Goal: Transaction & Acquisition: Purchase product/service

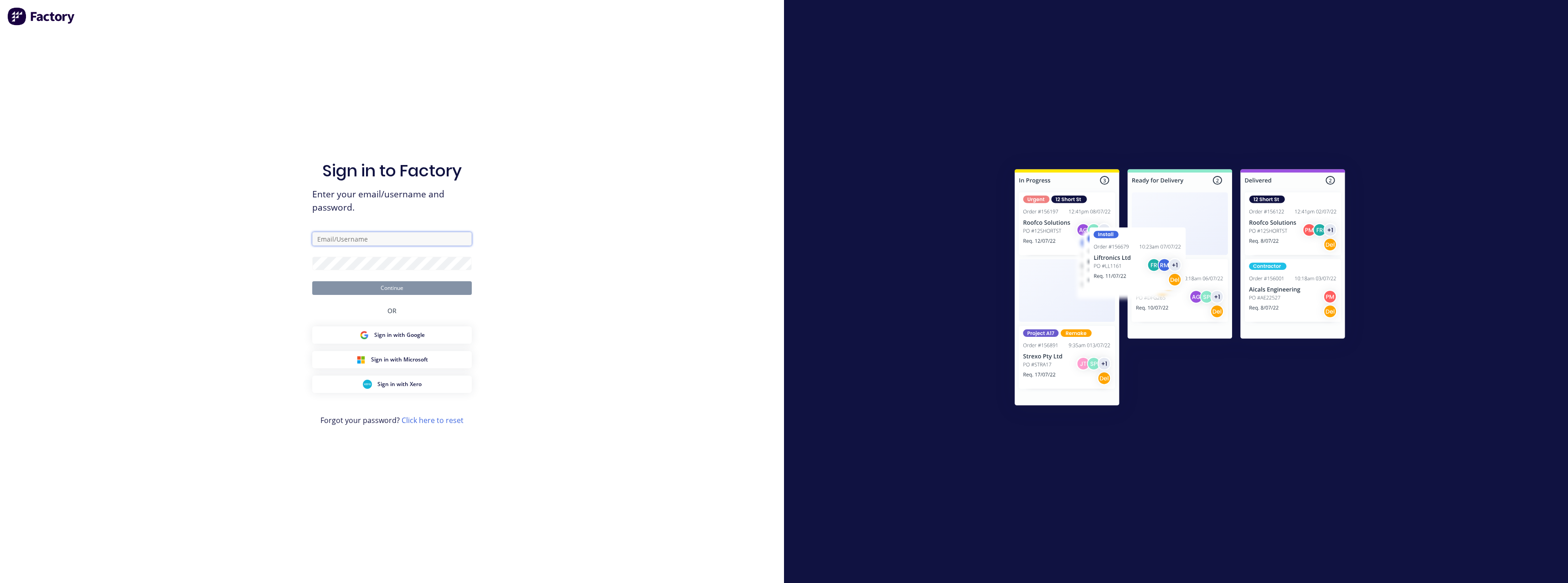
type input "[PERSON_NAME][EMAIL_ADDRESS][DOMAIN_NAME]"
click at [380, 289] on button "Continue" at bounding box center [392, 288] width 160 height 14
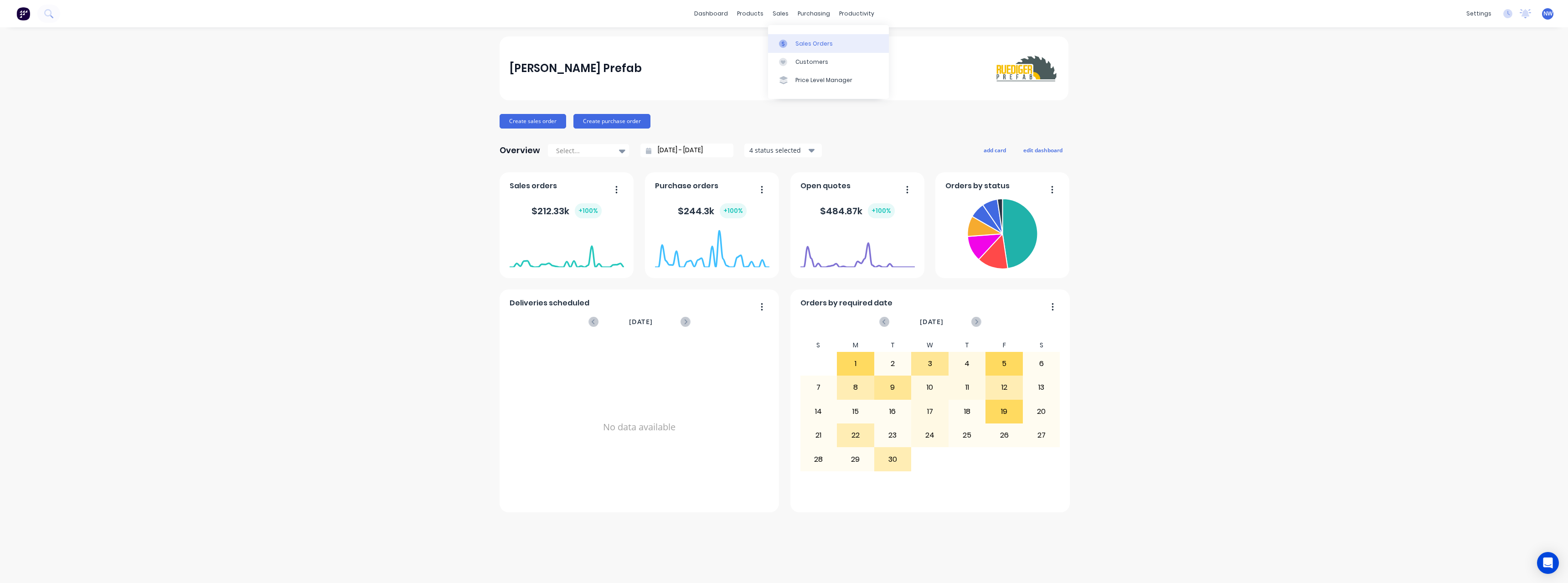
click at [805, 47] on div "Sales Orders" at bounding box center [813, 43] width 37 height 8
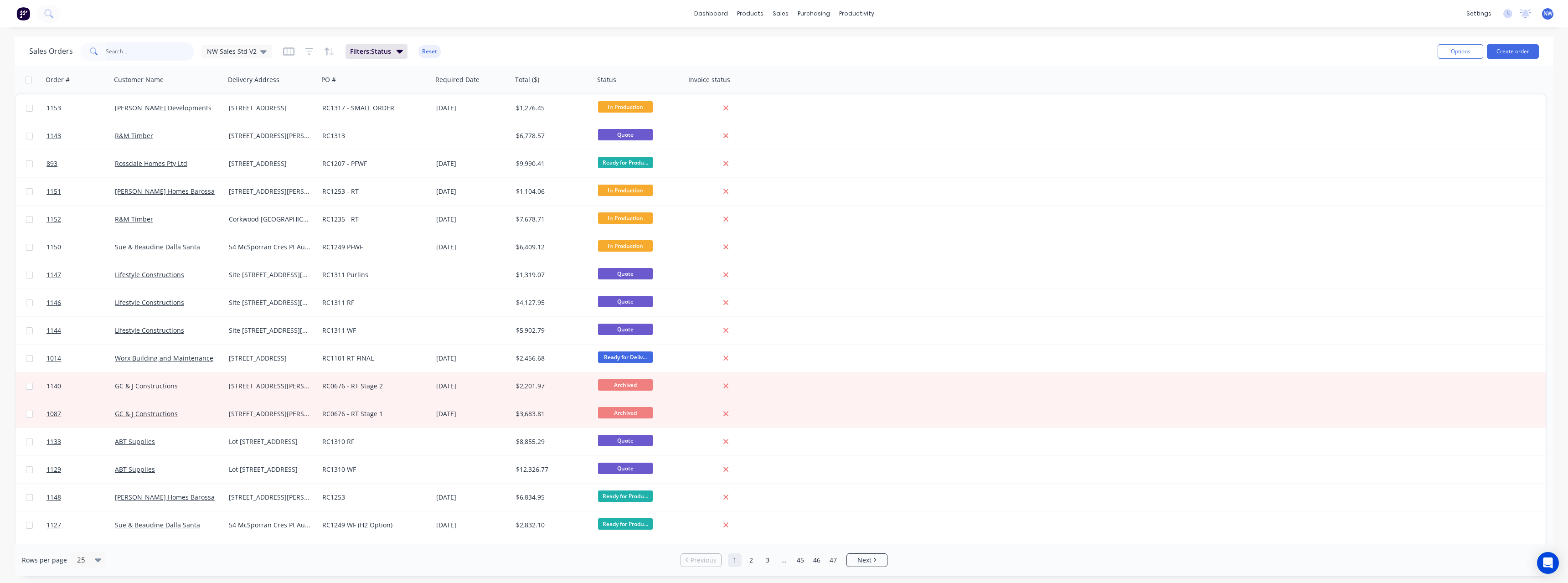
click at [146, 51] on input "text" at bounding box center [149, 51] width 89 height 18
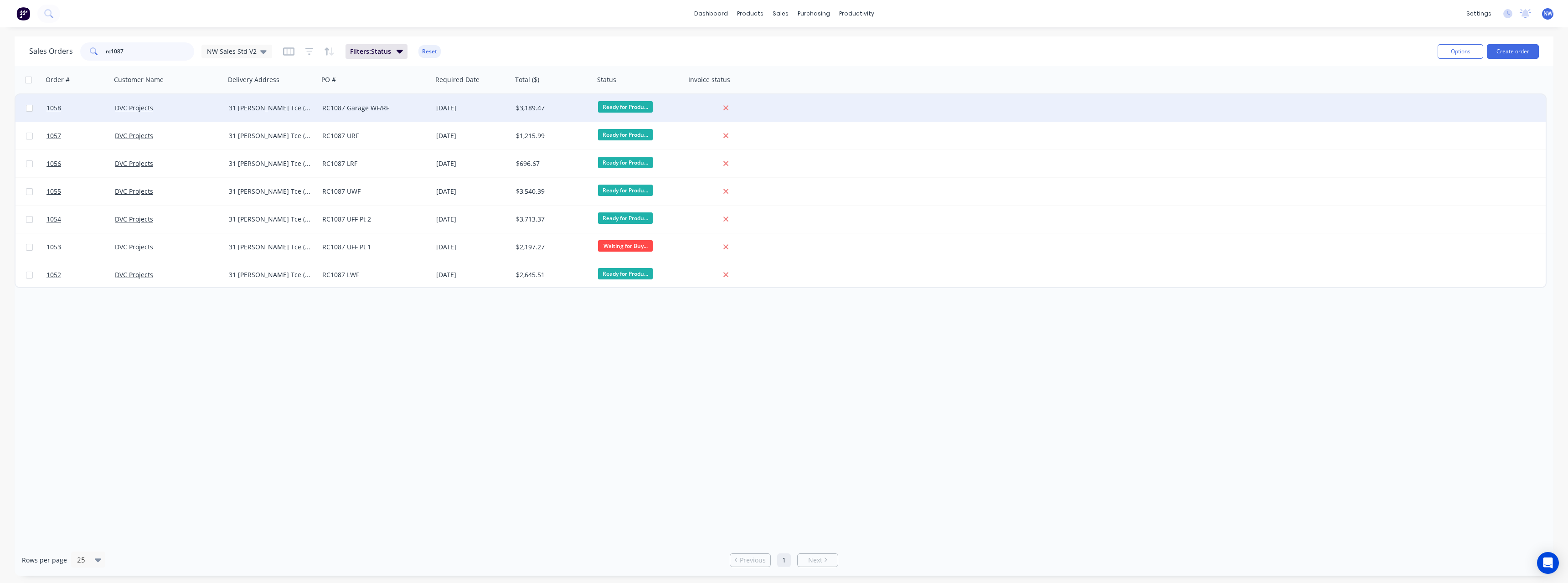
type input "rc1087"
click at [404, 111] on div "RC1087 Garage WF/RF" at bounding box center [373, 108] width 101 height 9
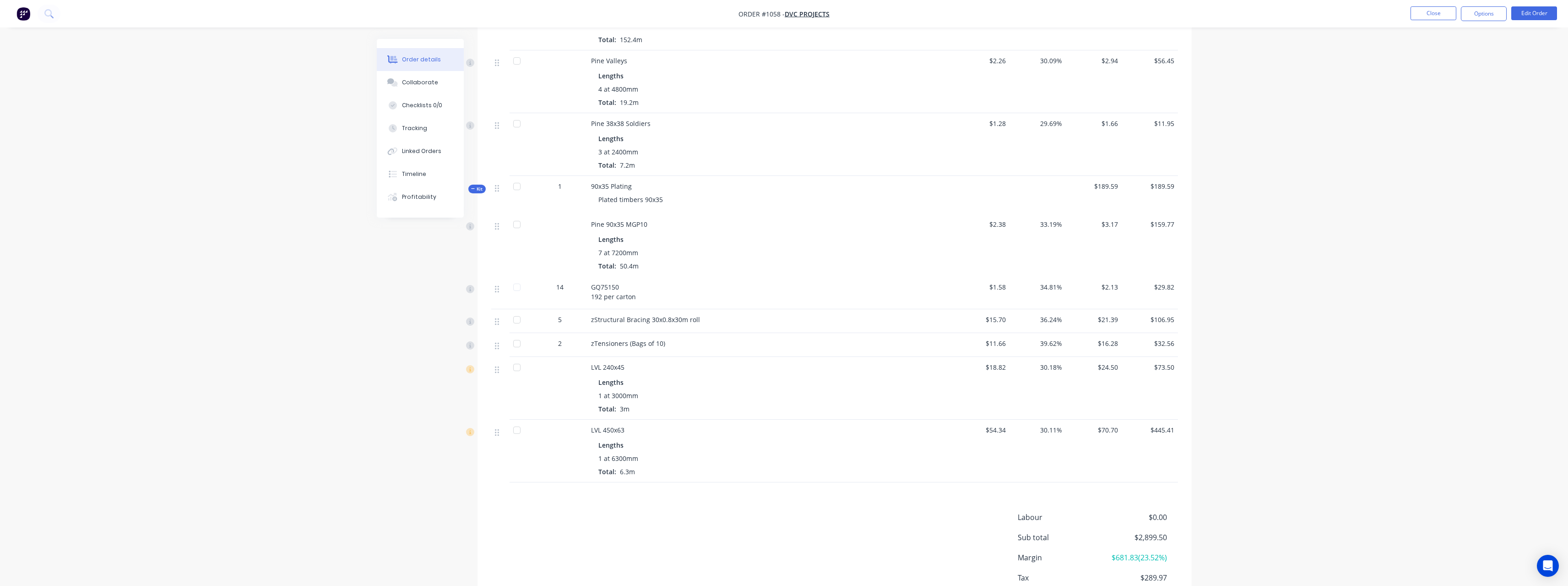
scroll to position [596, 0]
click at [1431, 13] on button "Close" at bounding box center [1433, 13] width 46 height 14
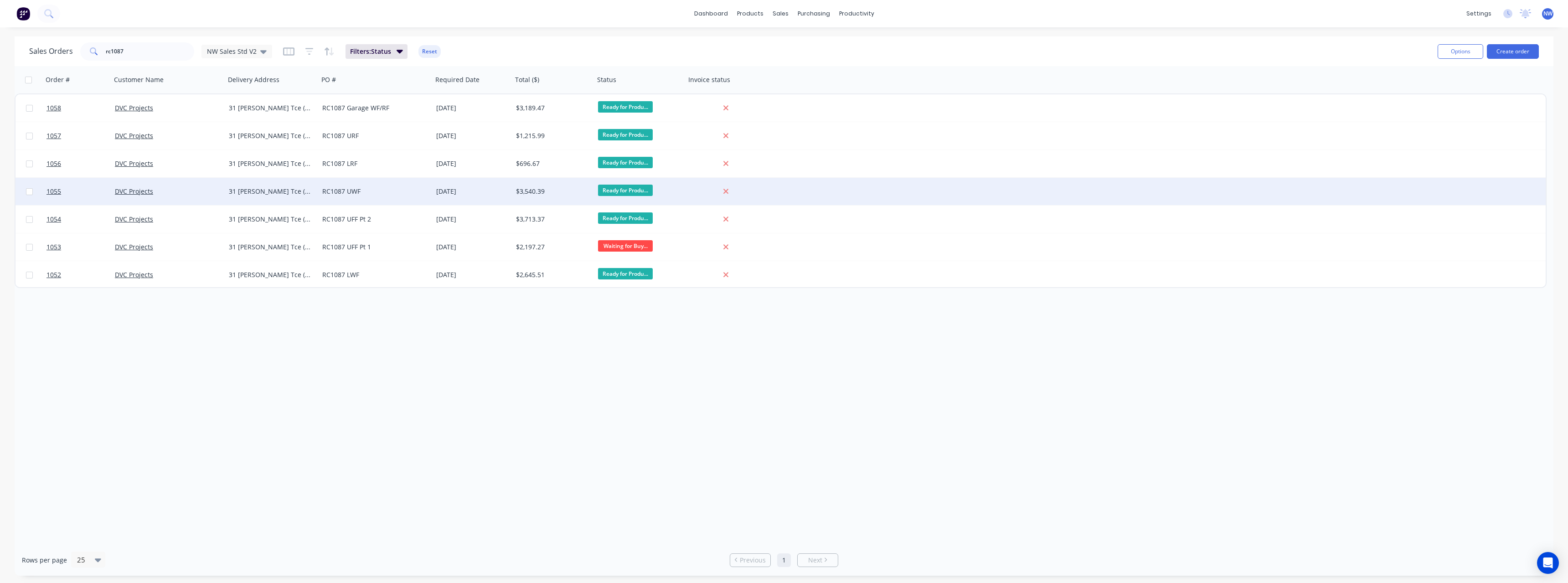
click at [380, 195] on div "RC1087 UWF" at bounding box center [373, 191] width 101 height 9
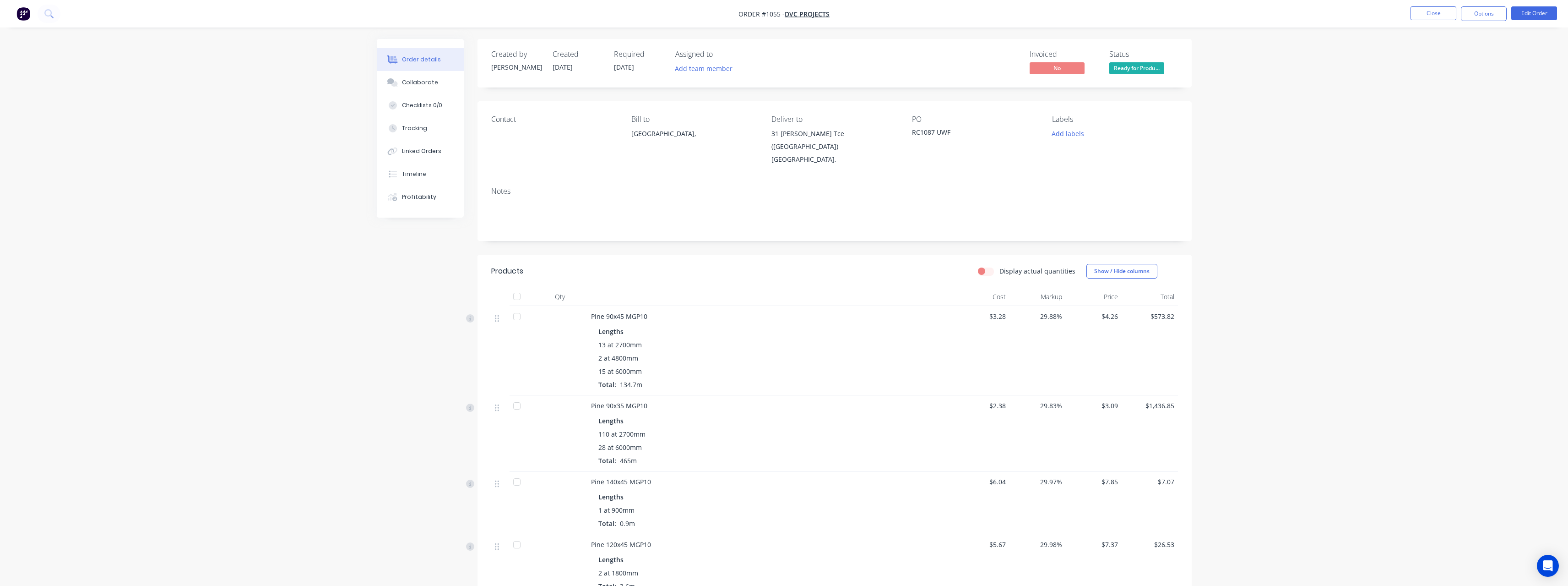
scroll to position [183, 0]
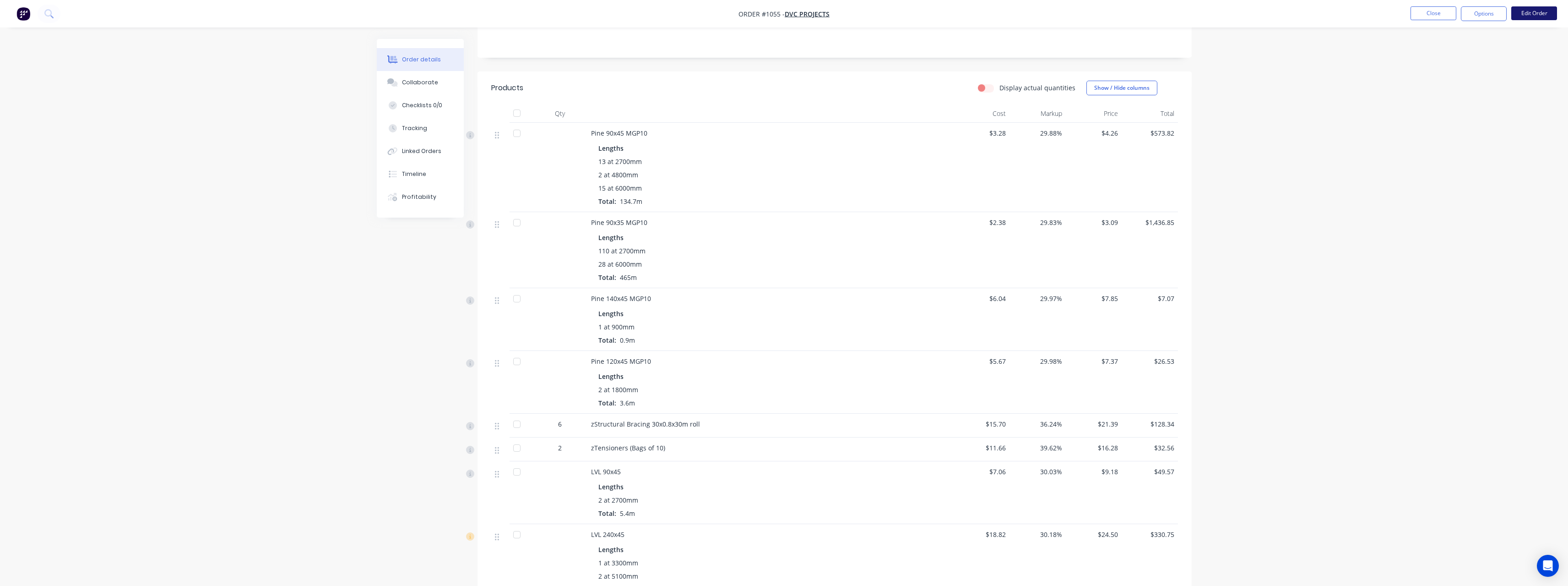
click at [1541, 14] on button "Edit Order" at bounding box center [1534, 13] width 46 height 14
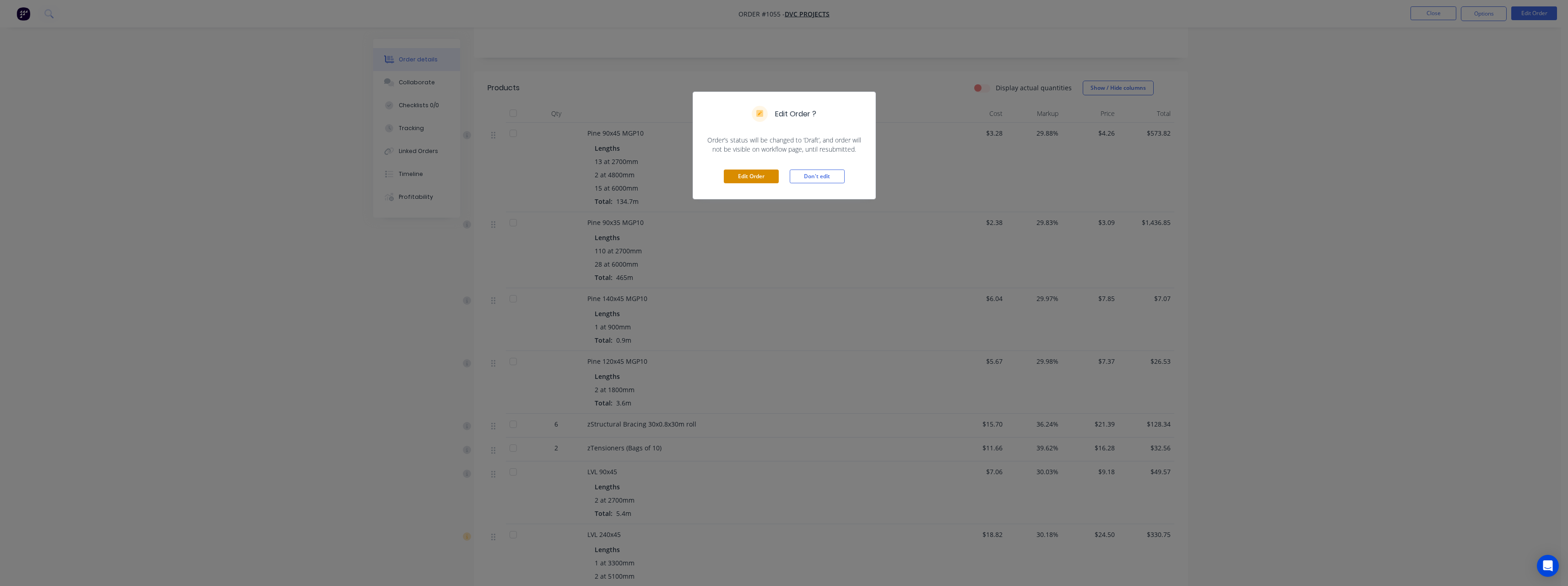
click at [767, 176] on button "Edit Order" at bounding box center [751, 176] width 55 height 14
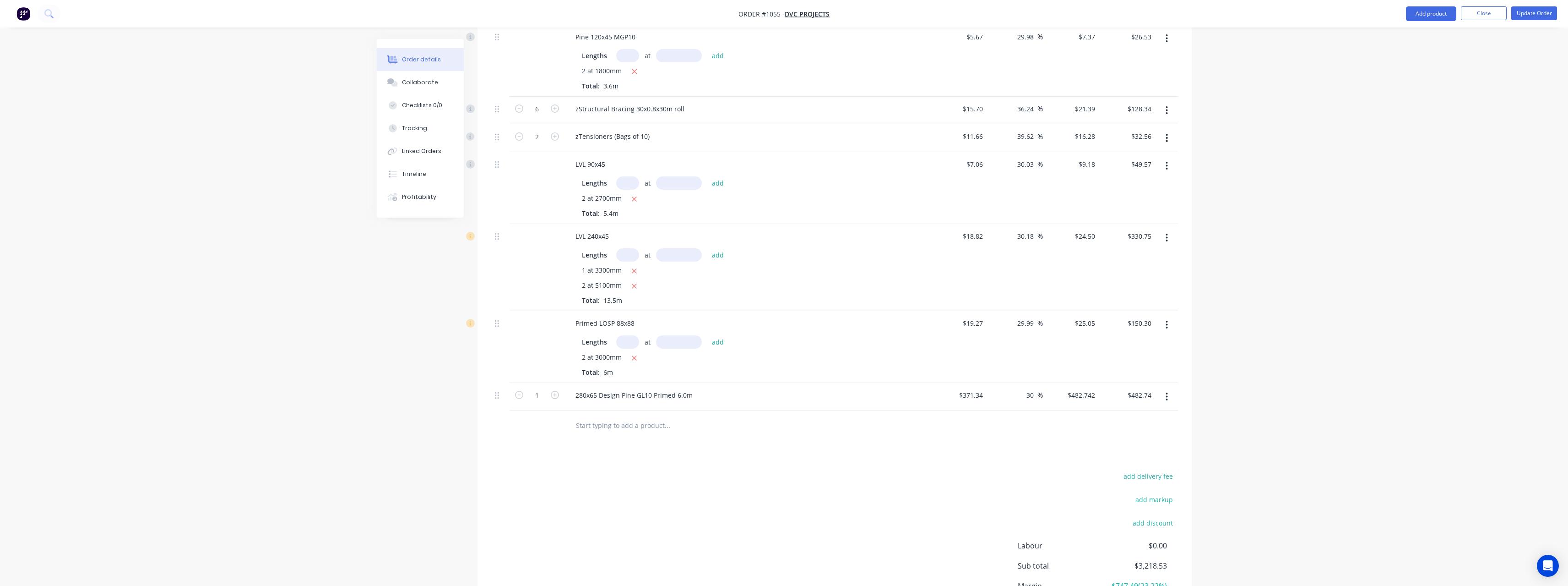
scroll to position [596, 0]
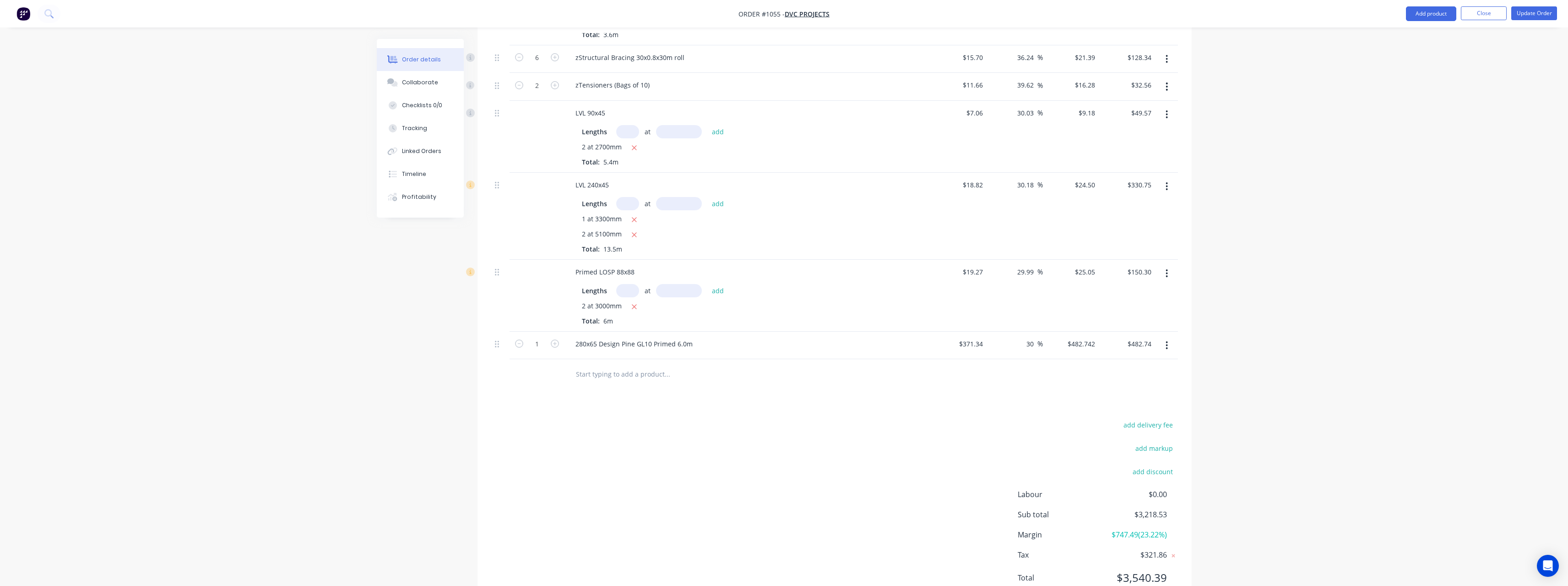
click at [621, 373] on input "text" at bounding box center [667, 373] width 183 height 18
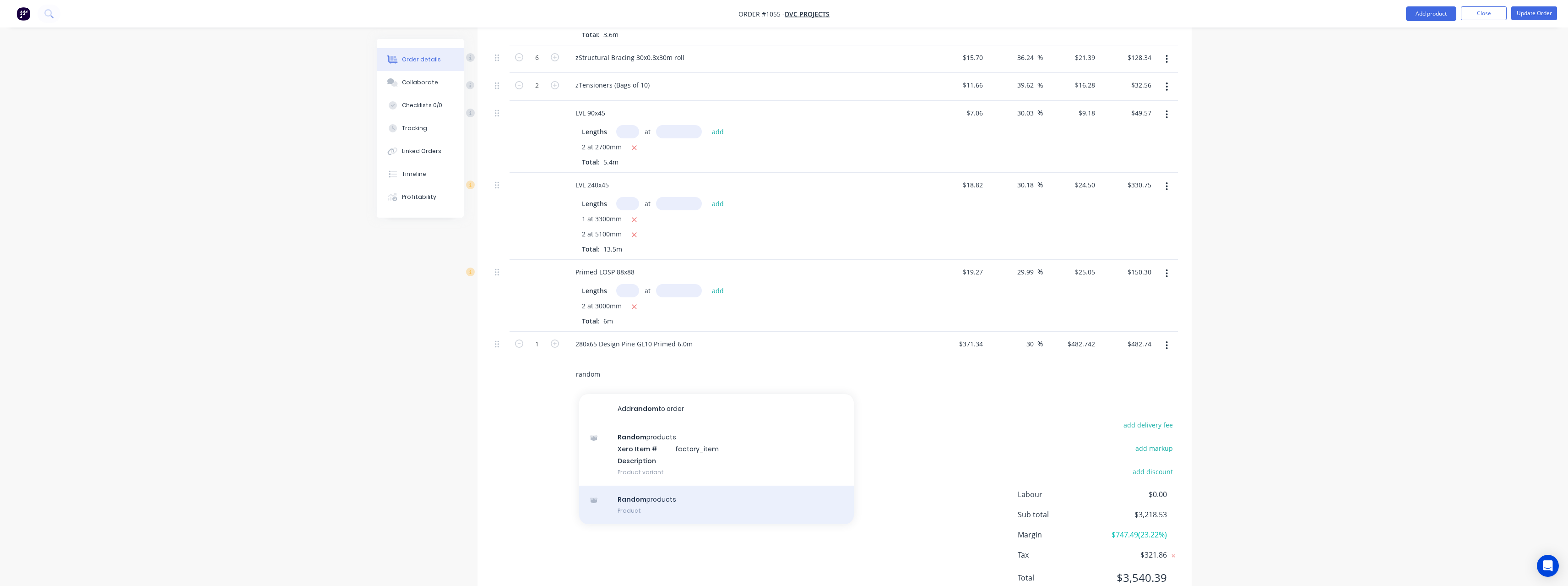
type input "random"
click at [666, 498] on div "Random products Product" at bounding box center [716, 504] width 275 height 38
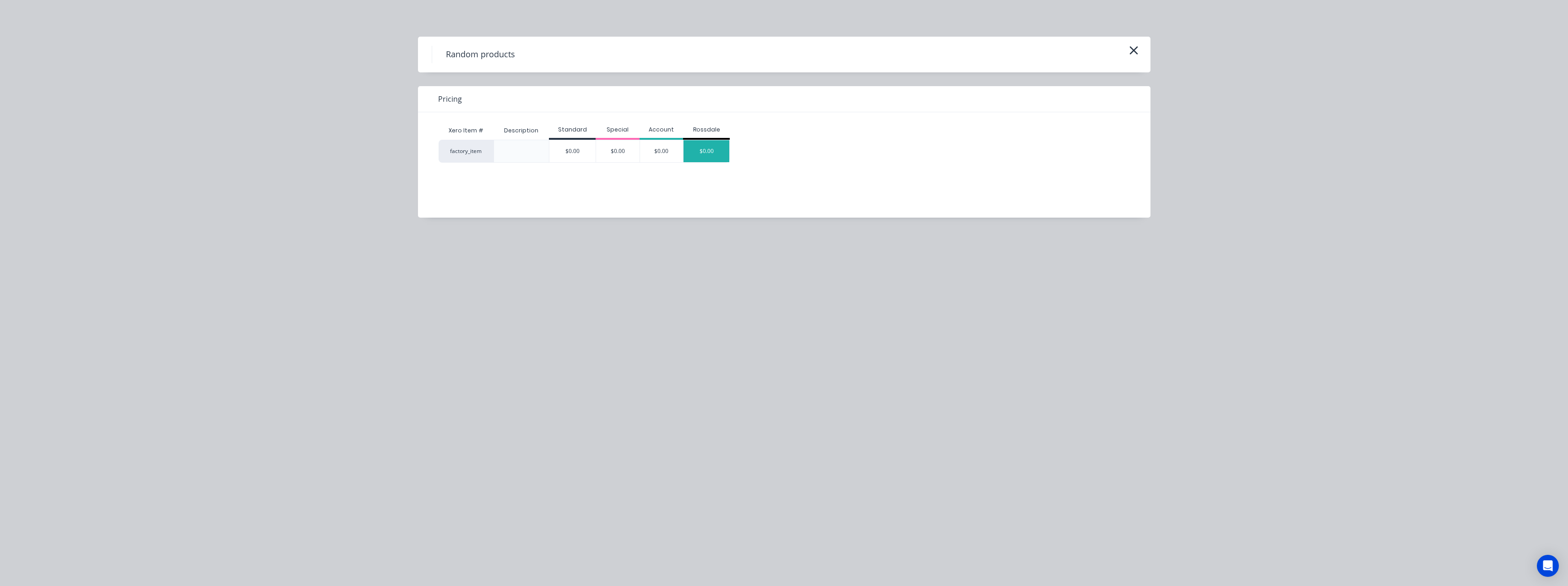
click at [704, 146] on div "$0.00" at bounding box center [707, 151] width 46 height 22
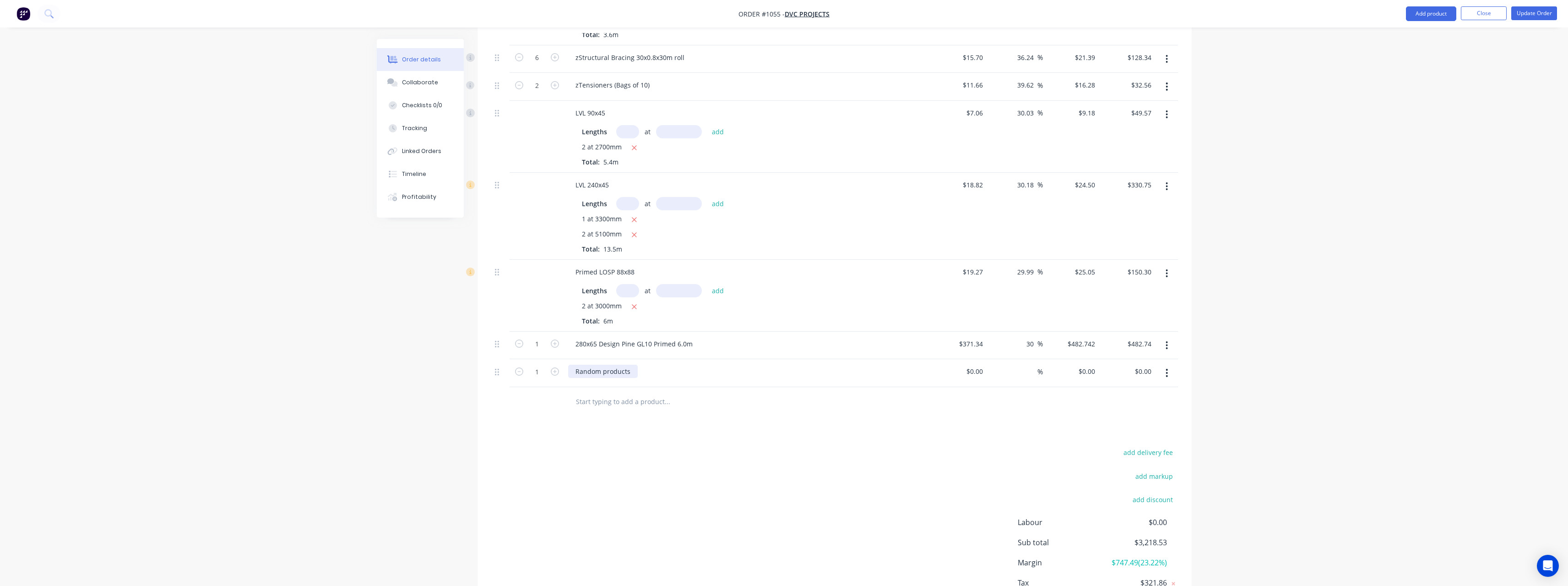
click at [631, 371] on div "Random products" at bounding box center [603, 371] width 70 height 13
drag, startPoint x: 631, startPoint y: 371, endPoint x: 574, endPoint y: 372, distance: 57.0
click at [574, 372] on div "Random products" at bounding box center [603, 371] width 70 height 13
click at [557, 374] on icon "button" at bounding box center [554, 371] width 8 height 8
type input "2"
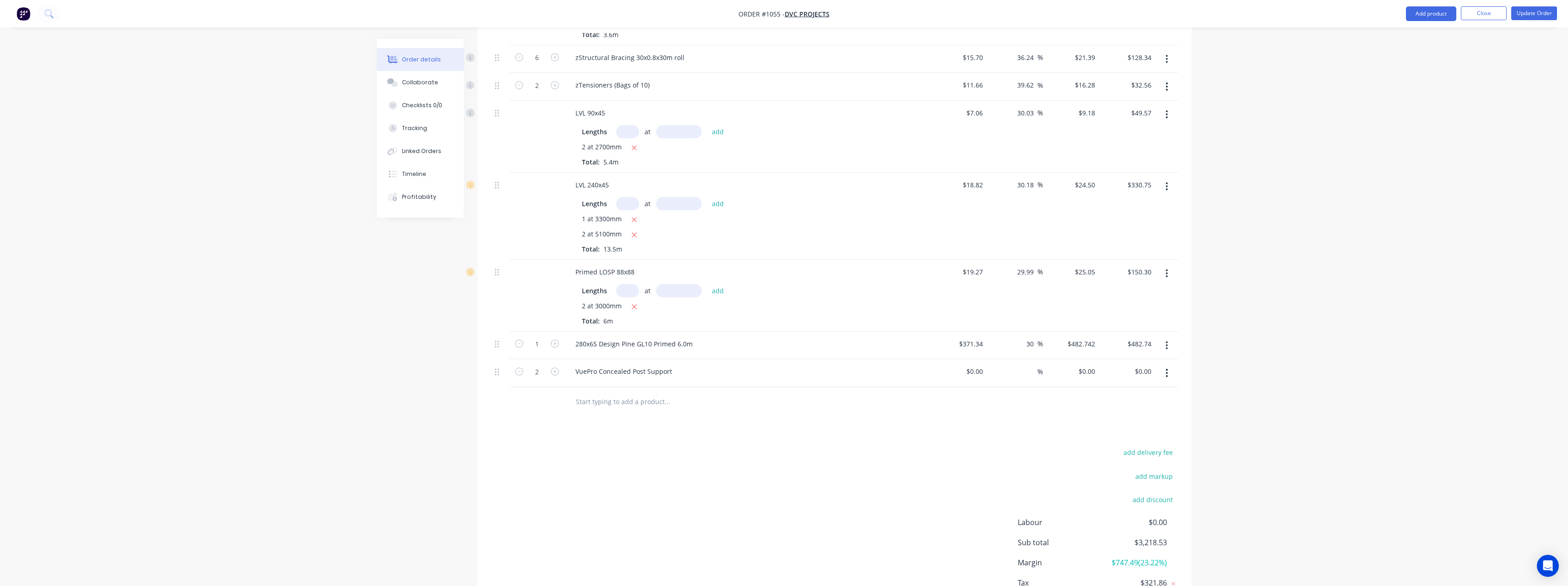
click at [595, 404] on input "text" at bounding box center [667, 401] width 183 height 18
click at [1529, 12] on button "Update Order" at bounding box center [1534, 13] width 46 height 14
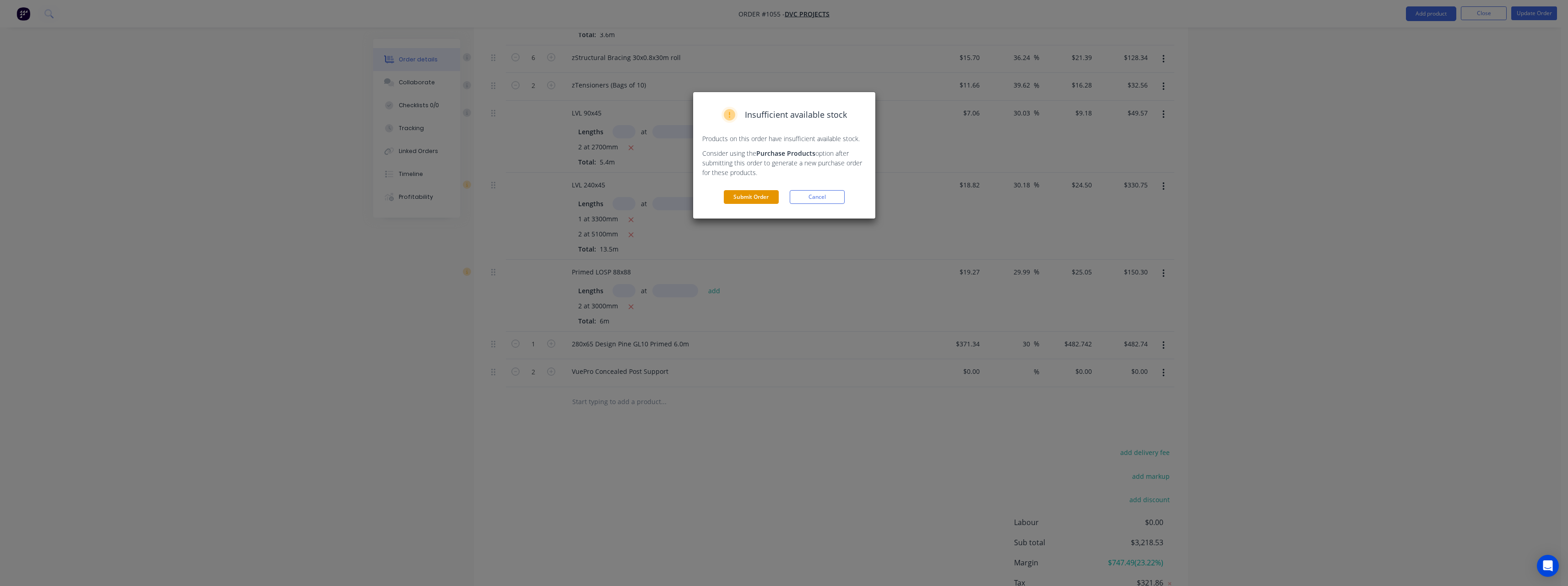
click at [757, 200] on button "Submit Order" at bounding box center [751, 197] width 55 height 14
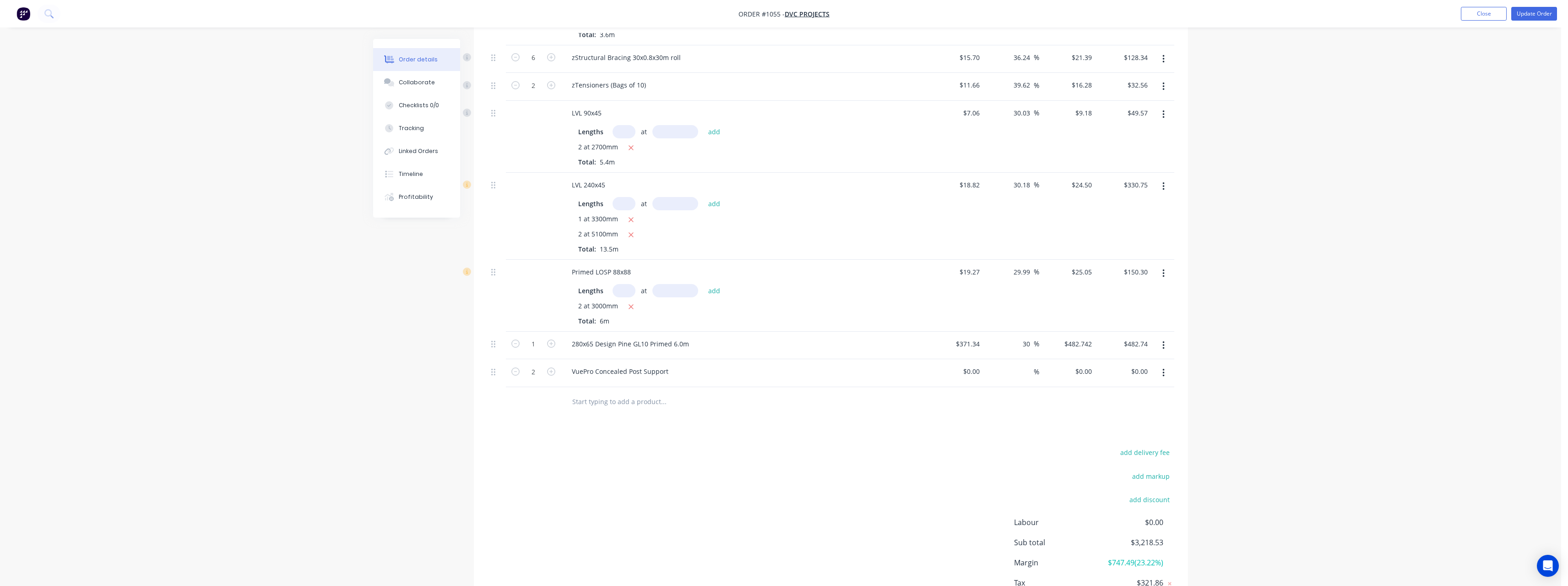
scroll to position [0, 0]
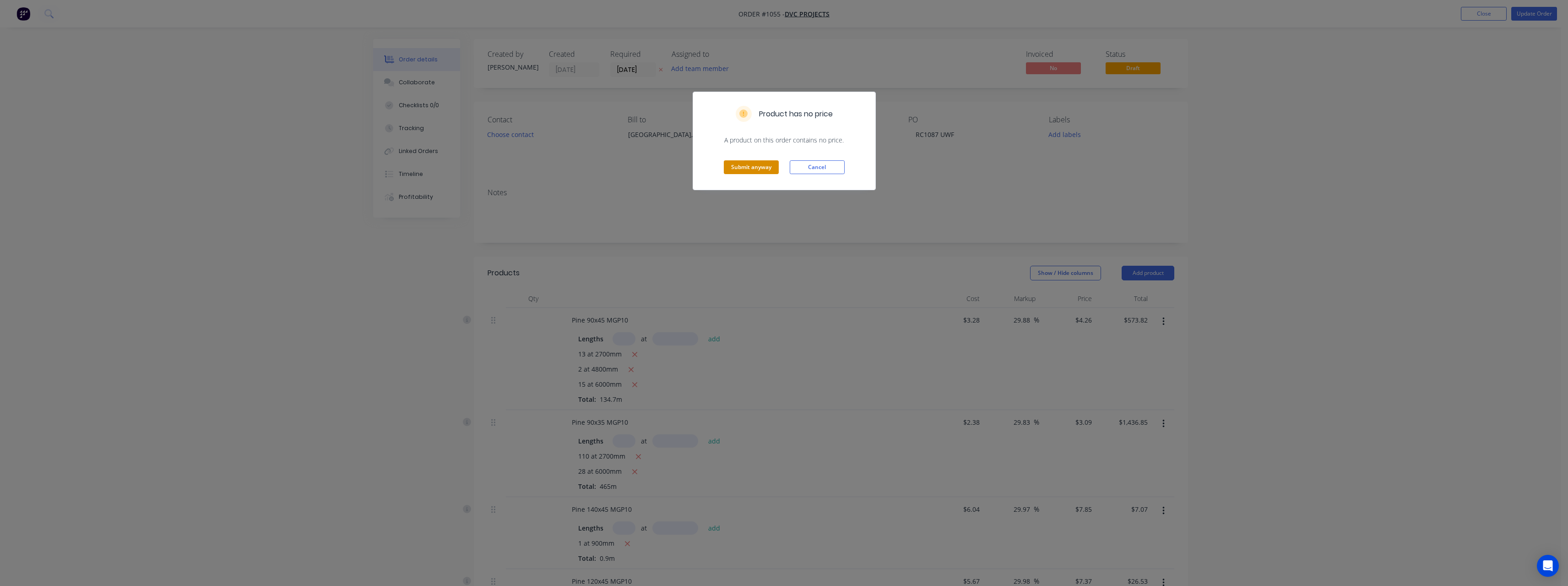
click at [763, 170] on button "Submit anyway" at bounding box center [751, 167] width 55 height 14
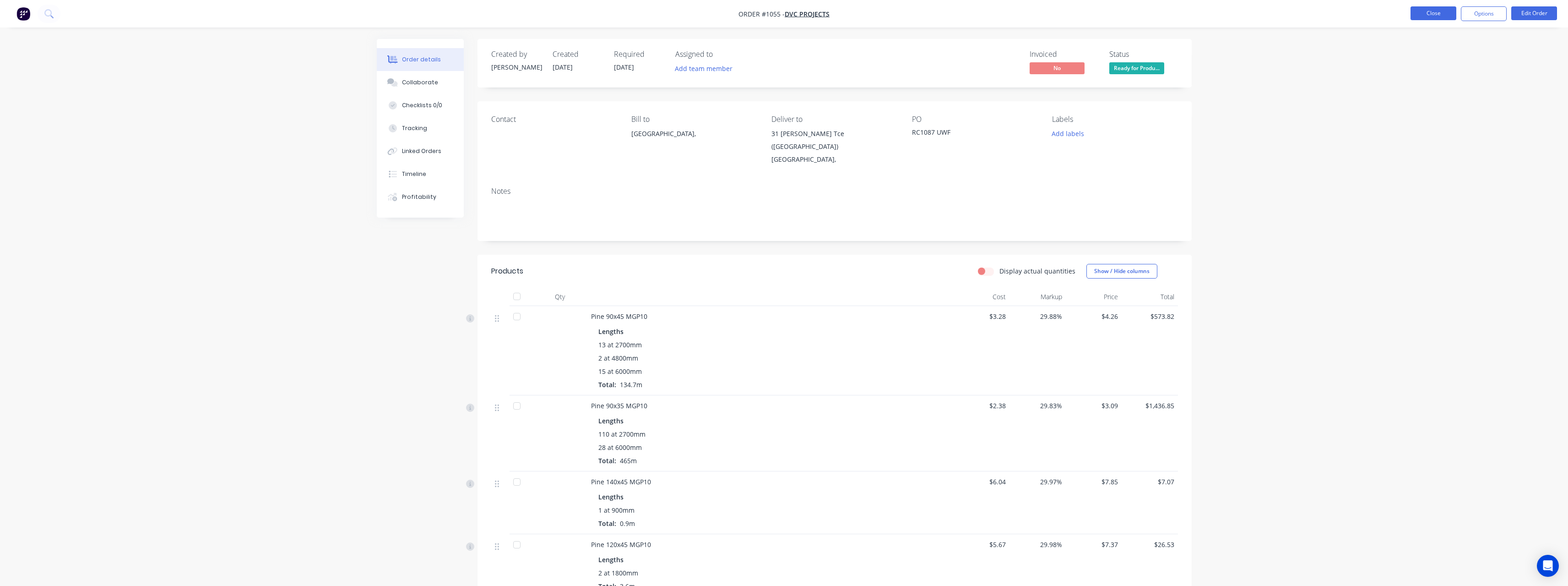
click at [1433, 15] on button "Close" at bounding box center [1433, 13] width 46 height 14
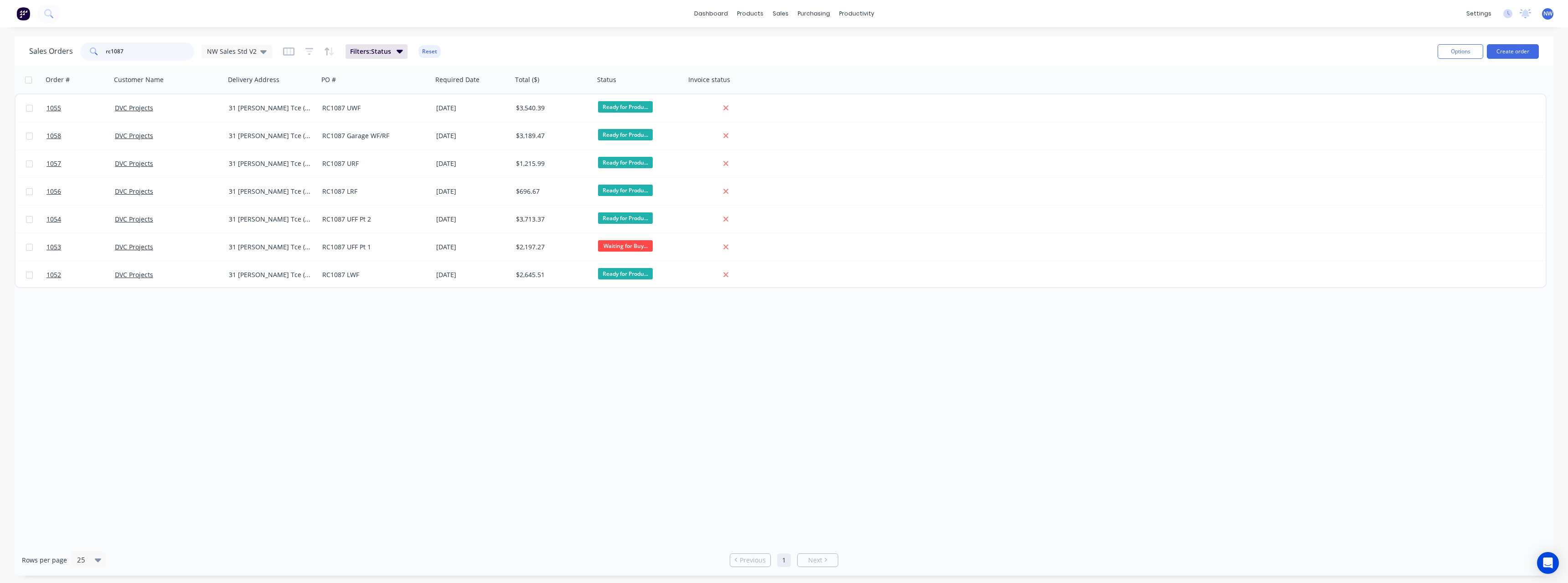
click at [136, 51] on input "rc1087" at bounding box center [149, 51] width 89 height 18
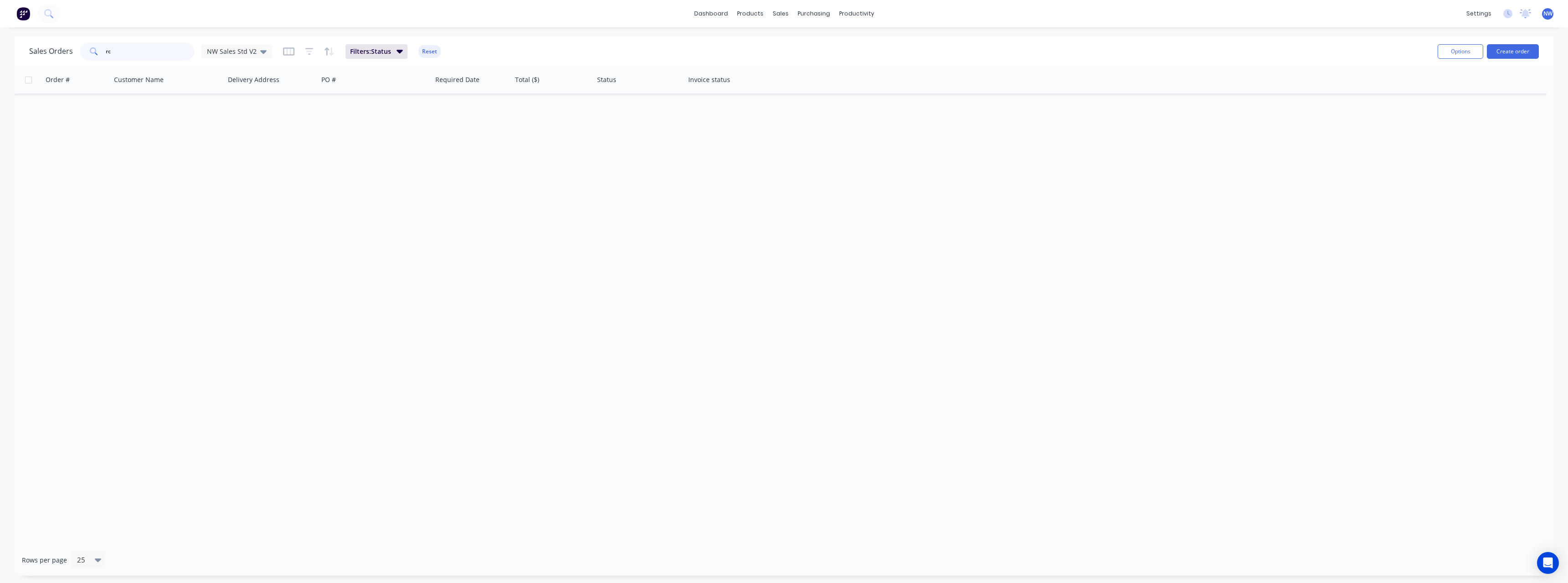
type input "r"
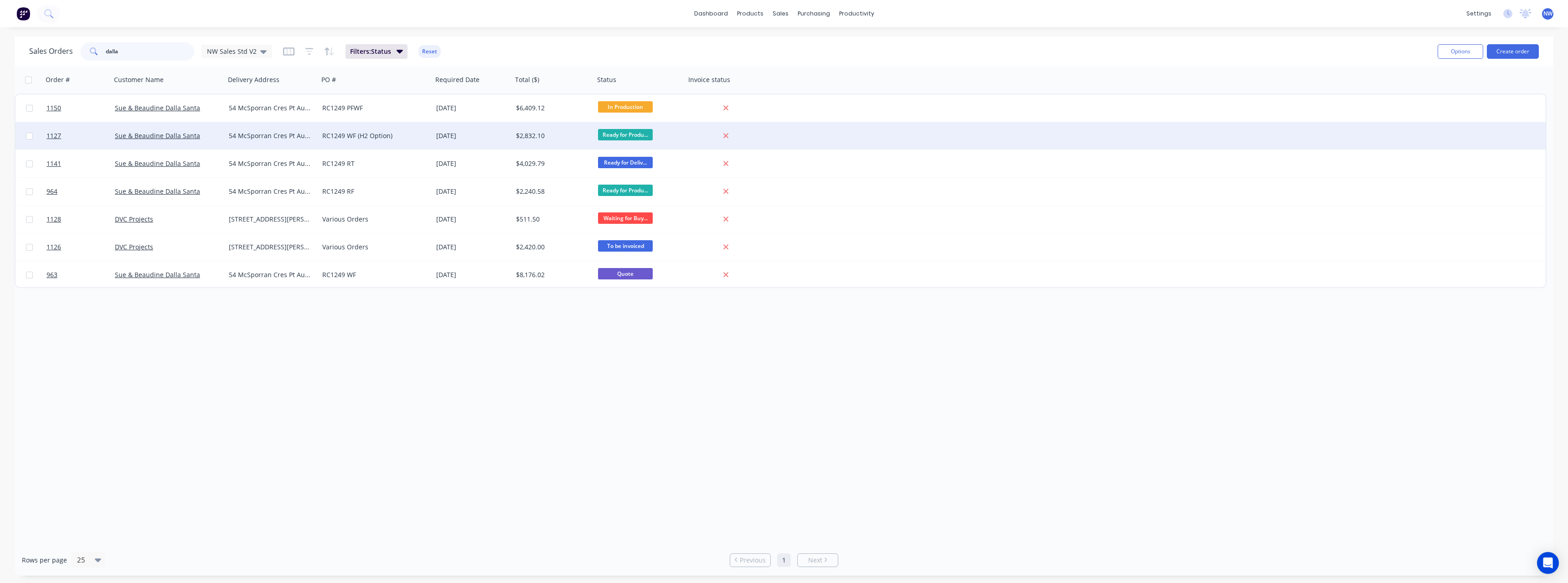
type input "dalla"
click at [461, 133] on div "[DATE]" at bounding box center [472, 135] width 73 height 9
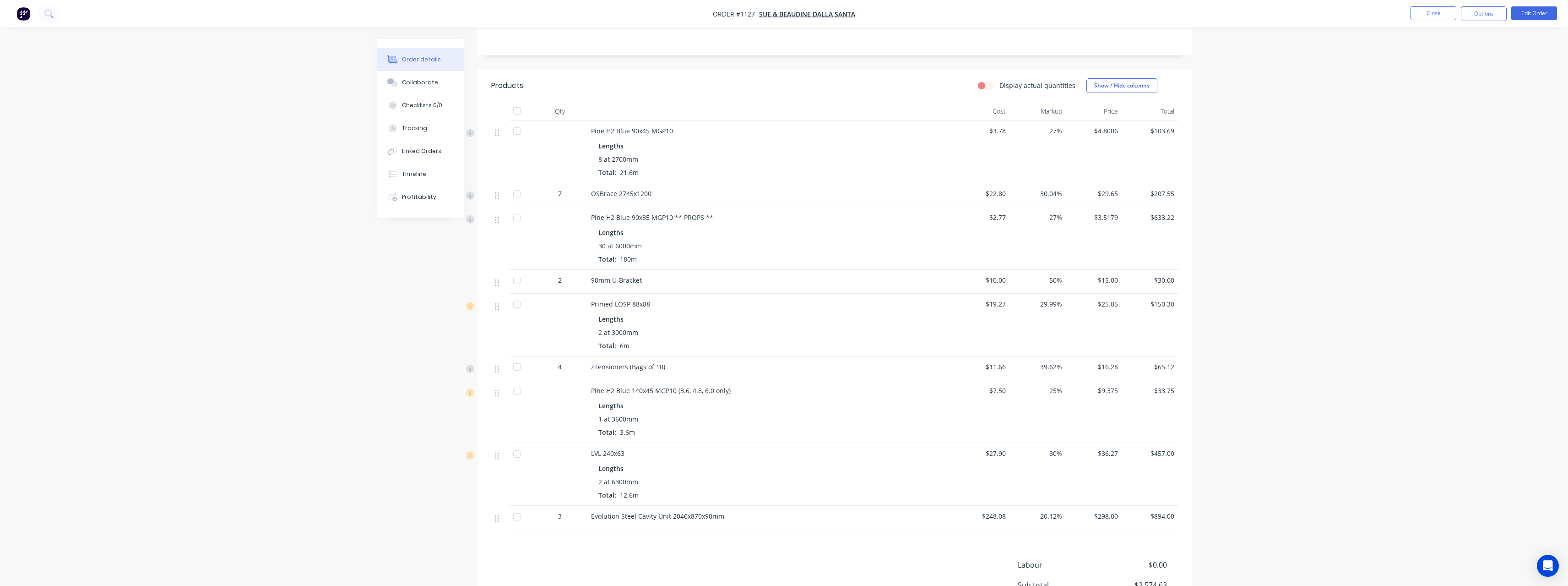
scroll to position [183, 0]
click at [1431, 14] on button "Close" at bounding box center [1433, 13] width 46 height 14
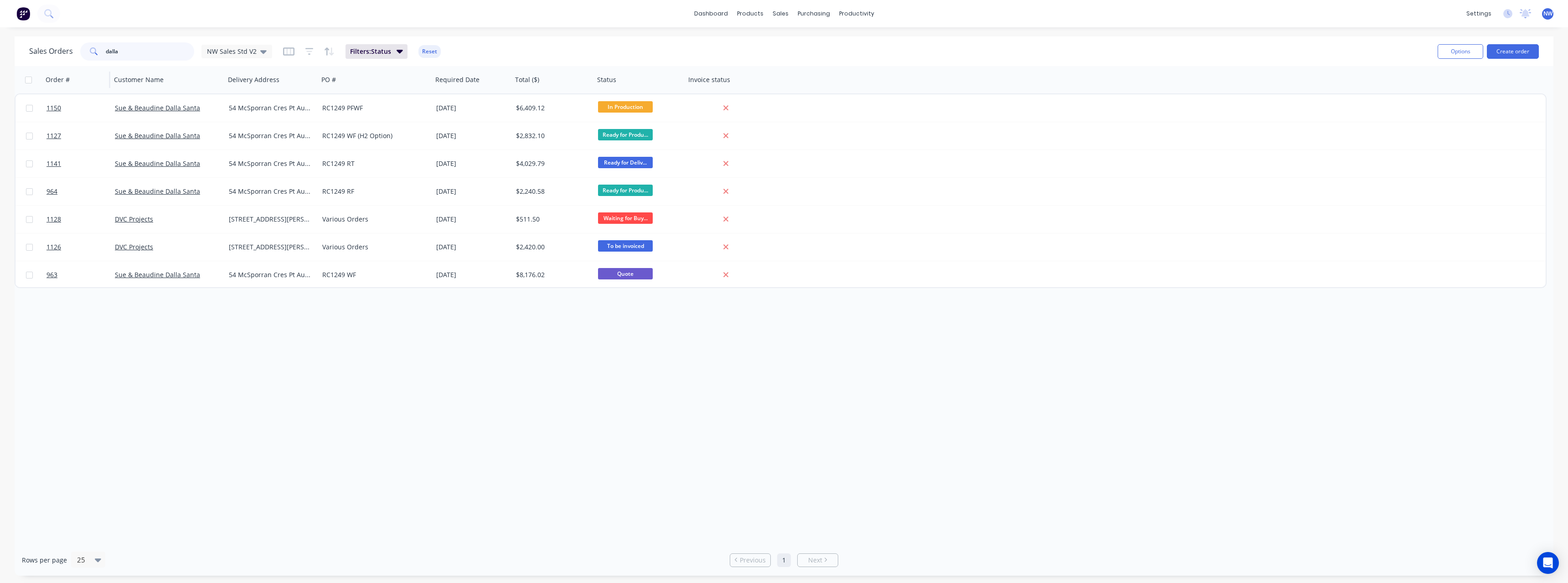
drag, startPoint x: 128, startPoint y: 55, endPoint x: 85, endPoint y: 66, distance: 44.4
click at [74, 57] on div "Sales Orders dalla NW Sales Std V2" at bounding box center [151, 51] width 243 height 18
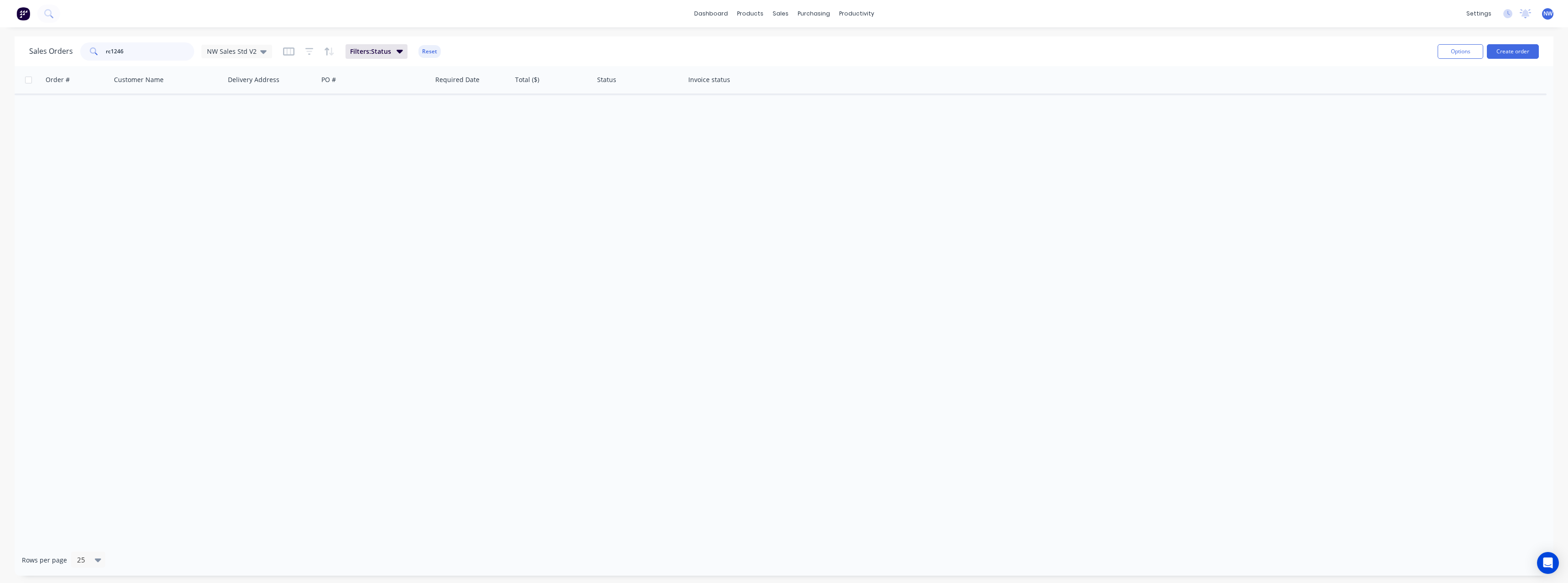
click at [133, 53] on input "rc1246" at bounding box center [149, 51] width 89 height 18
type input "rc1235"
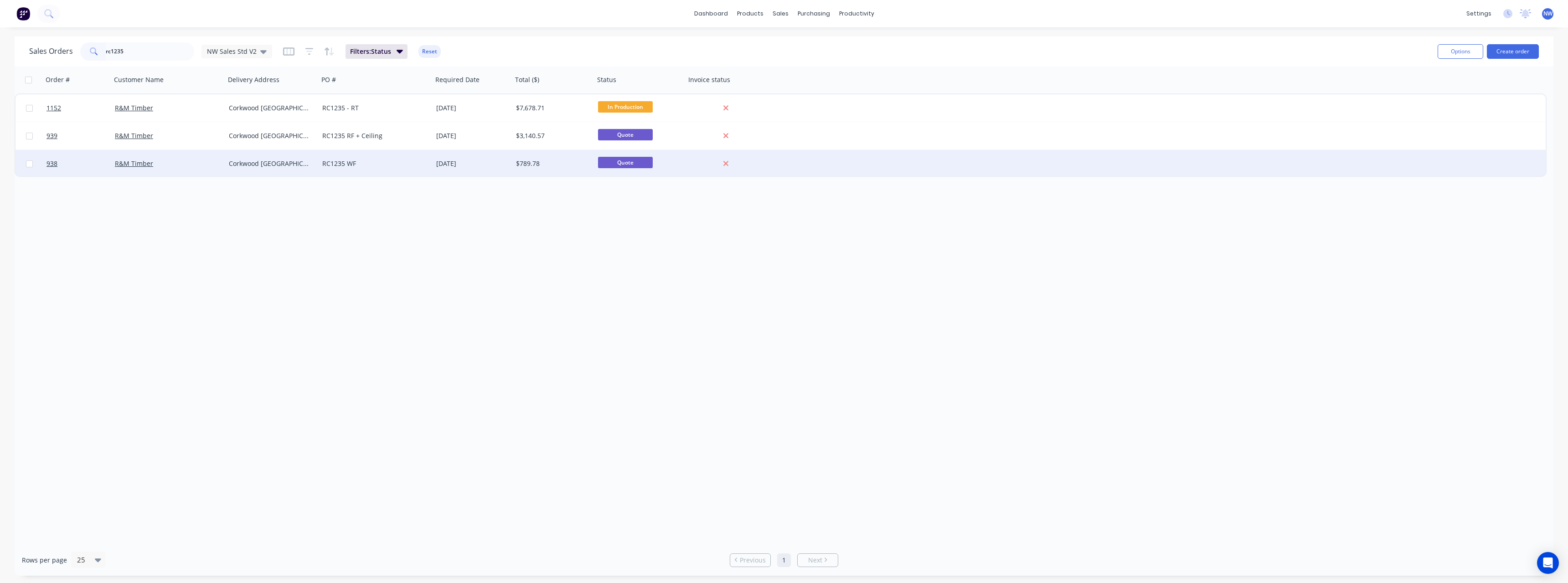
click at [409, 163] on div "RC1235 WF" at bounding box center [373, 163] width 101 height 9
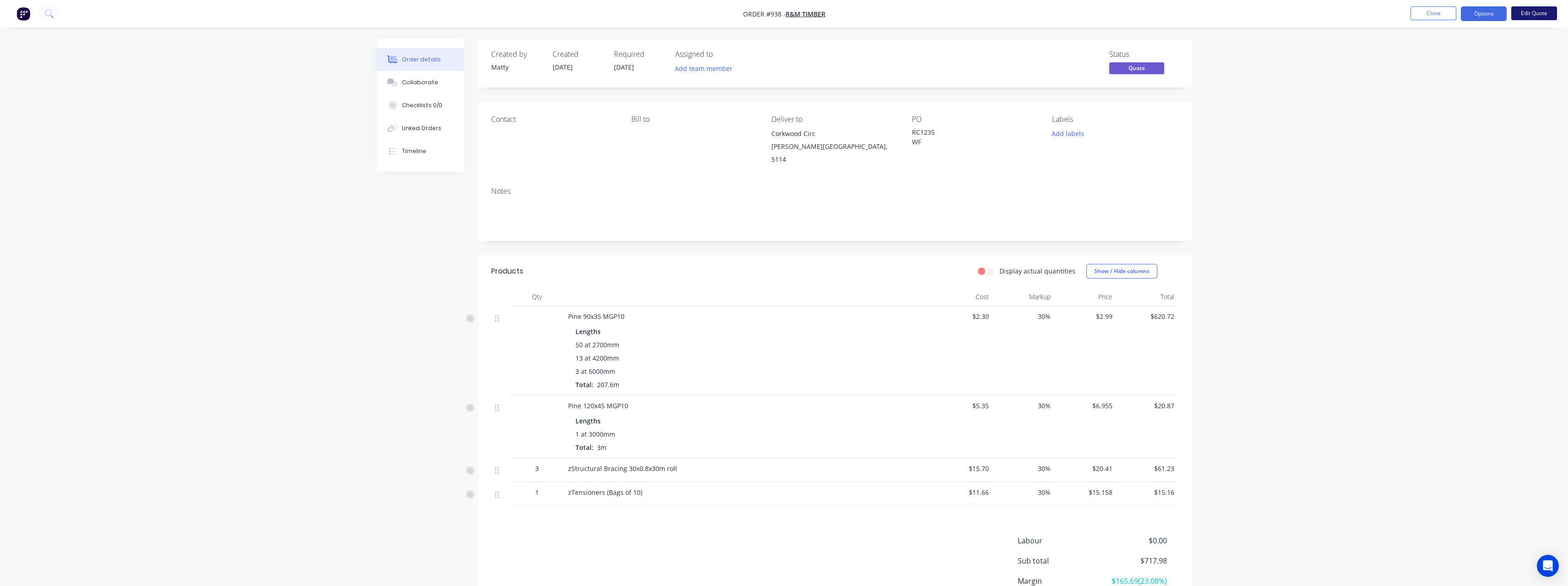
click at [1523, 12] on button "Edit Quote" at bounding box center [1534, 13] width 46 height 14
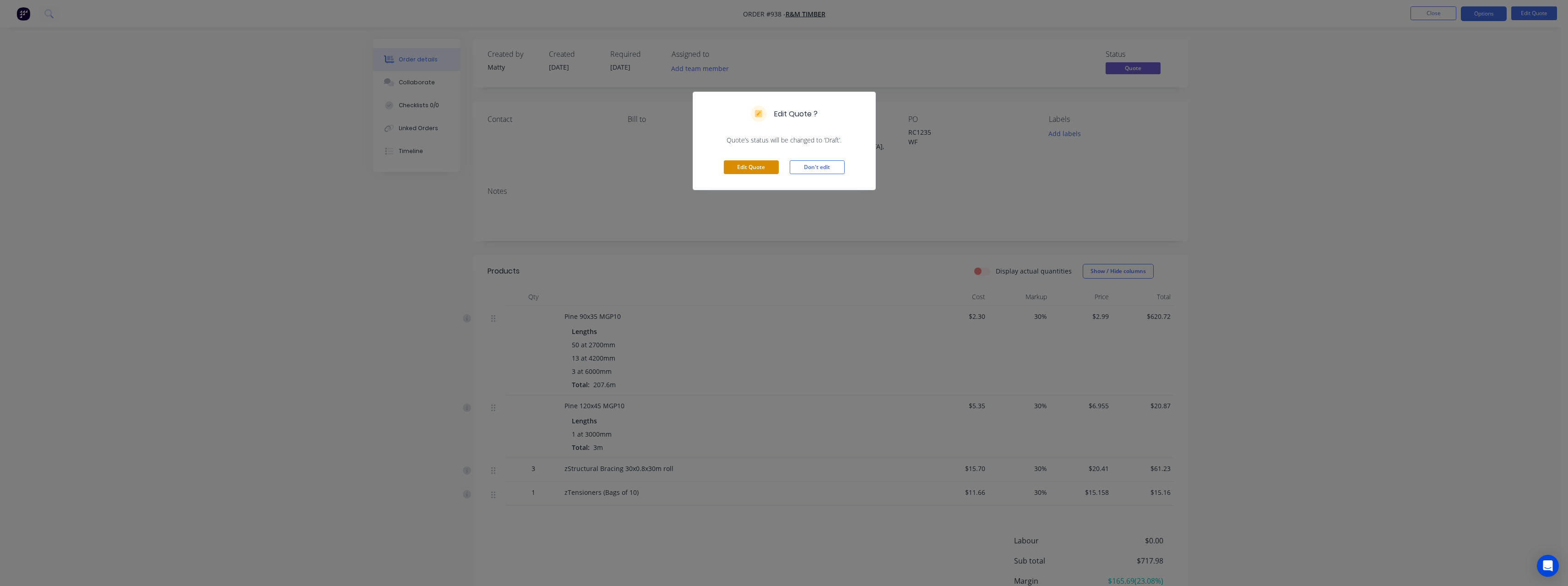
click at [763, 161] on button "Edit Quote" at bounding box center [751, 167] width 55 height 14
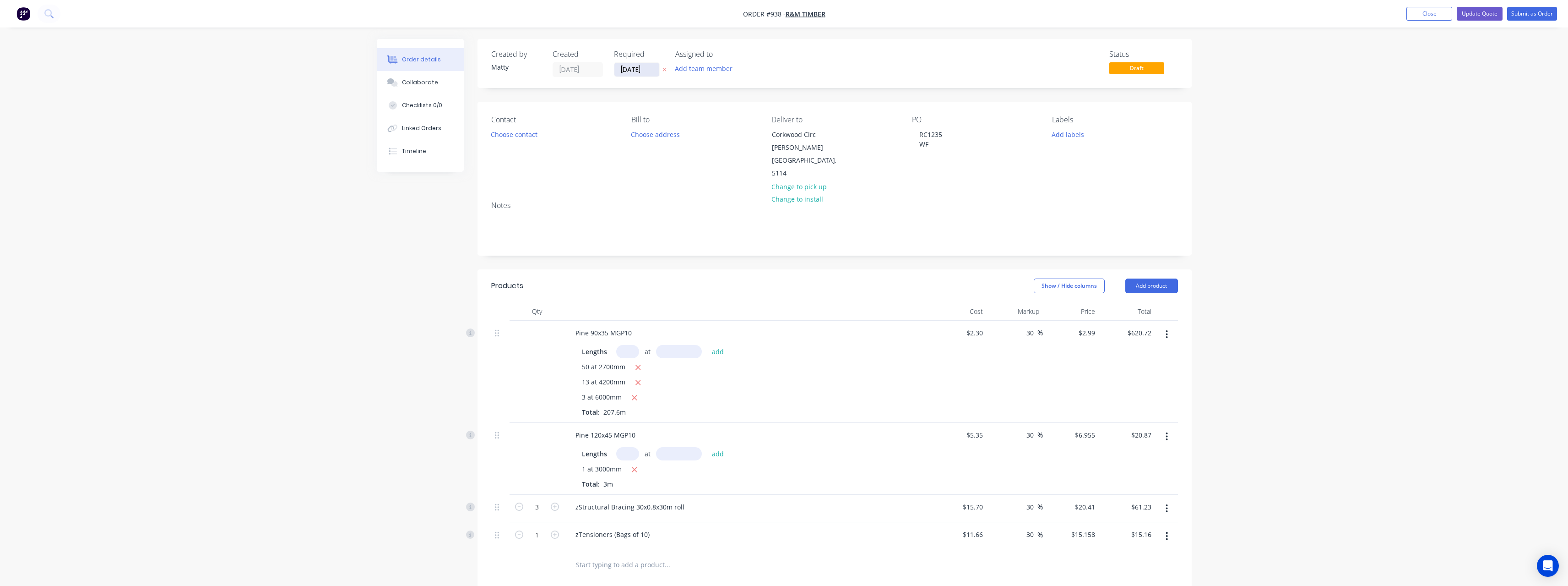
click at [652, 66] on input "[DATE]" at bounding box center [637, 69] width 45 height 14
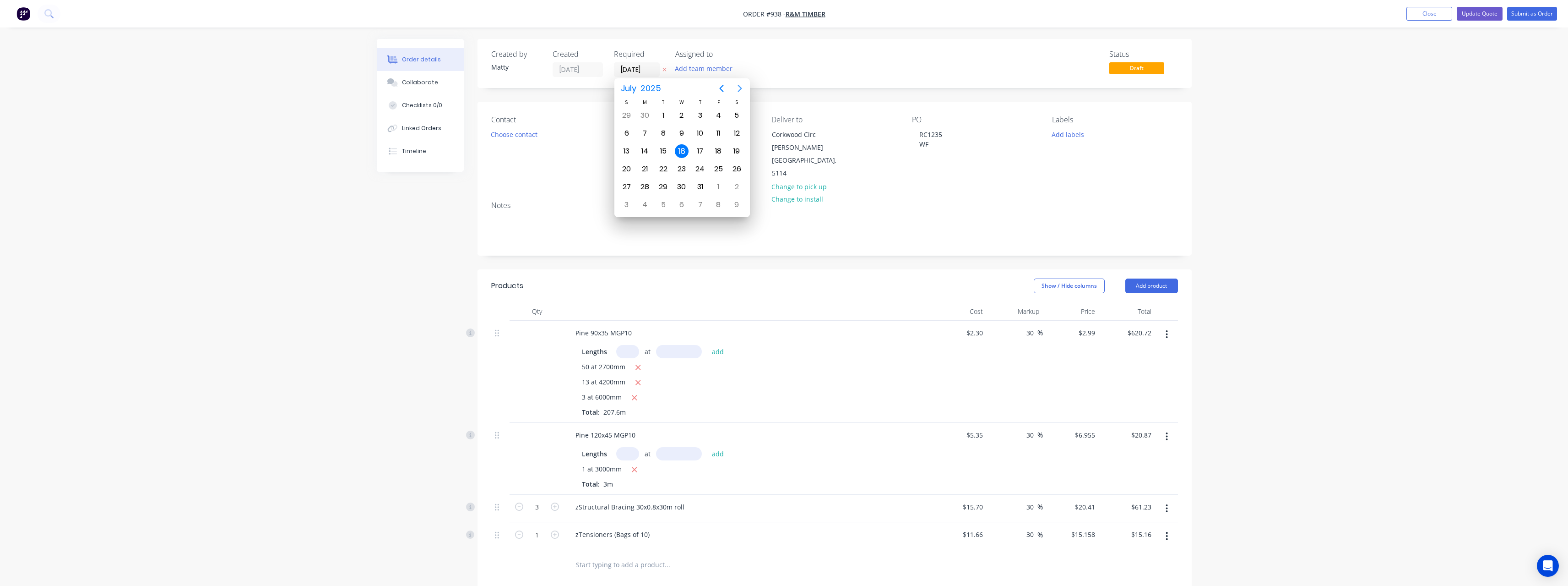
click at [742, 88] on icon "Next page" at bounding box center [740, 88] width 11 height 11
click at [724, 85] on icon "Previous page" at bounding box center [721, 88] width 11 height 11
click at [646, 186] on div "29" at bounding box center [645, 186] width 14 height 14
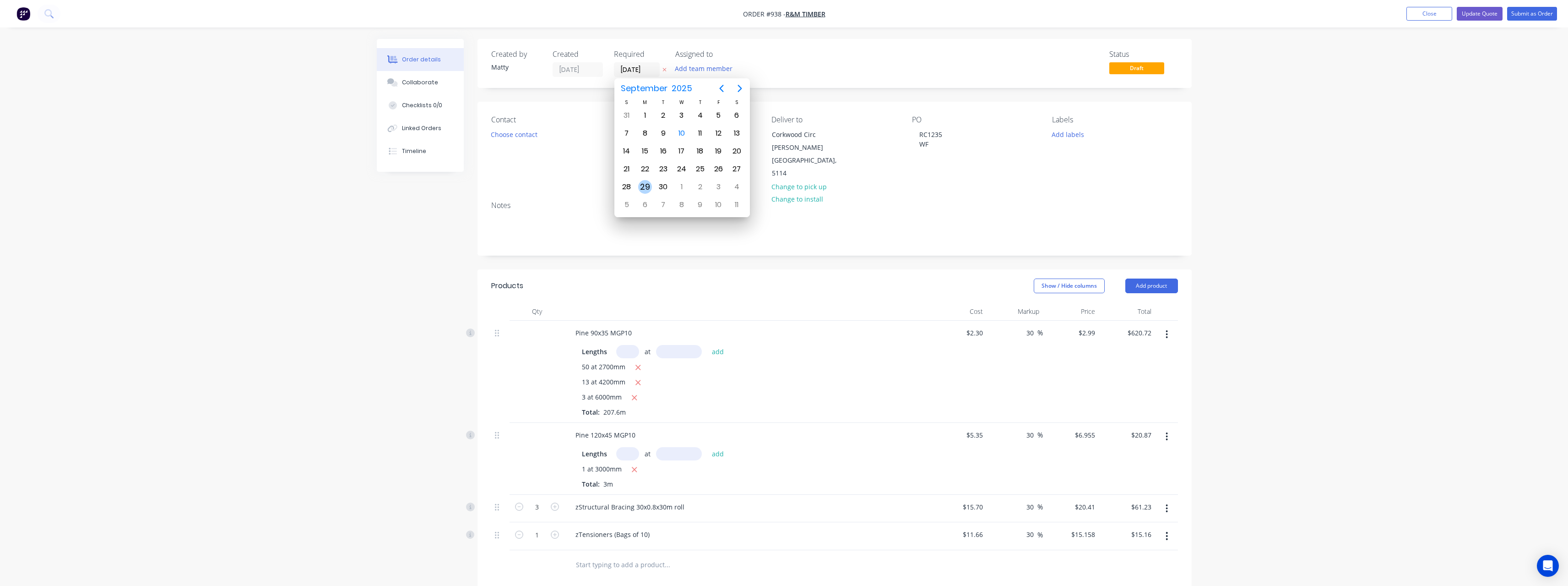
type input "[DATE]"
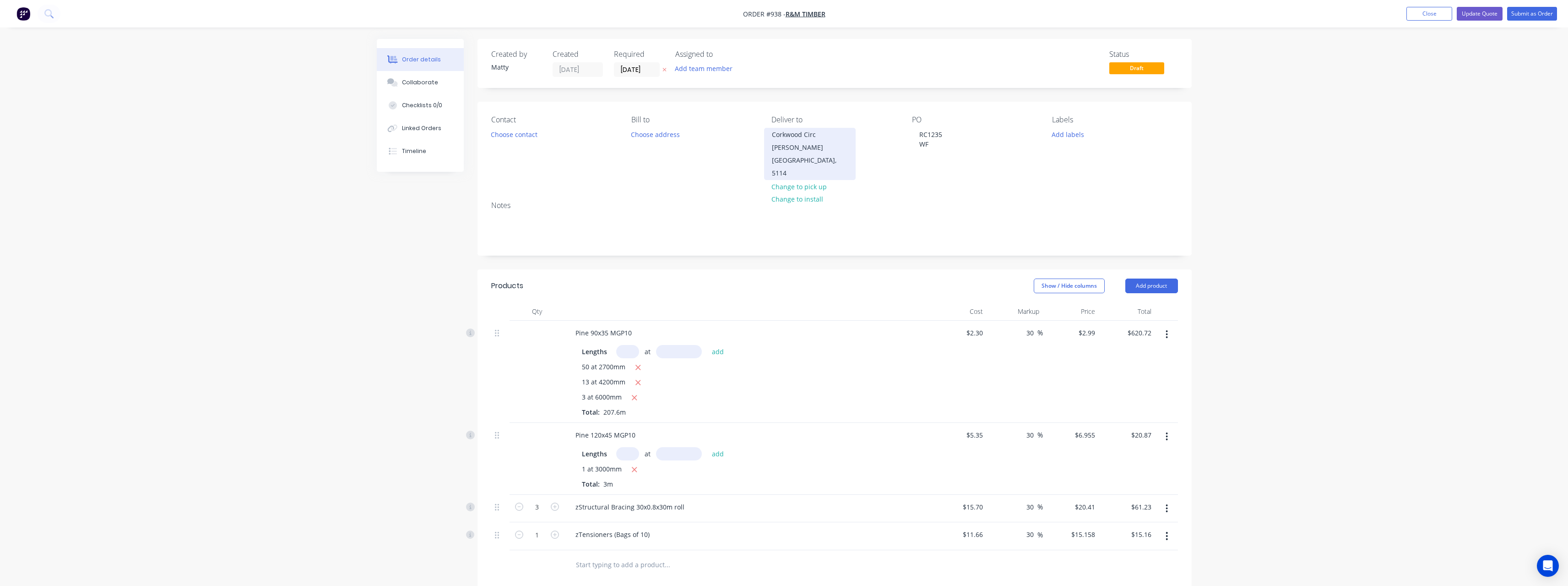
click at [774, 133] on div "Corkwood Circ" at bounding box center [810, 134] width 76 height 13
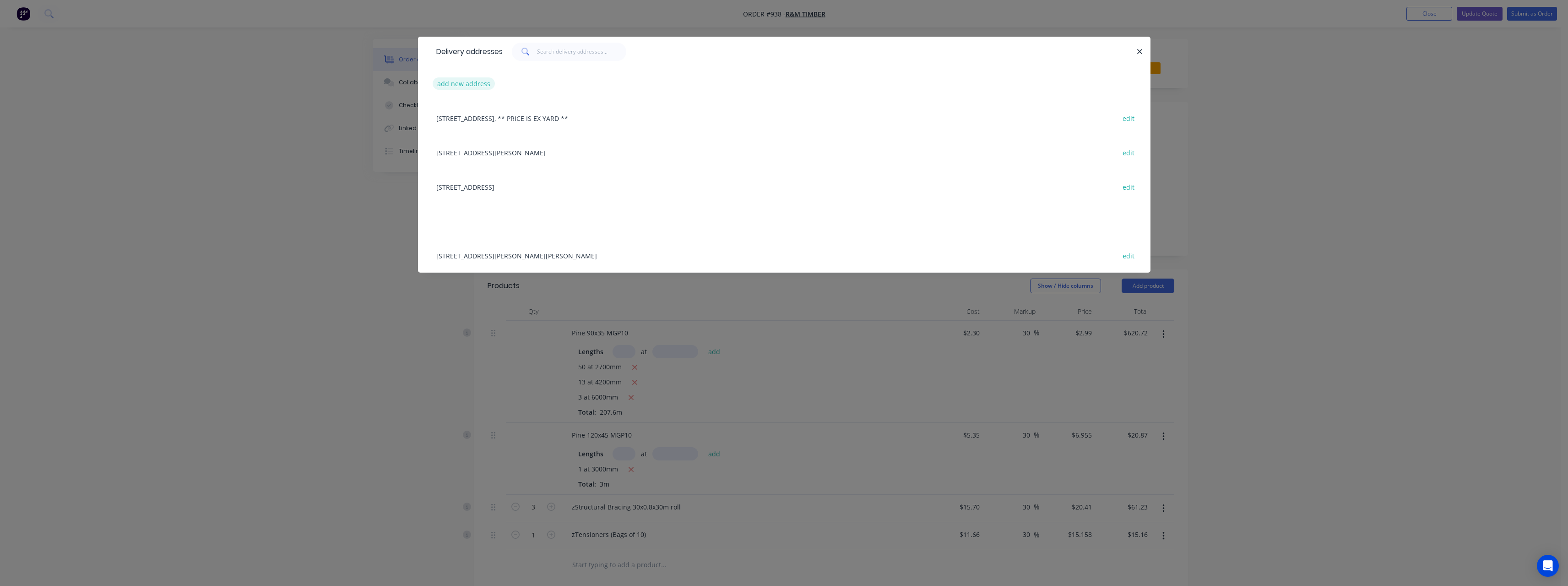
click at [463, 85] on button "add new address" at bounding box center [464, 83] width 63 height 13
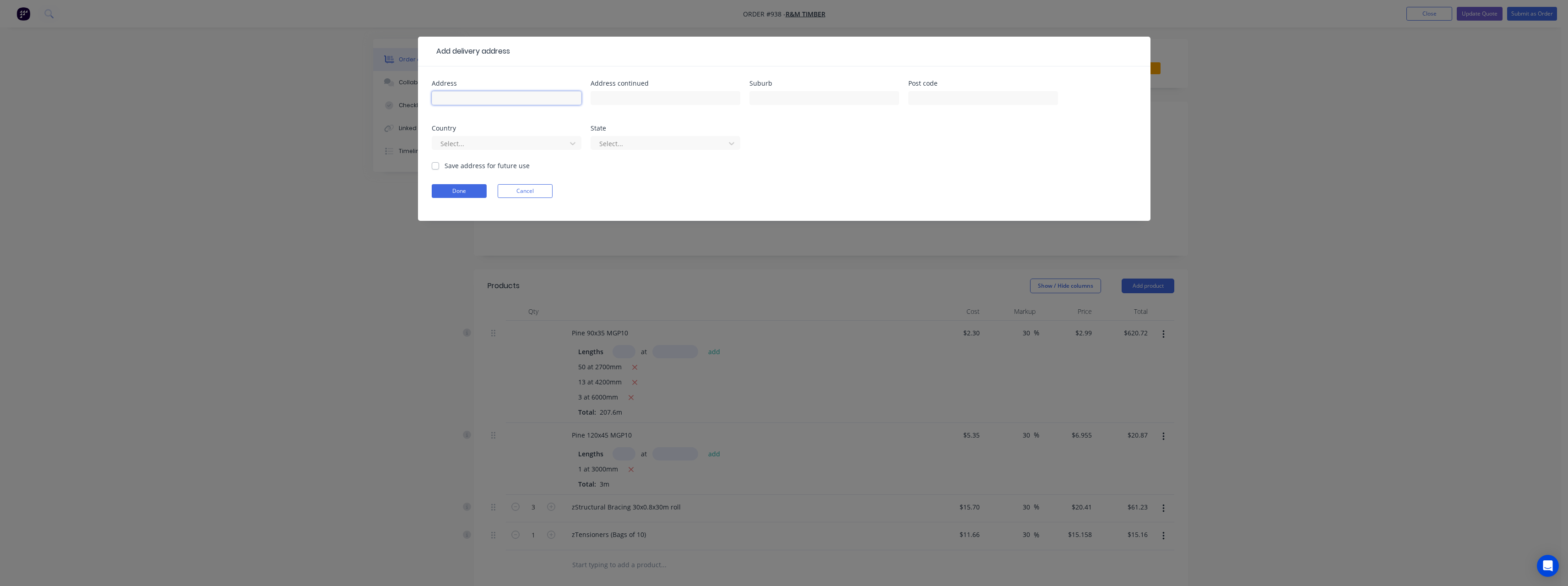
click at [501, 101] on input "text" at bounding box center [506, 98] width 149 height 14
type input "[STREET_ADDRESS]"
click at [784, 95] on input "text" at bounding box center [824, 98] width 149 height 14
type input "[PERSON_NAME][GEOGRAPHIC_DATA]"
click at [445, 167] on label "Save address for future use" at bounding box center [487, 165] width 85 height 10
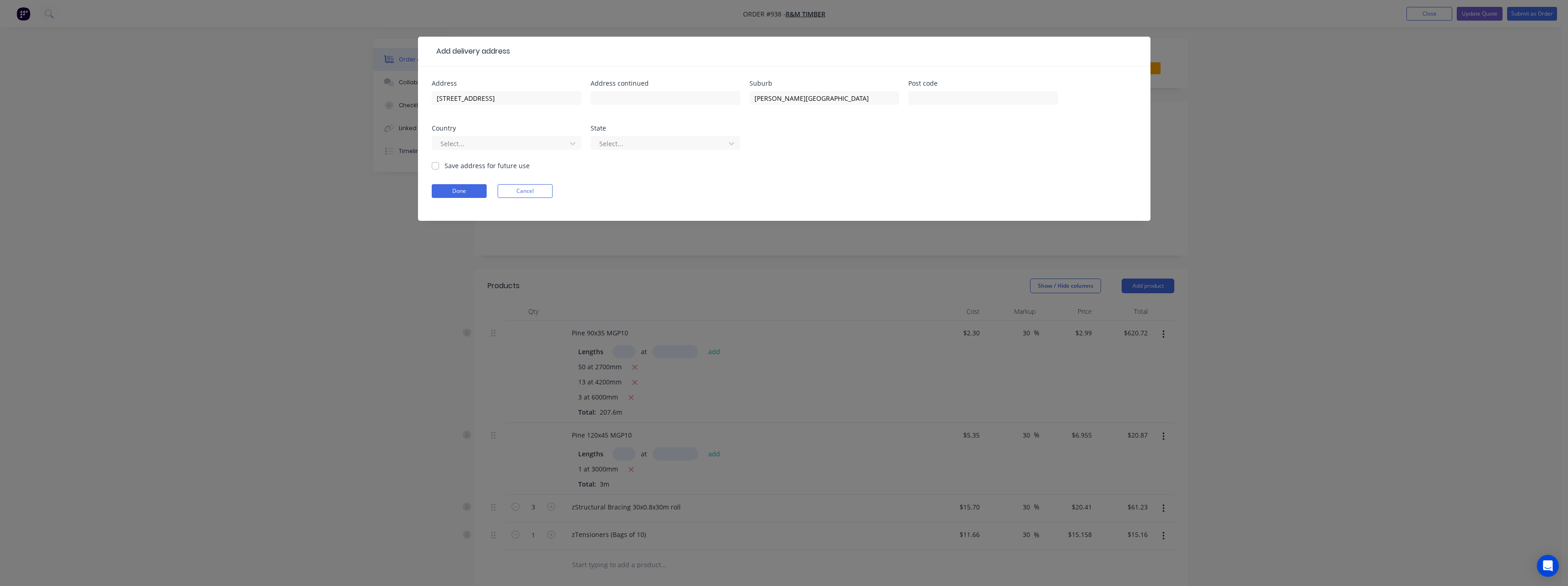
click at [434, 167] on input "Save address for future use" at bounding box center [436, 165] width 7 height 9
checkbox input "true"
click at [455, 195] on button "Done" at bounding box center [459, 191] width 55 height 14
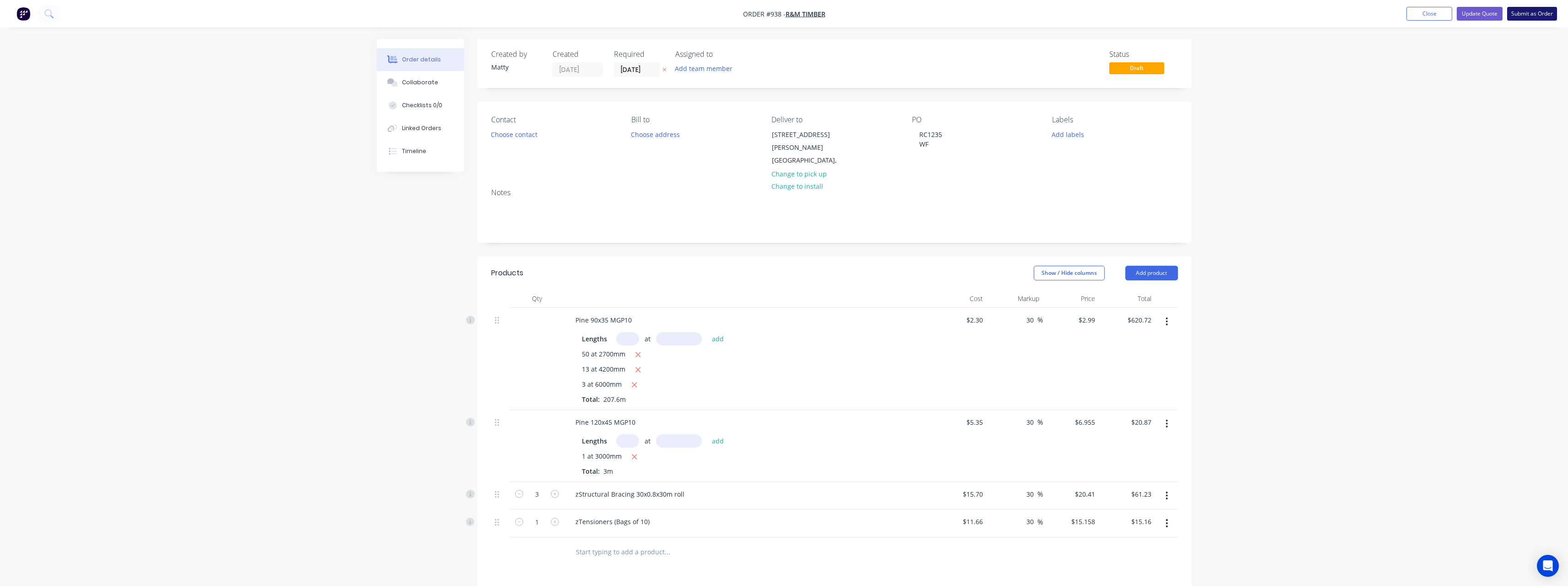
click at [1539, 13] on button "Submit as Order" at bounding box center [1533, 13] width 50 height 14
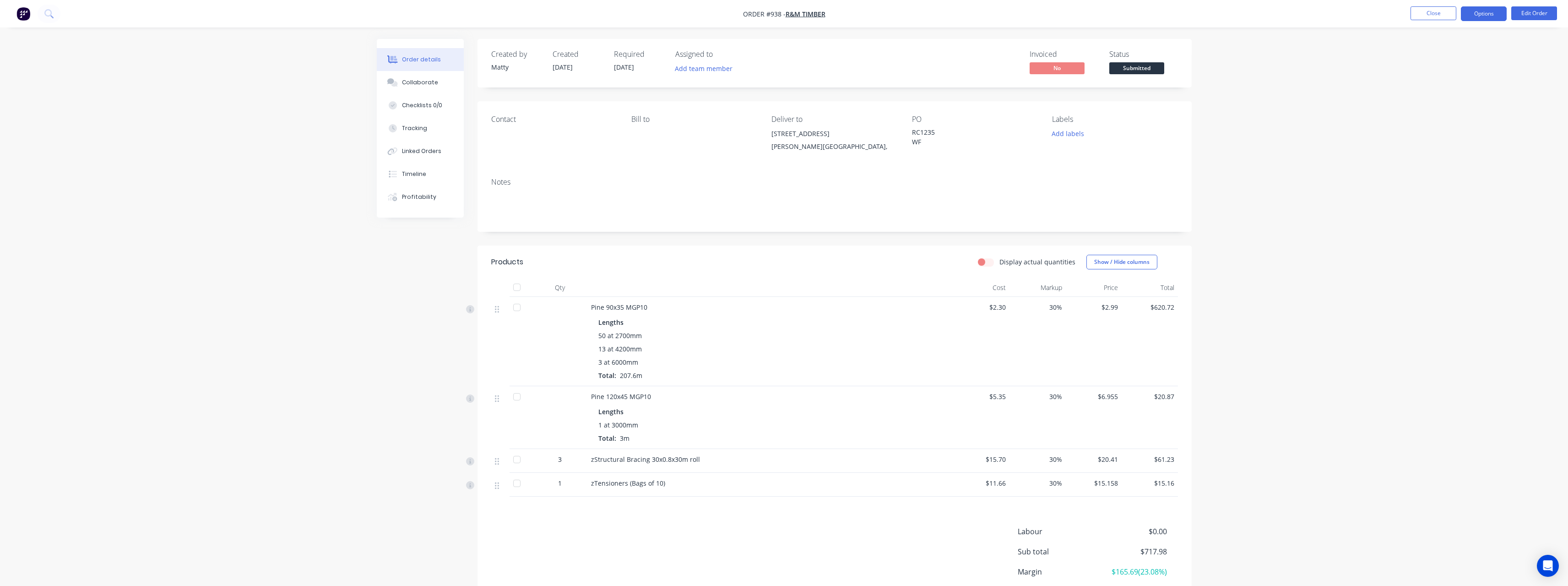
click at [1491, 10] on button "Options" at bounding box center [1484, 14] width 46 height 15
click at [1444, 112] on div "Work Order" at bounding box center [1456, 110] width 84 height 13
click at [1444, 93] on div "Without pricing" at bounding box center [1456, 92] width 84 height 13
click at [1144, 66] on span "Submitted" at bounding box center [1137, 68] width 55 height 12
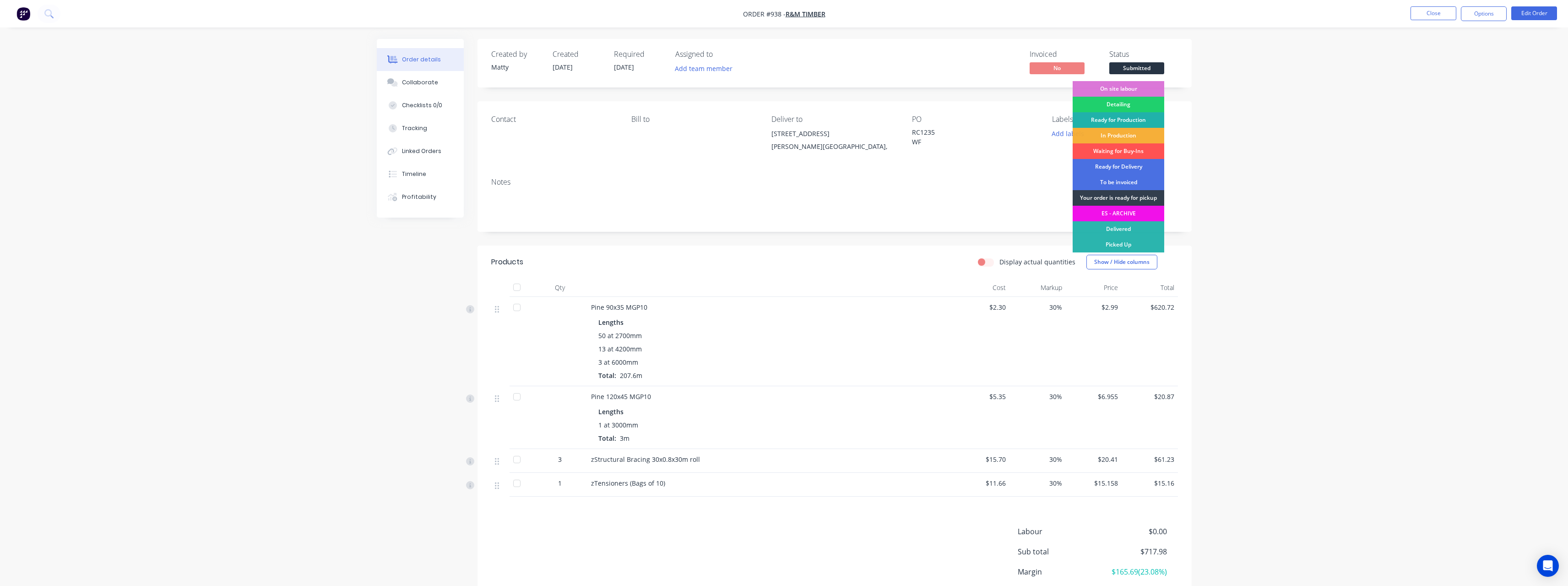
click at [1126, 121] on div "Ready for Production" at bounding box center [1118, 119] width 91 height 15
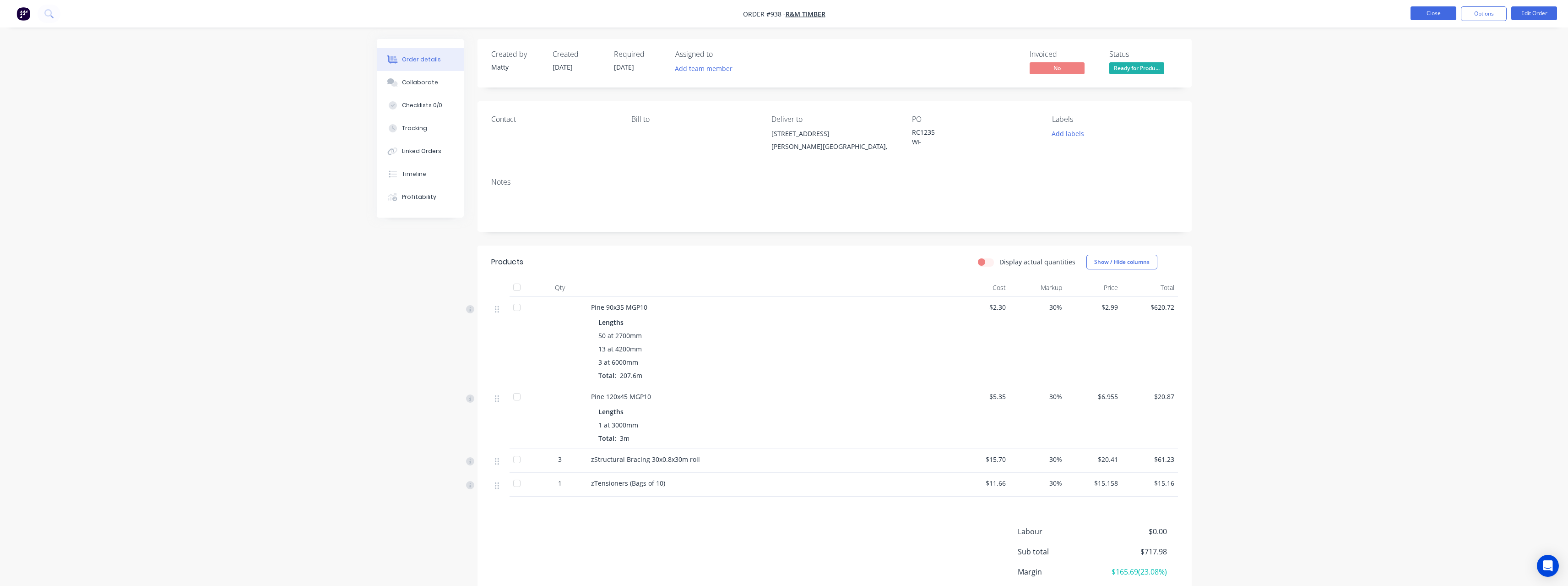
click at [1438, 17] on button "Close" at bounding box center [1433, 13] width 46 height 14
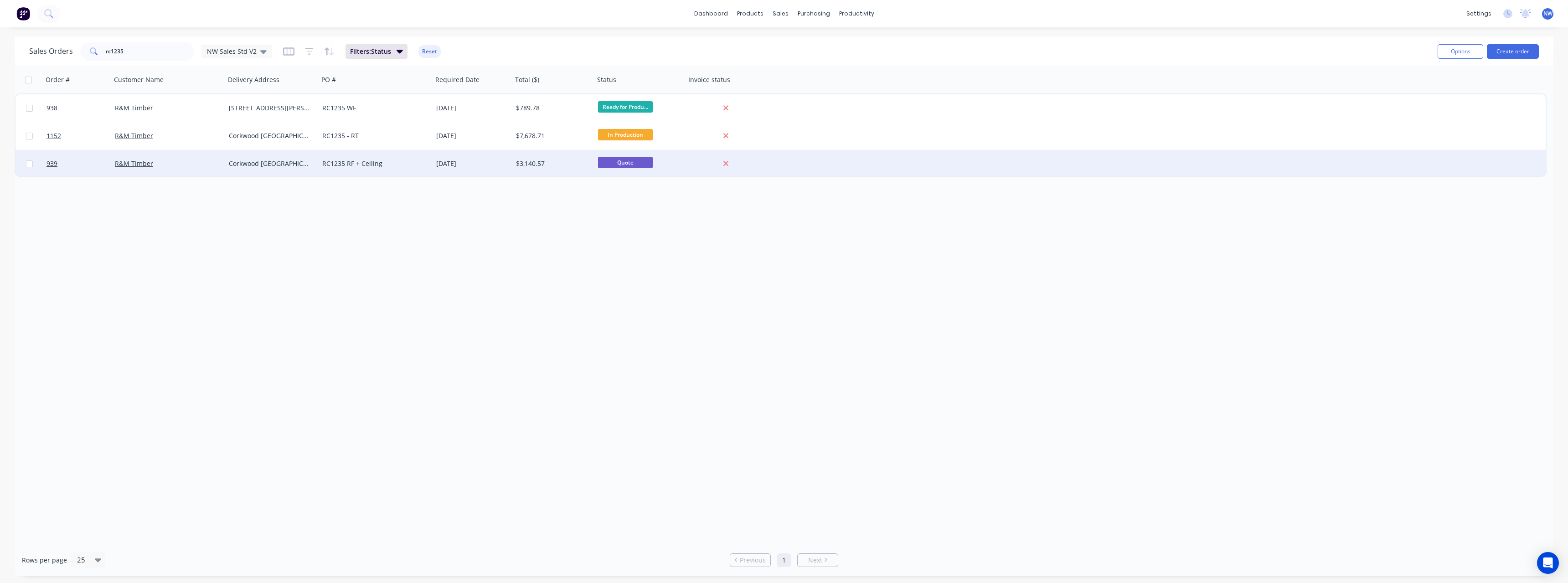
click at [336, 167] on div "RC1235 RF + Ceiling" at bounding box center [373, 163] width 101 height 9
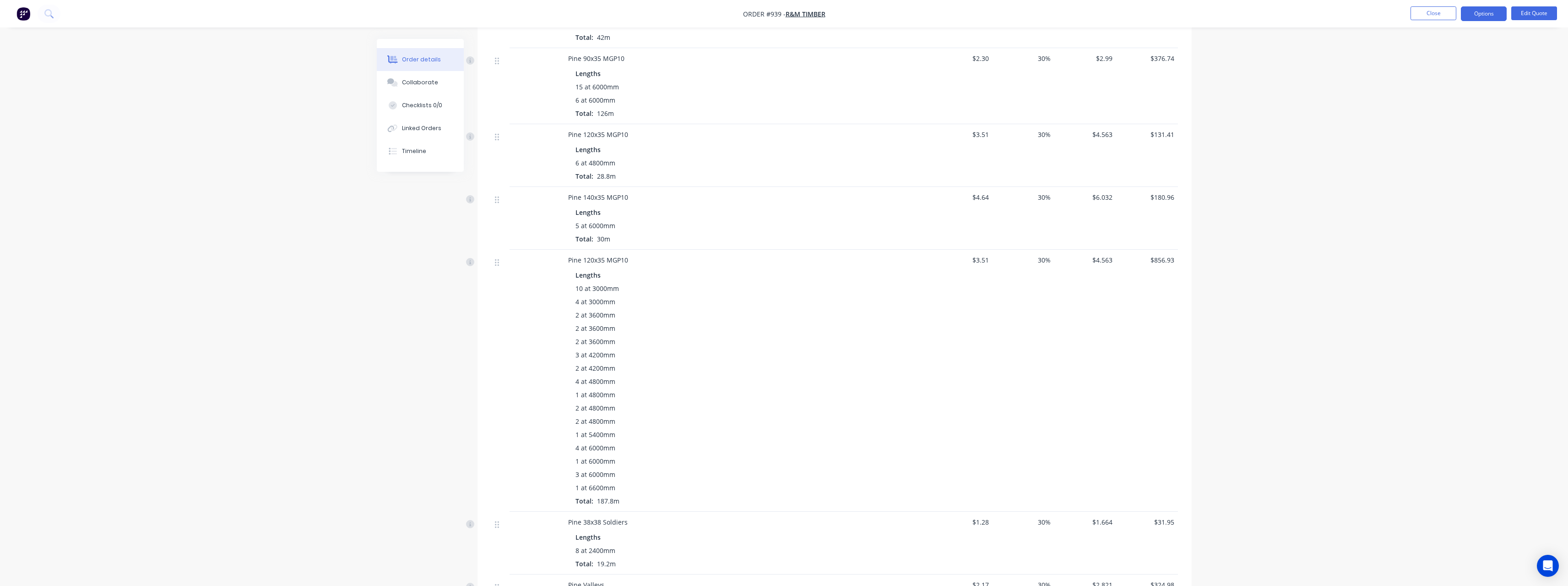
scroll to position [367, 0]
click at [1530, 14] on button "Edit Quote" at bounding box center [1534, 13] width 46 height 14
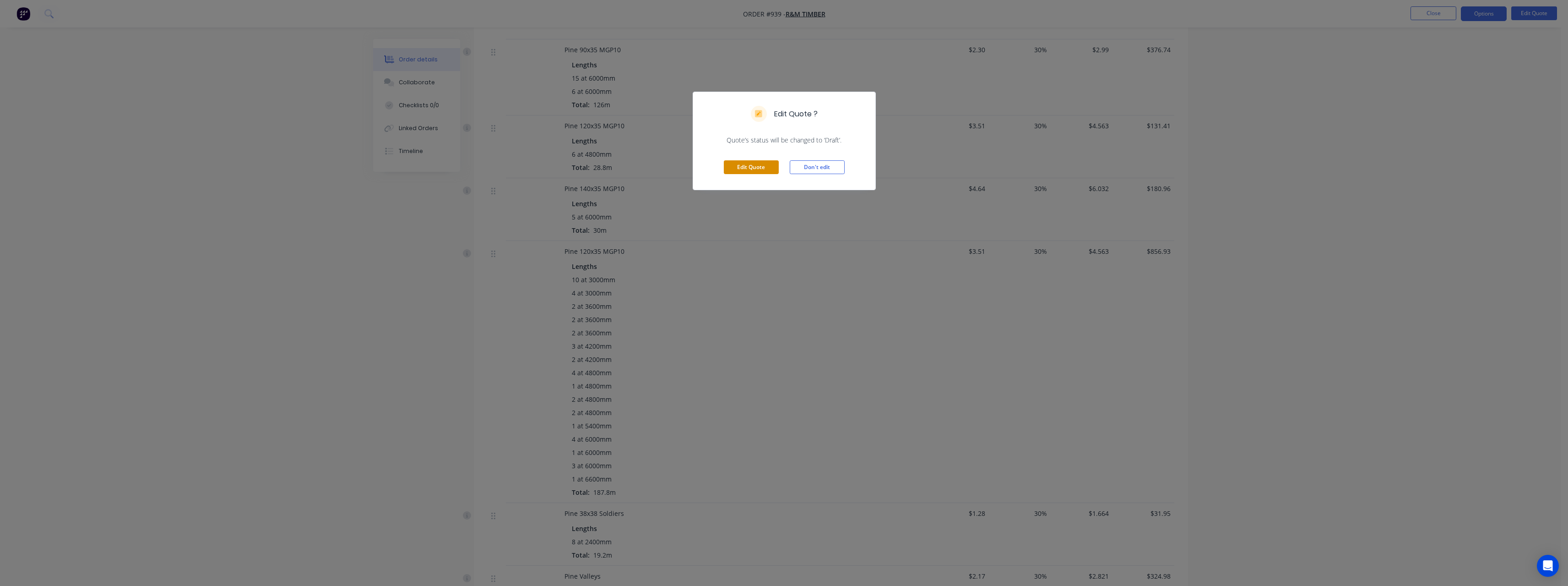
click at [749, 169] on button "Edit Quote" at bounding box center [751, 167] width 55 height 14
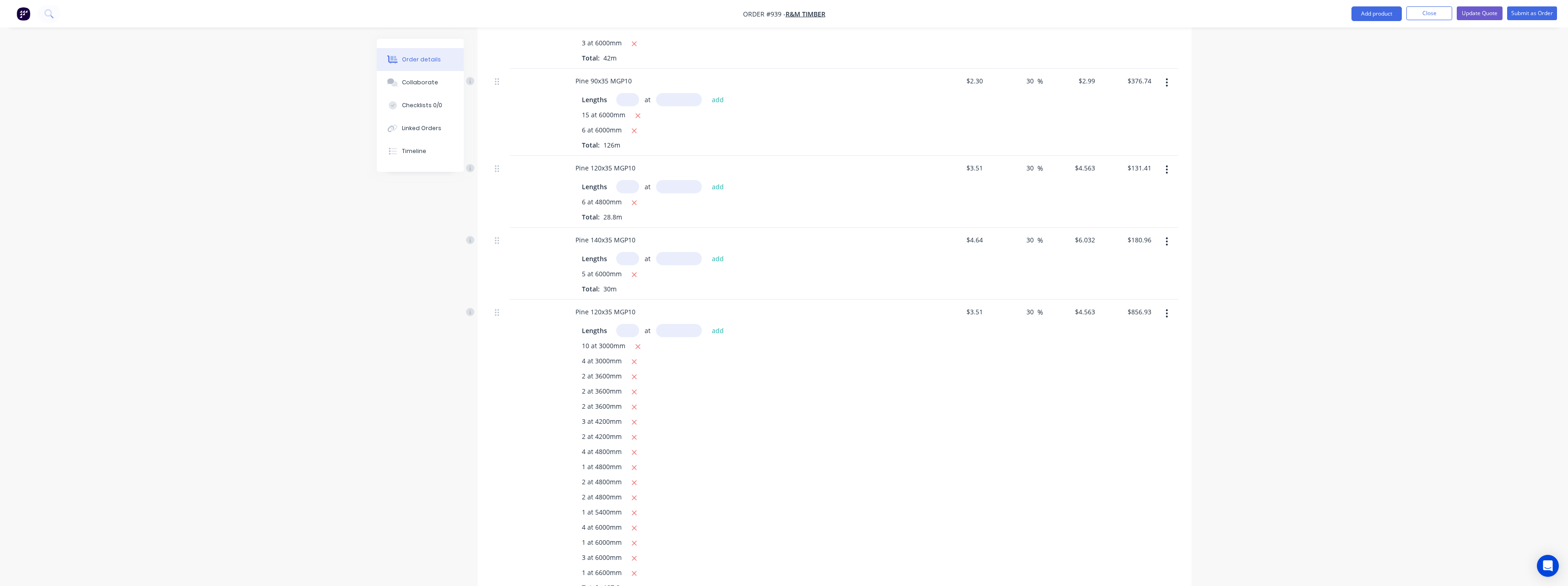
scroll to position [458, 0]
click at [627, 232] on input "text" at bounding box center [627, 239] width 23 height 13
type input "6"
type input "4800"
click at [707, 233] on button "add" at bounding box center [718, 239] width 21 height 13
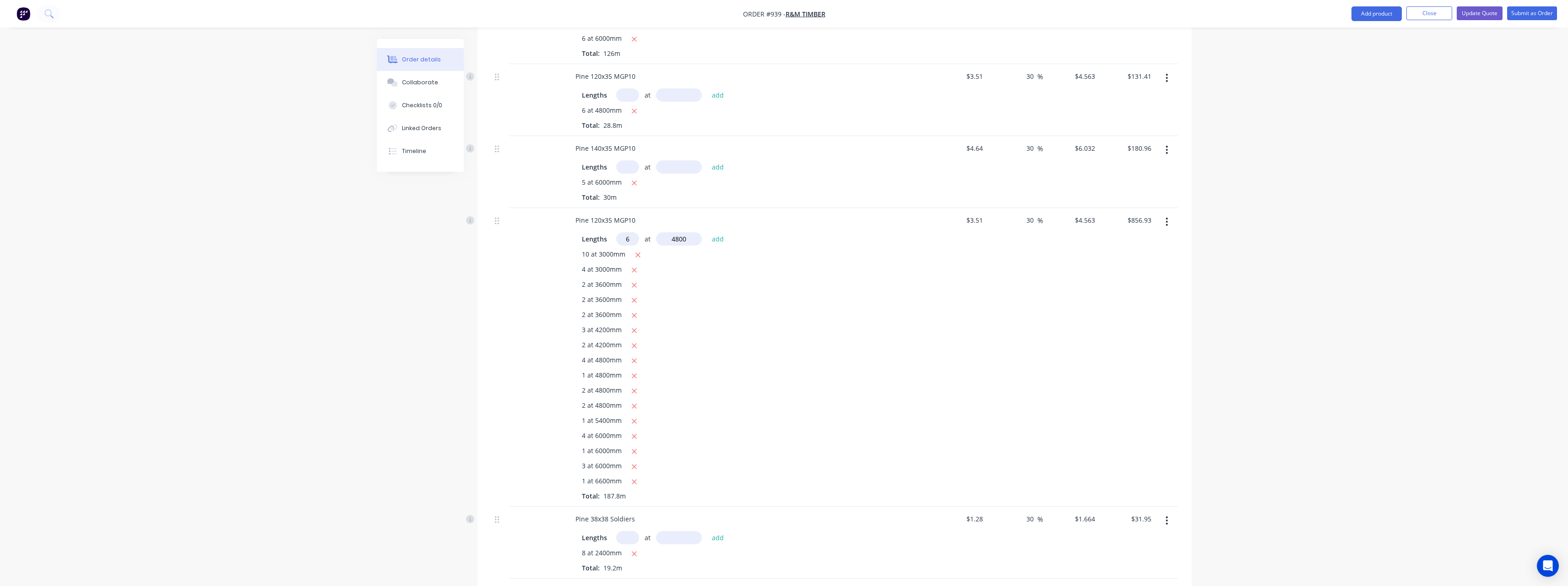
type input "$988.35"
click at [1168, 70] on button "button" at bounding box center [1167, 78] width 21 height 16
click at [1115, 150] on div "Delete" at bounding box center [1134, 157] width 71 height 13
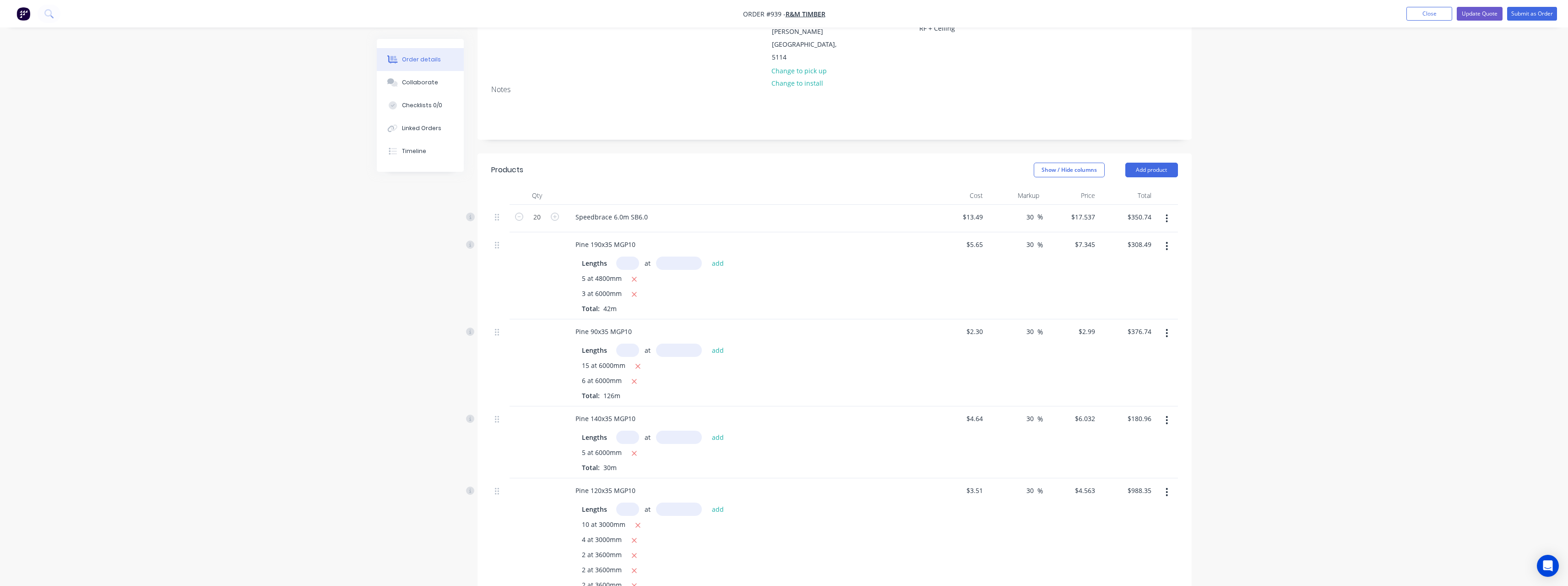
scroll to position [138, 0]
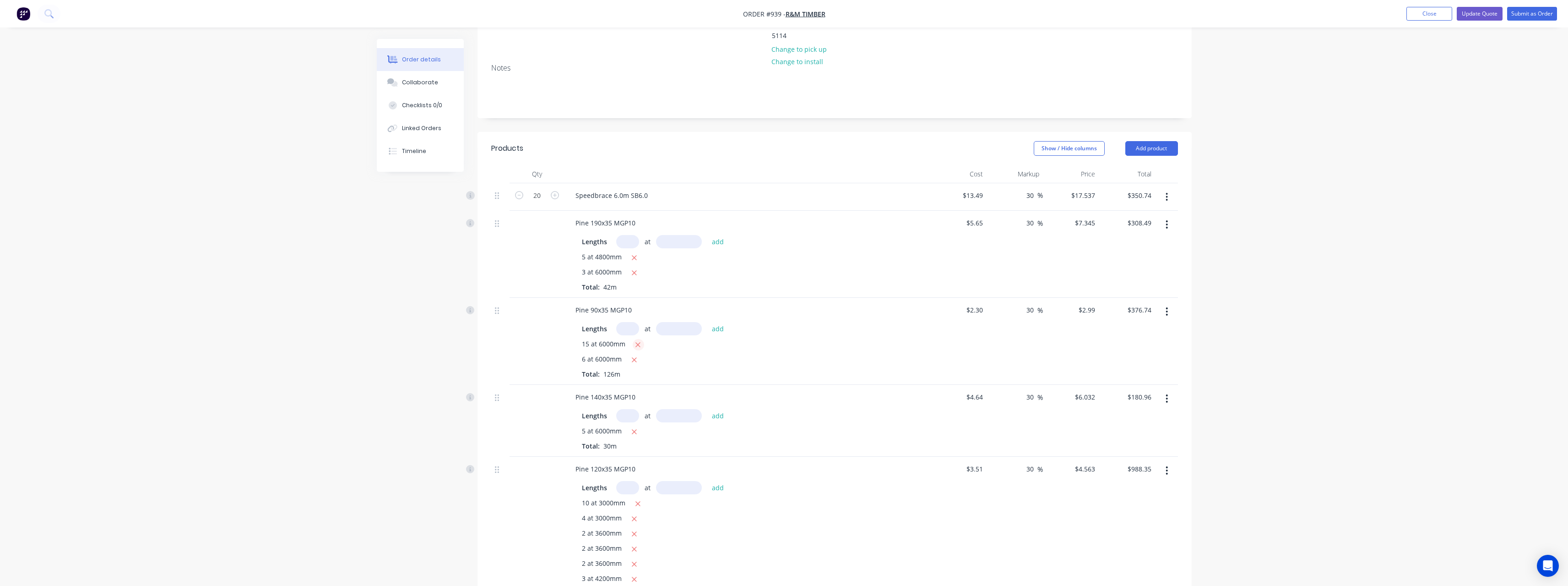
drag, startPoint x: 634, startPoint y: 303, endPoint x: 643, endPoint y: 322, distance: 21.0
click at [634, 322] on input "text" at bounding box center [627, 328] width 23 height 13
type input "21"
type input "6000"
click at [707, 322] on button "add" at bounding box center [718, 328] width 21 height 13
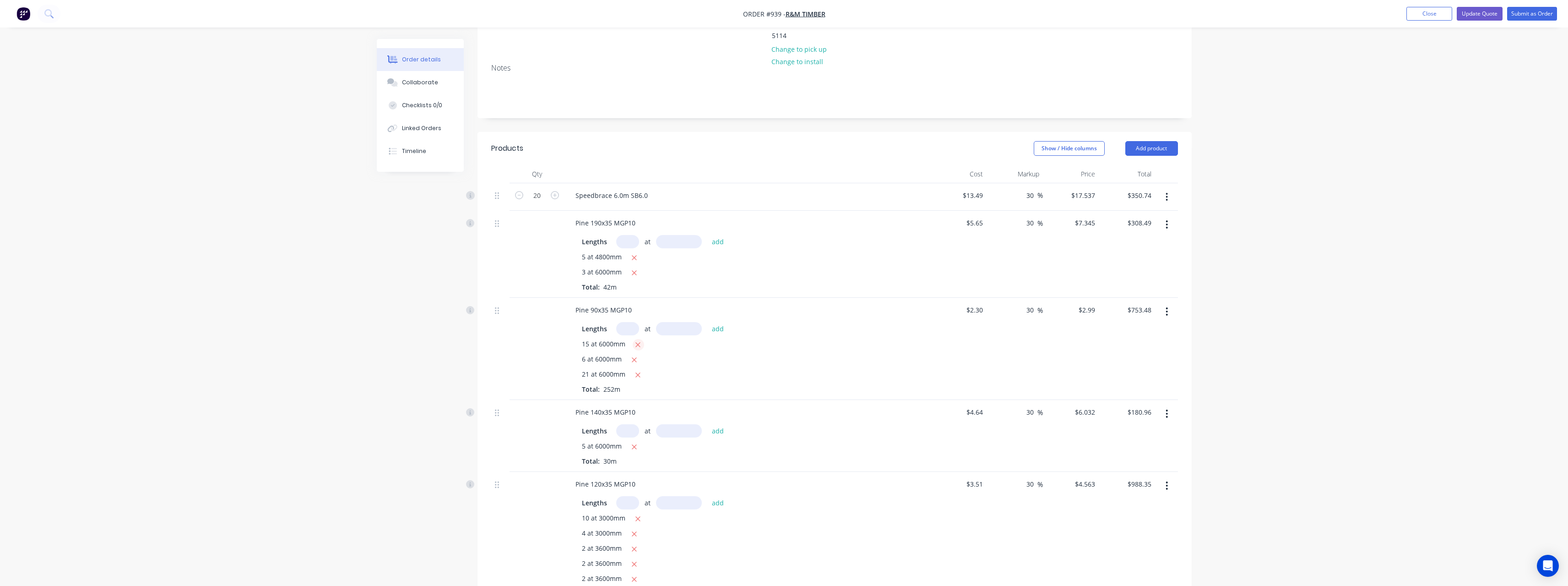
click at [639, 342] on icon "button" at bounding box center [638, 345] width 5 height 5
click at [636, 341] on icon "button" at bounding box center [635, 345] width 6 height 8
type input "$376.74"
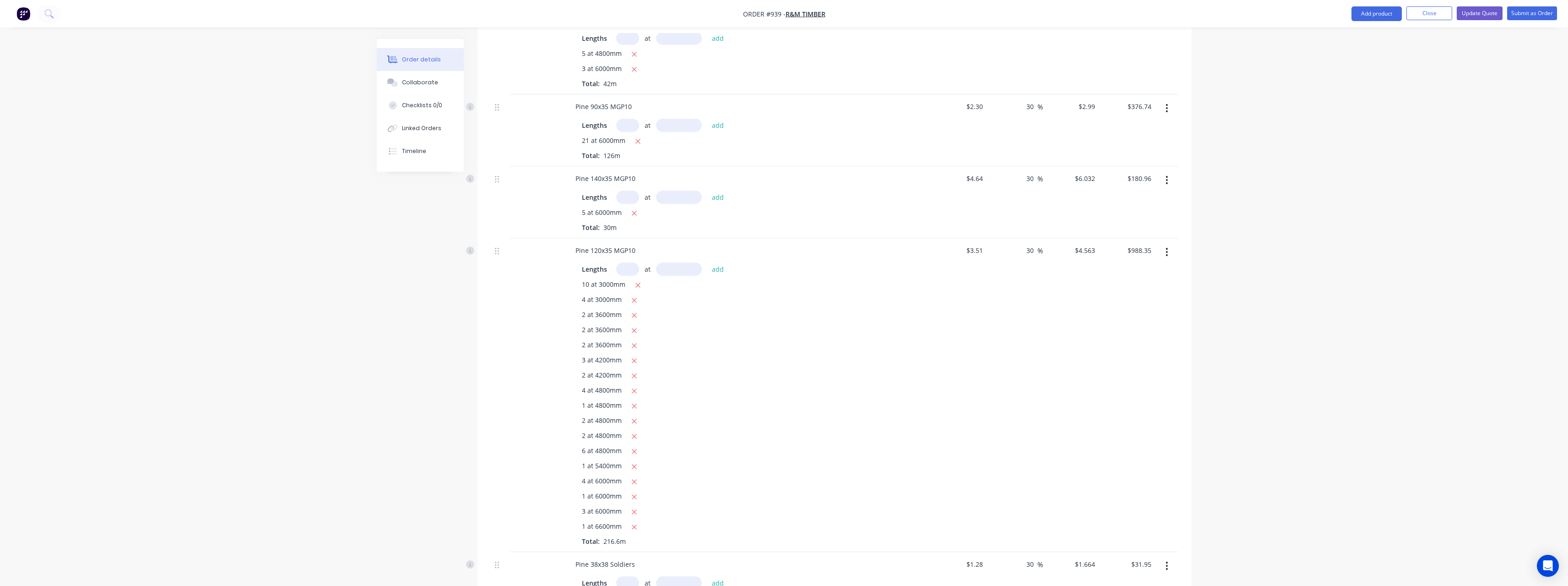
scroll to position [367, 0]
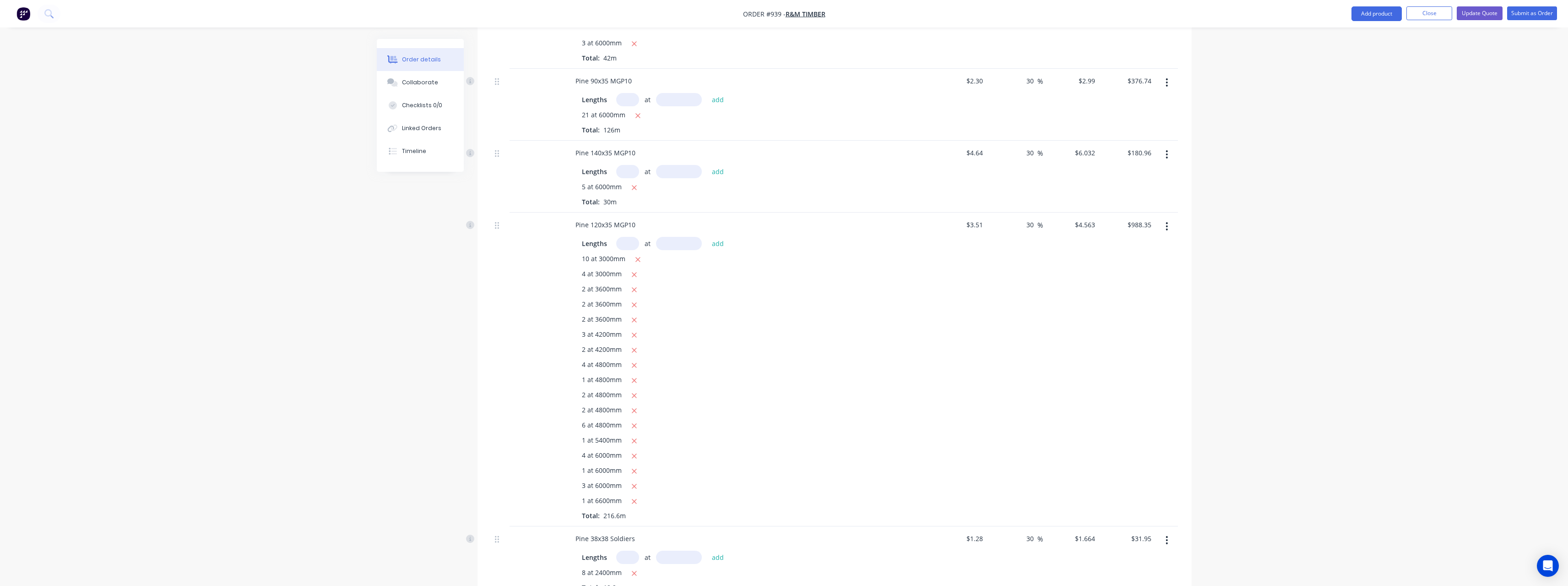
click at [631, 237] on input "text" at bounding box center [627, 244] width 23 height 13
drag, startPoint x: 626, startPoint y: 221, endPoint x: 691, endPoint y: 235, distance: 66.5
click at [667, 237] on div "at add" at bounding box center [672, 244] width 113 height 13
type input "7"
type input "6000"
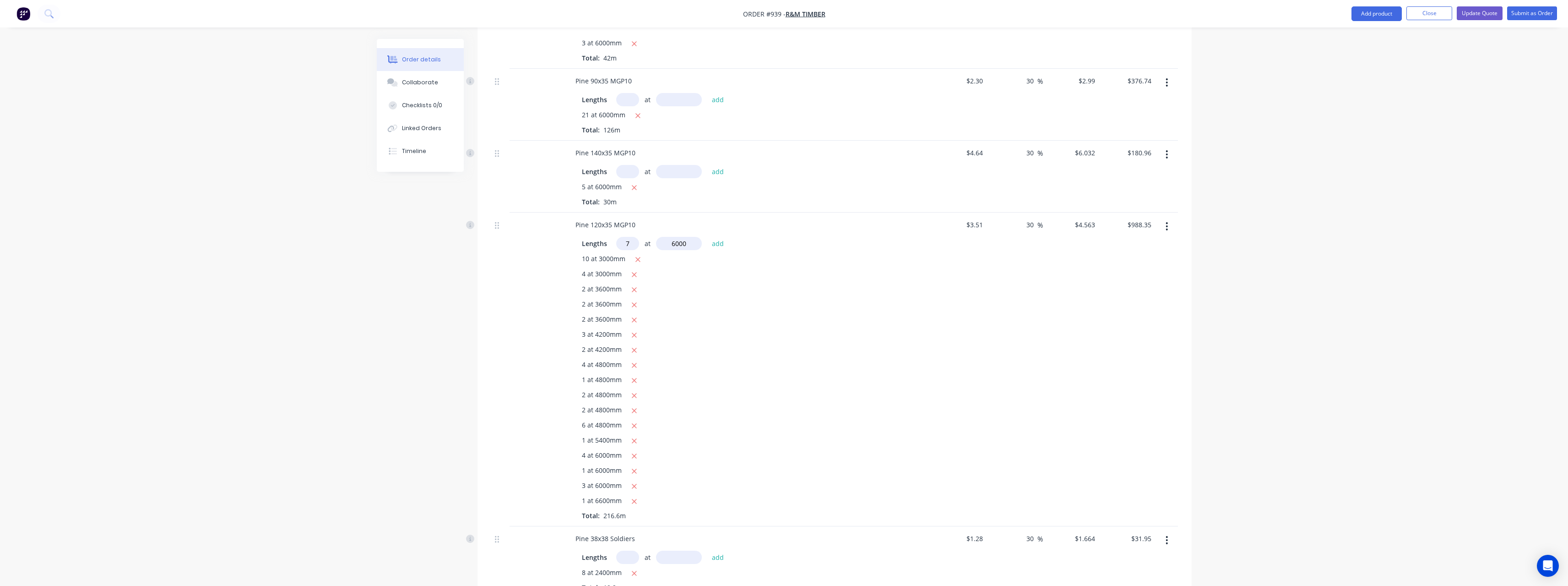
click at [707, 237] on button "add" at bounding box center [718, 243] width 21 height 13
click at [637, 257] on icon "button" at bounding box center [638, 259] width 5 height 5
click at [637, 255] on icon "button" at bounding box center [635, 259] width 6 height 8
click at [634, 257] on icon "button" at bounding box center [635, 259] width 5 height 5
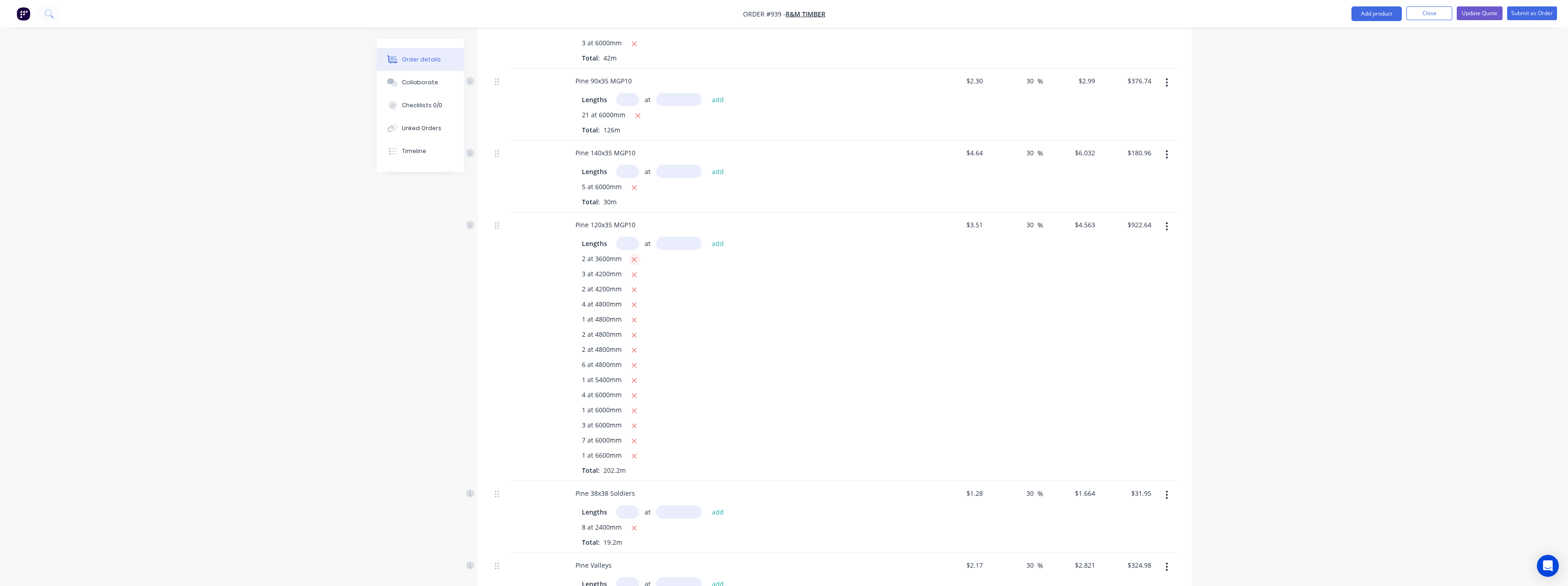
click at [634, 257] on icon "button" at bounding box center [635, 259] width 5 height 5
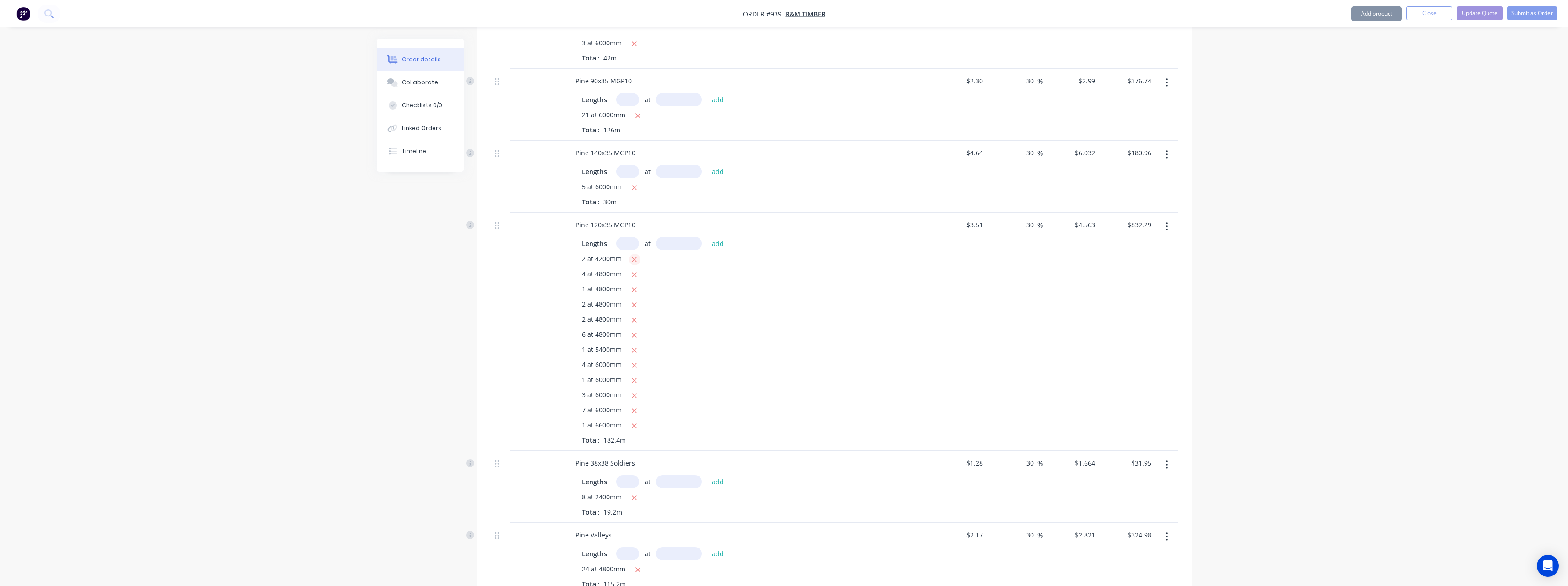
click at [634, 257] on icon "button" at bounding box center [635, 259] width 5 height 5
type input "$793.96"
drag, startPoint x: 621, startPoint y: 224, endPoint x: 620, endPoint y: 249, distance: 25.0
click at [622, 237] on input "text" at bounding box center [627, 244] width 23 height 13
type input "26"
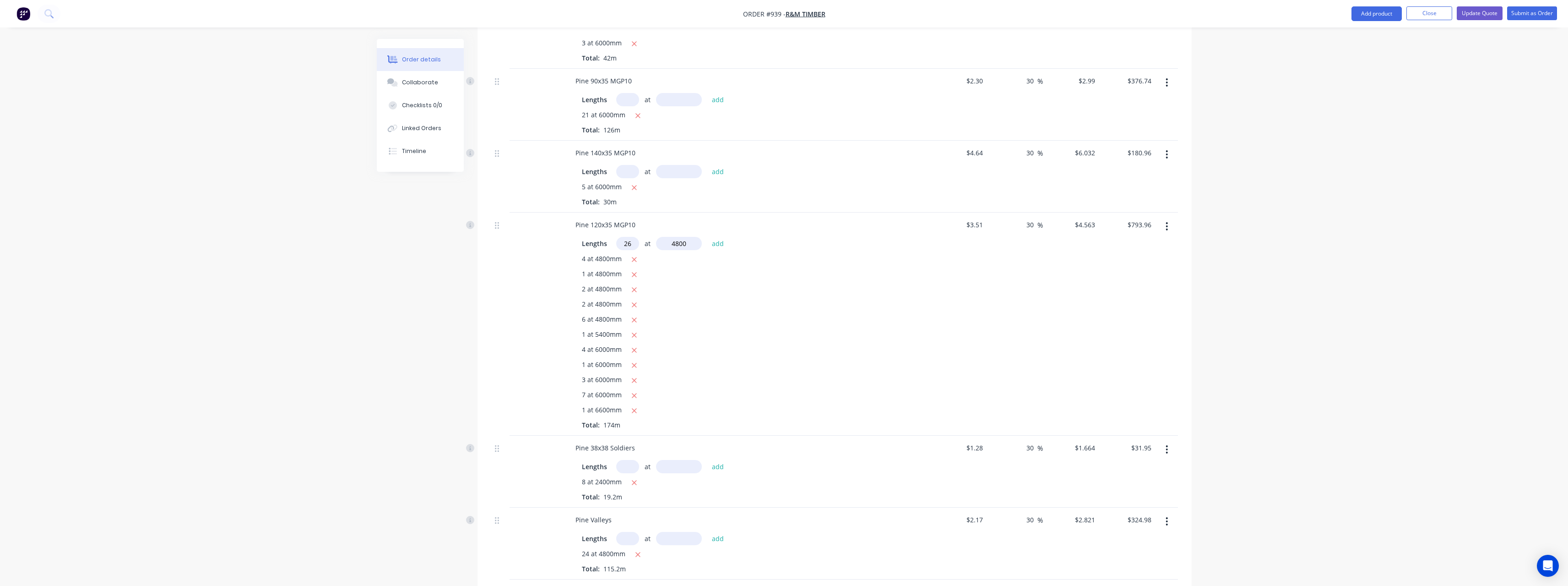
type input "4800"
click at [707, 237] on button "add" at bounding box center [718, 243] width 21 height 13
click at [638, 254] on button "button" at bounding box center [635, 260] width 12 height 12
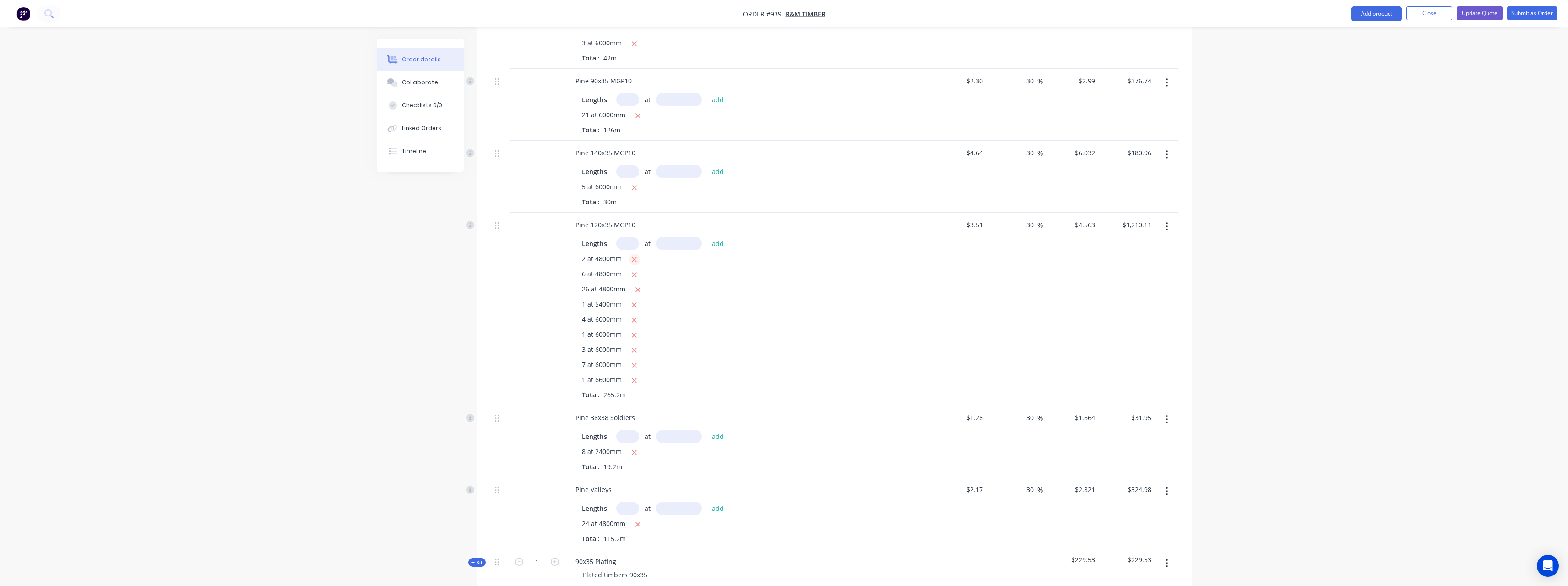
click at [638, 254] on button "button" at bounding box center [635, 260] width 12 height 12
type input "$1,034.89"
click at [633, 237] on input "text" at bounding box center [627, 244] width 23 height 13
type input "16"
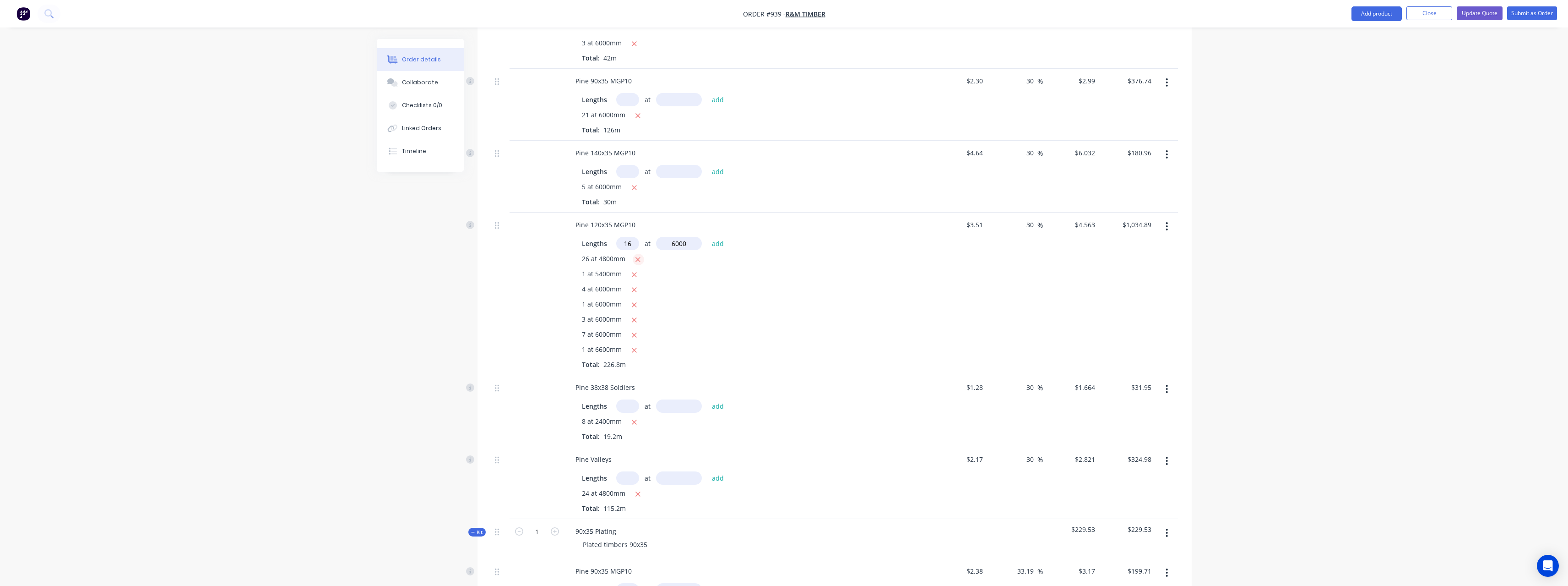
type input "6000"
click at [707, 237] on button "add" at bounding box center [718, 243] width 21 height 13
click at [635, 271] on icon "button" at bounding box center [635, 275] width 6 height 8
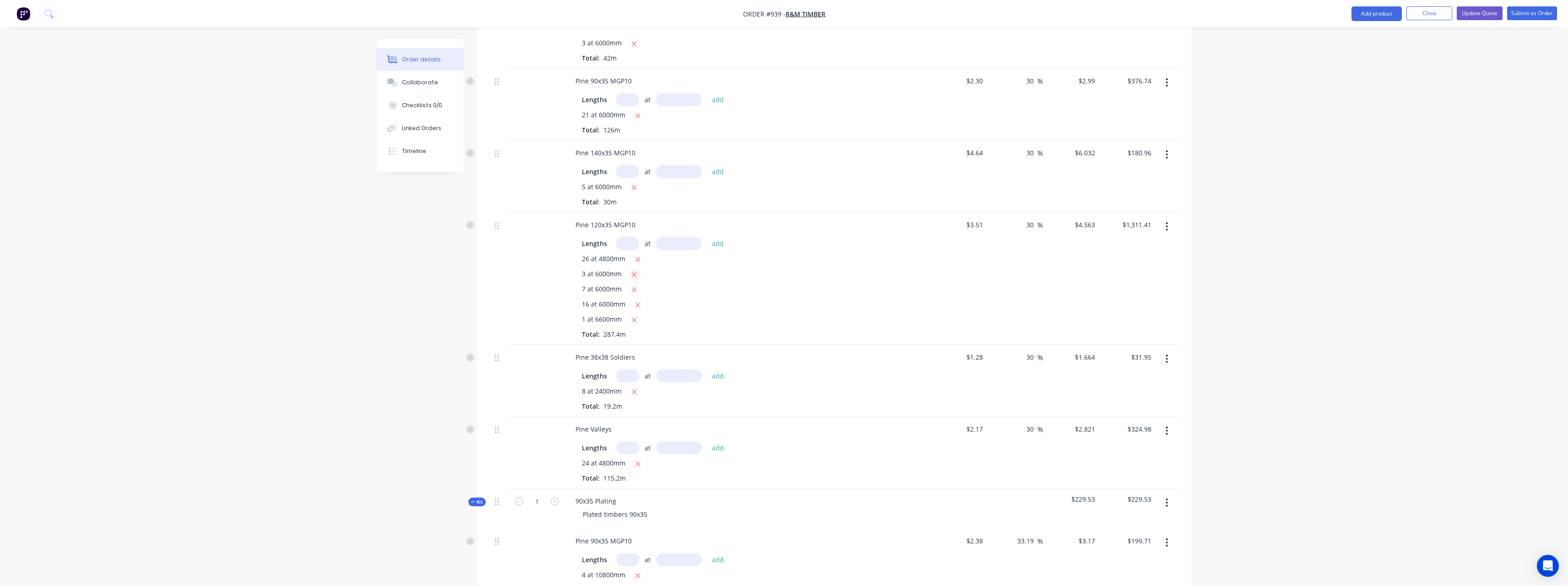
click at [635, 271] on icon "button" at bounding box center [635, 275] width 6 height 8
type input "$1,037.63"
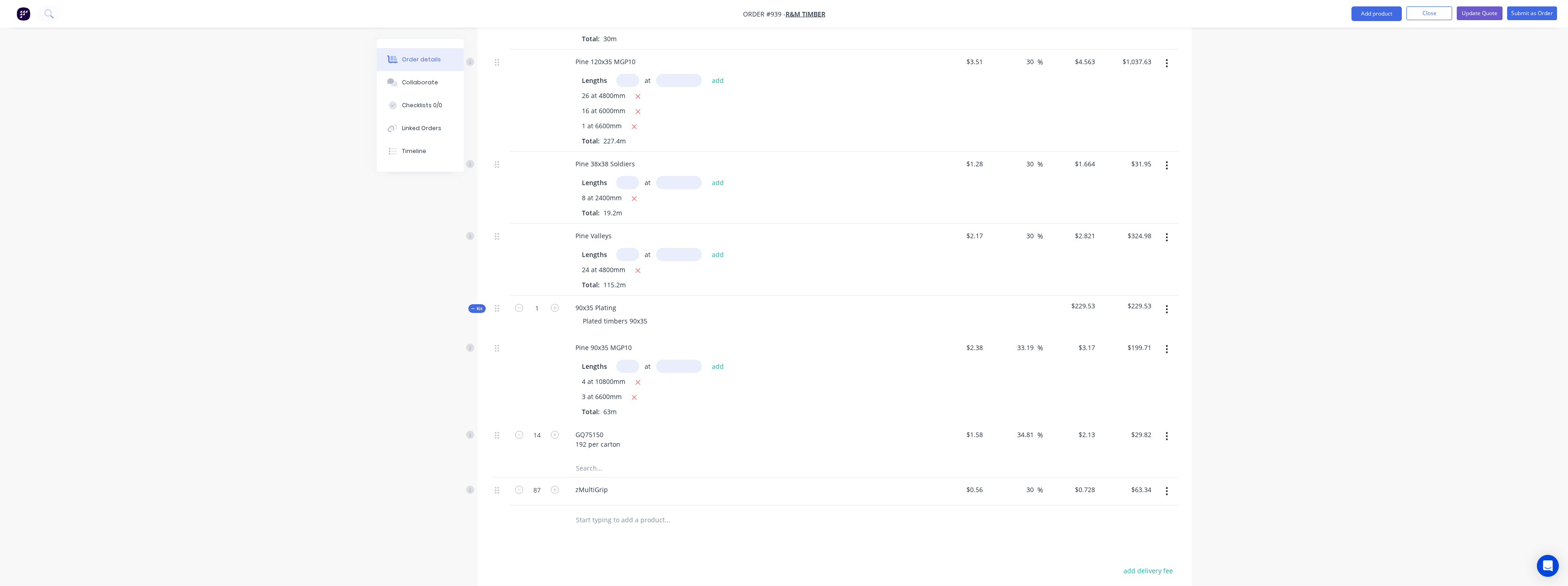
scroll to position [549, 0]
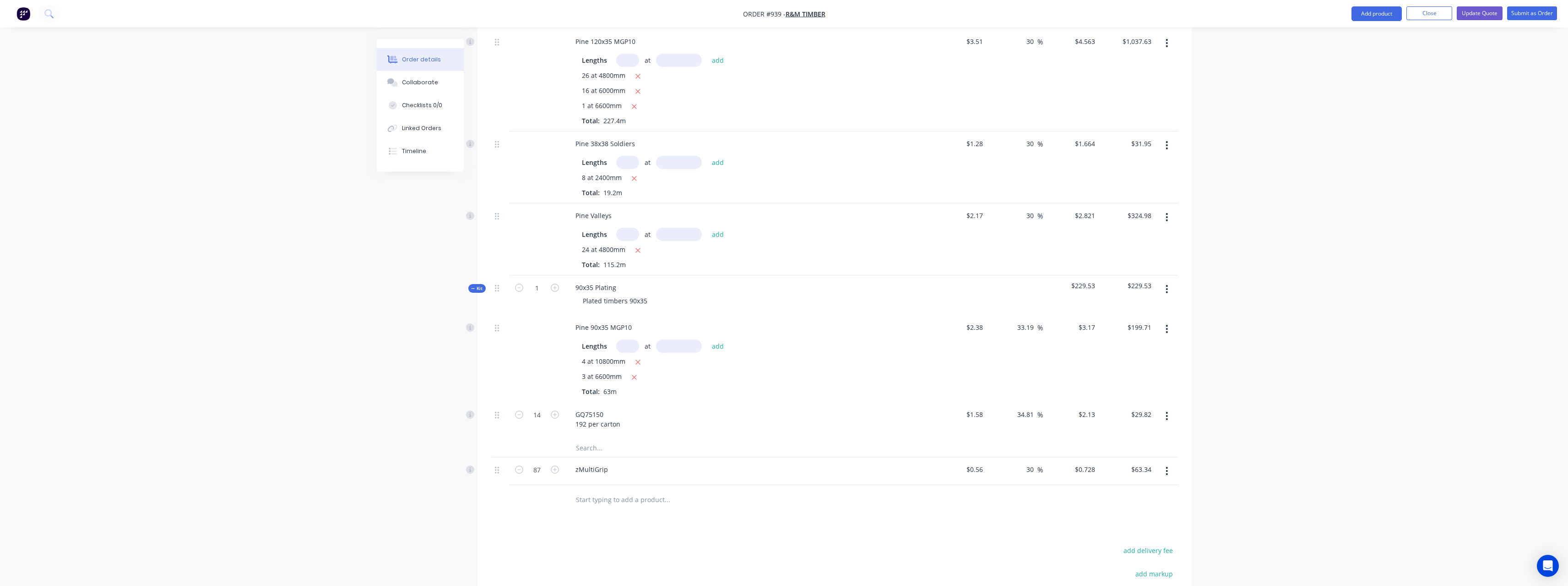
click at [596, 490] on input "text" at bounding box center [667, 499] width 183 height 18
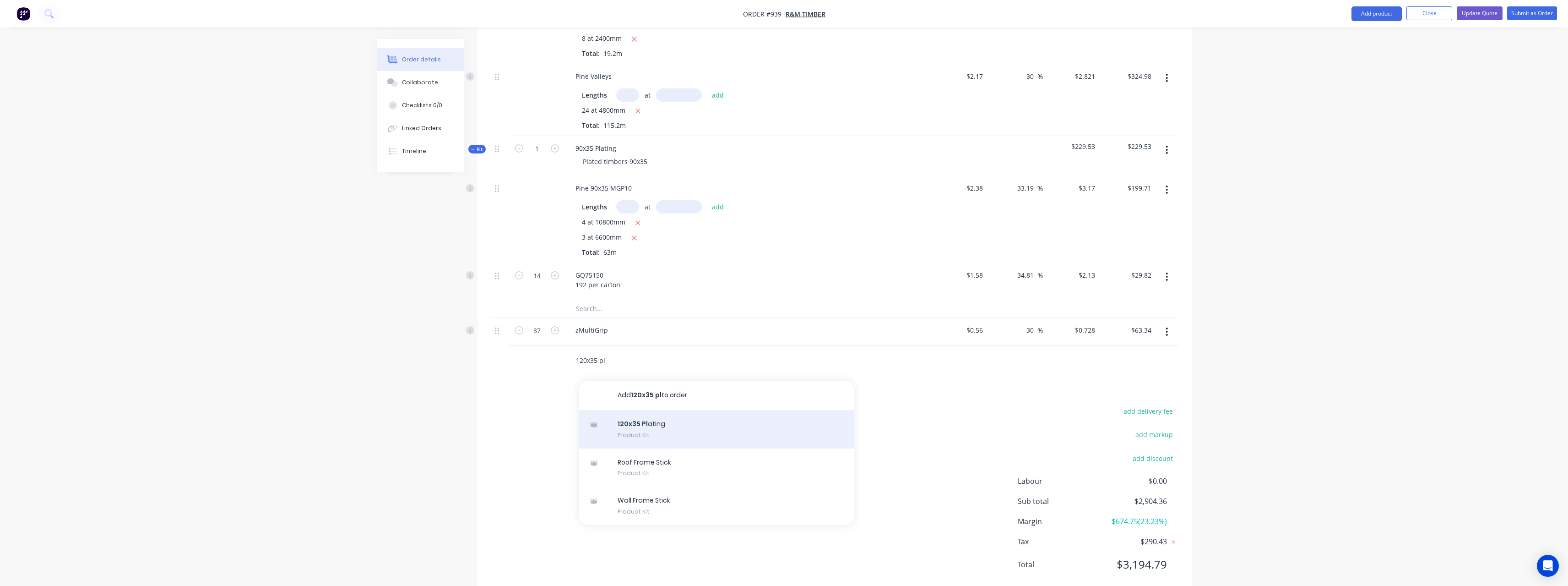
scroll to position [689, 0]
type input "120x35 pl"
click at [744, 409] on div "120x35 Pl ating Product Kit" at bounding box center [716, 428] width 275 height 38
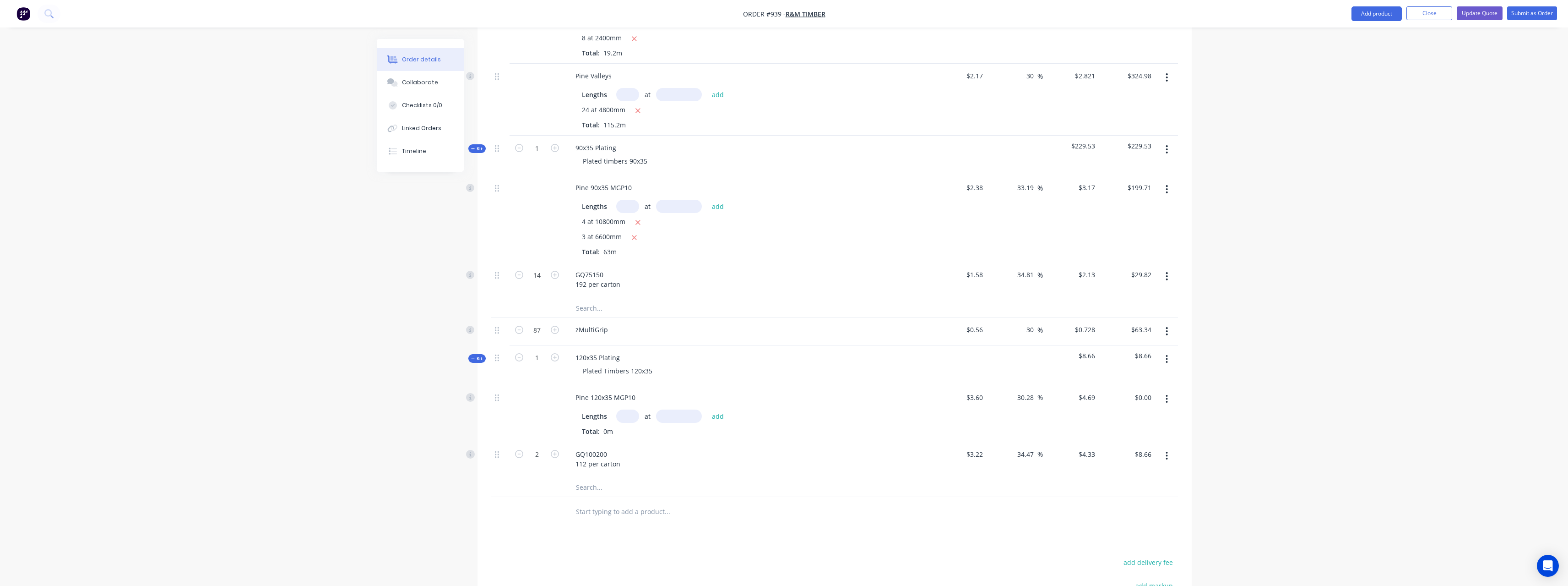
click at [629, 409] on input "text" at bounding box center [627, 416] width 23 height 13
type input "1"
type input "6600mm"
click at [613, 502] on input "text" at bounding box center [667, 511] width 183 height 18
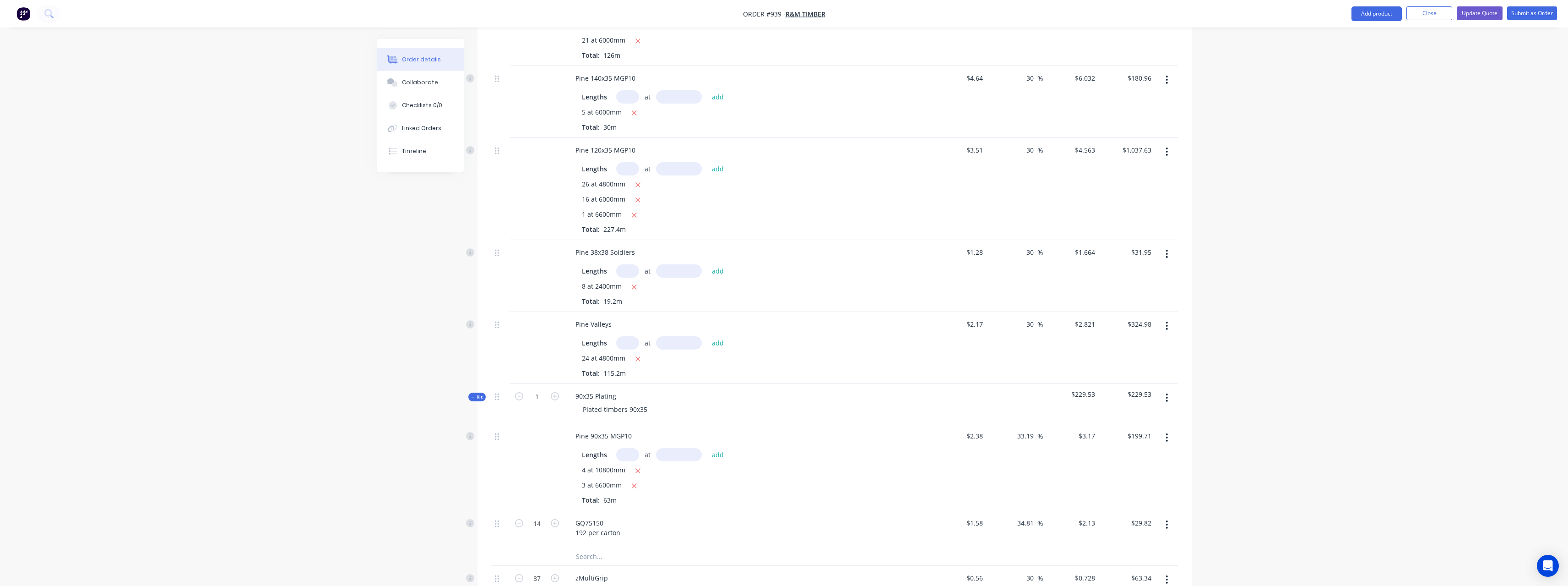
scroll to position [414, 0]
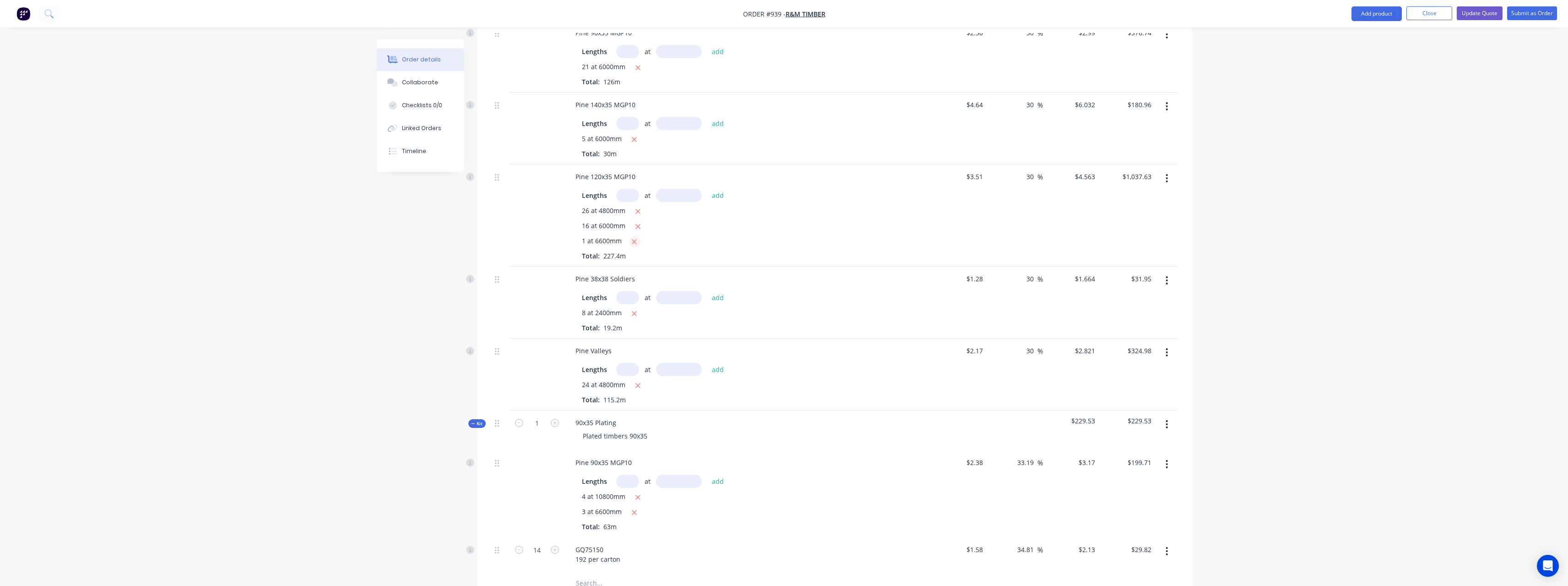
click at [632, 238] on icon "button" at bounding box center [635, 241] width 6 height 8
type input "$1,007.51"
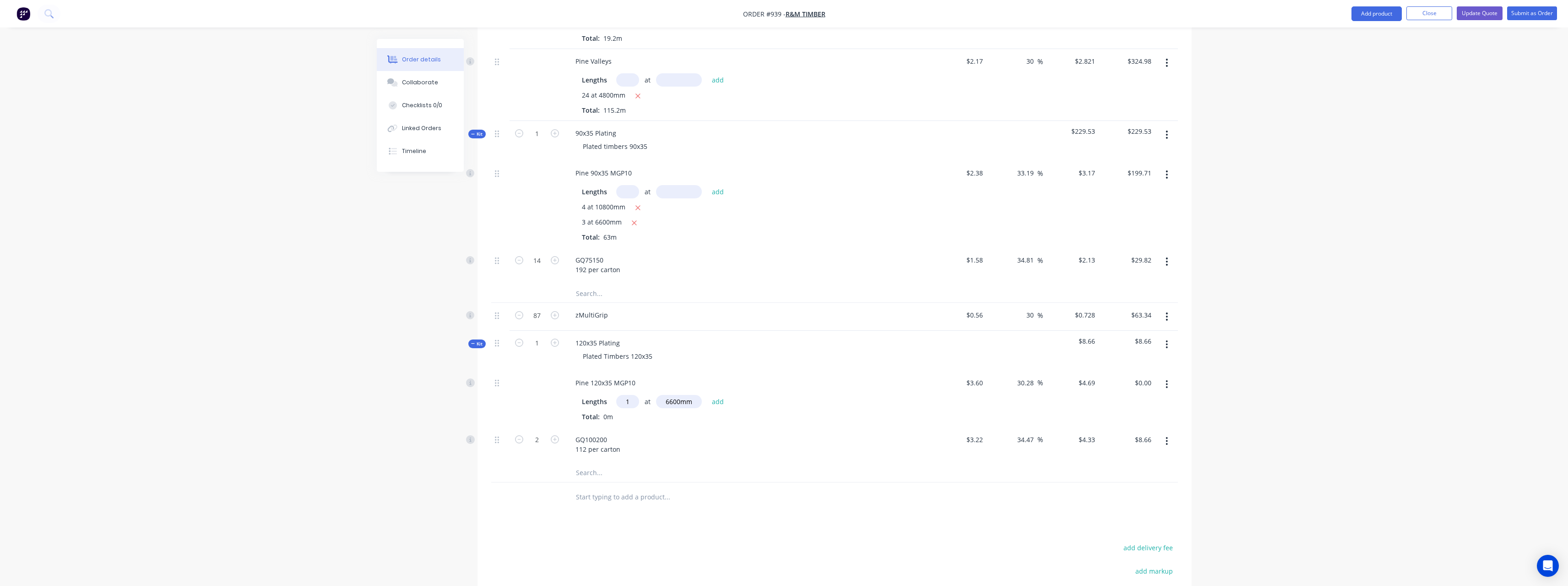
scroll to position [689, 0]
click at [644, 487] on input "text" at bounding box center [667, 496] width 183 height 18
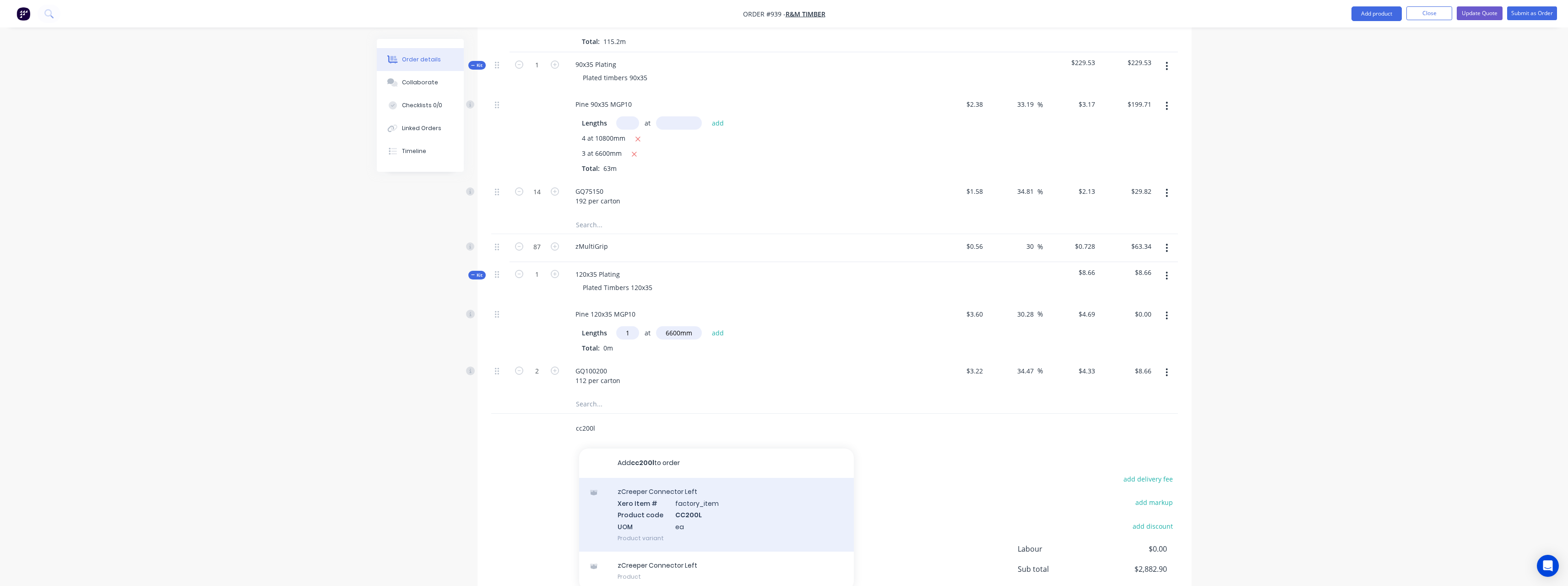
scroll to position [825, 0]
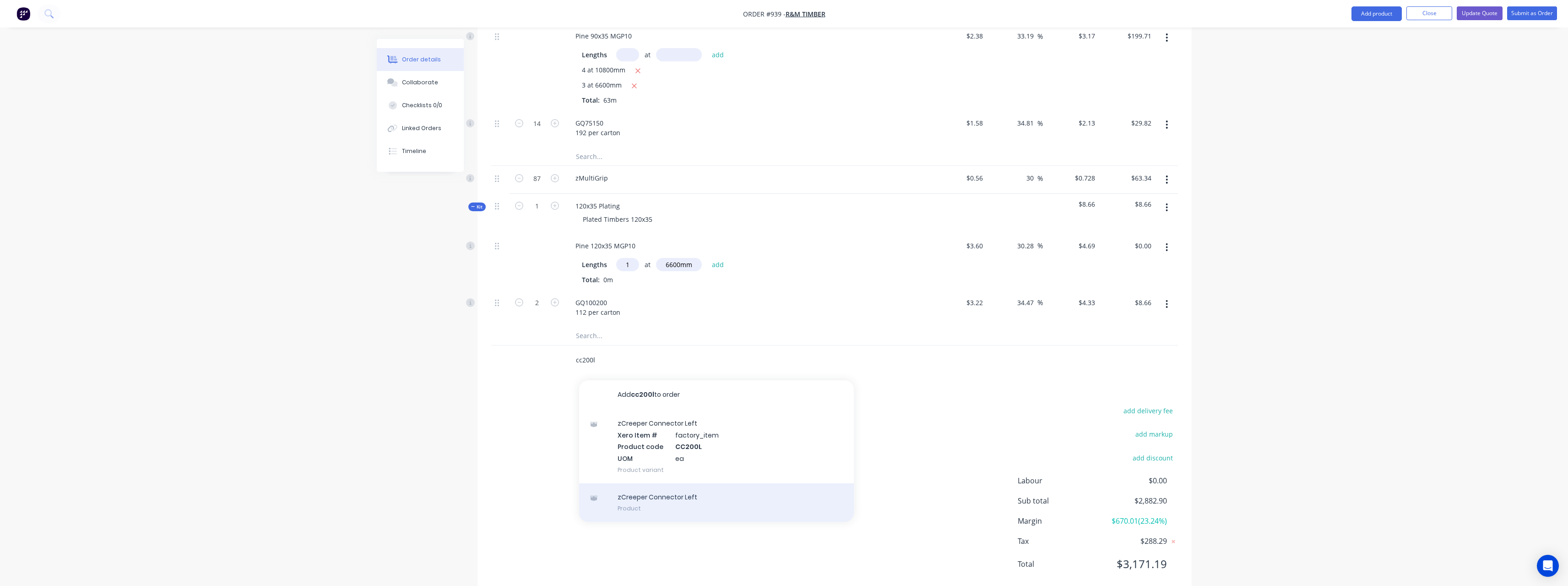
type input "cc200l"
click at [688, 483] on div "zCreeper Connector Left Product" at bounding box center [716, 502] width 275 height 38
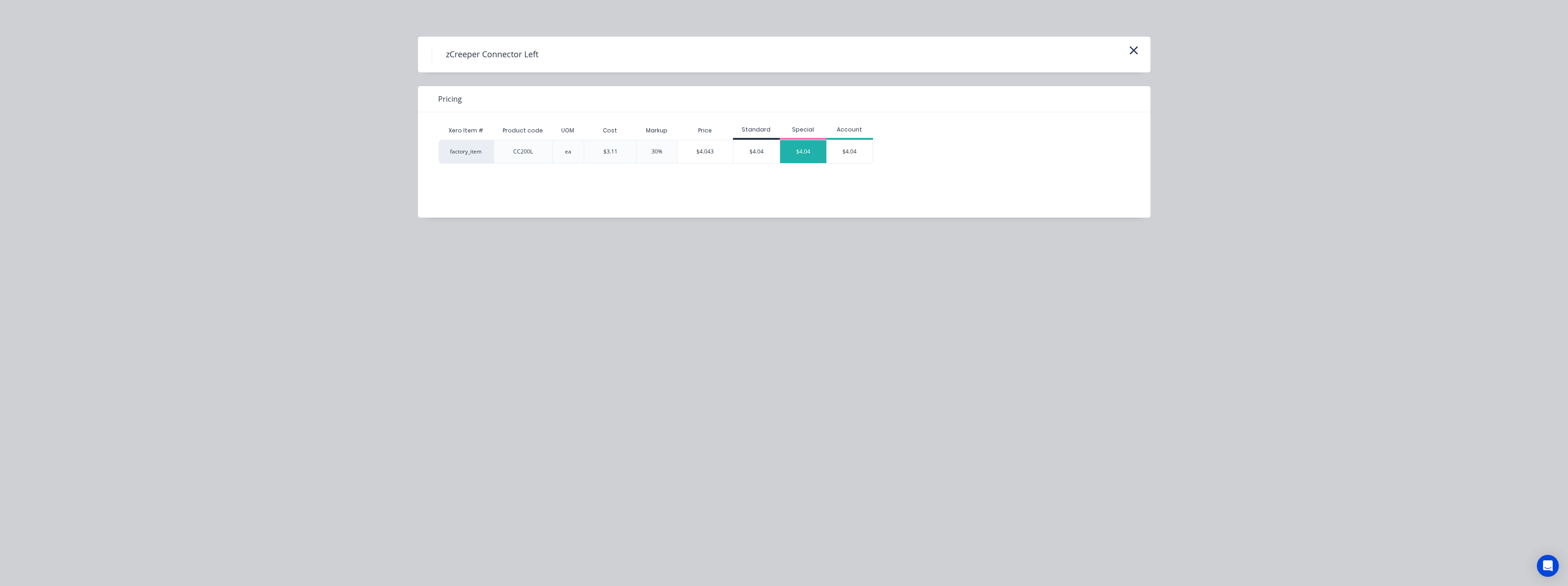
click at [799, 149] on div "$4.04" at bounding box center [803, 151] width 46 height 23
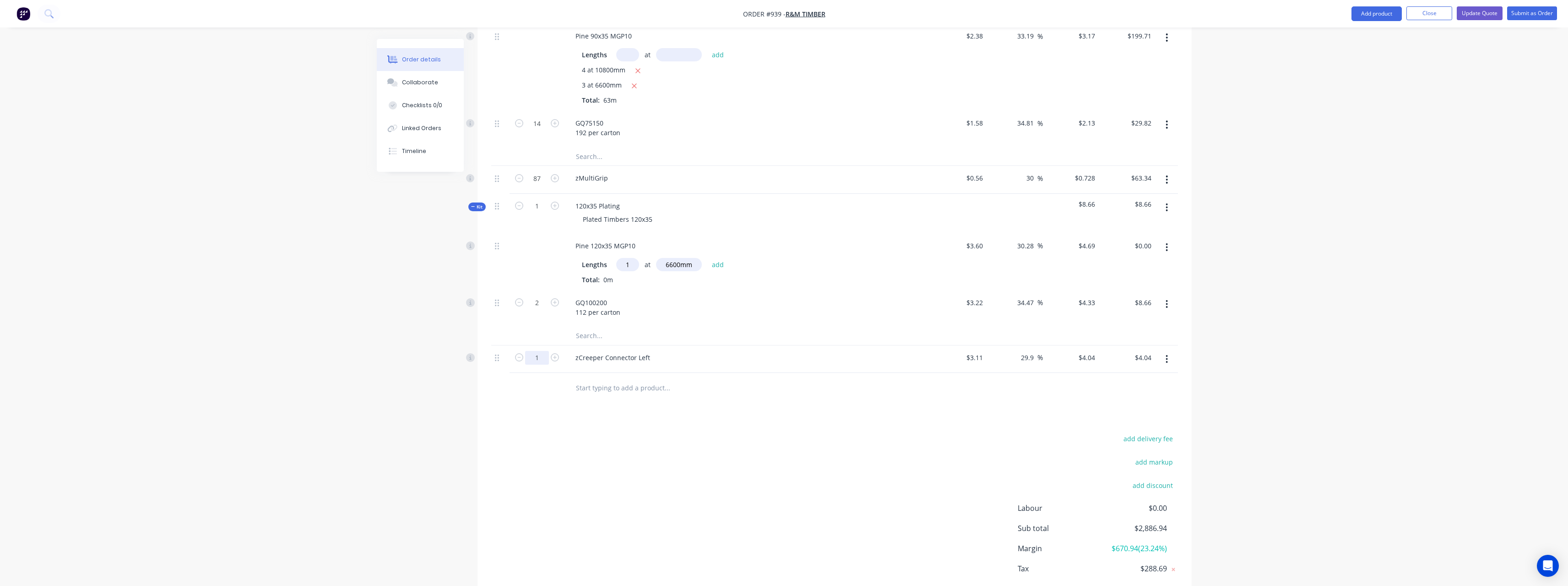
click at [540, 350] on input "1" at bounding box center [537, 357] width 24 height 14
type input "5"
type input "$20.20"
click at [623, 378] on input "text" at bounding box center [667, 387] width 183 height 18
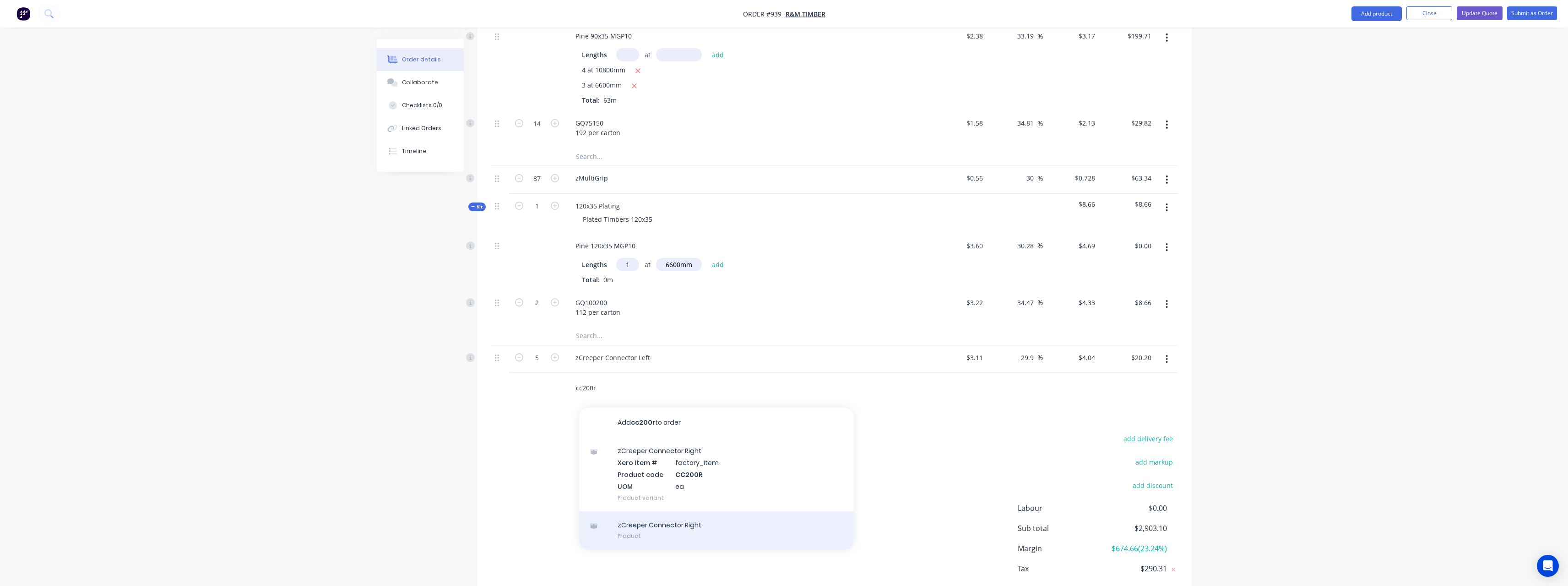
type input "cc200r"
click at [629, 511] on div "zCreeper Connector Right Product" at bounding box center [716, 530] width 275 height 38
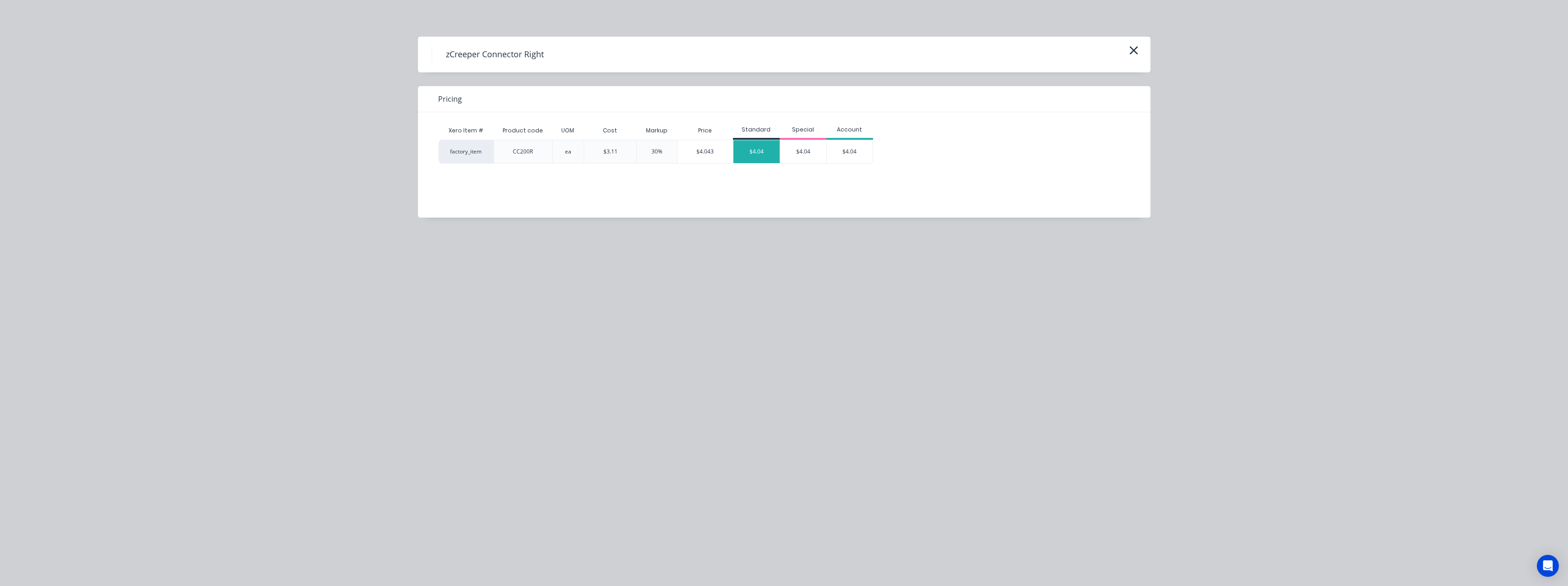
click at [766, 152] on div "$4.04" at bounding box center [756, 151] width 46 height 23
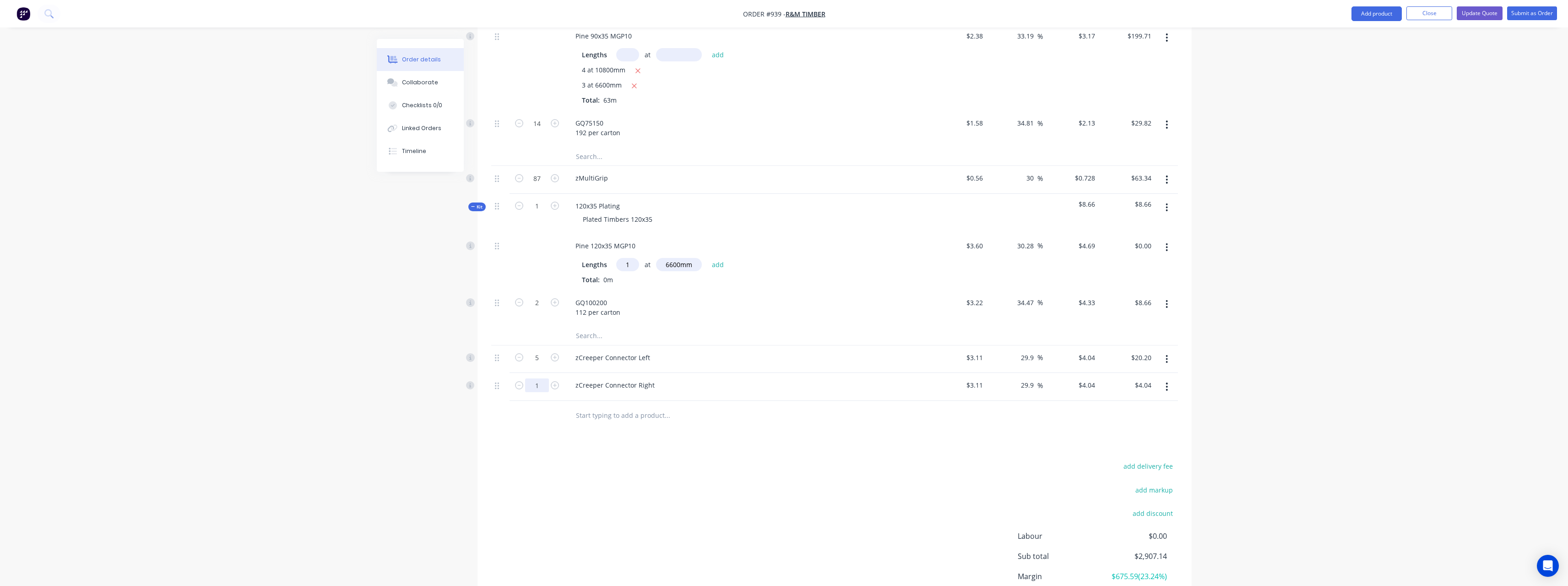
click at [541, 378] on input "1" at bounding box center [537, 385] width 24 height 14
type input "4"
type input "$16.16"
click at [624, 406] on input "text" at bounding box center [667, 415] width 183 height 18
click at [622, 406] on input "text" at bounding box center [667, 415] width 183 height 18
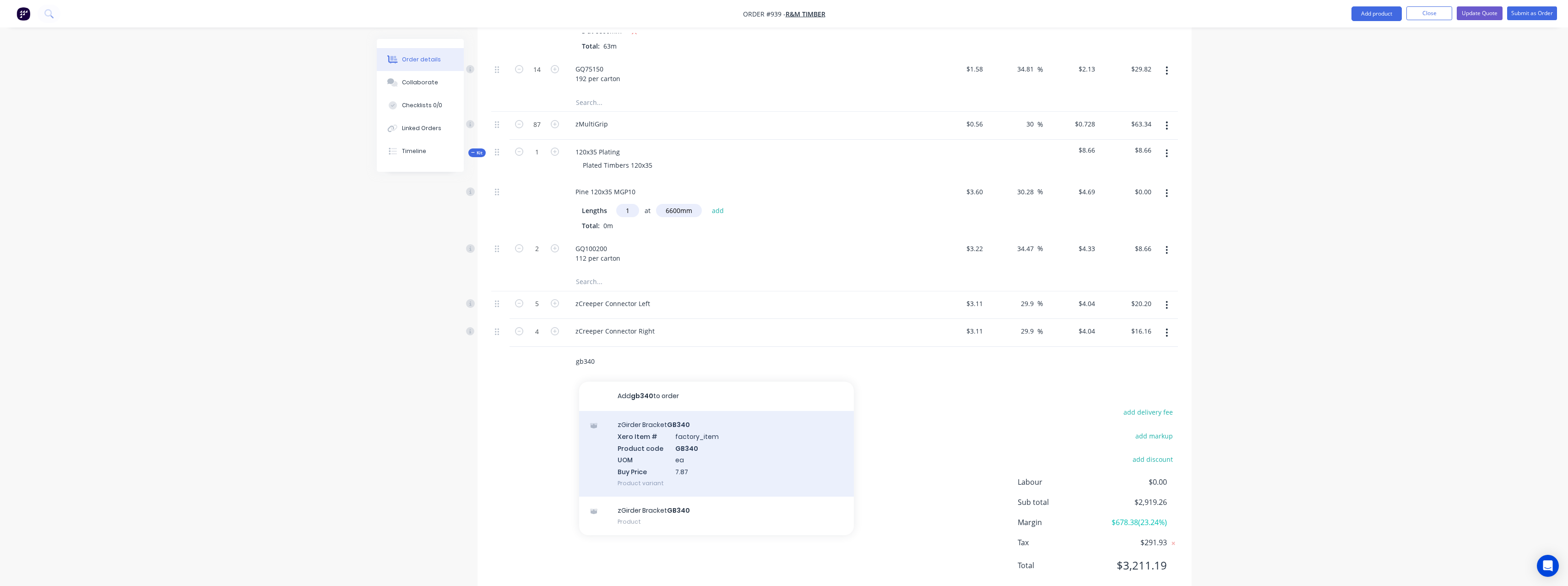
scroll to position [881, 0]
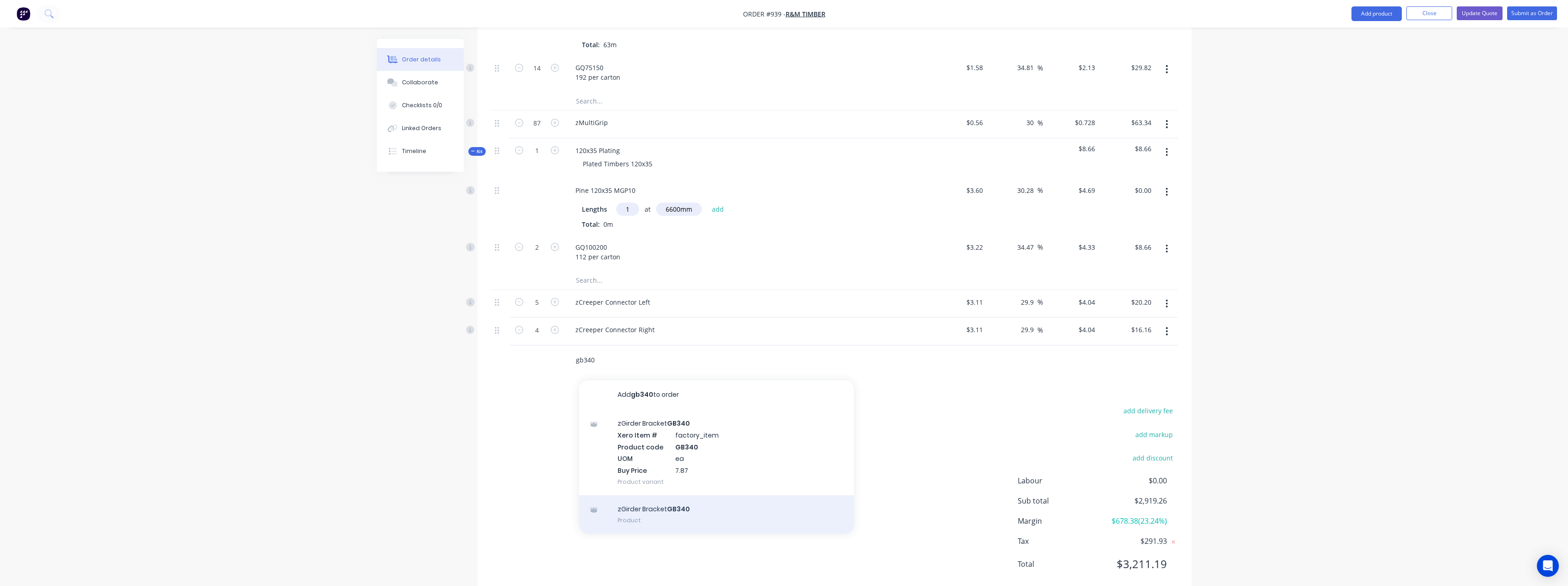
type input "gb340"
click at [691, 495] on div "zGirder Bracket GB340 Product" at bounding box center [716, 514] width 275 height 38
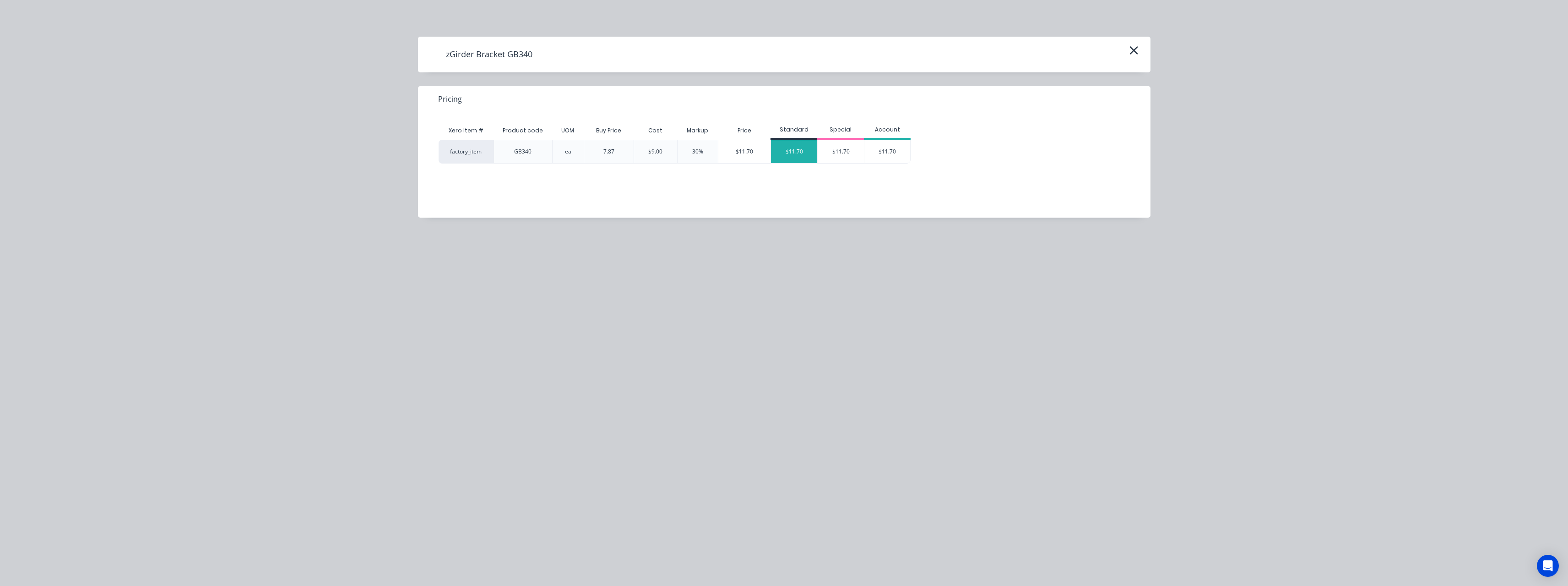
click at [798, 152] on div "$11.70" at bounding box center [794, 151] width 46 height 23
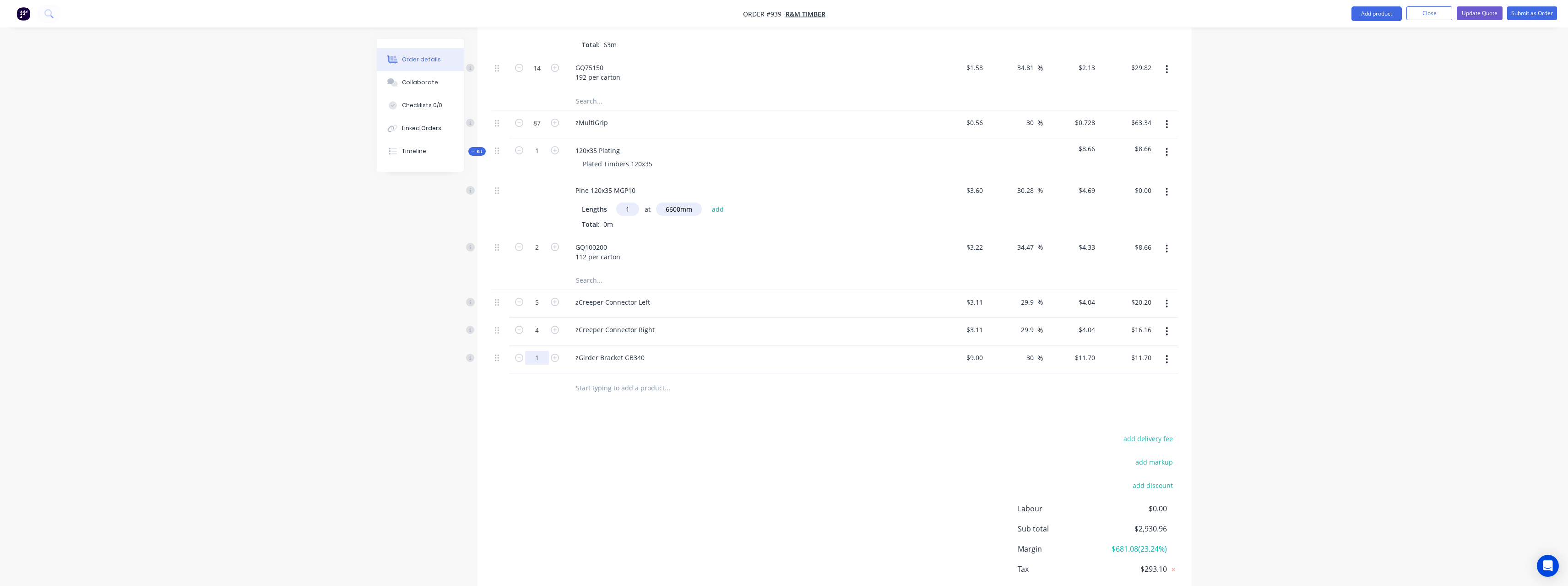
click at [540, 350] on input "1" at bounding box center [537, 357] width 24 height 14
type input "13"
type input "$152.10"
click at [635, 378] on input "text" at bounding box center [667, 387] width 183 height 18
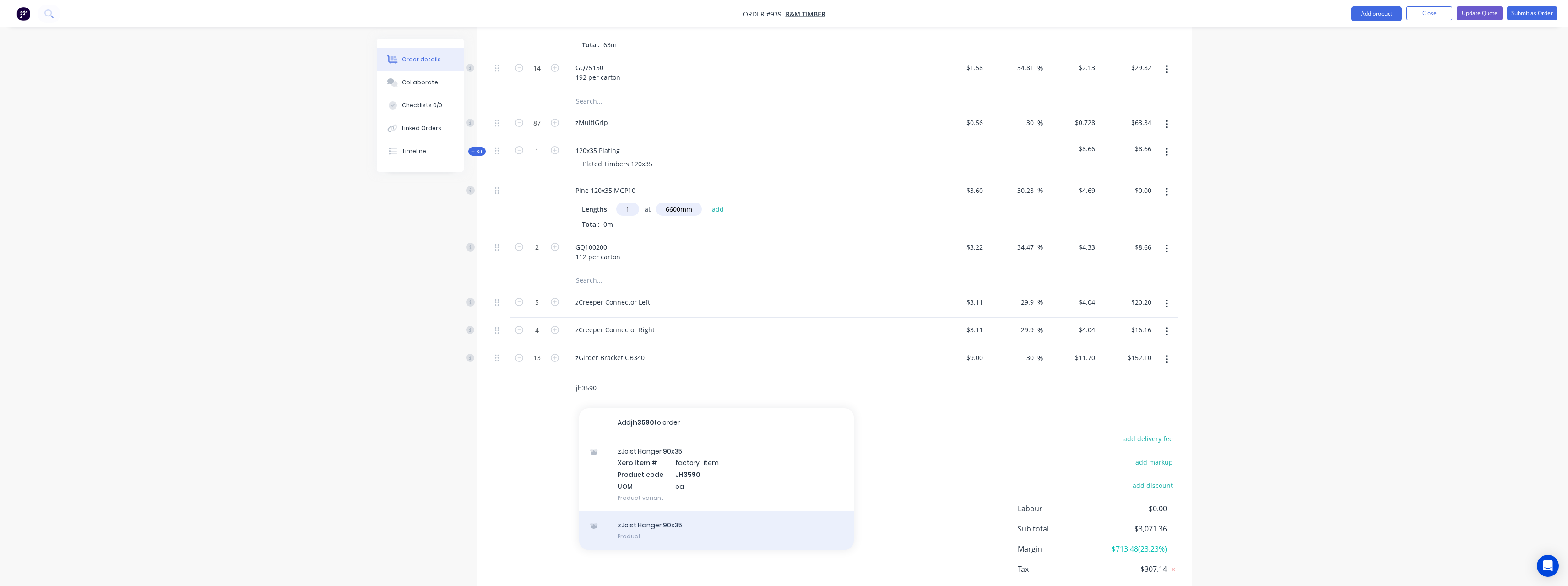
type input "jh3590"
click at [665, 511] on div "zJoist Hanger 90x35 Product" at bounding box center [716, 530] width 275 height 38
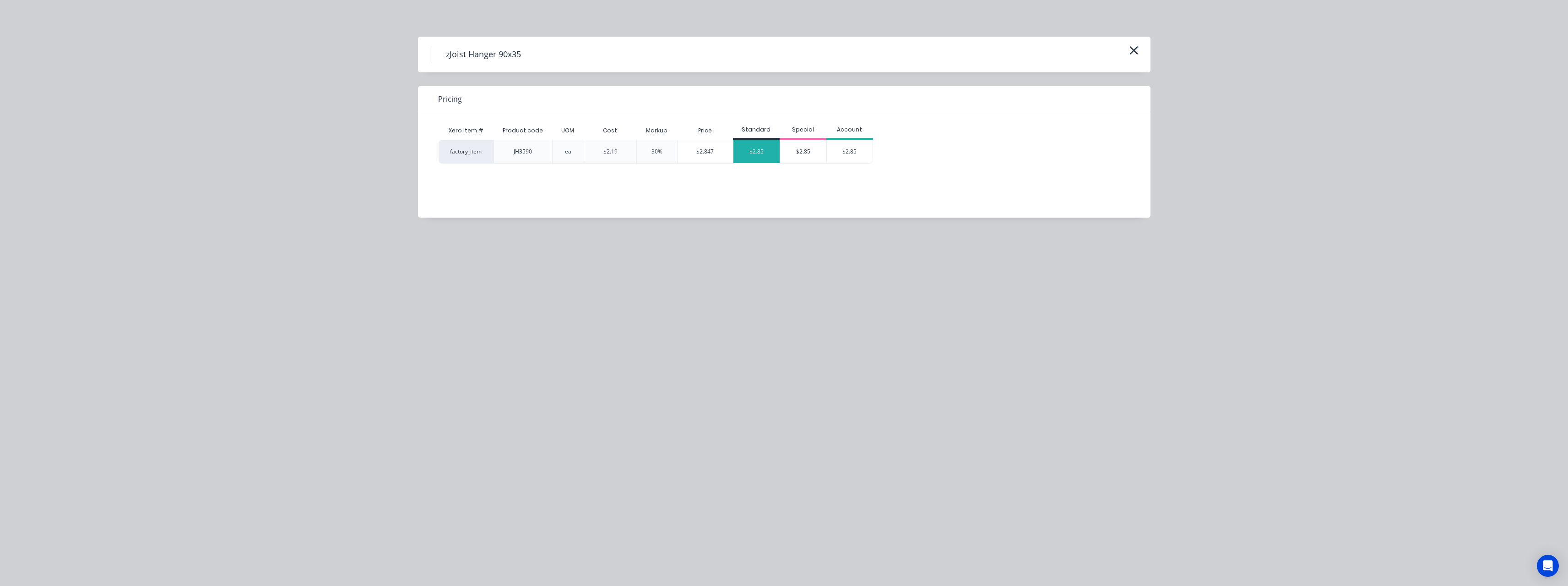
click at [760, 147] on div "$2.85" at bounding box center [756, 151] width 46 height 23
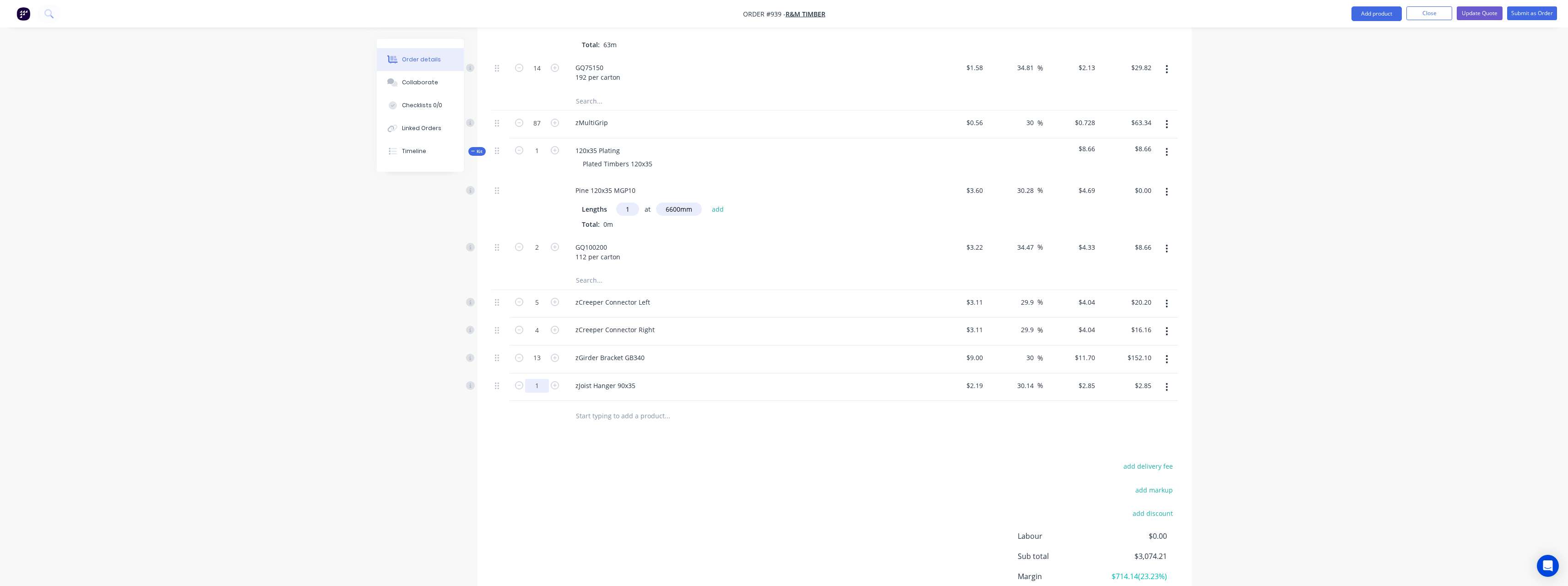
click at [542, 378] on input "1" at bounding box center [537, 385] width 24 height 14
type input "5"
type input "$14.25"
click at [630, 406] on input "text" at bounding box center [667, 415] width 183 height 18
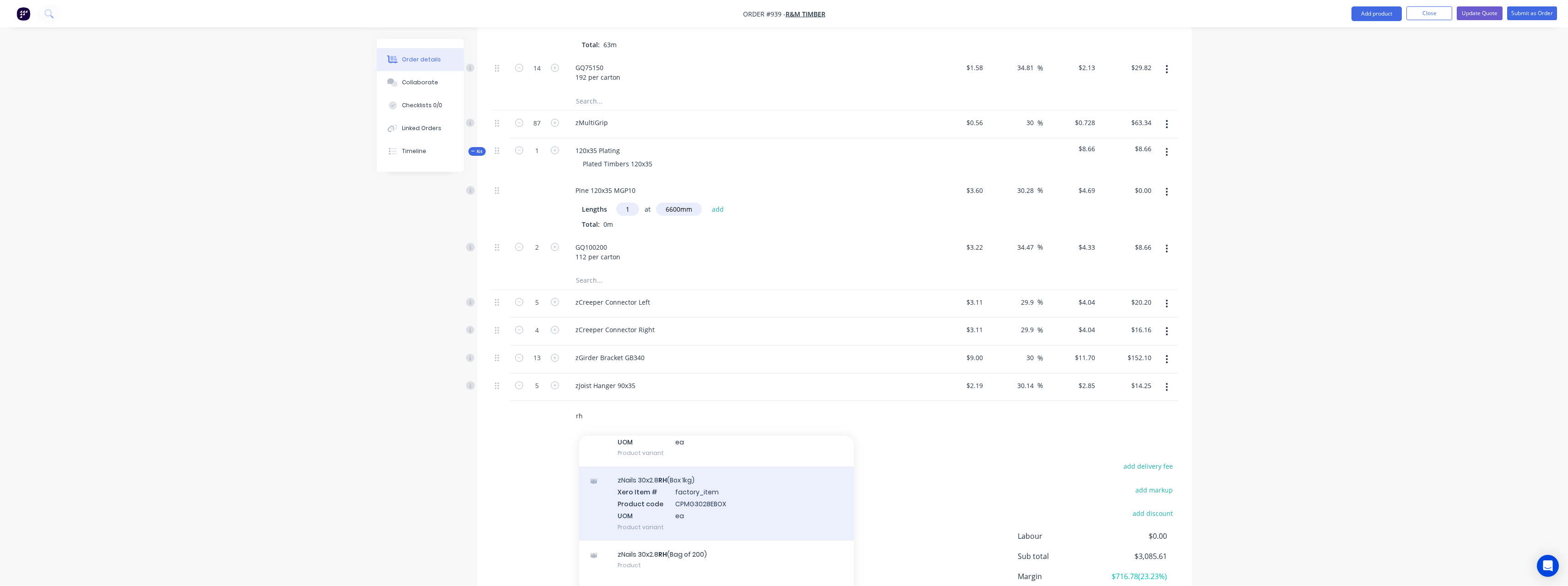
scroll to position [84, 0]
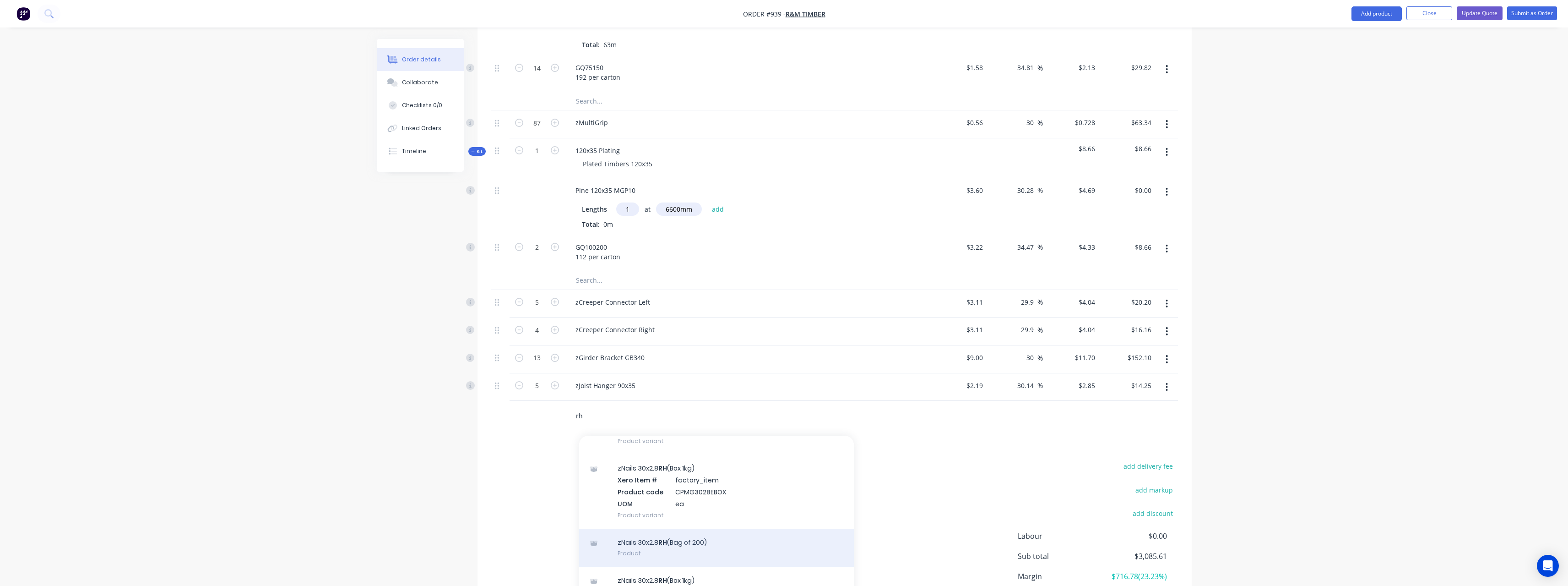
type input "rh"
click at [701, 529] on div "zNails 30x2.8 RH (Bag of 200) Product" at bounding box center [716, 548] width 275 height 38
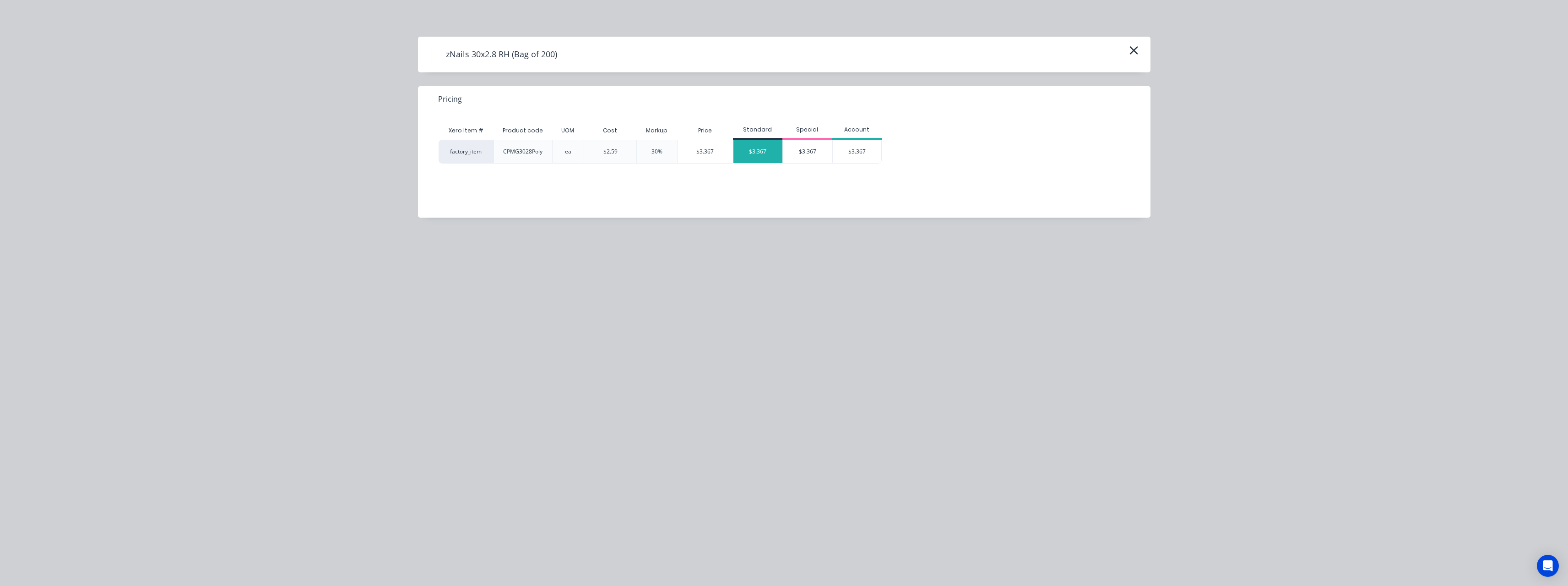
click at [742, 155] on div "$3.367" at bounding box center [757, 151] width 49 height 23
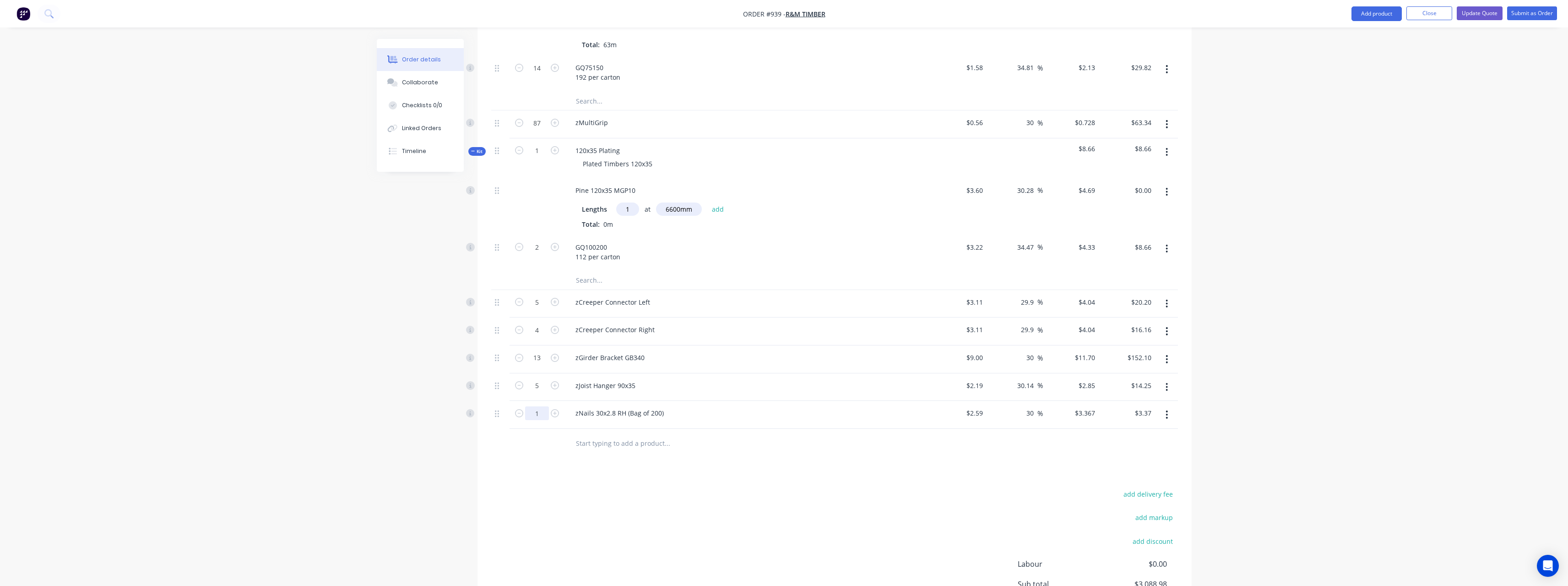
click at [543, 406] on input "1" at bounding box center [537, 413] width 24 height 14
type input "7"
type input "$23.57"
click at [612, 434] on input "text" at bounding box center [667, 443] width 183 height 18
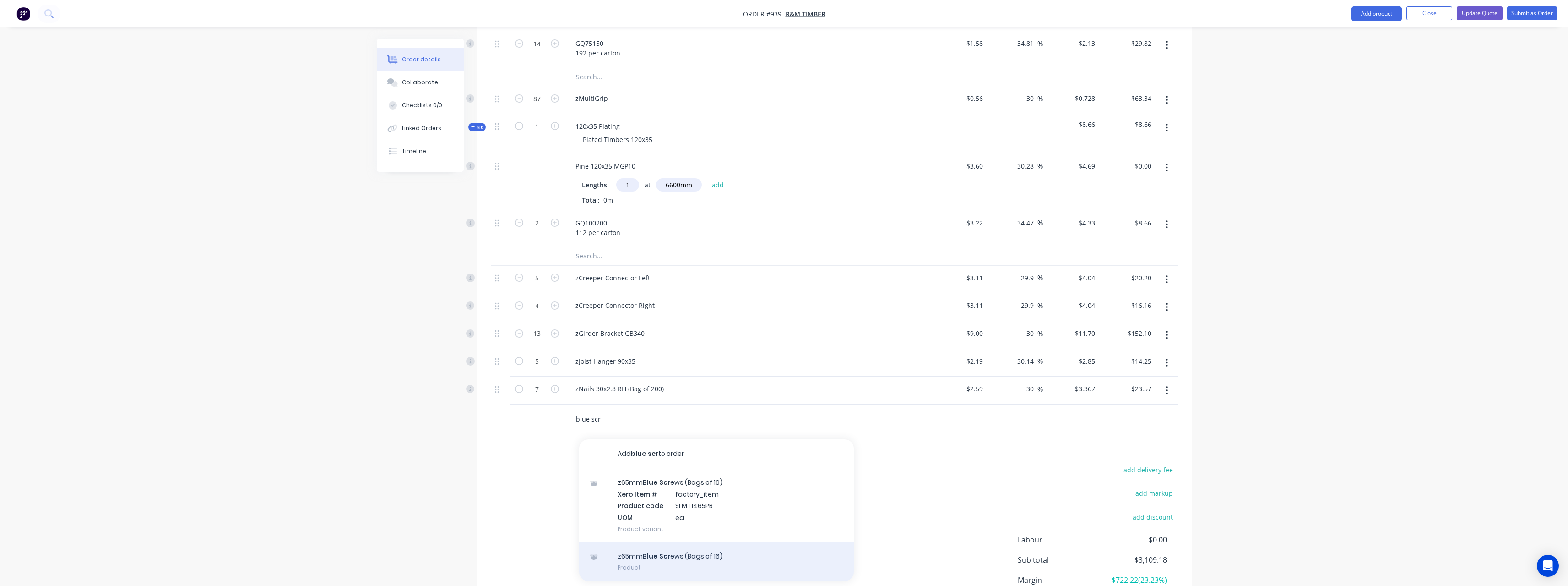
scroll to position [927, 0]
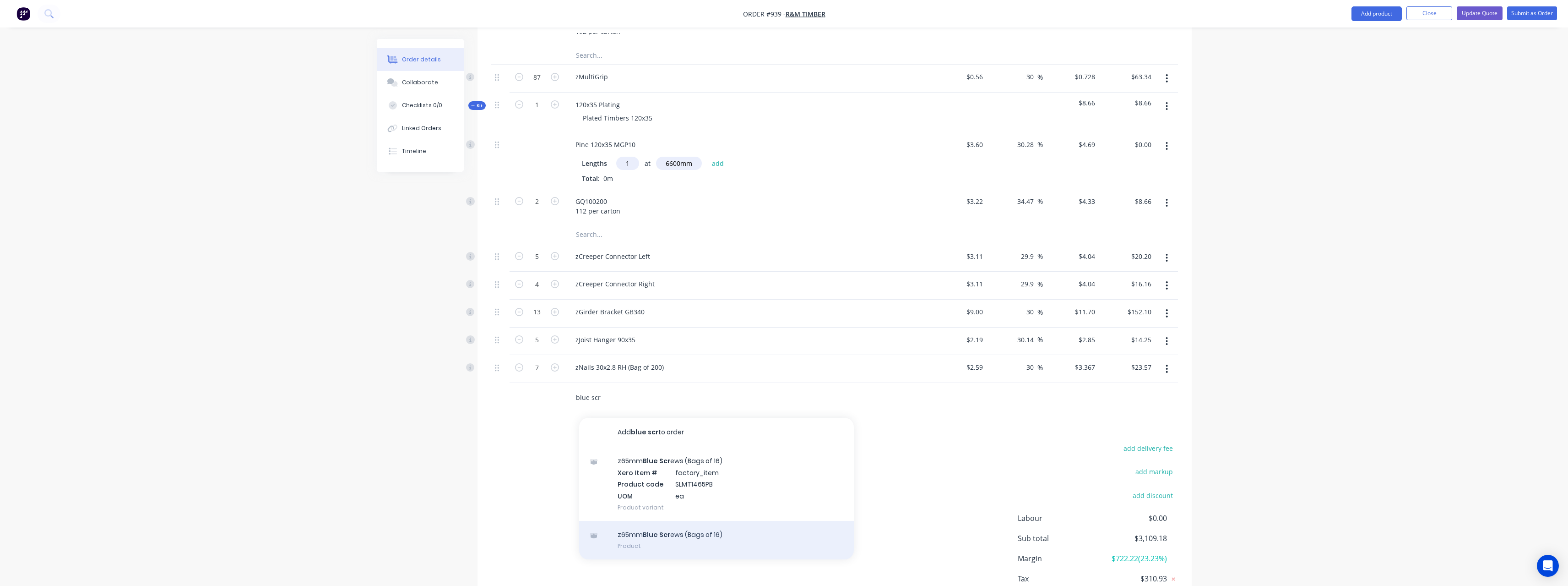
type input "blue scr"
click at [712, 520] on div "z65mm Blue Scr ews (Bags of 16) Product" at bounding box center [716, 540] width 275 height 38
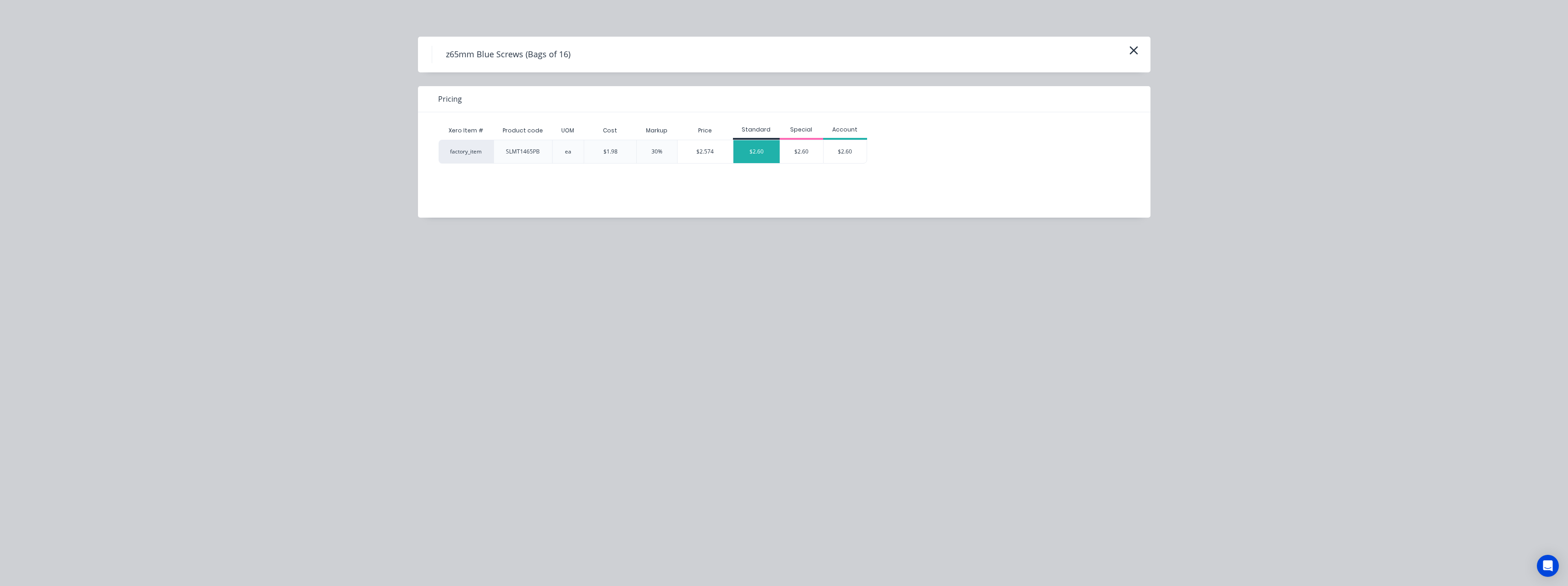
click at [763, 153] on div "$2.60" at bounding box center [756, 151] width 46 height 23
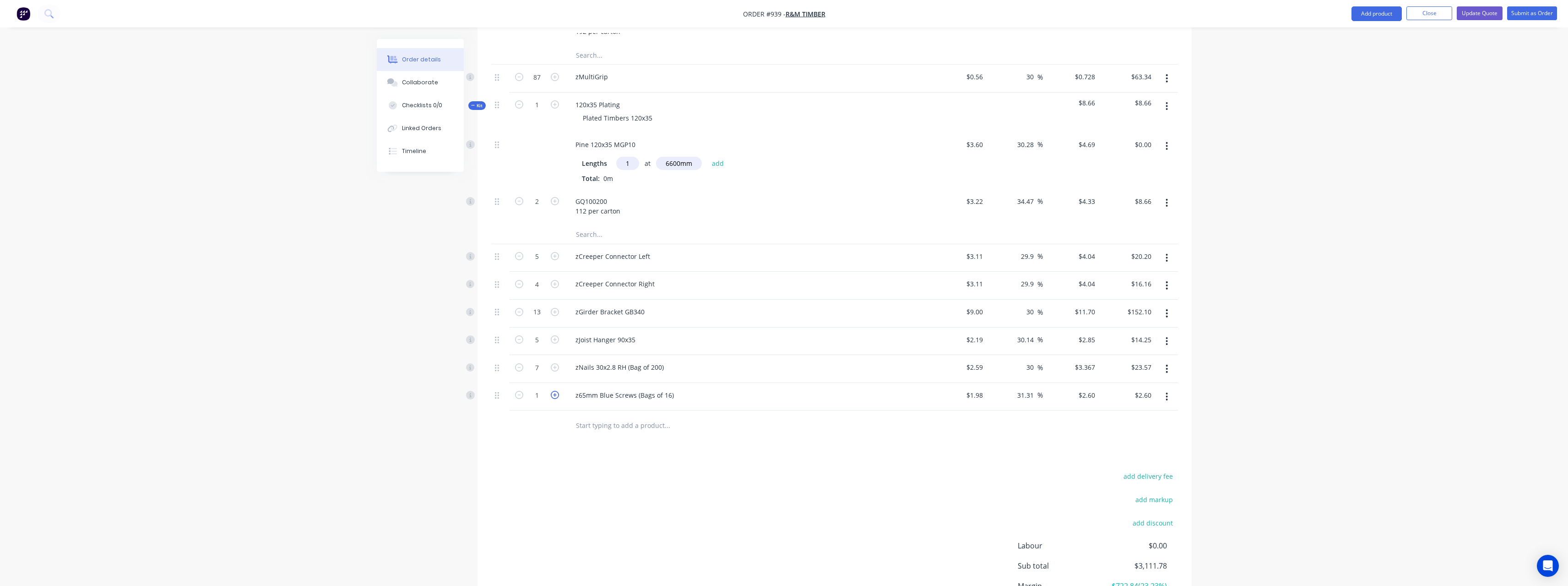
click at [555, 391] on icon "button" at bounding box center [554, 395] width 8 height 8
type input "2"
type input "$5.20"
click at [555, 391] on icon "button" at bounding box center [554, 395] width 8 height 8
type input "3"
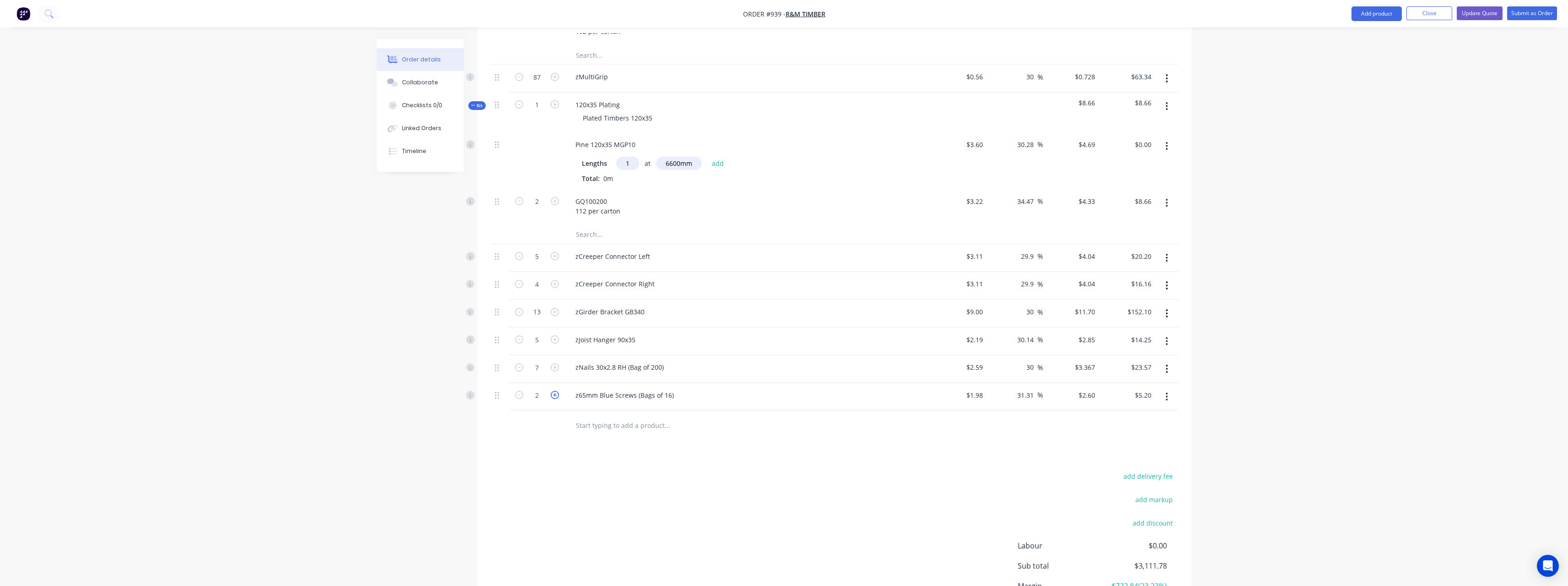
type input "$7.80"
click at [555, 391] on icon "button" at bounding box center [554, 395] width 8 height 8
type input "4"
type input "$10.40"
click at [555, 391] on icon "button" at bounding box center [554, 395] width 8 height 8
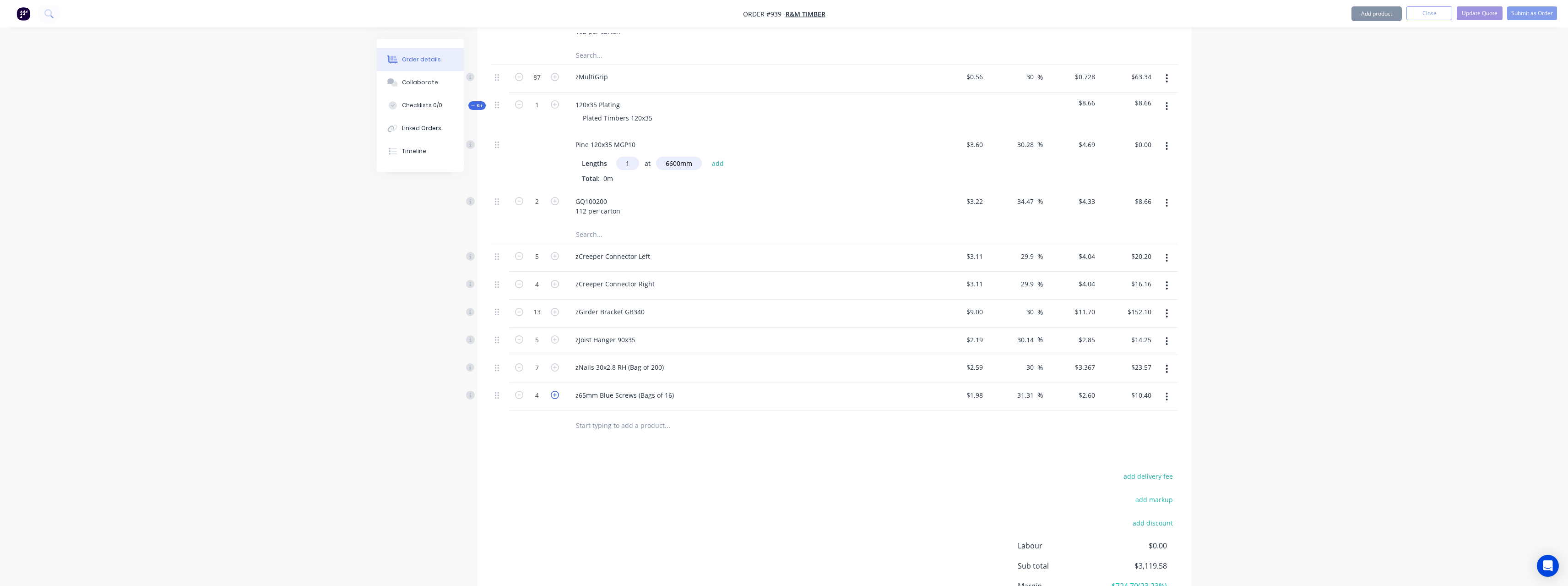
type input "5"
type input "$13.00"
click at [588, 416] on input "text" at bounding box center [667, 425] width 183 height 18
click at [587, 416] on input "text" at bounding box center [667, 425] width 183 height 18
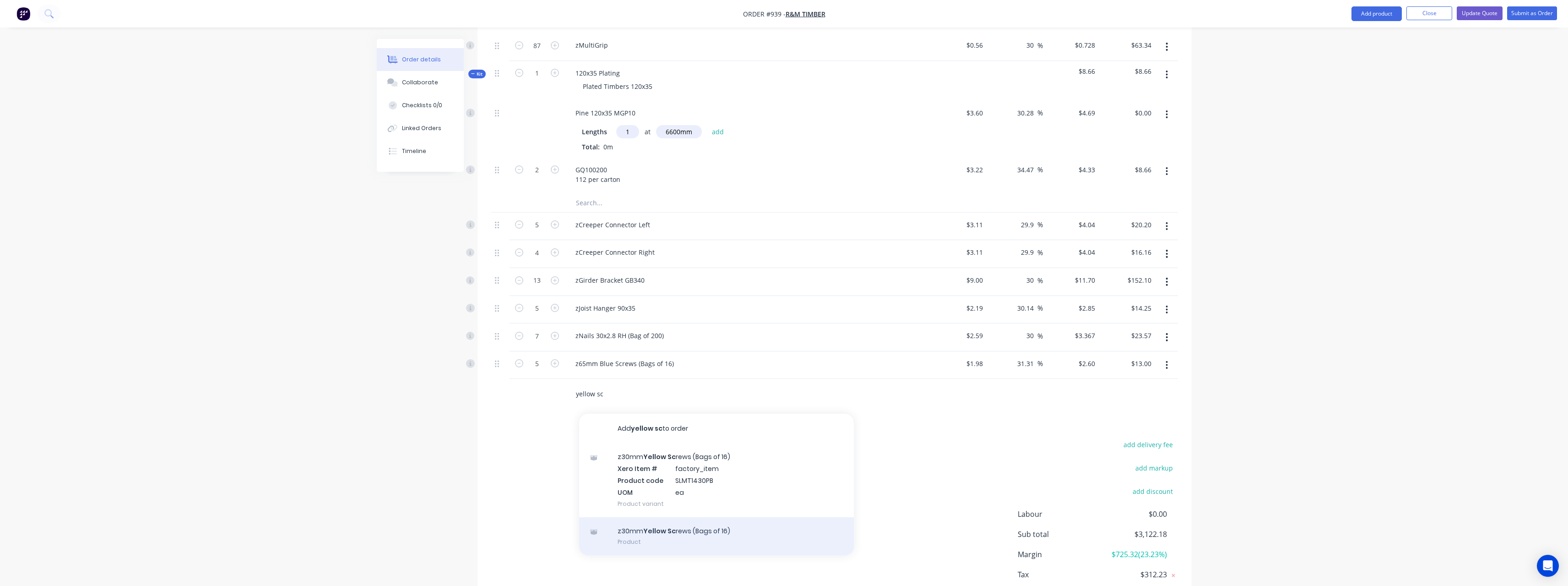
scroll to position [972, 0]
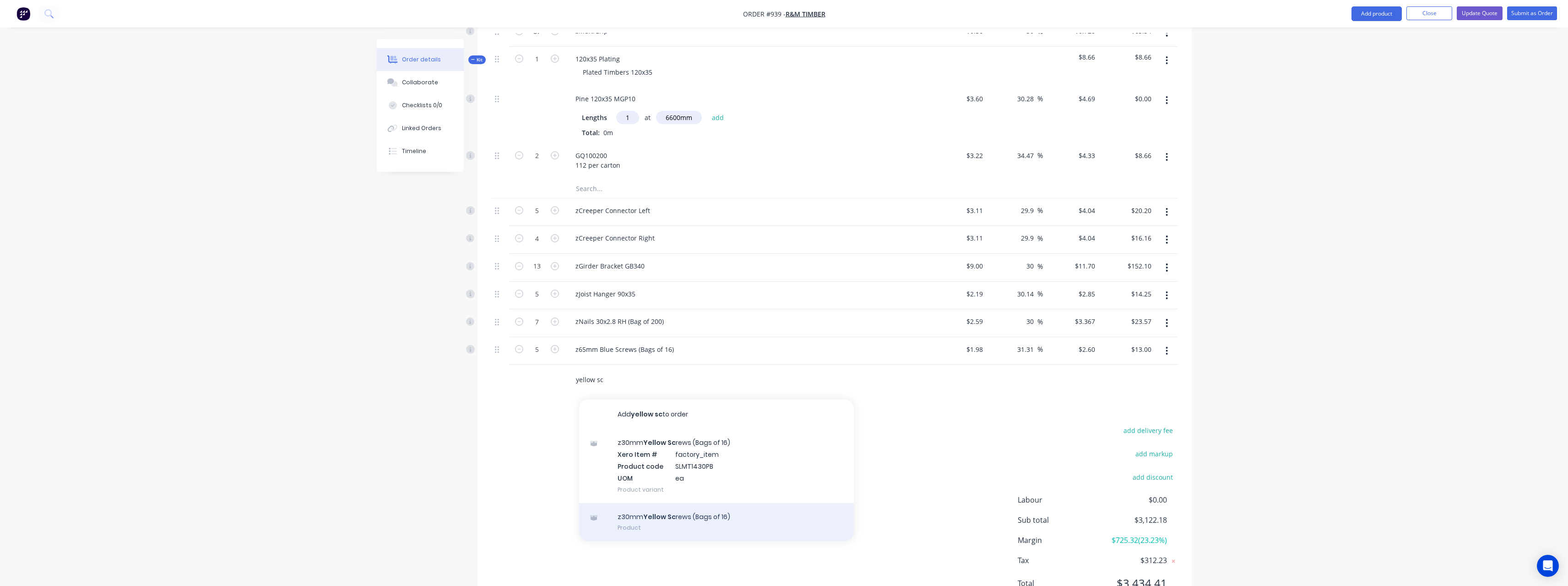
type input "yellow sc"
click at [693, 503] on div "z30mm Yellow Sc rews (Bags of 16) Product" at bounding box center [716, 522] width 275 height 38
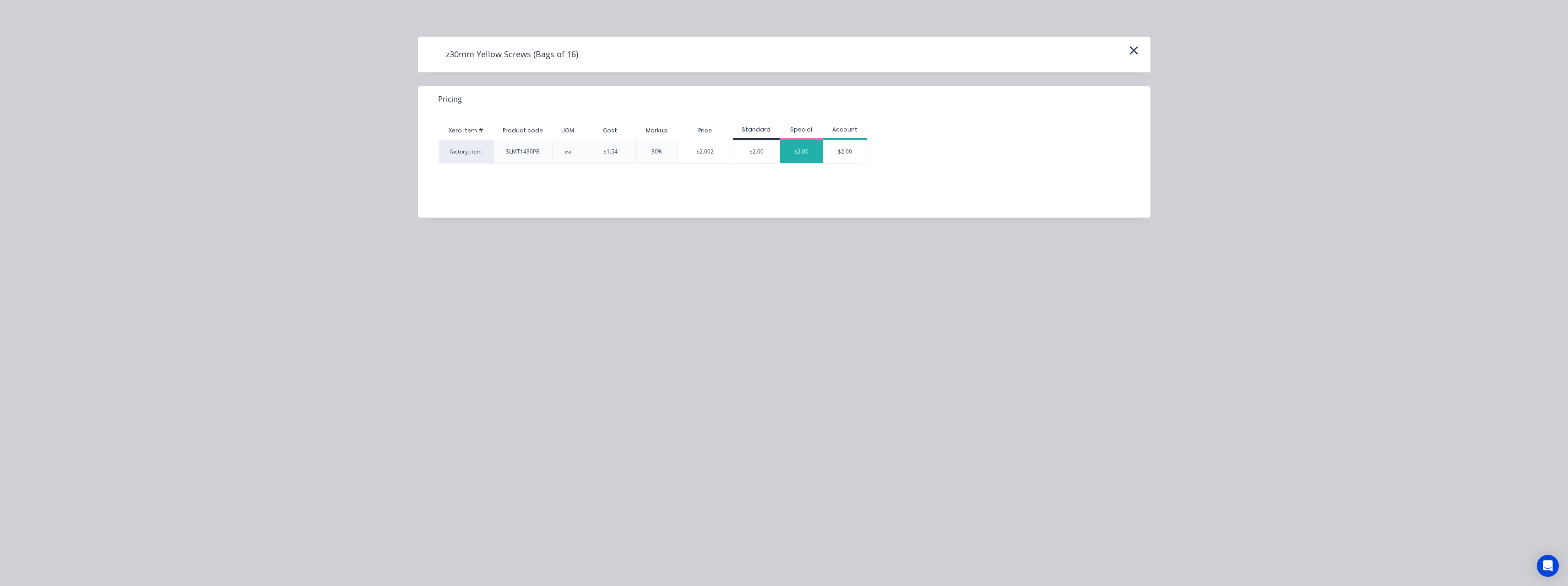
click at [791, 151] on div "$2.00" at bounding box center [802, 151] width 43 height 23
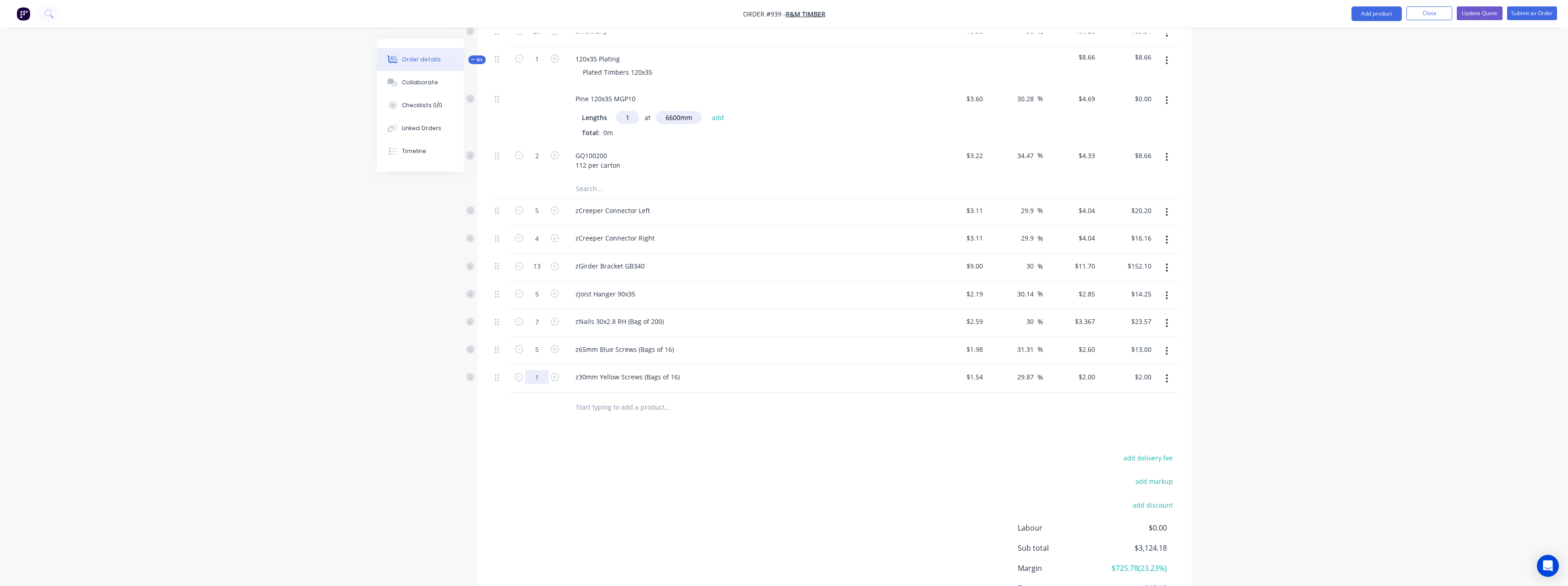
click at [543, 370] on input "1" at bounding box center [537, 377] width 24 height 14
type input "8"
type input "$16.00"
click at [622, 398] on input "text" at bounding box center [667, 407] width 183 height 18
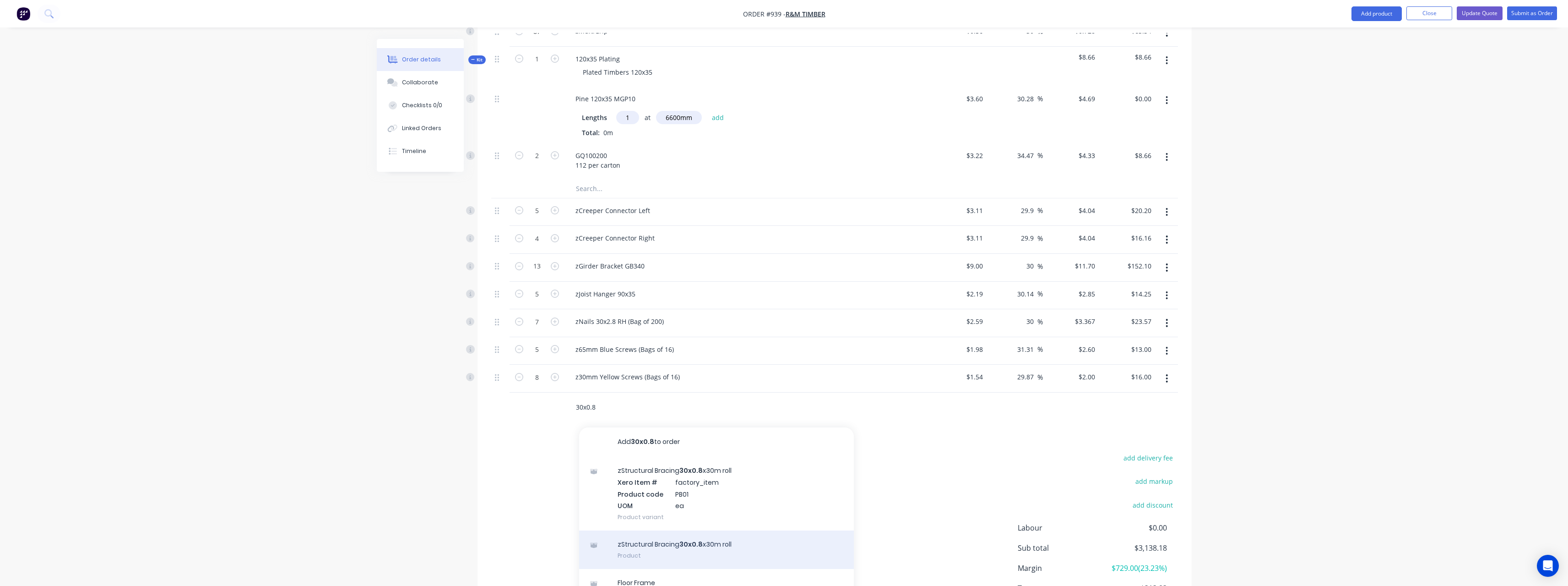
type input "30x0.8"
click at [709, 530] on div "zStructural Bracing 30x0.8 x30m roll Product" at bounding box center [716, 549] width 275 height 38
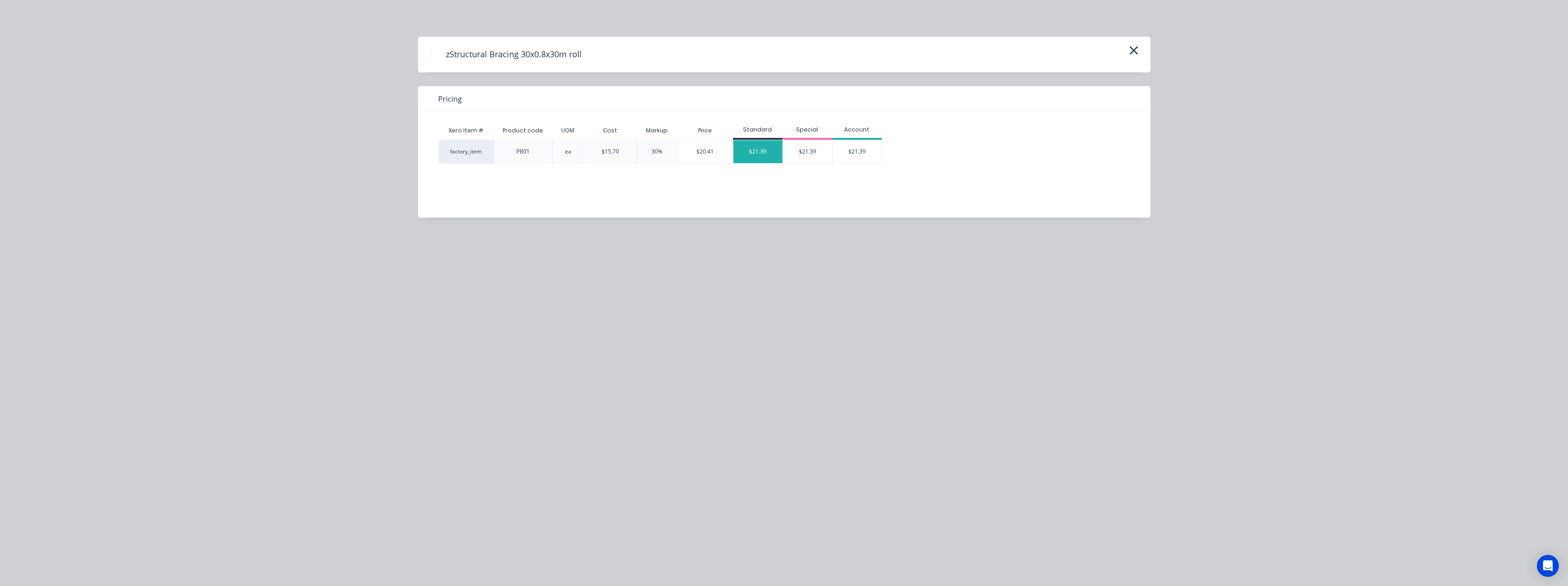
click at [769, 149] on div "$21.39" at bounding box center [757, 151] width 49 height 23
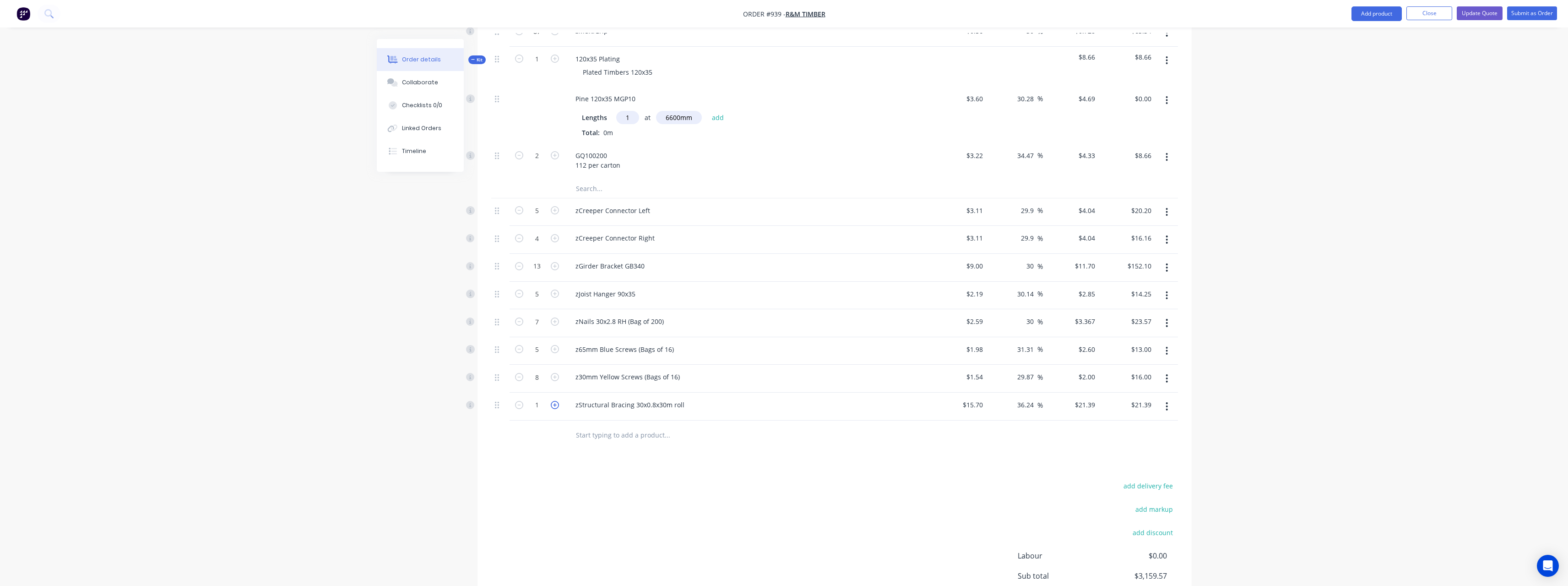
click at [554, 400] on icon "button" at bounding box center [554, 404] width 8 height 8
type input "2"
type input "$42.78"
click at [590, 426] on input "text" at bounding box center [667, 434] width 183 height 18
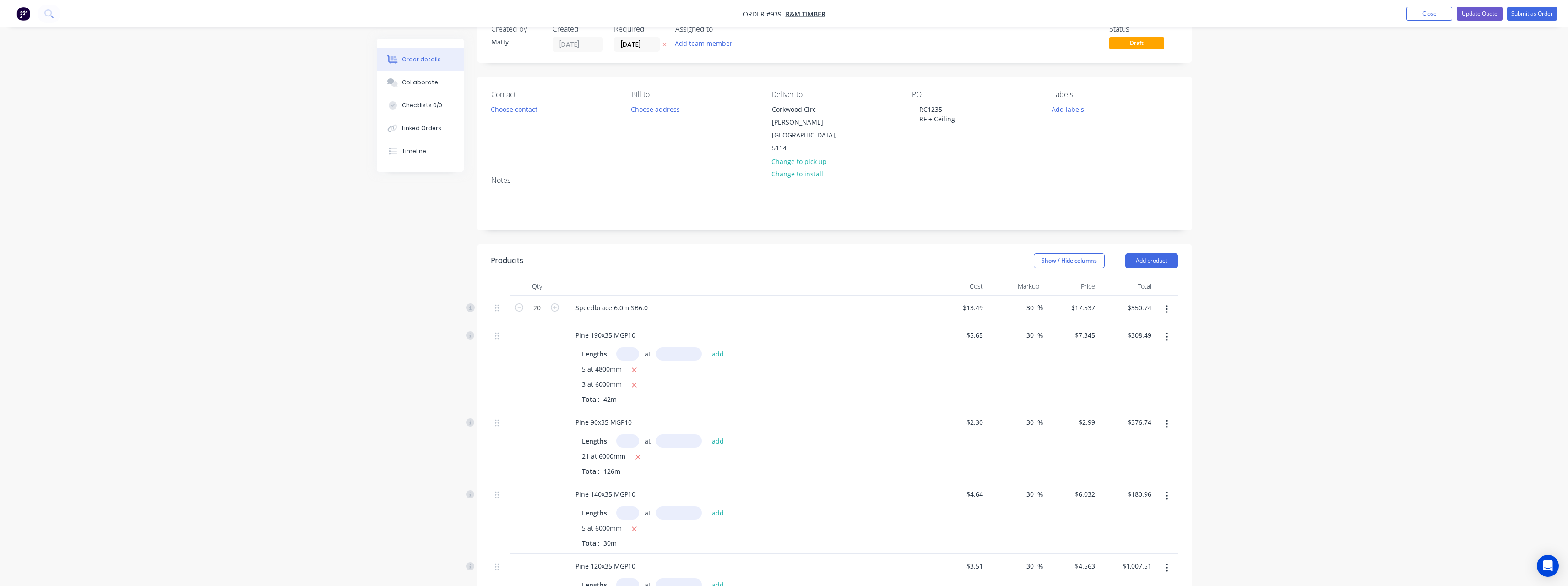
scroll to position [0, 0]
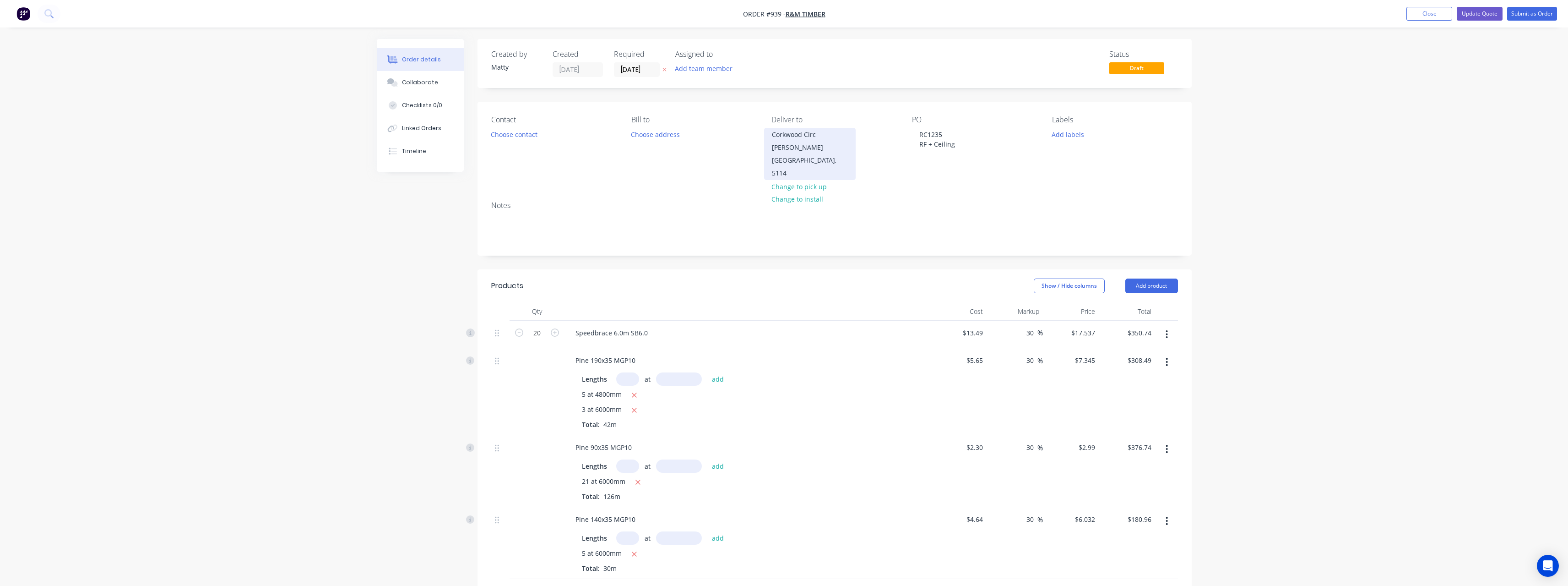
click at [830, 135] on div "Corkwood Circ" at bounding box center [810, 134] width 76 height 13
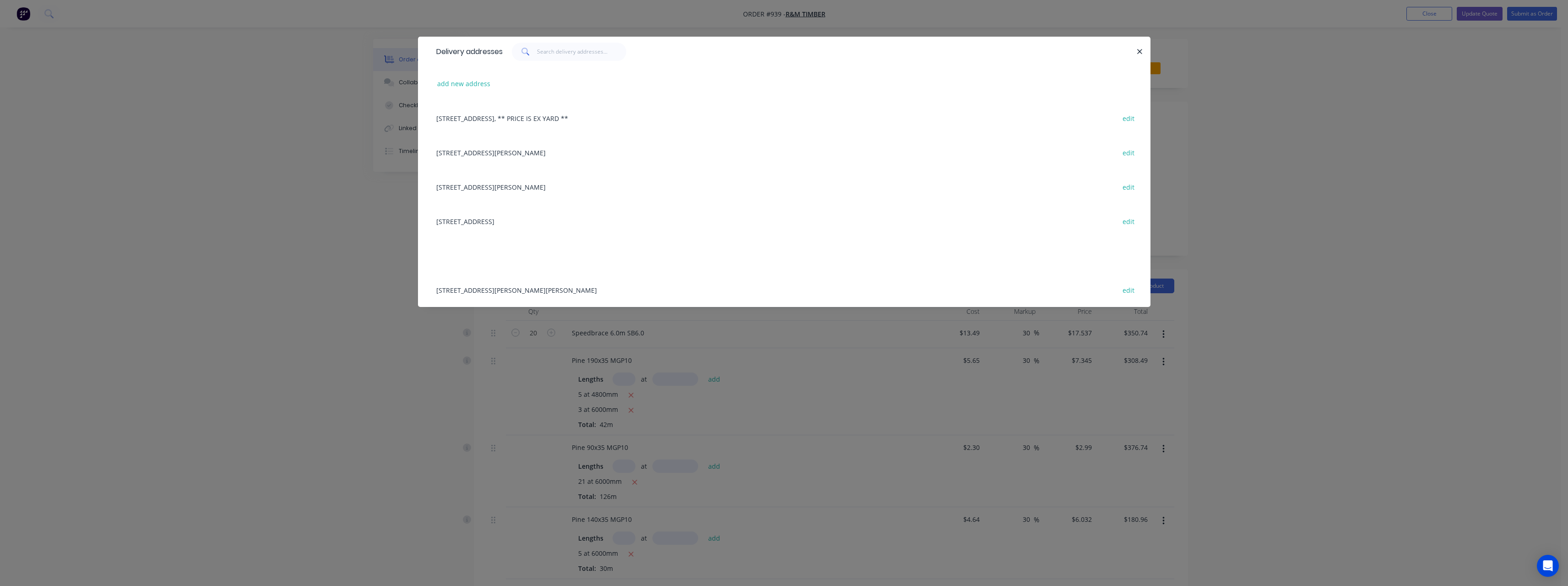
click at [510, 188] on div "[STREET_ADDRESS], [PERSON_NAME][GEOGRAPHIC_DATA] edit" at bounding box center [785, 186] width 705 height 35
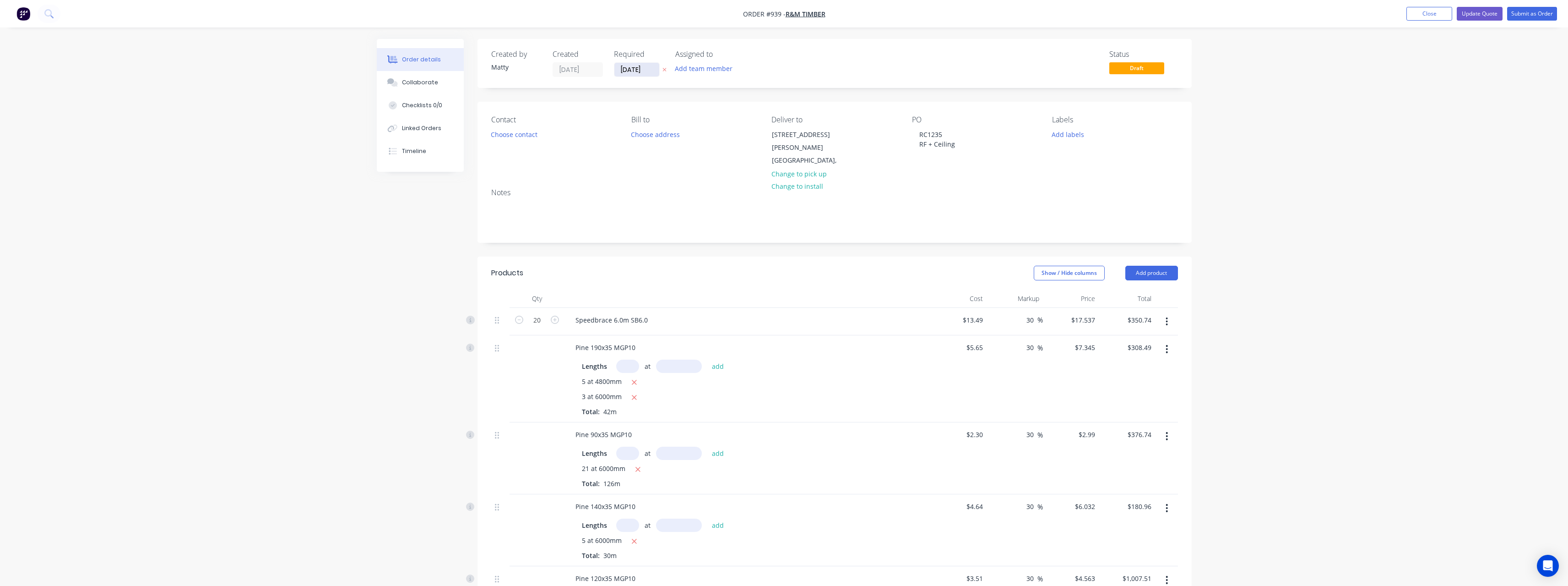
click at [654, 67] on input "[DATE]" at bounding box center [637, 69] width 45 height 14
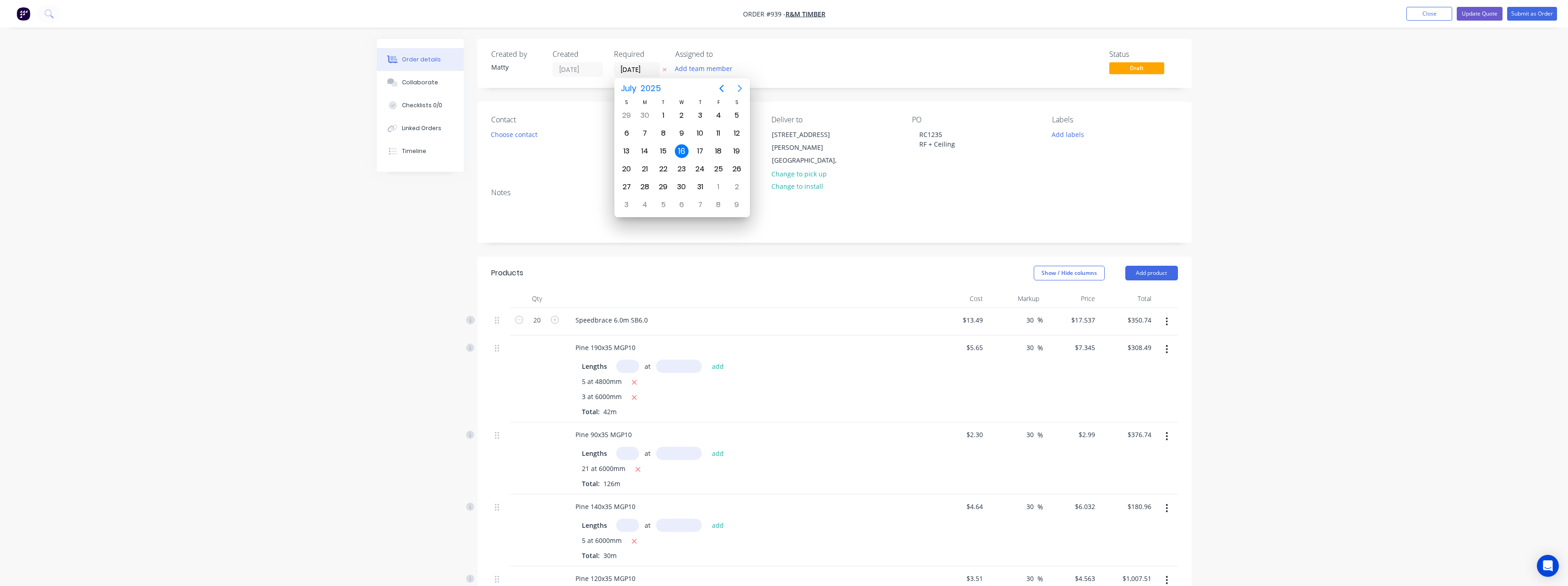
click at [740, 88] on icon "Next page" at bounding box center [740, 88] width 11 height 11
click at [665, 135] on div "7" at bounding box center [663, 133] width 14 height 14
type input "[DATE]"
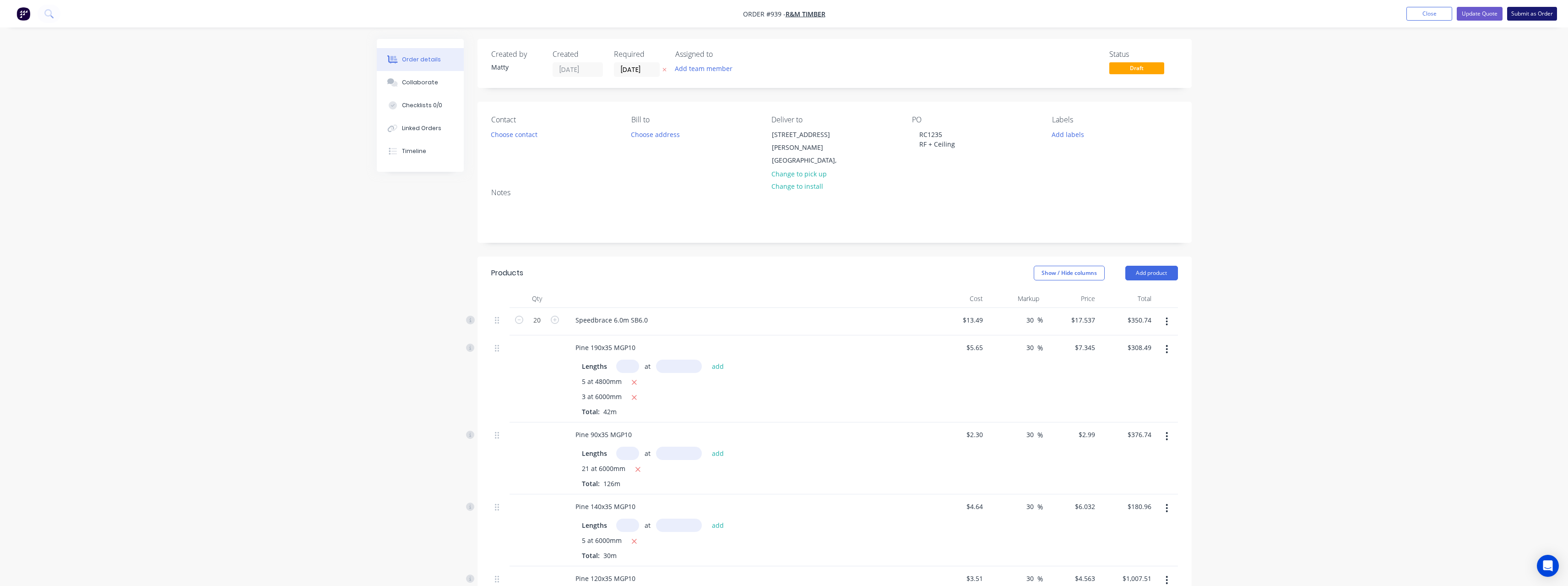
click at [1525, 13] on button "Submit as Order" at bounding box center [1533, 13] width 50 height 14
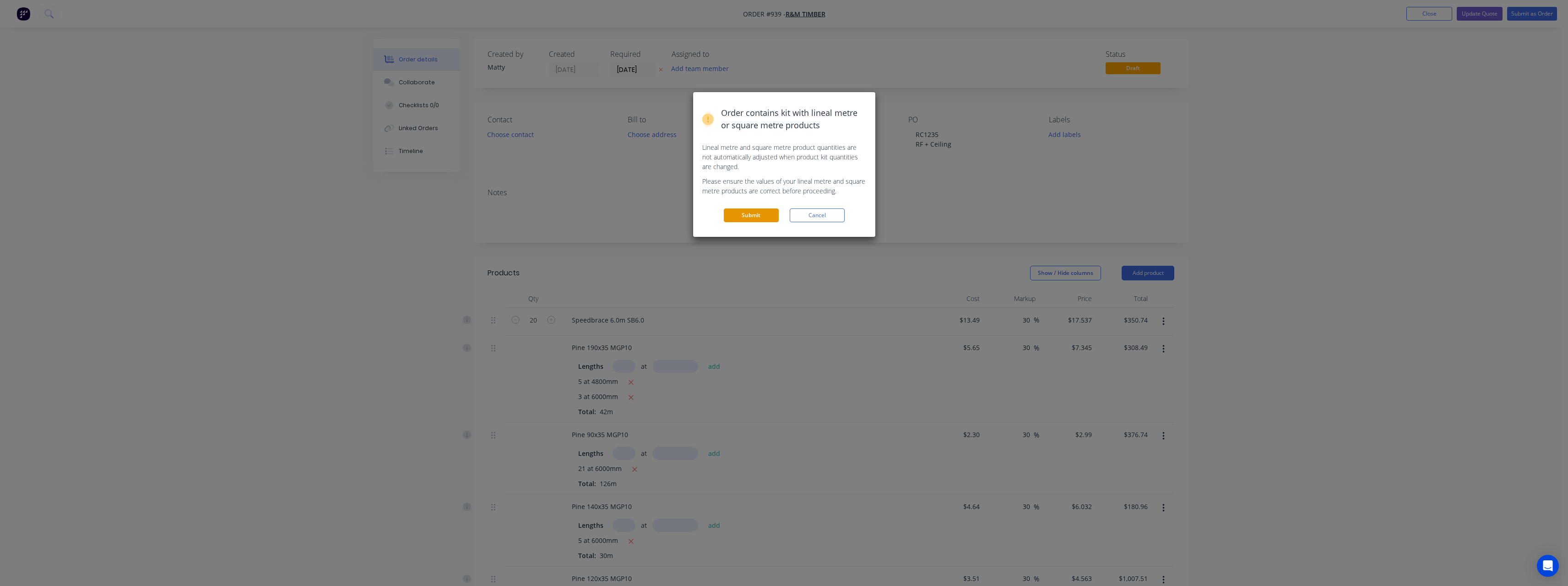
click at [759, 210] on button "Submit" at bounding box center [751, 215] width 55 height 14
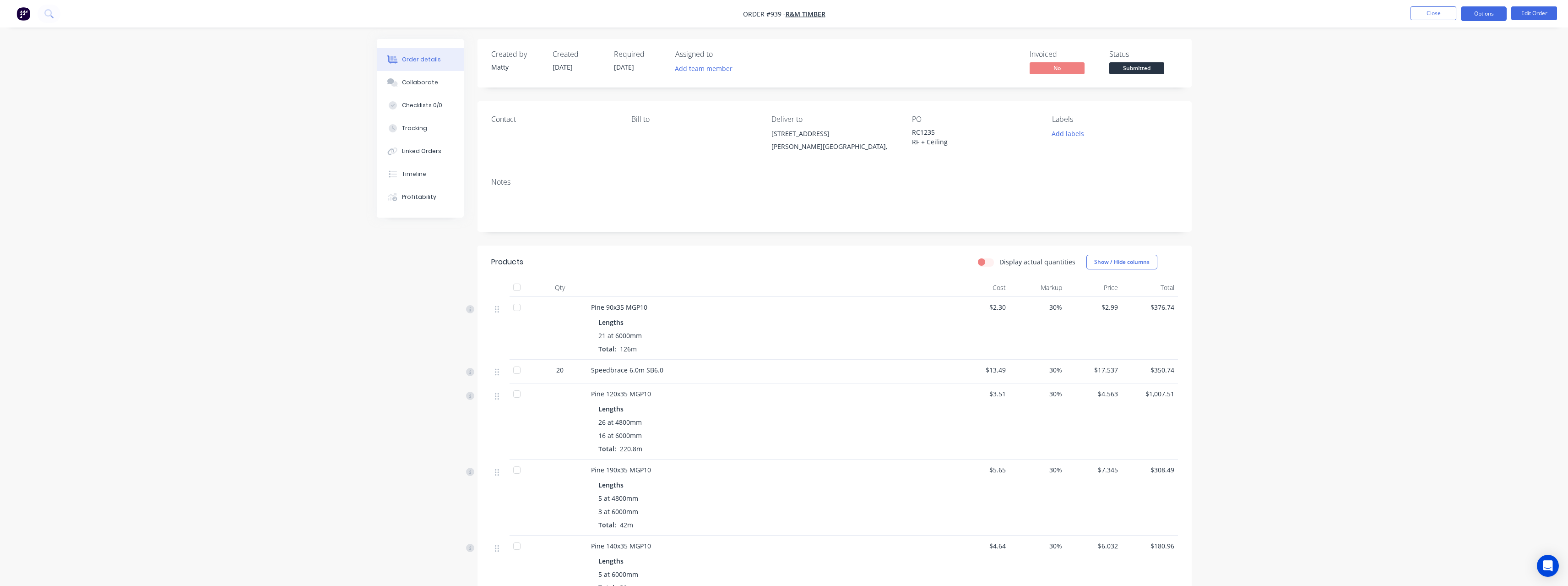
click at [1497, 13] on button "Options" at bounding box center [1484, 14] width 46 height 15
click at [1471, 107] on div "Work Order" at bounding box center [1456, 110] width 84 height 13
click at [1431, 95] on div "Without pricing" at bounding box center [1456, 92] width 84 height 13
click at [1148, 68] on span "Submitted" at bounding box center [1137, 68] width 55 height 12
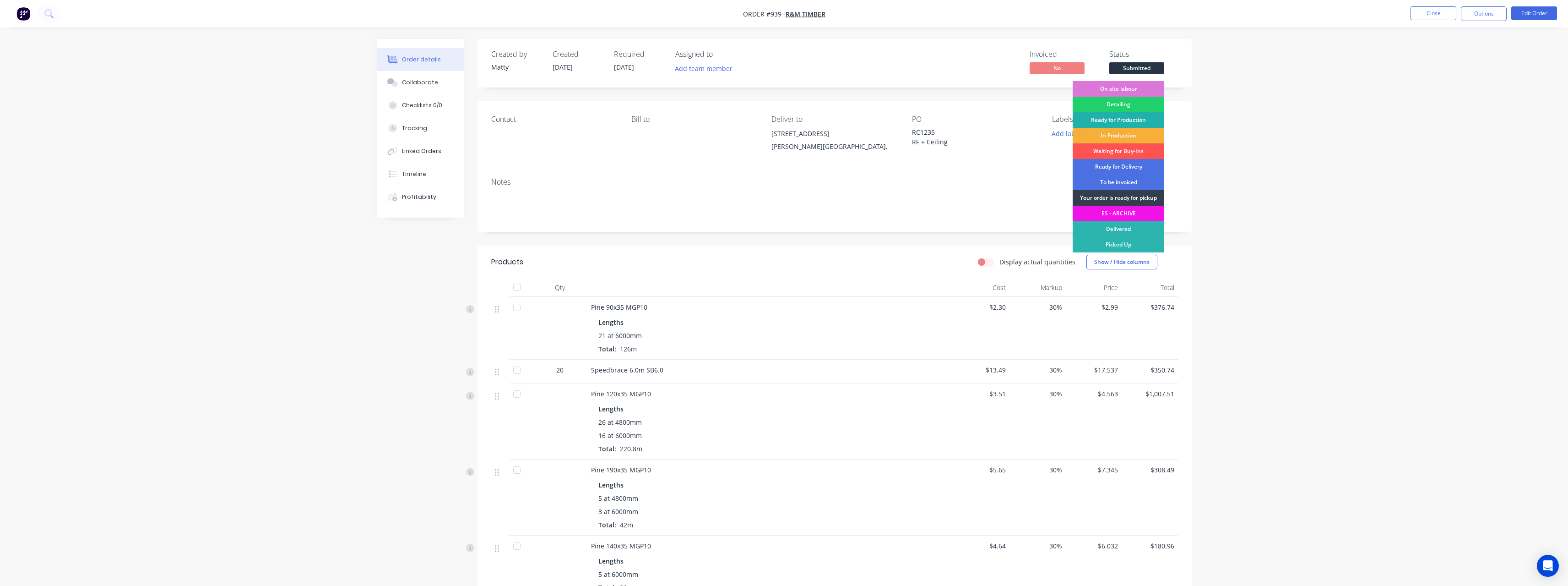
click at [1144, 119] on div "Ready for Production" at bounding box center [1118, 119] width 91 height 15
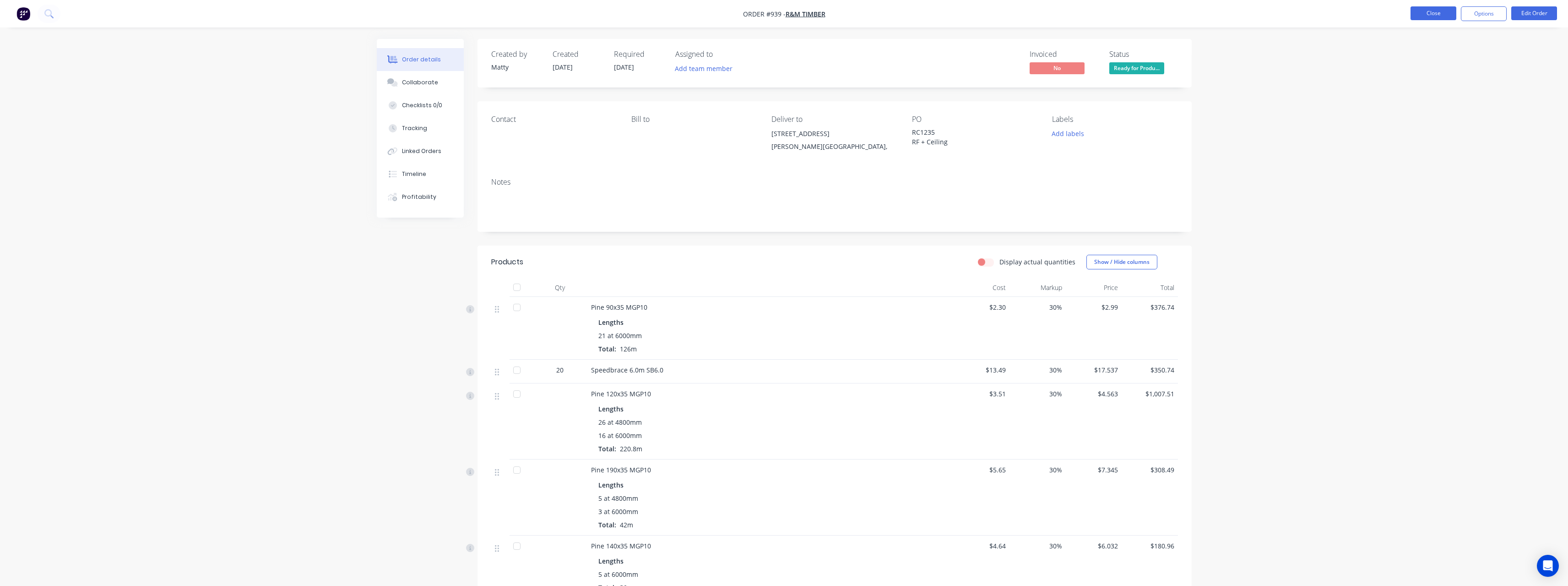
click at [1422, 12] on button "Close" at bounding box center [1433, 13] width 46 height 14
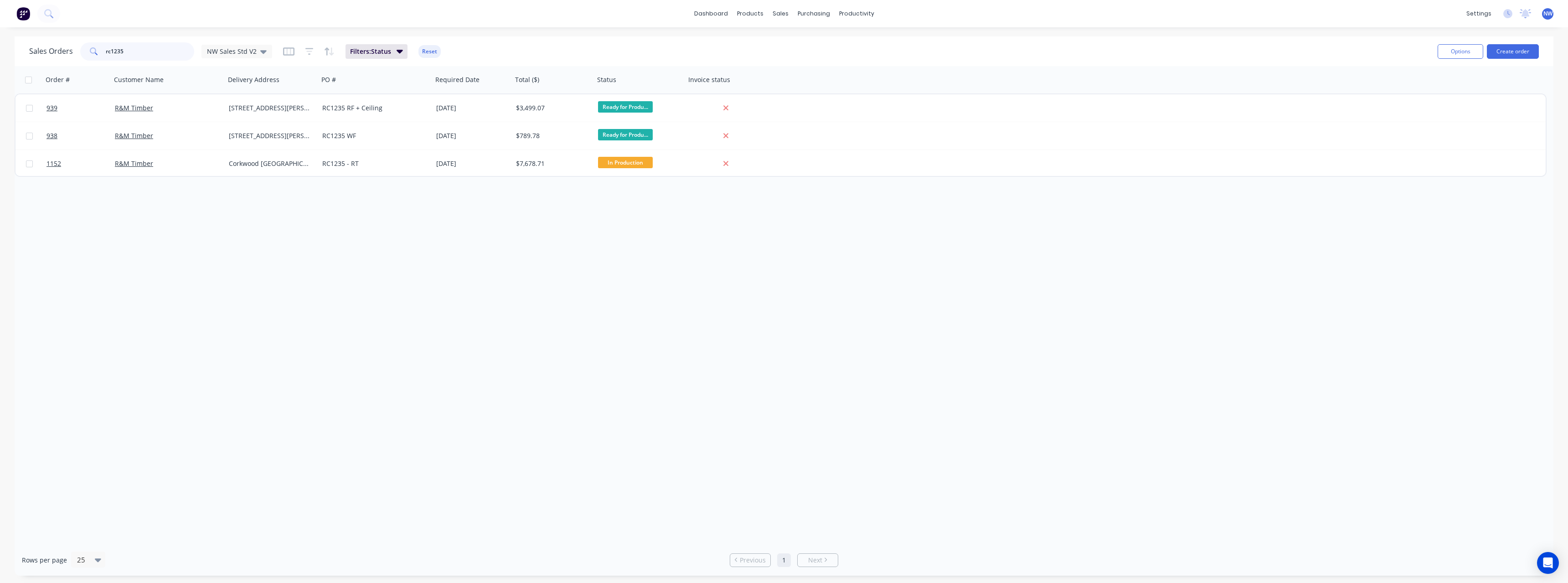
click at [157, 50] on input "rc1235" at bounding box center [149, 51] width 89 height 18
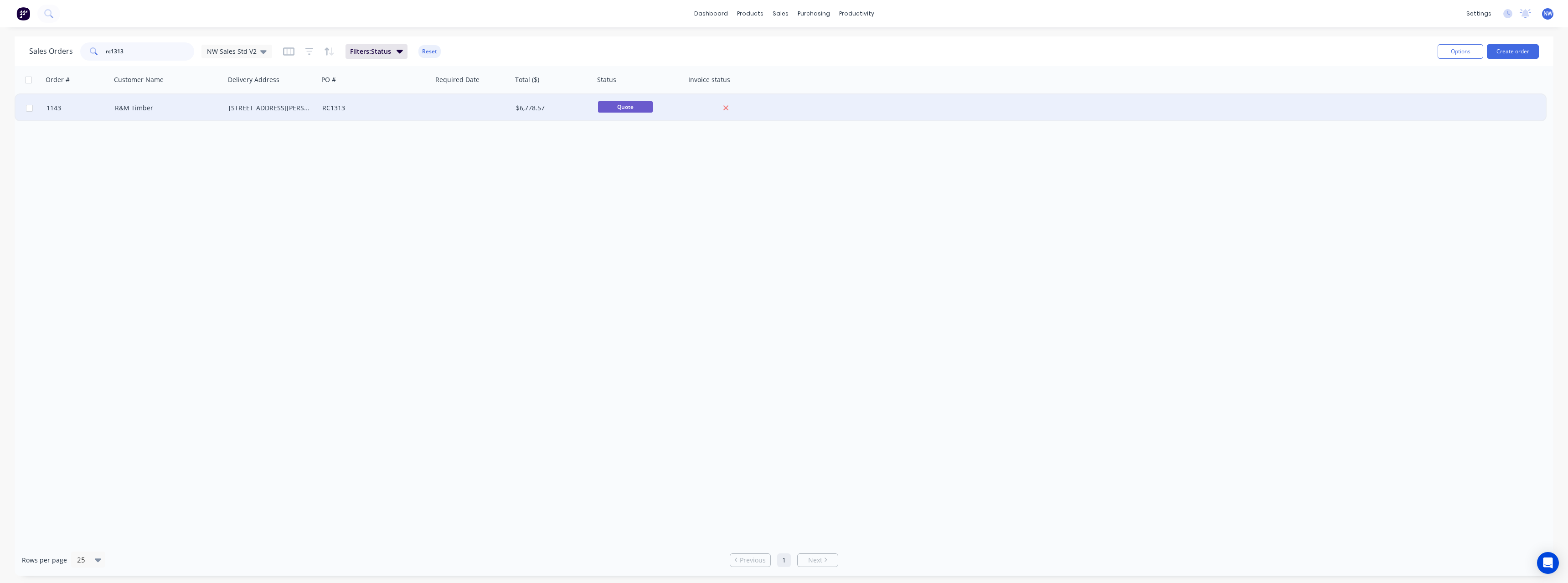
type input "rc1313"
click at [203, 108] on div "R&M Timber" at bounding box center [166, 108] width 101 height 9
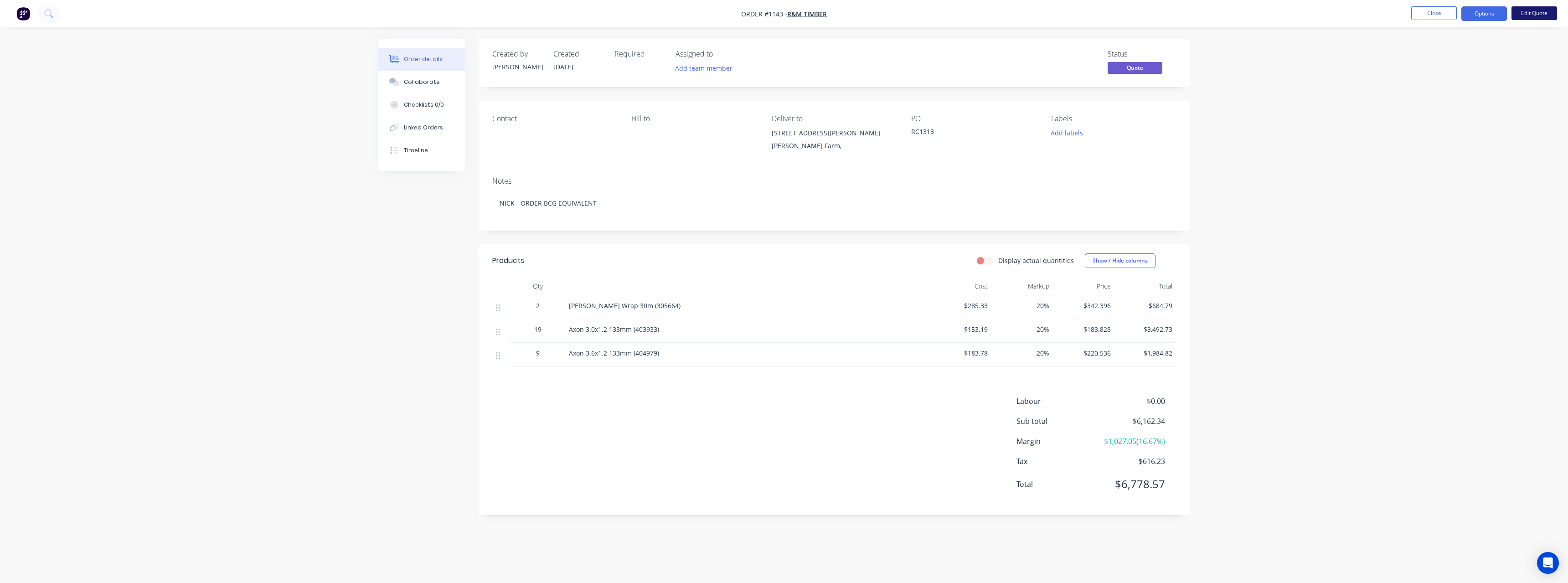
click at [1539, 15] on button "Edit Quote" at bounding box center [1534, 13] width 45 height 14
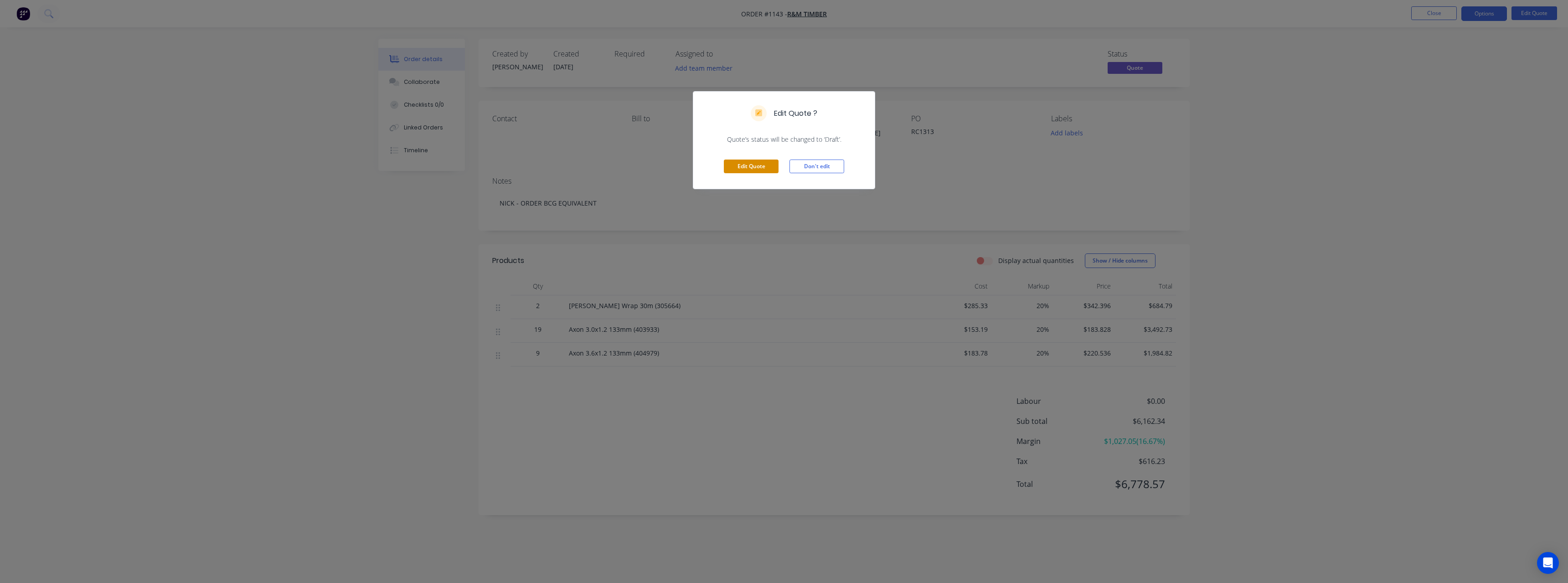
click at [760, 166] on button "Edit Quote" at bounding box center [751, 166] width 55 height 14
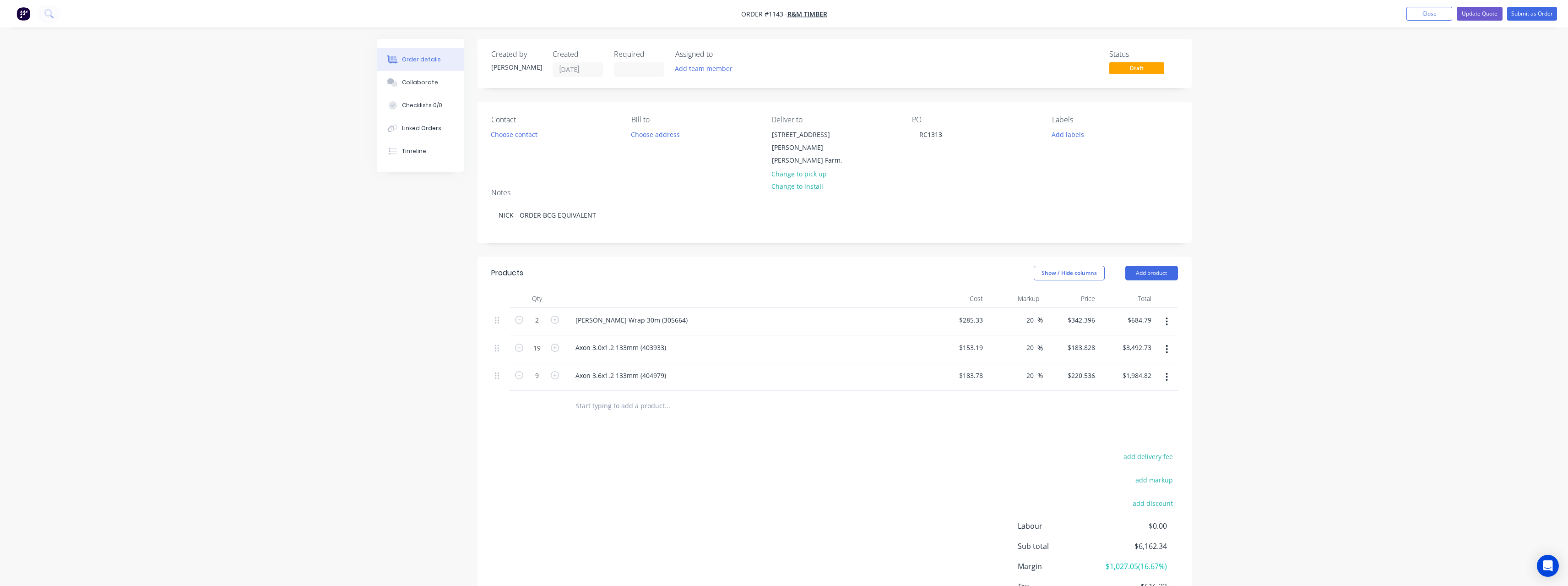
click at [617, 399] on input "text" at bounding box center [667, 405] width 183 height 18
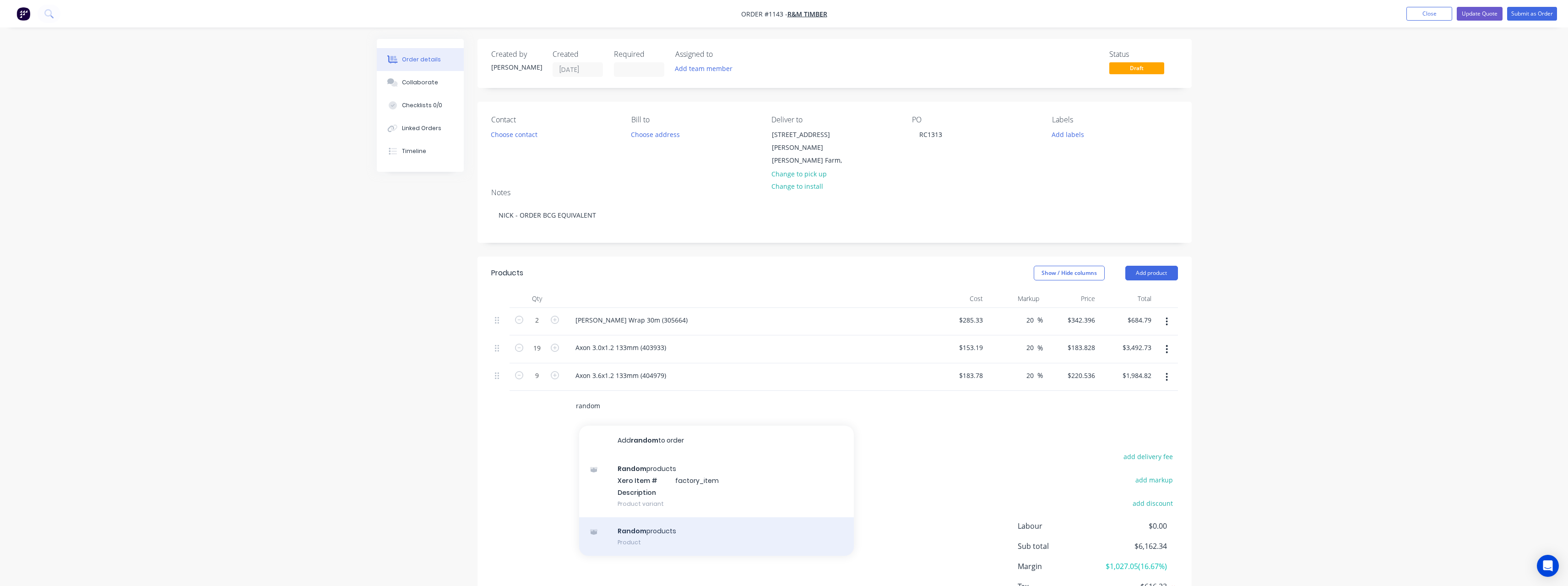
type input "random"
click at [640, 524] on div "Random products Product" at bounding box center [716, 536] width 275 height 38
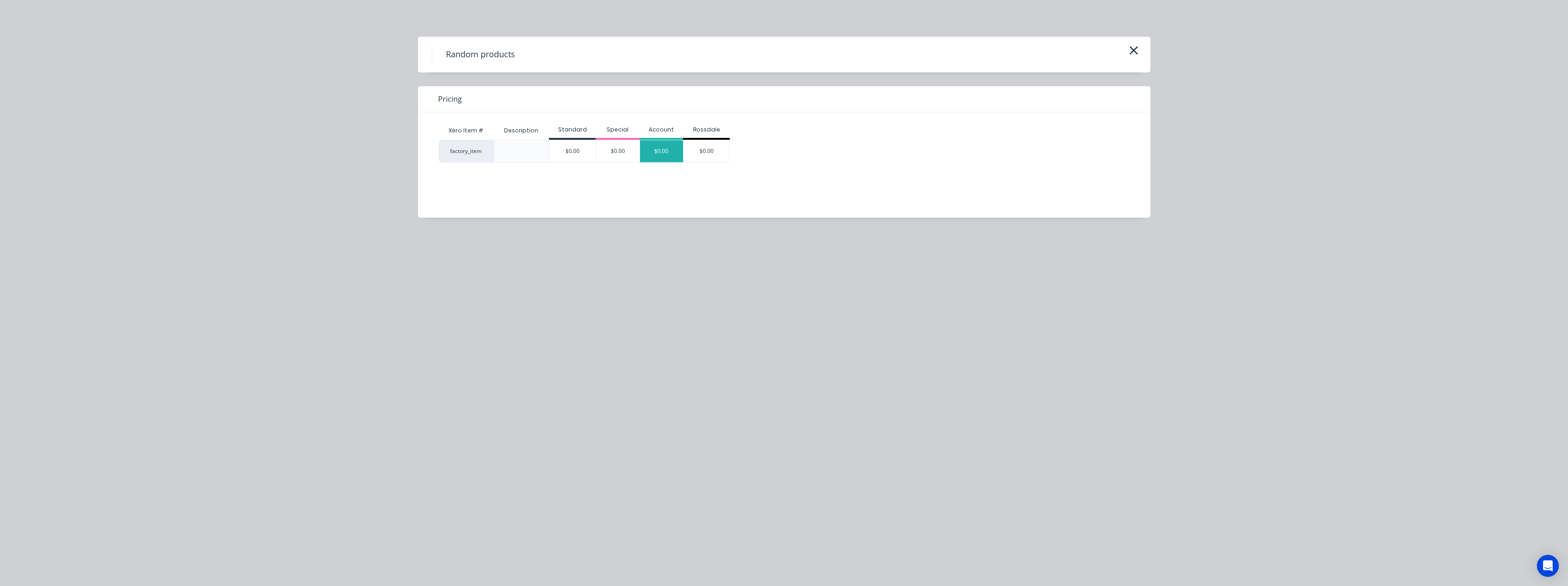
click at [671, 149] on div "$0.00" at bounding box center [662, 151] width 43 height 22
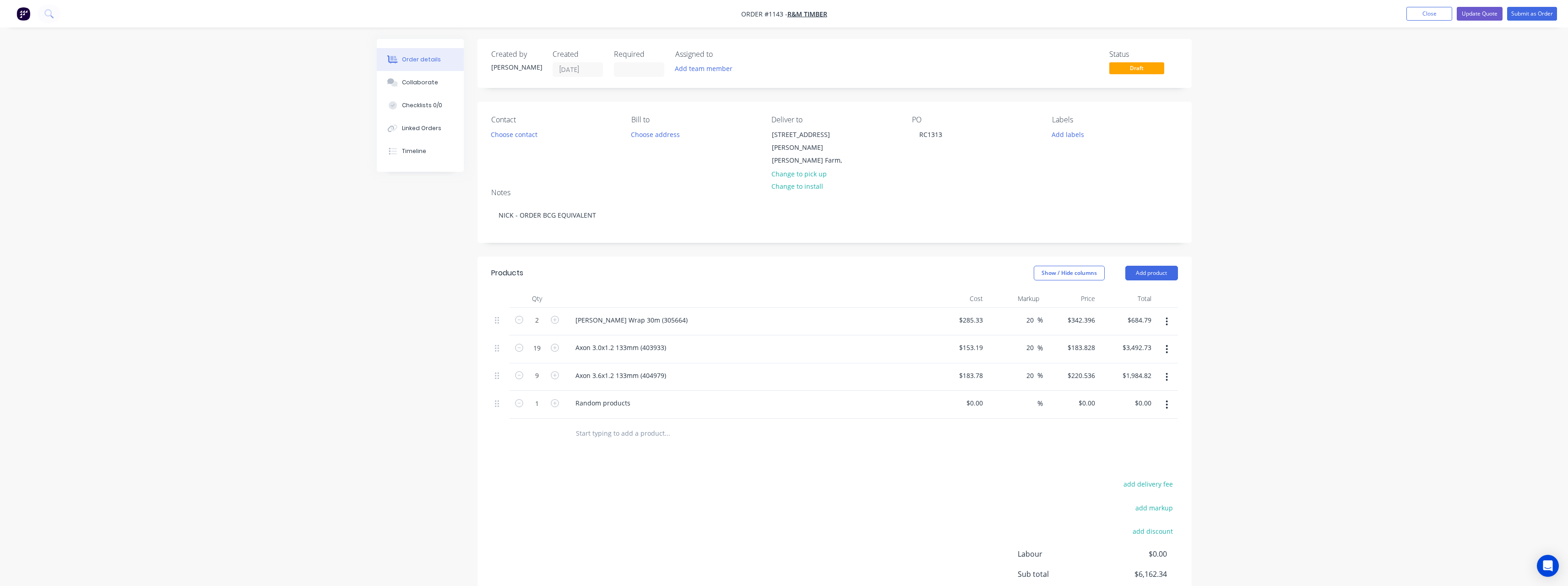
click at [618, 425] on input "text" at bounding box center [667, 433] width 183 height 18
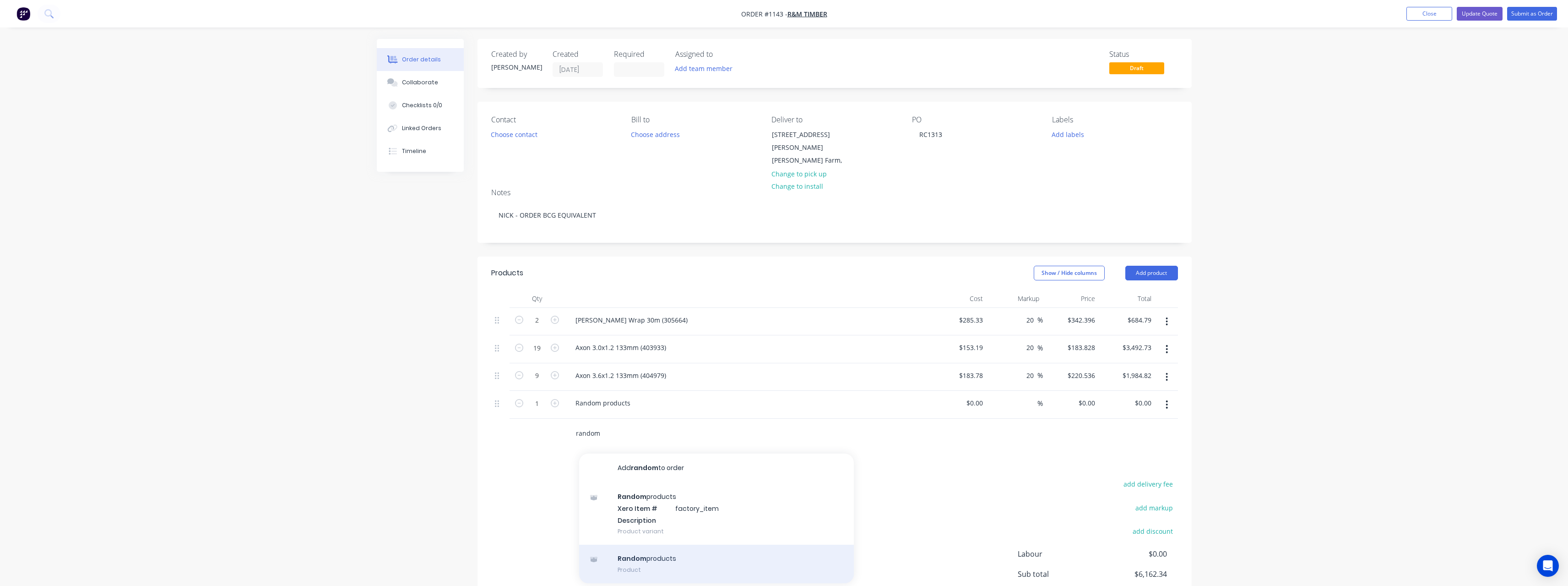
type input "random"
click at [646, 547] on div "Random products Product" at bounding box center [716, 564] width 275 height 38
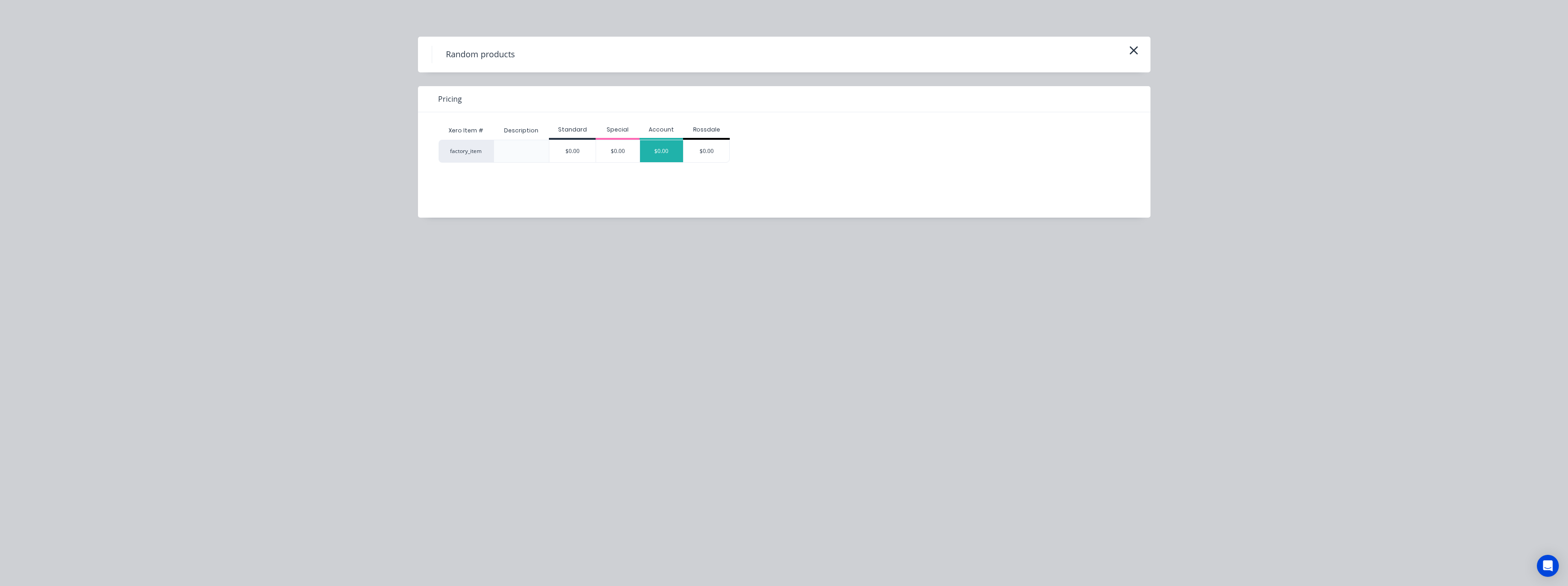
click at [658, 156] on div "$0.00" at bounding box center [662, 151] width 43 height 22
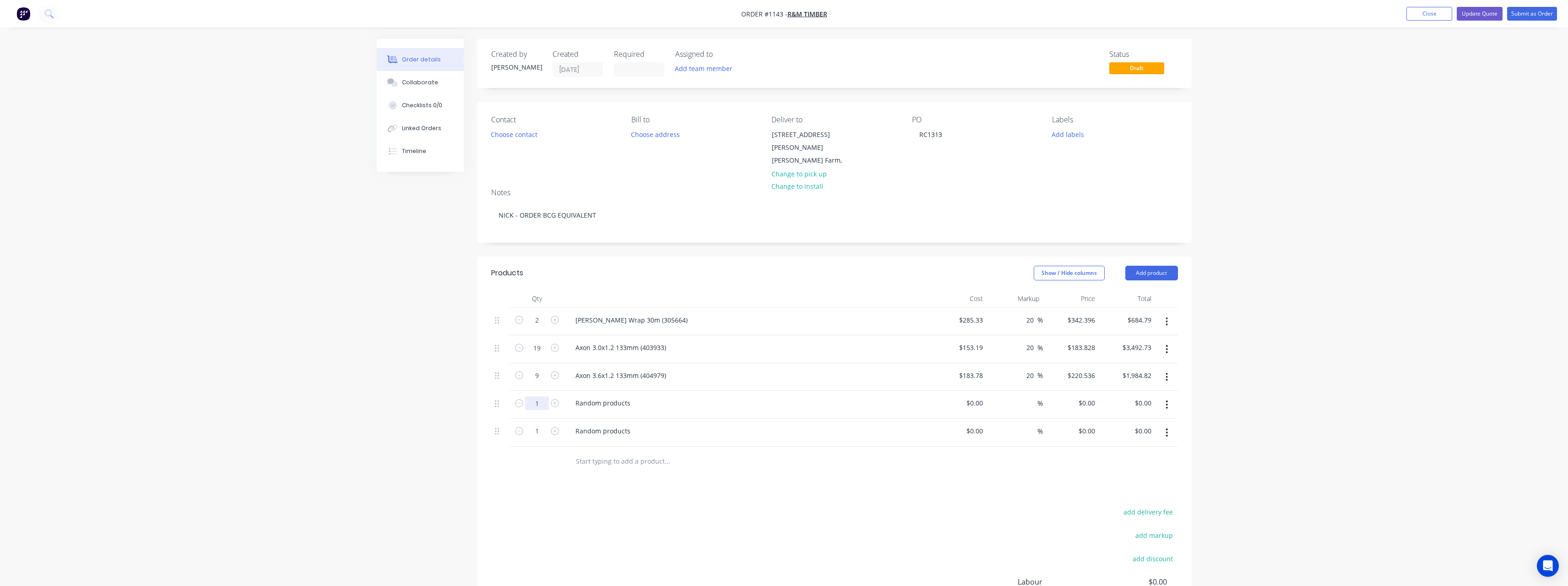
click at [542, 397] on input "1" at bounding box center [537, 403] width 24 height 14
type input "19"
click at [543, 424] on input "1" at bounding box center [537, 431] width 24 height 14
type input "9"
click at [632, 397] on div "Random products" at bounding box center [603, 403] width 70 height 13
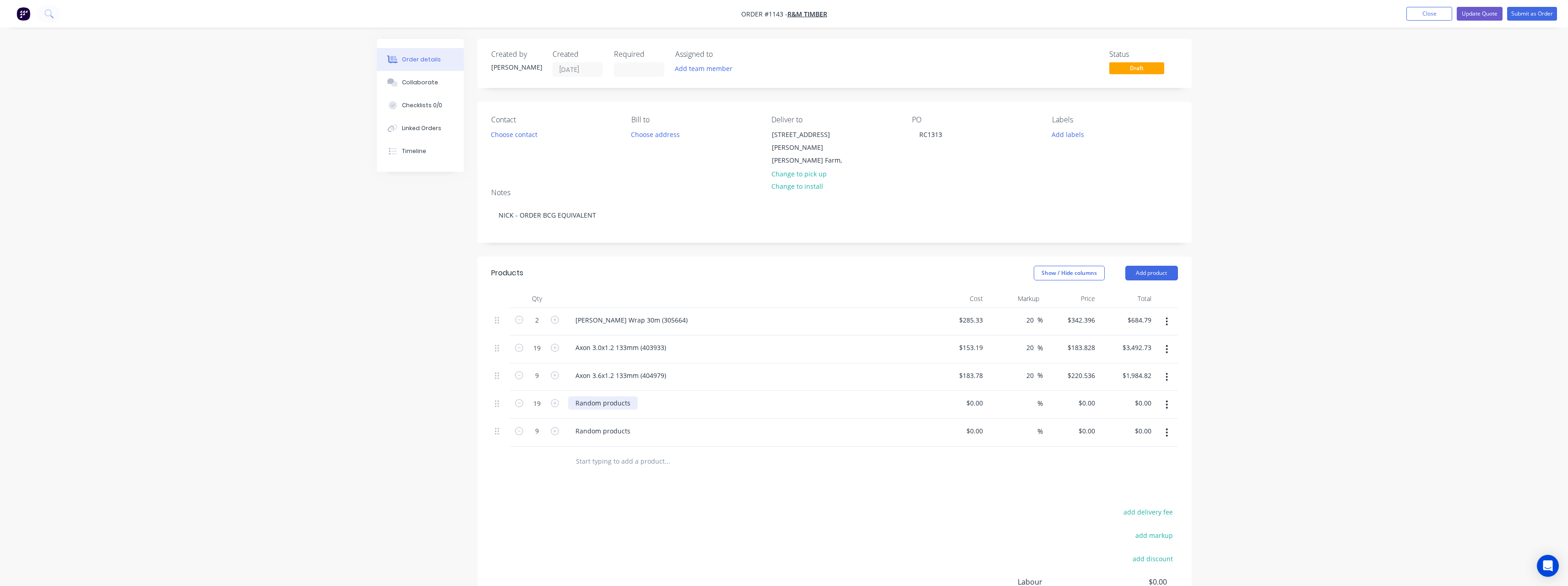
click at [634, 396] on div "Random products" at bounding box center [603, 403] width 70 height 13
drag, startPoint x: 632, startPoint y: 394, endPoint x: 559, endPoint y: 398, distance: 73.1
click at [559, 398] on div "19 Random products $0.00 $0.00 % $0.00 $0.00 $0.00 $0.00" at bounding box center [834, 405] width 687 height 28
click at [984, 396] on input at bounding box center [976, 403] width 21 height 13
type input "$99.40"
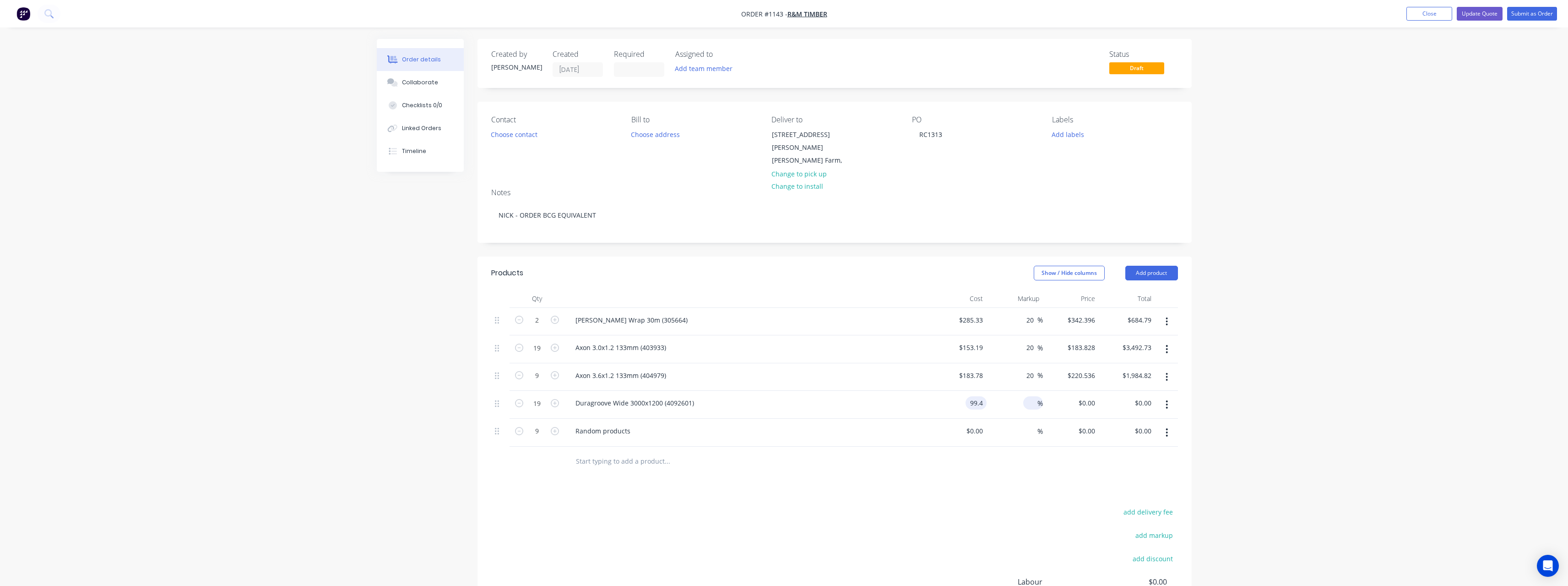
type input "$99.40"
type input "$1,888.60"
drag, startPoint x: 1033, startPoint y: 393, endPoint x: 1024, endPoint y: 400, distance: 11.4
click at [1033, 396] on input at bounding box center [1032, 403] width 10 height 13
type input "20"
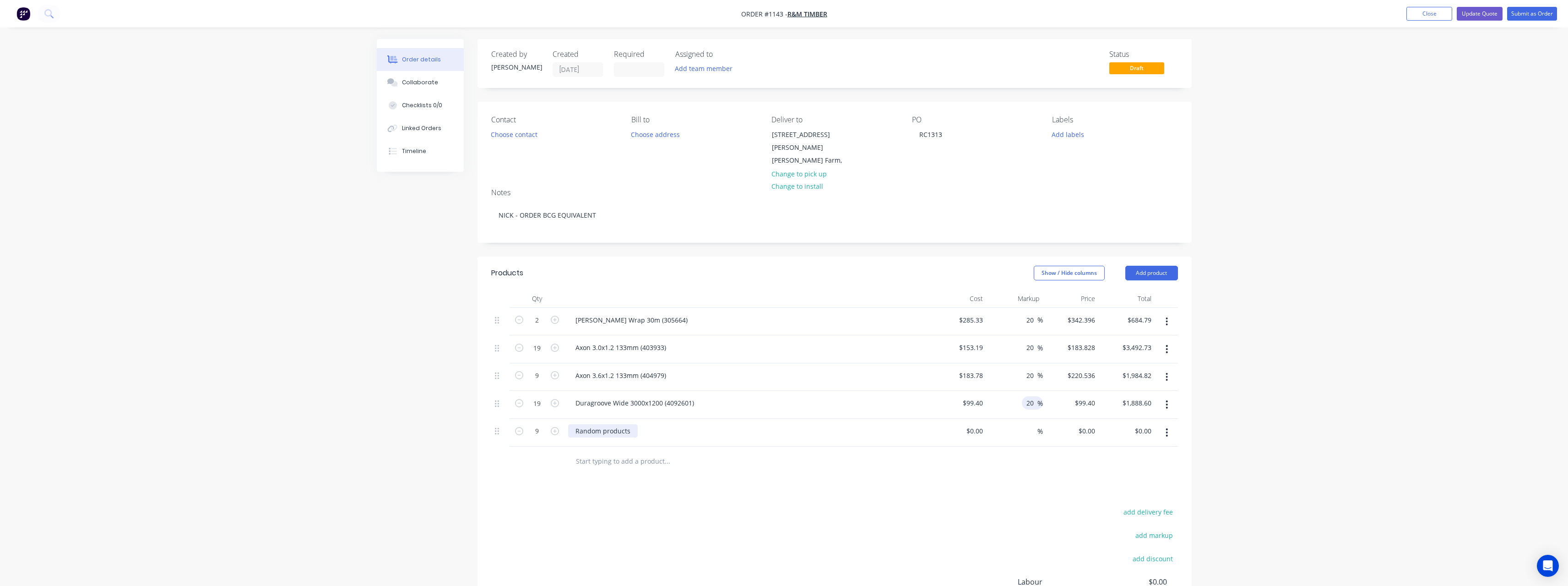
type input "$119.28"
type input "$2,266.32"
drag, startPoint x: 635, startPoint y: 420, endPoint x: 541, endPoint y: 417, distance: 94.0
click at [541, 419] on div "9 Random products $0.00 $0.00 % $0.00 $0.00 $0.00 $0.00" at bounding box center [834, 433] width 687 height 28
click at [631, 424] on div "Random products" at bounding box center [603, 431] width 70 height 13
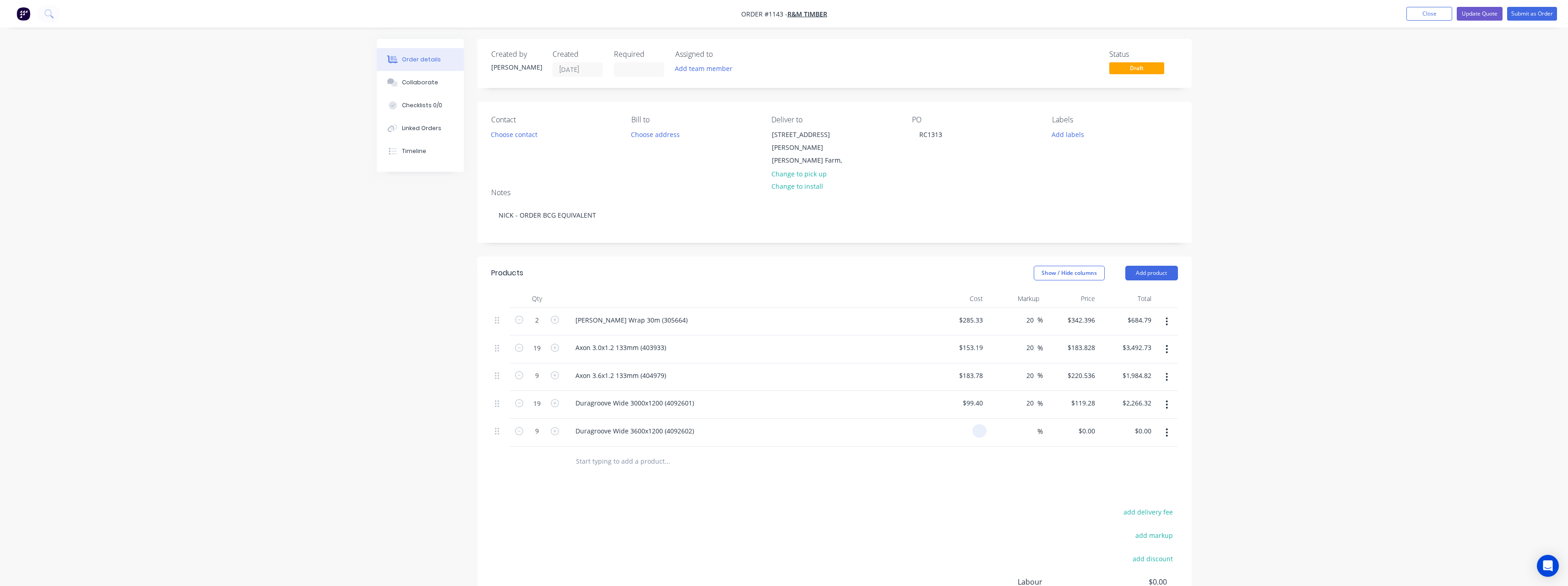
click at [984, 424] on input at bounding box center [981, 431] width 10 height 13
type input "$119.28"
type input "$1,073.52"
drag, startPoint x: 1031, startPoint y: 419, endPoint x: 1019, endPoint y: 431, distance: 17.0
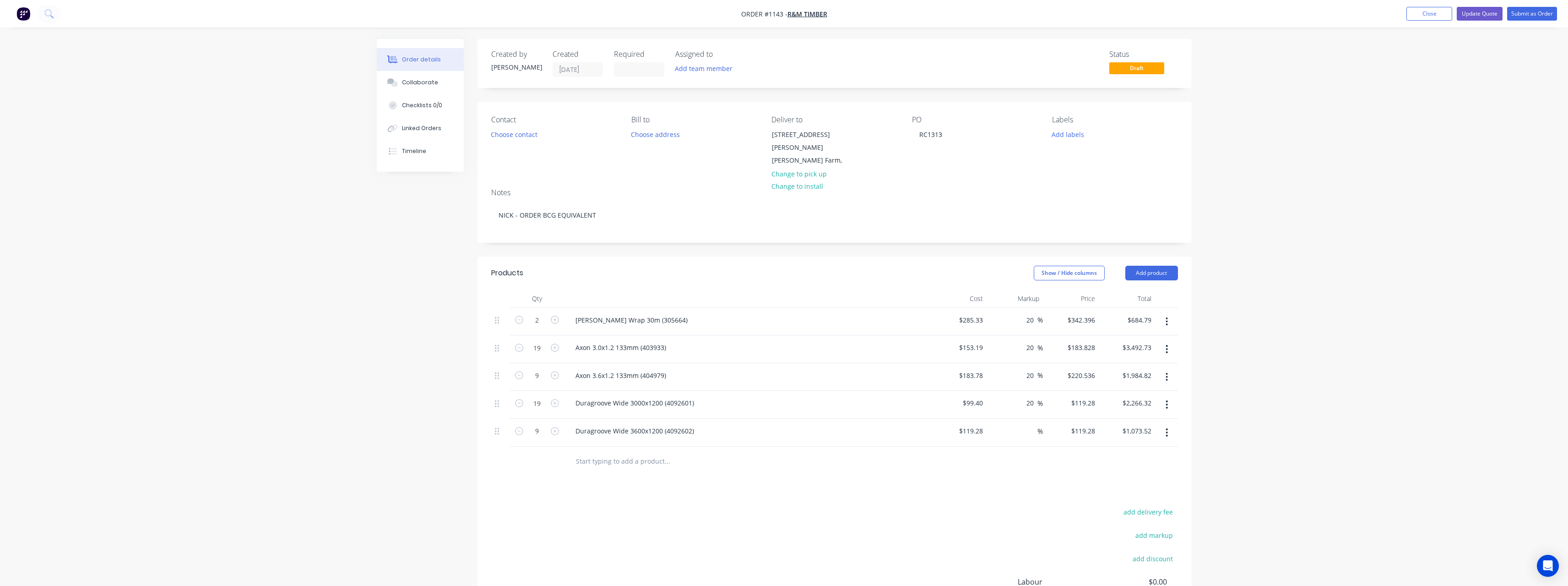
click at [1031, 424] on input at bounding box center [1032, 431] width 10 height 13
type input "20"
type input "$143.136"
type input "$1,288.22"
click at [661, 453] on input "text" at bounding box center [667, 461] width 183 height 18
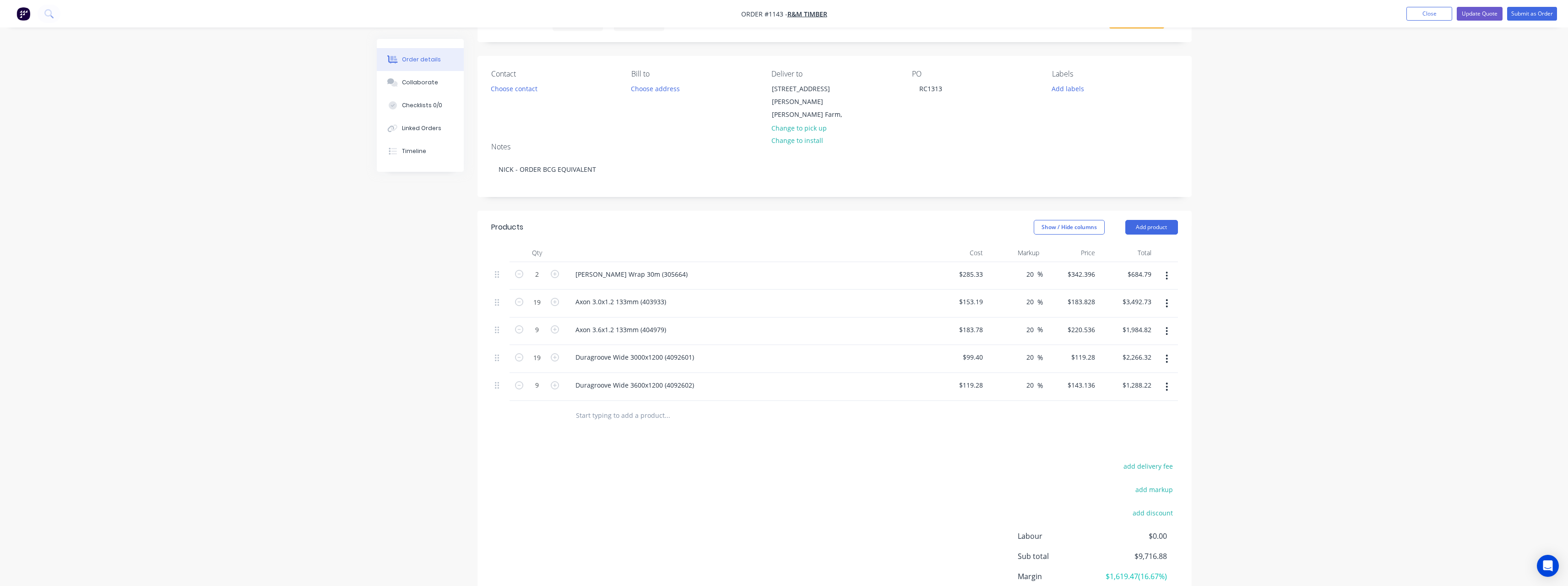
scroll to position [91, 0]
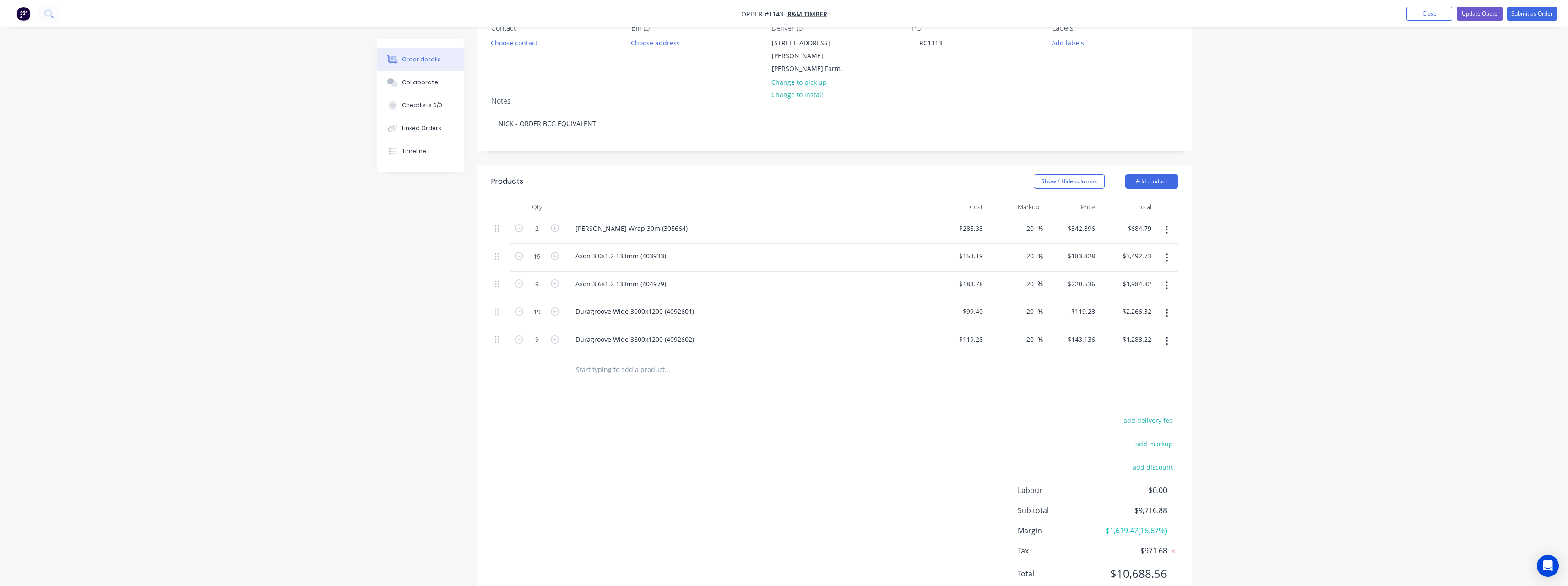
click at [1166, 253] on icon "button" at bounding box center [1167, 258] width 2 height 10
click at [1123, 331] on div "Delete" at bounding box center [1134, 336] width 71 height 13
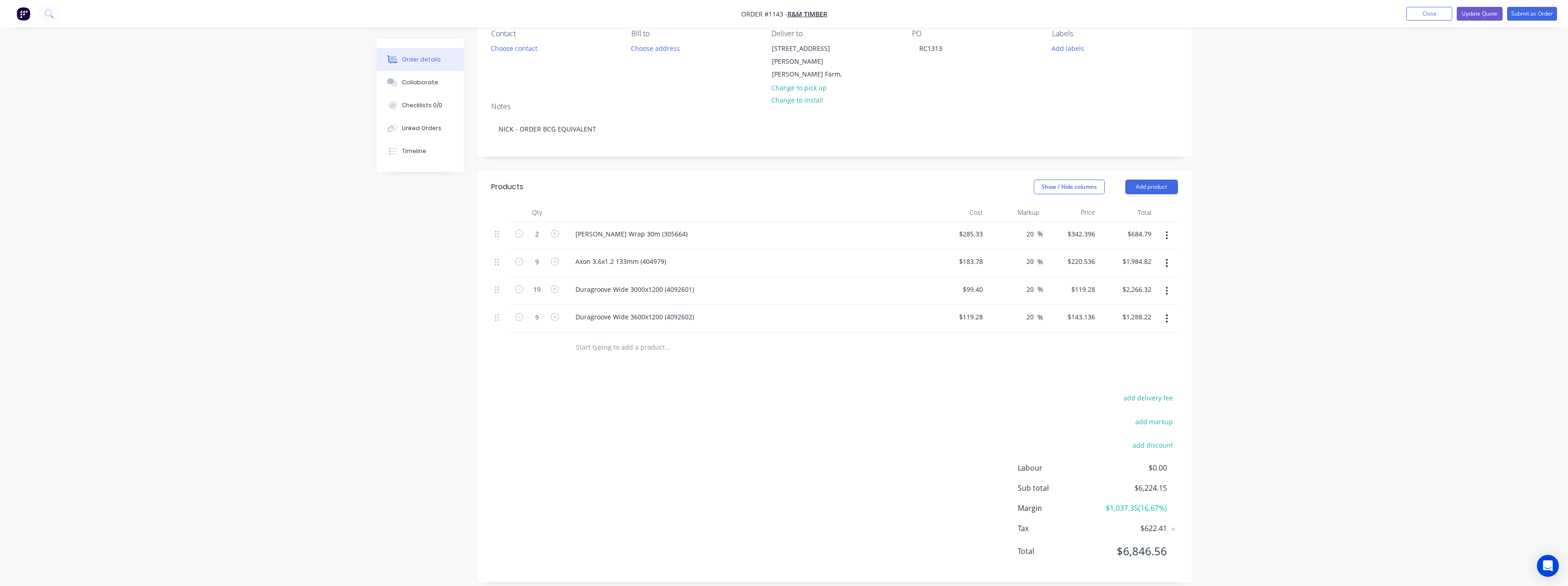
click at [1172, 255] on button "button" at bounding box center [1167, 263] width 21 height 16
click at [1134, 335] on div "Delete" at bounding box center [1134, 342] width 71 height 13
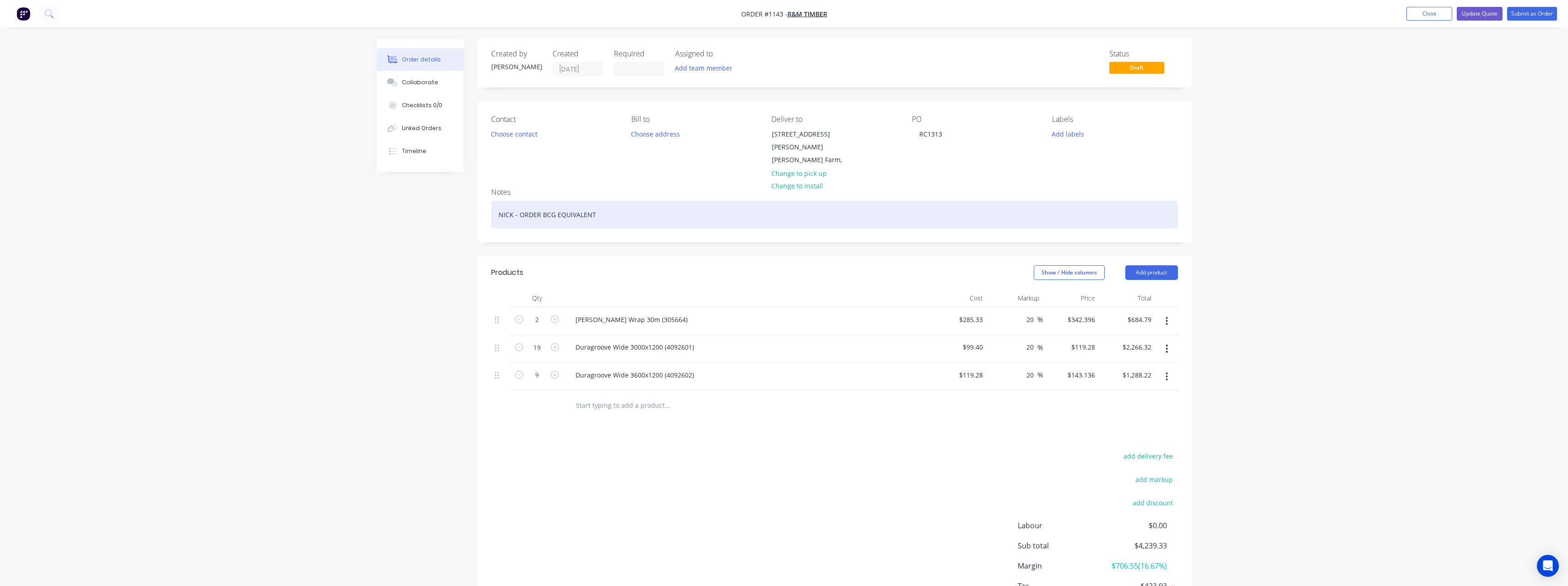
scroll to position [0, 0]
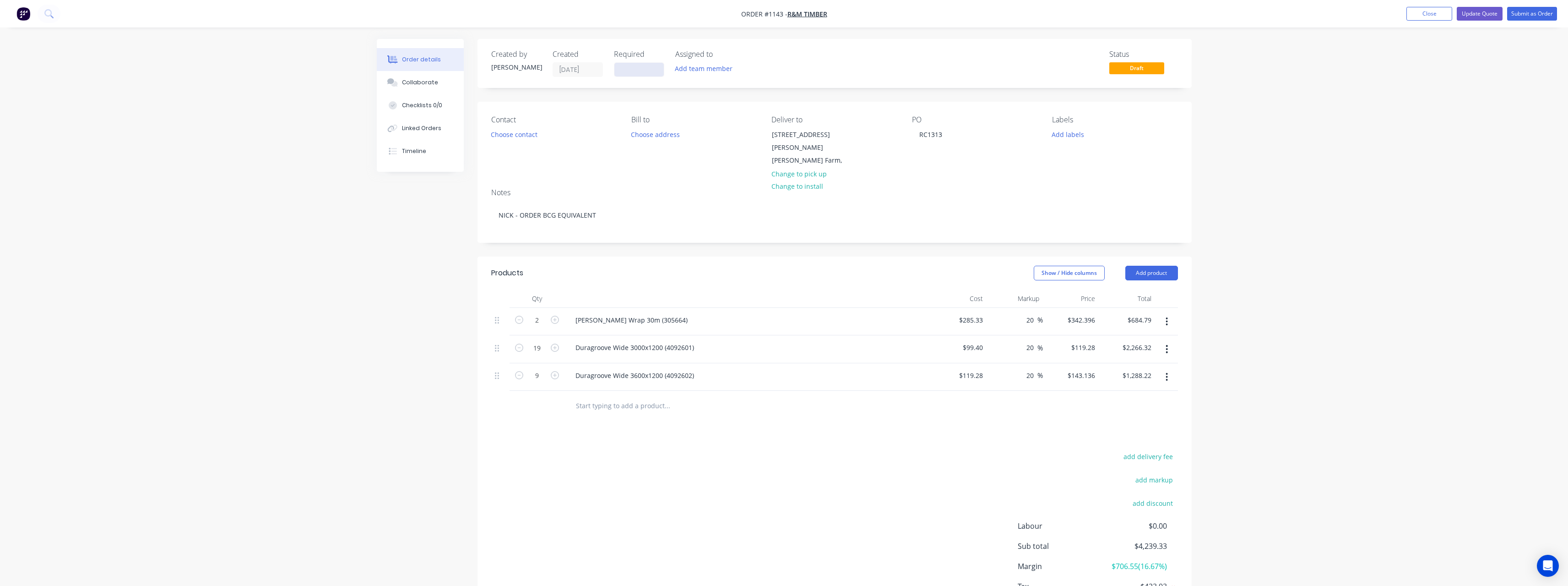
click at [645, 70] on input at bounding box center [639, 69] width 49 height 14
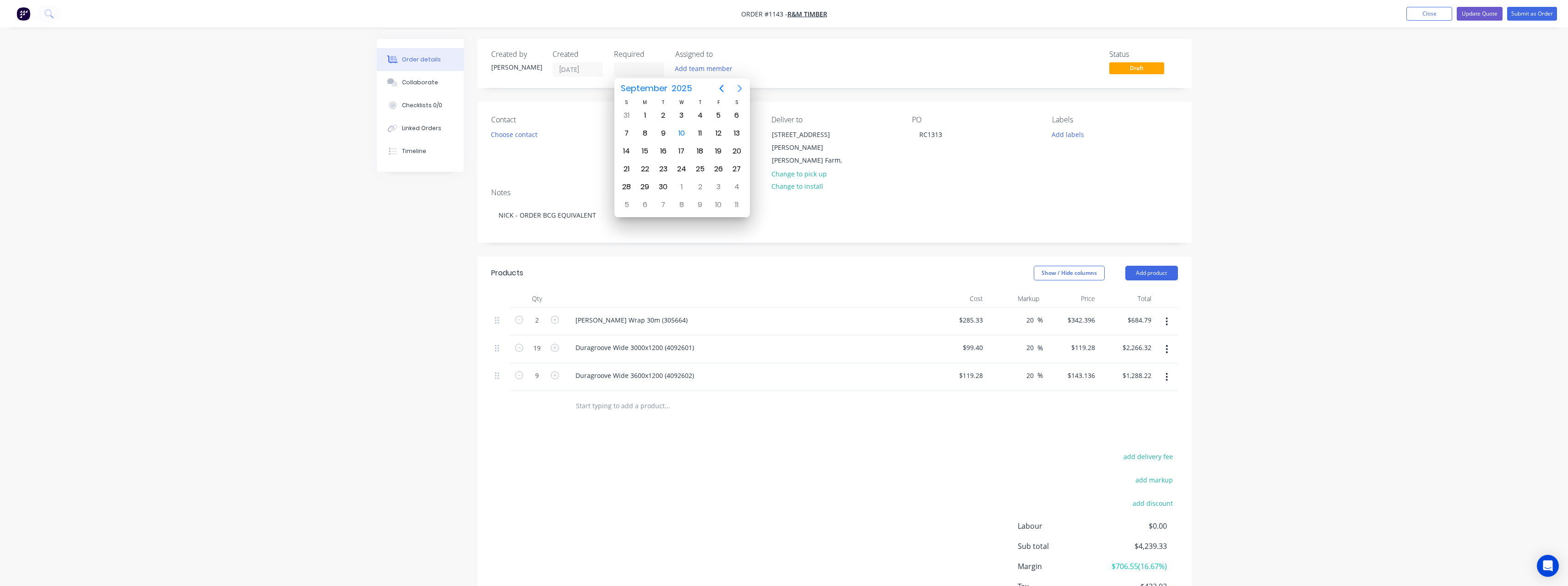
click at [741, 89] on icon "Next page" at bounding box center [740, 88] width 4 height 7
click at [684, 169] on div "24" at bounding box center [682, 169] width 14 height 14
type input "[DATE]"
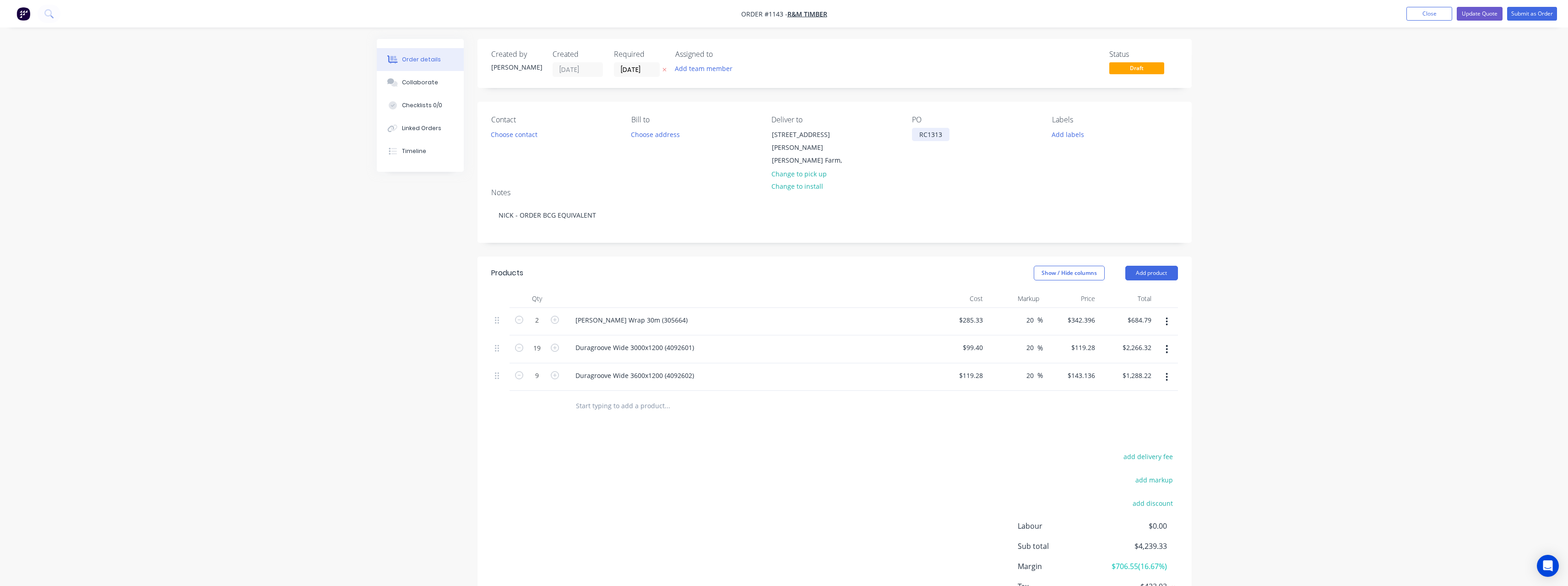
drag, startPoint x: 948, startPoint y: 135, endPoint x: 927, endPoint y: 169, distance: 40.0
click at [948, 135] on div "RC1313" at bounding box center [930, 135] width 38 height 13
click at [1530, 17] on button "Submit as Order" at bounding box center [1533, 13] width 50 height 14
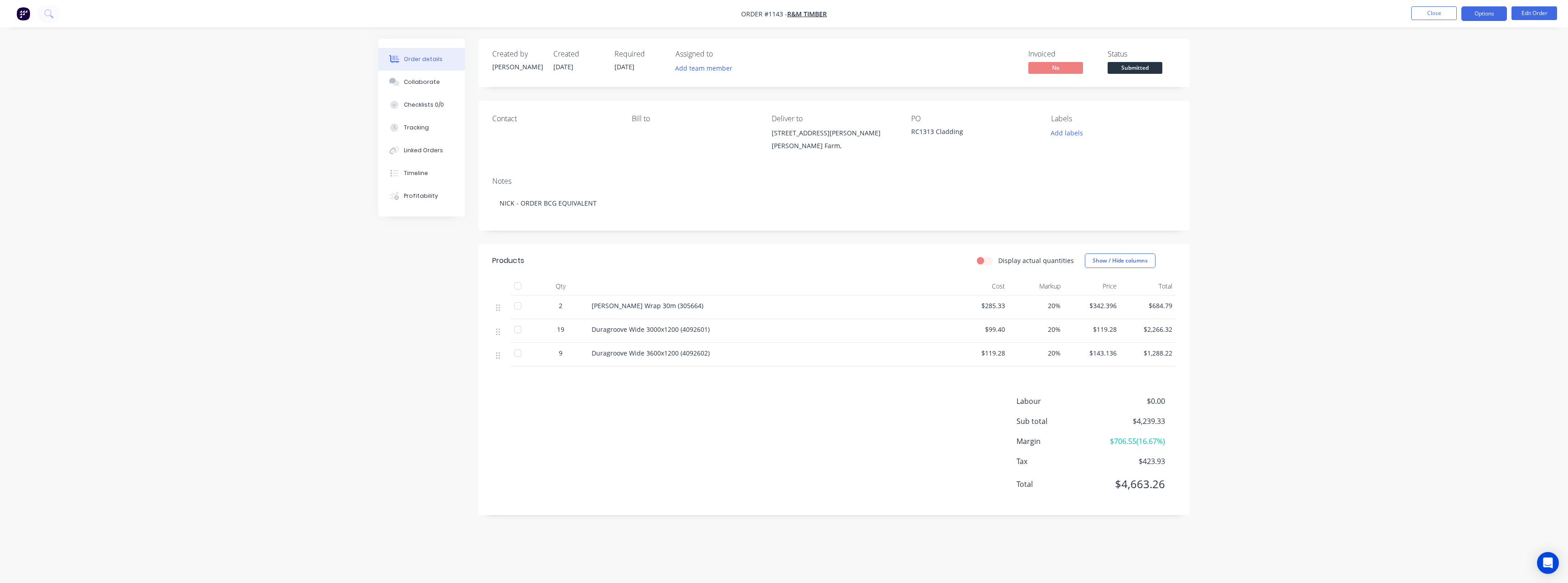
click at [1482, 15] on button "Options" at bounding box center [1484, 14] width 45 height 15
click at [1471, 116] on div "Work Order" at bounding box center [1457, 110] width 84 height 13
click at [1457, 97] on div "Without pricing" at bounding box center [1457, 92] width 84 height 13
click at [1147, 67] on span "Submitted" at bounding box center [1134, 68] width 55 height 12
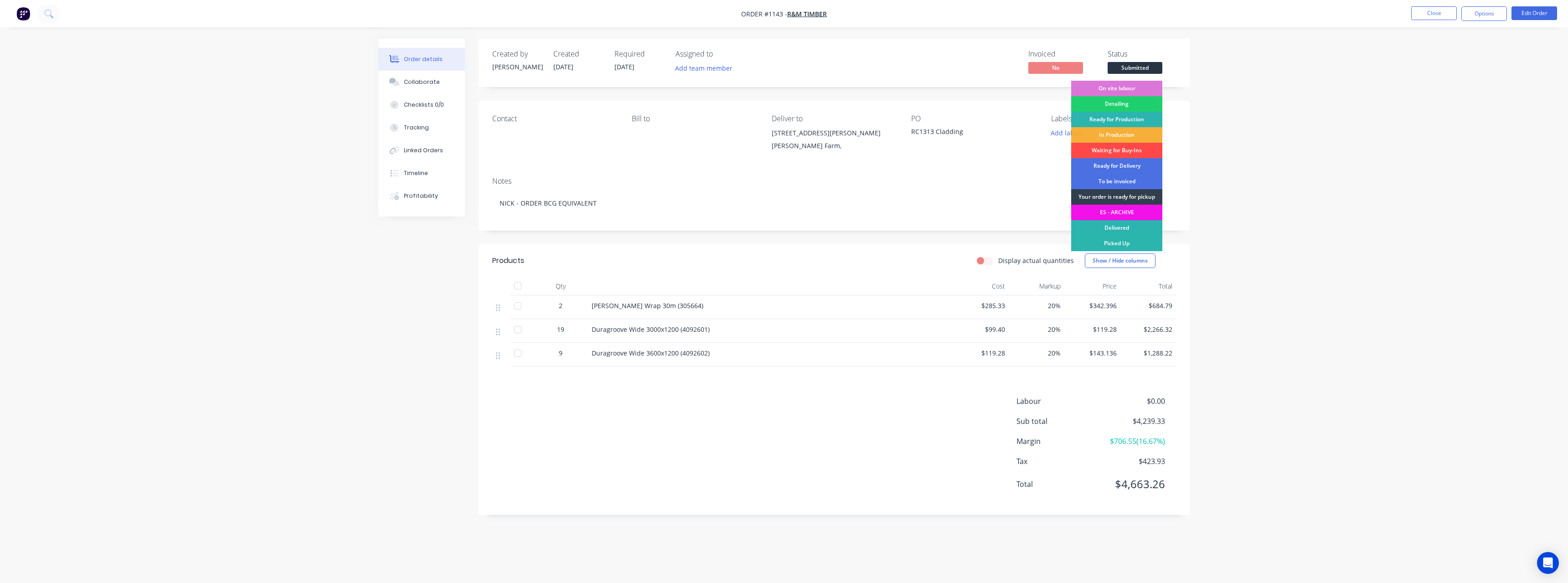
click at [1125, 152] on div "Waiting for Buy-Ins" at bounding box center [1117, 150] width 91 height 15
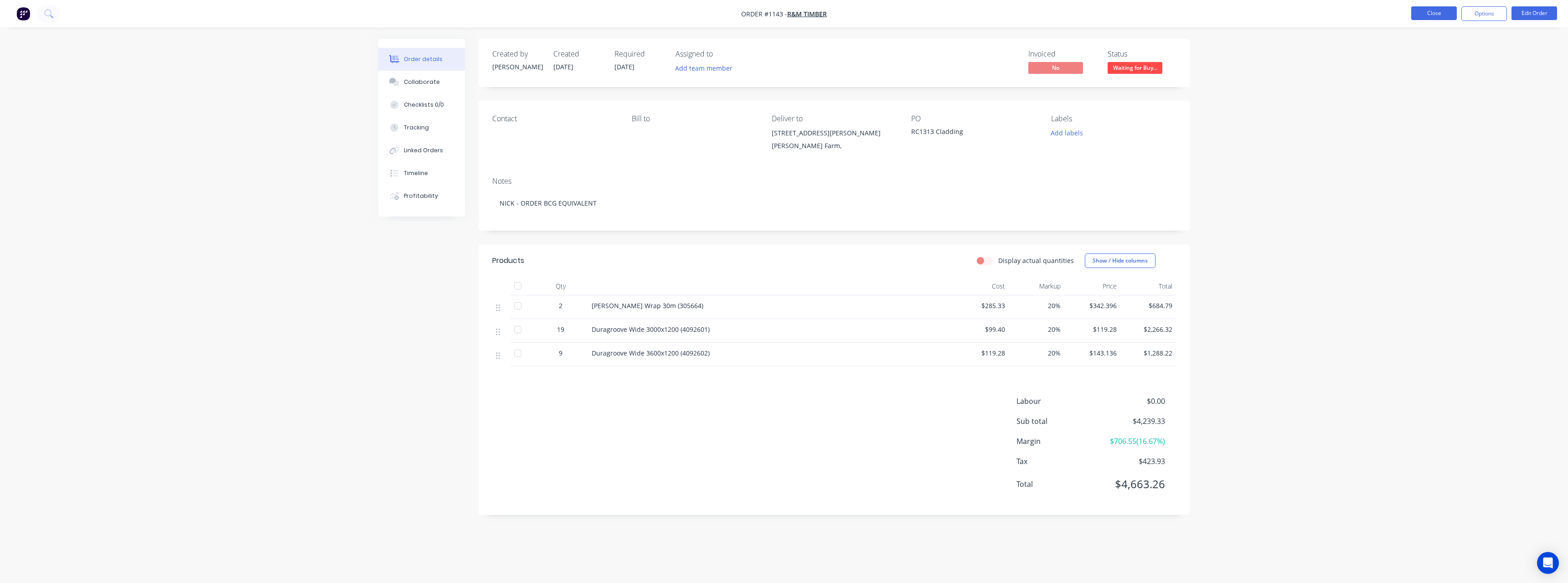
click at [1427, 18] on button "Close" at bounding box center [1434, 13] width 45 height 14
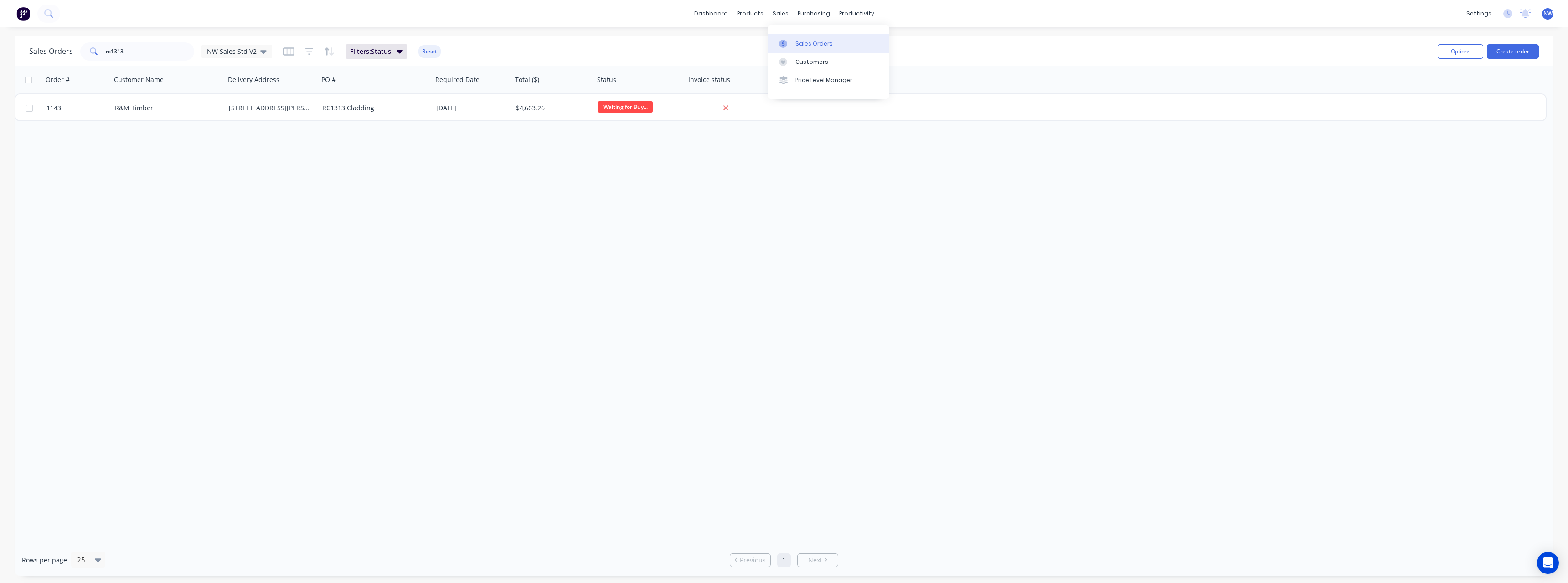
click at [806, 42] on div "Sales Orders" at bounding box center [813, 43] width 37 height 8
drag, startPoint x: 128, startPoint y: 50, endPoint x: 75, endPoint y: 53, distance: 53.1
click at [75, 53] on div "Sales Orders rc1313 NW Sales Std V2" at bounding box center [151, 51] width 243 height 18
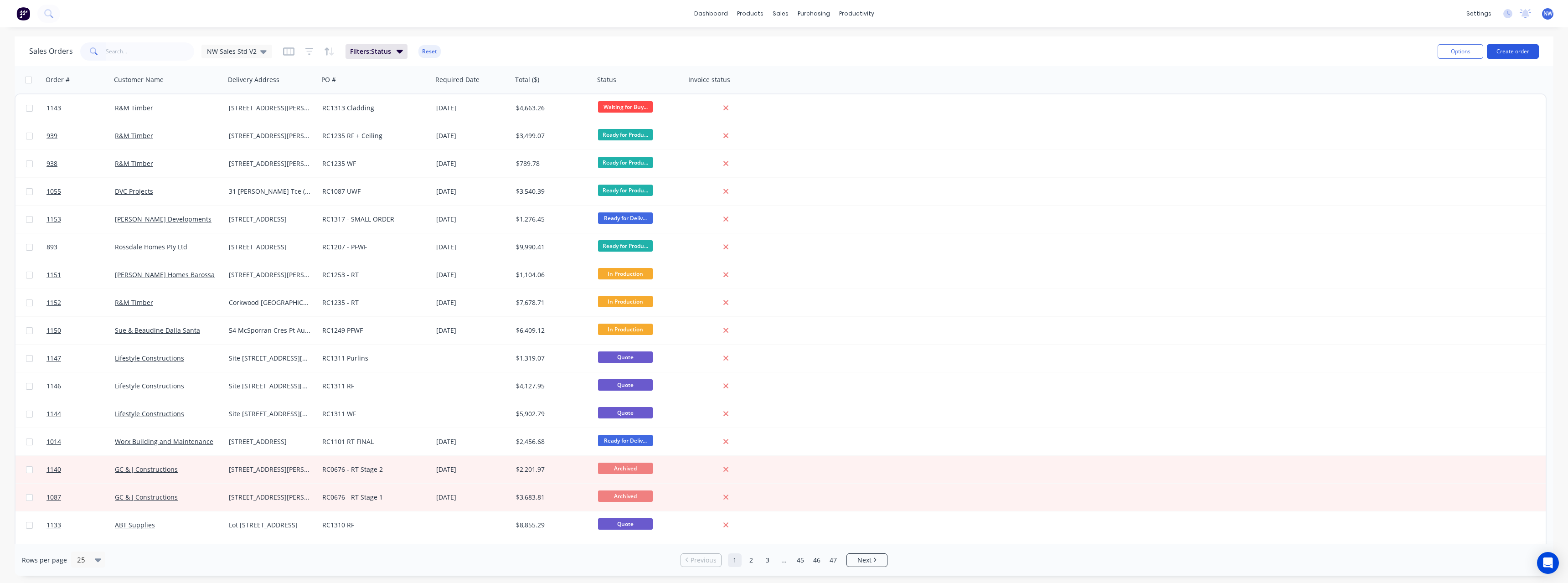
click at [1518, 53] on button "Create order" at bounding box center [1512, 51] width 52 height 15
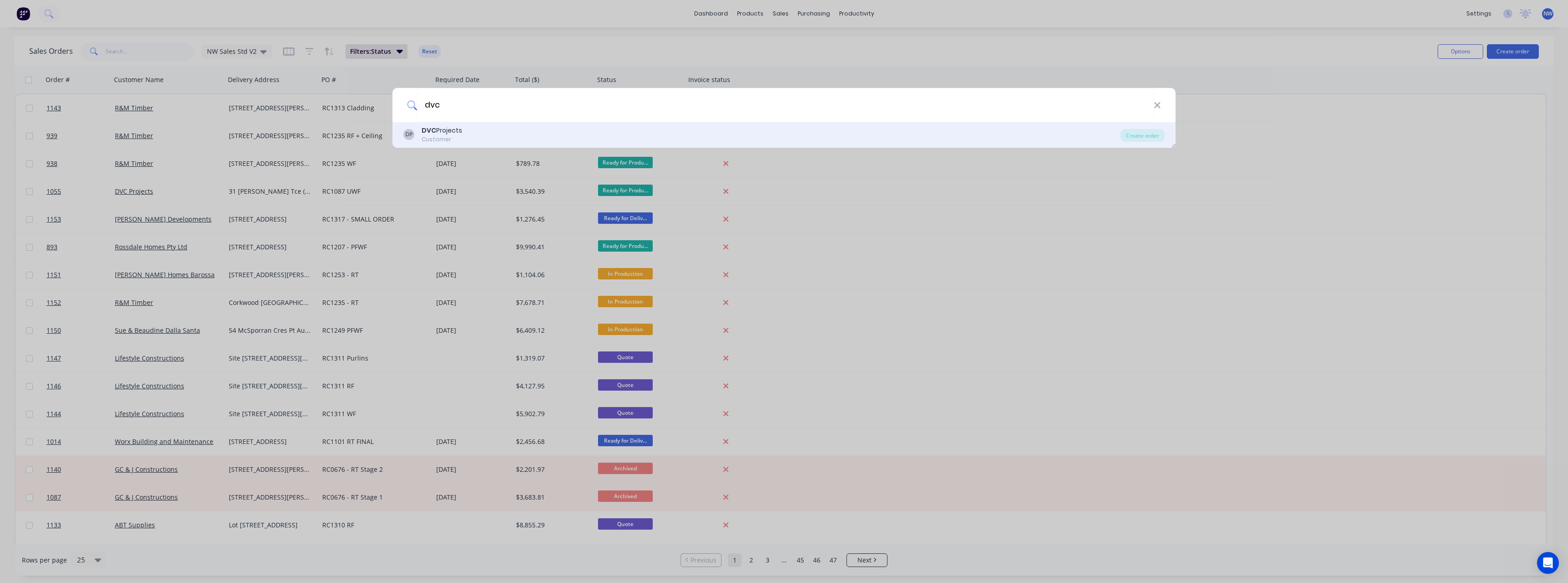
type input "dvc"
click at [449, 137] on div "Customer" at bounding box center [441, 139] width 40 height 8
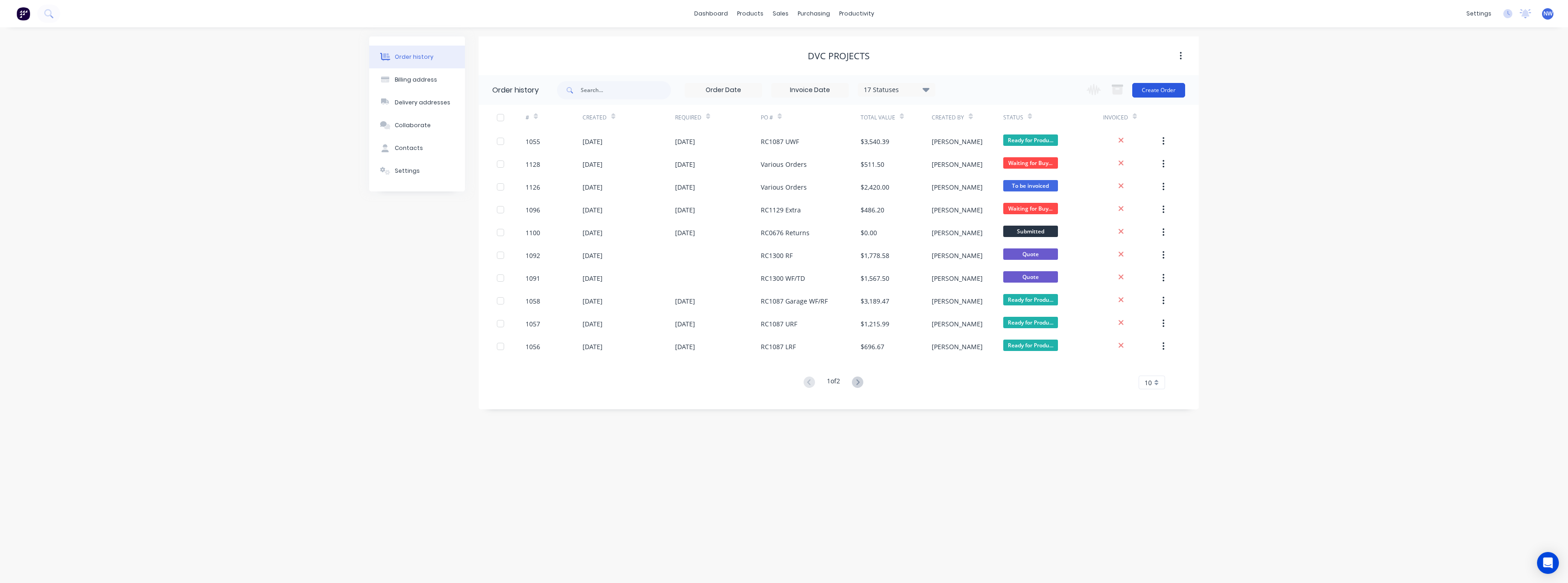
click at [1168, 92] on button "Create Order" at bounding box center [1158, 90] width 53 height 15
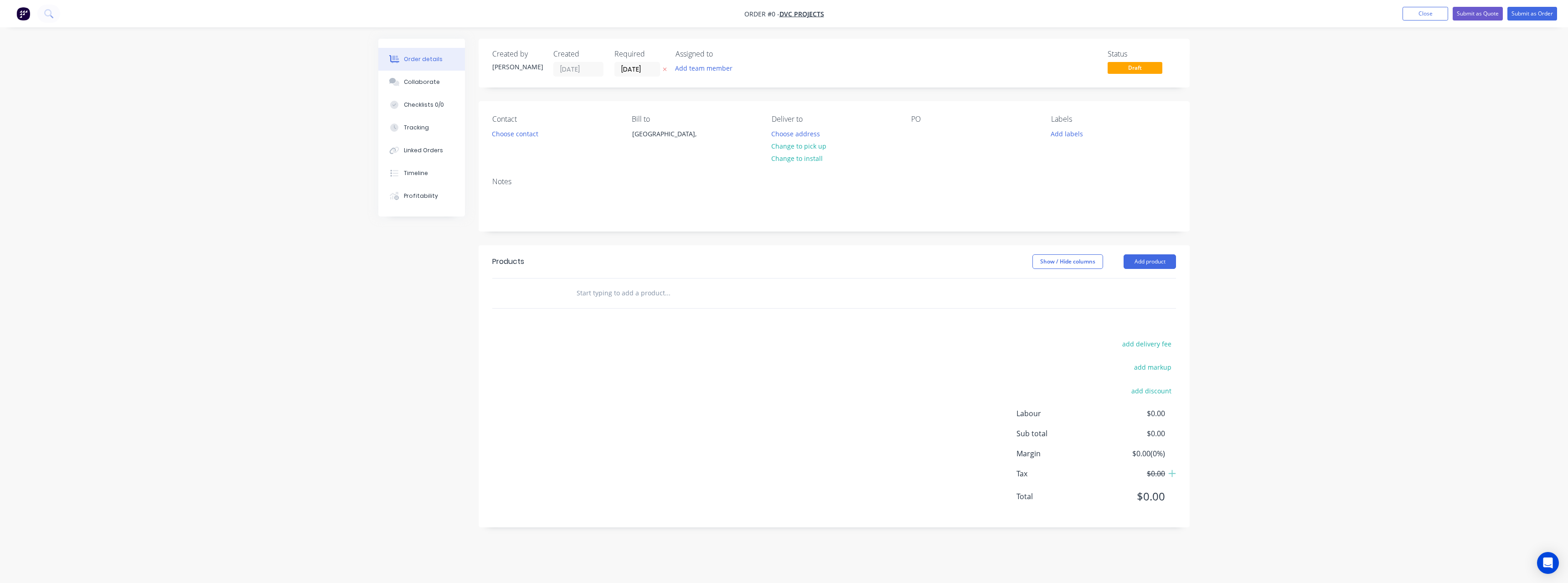
click at [667, 70] on icon "button" at bounding box center [665, 69] width 4 height 5
click at [802, 134] on button "Choose address" at bounding box center [796, 133] width 59 height 12
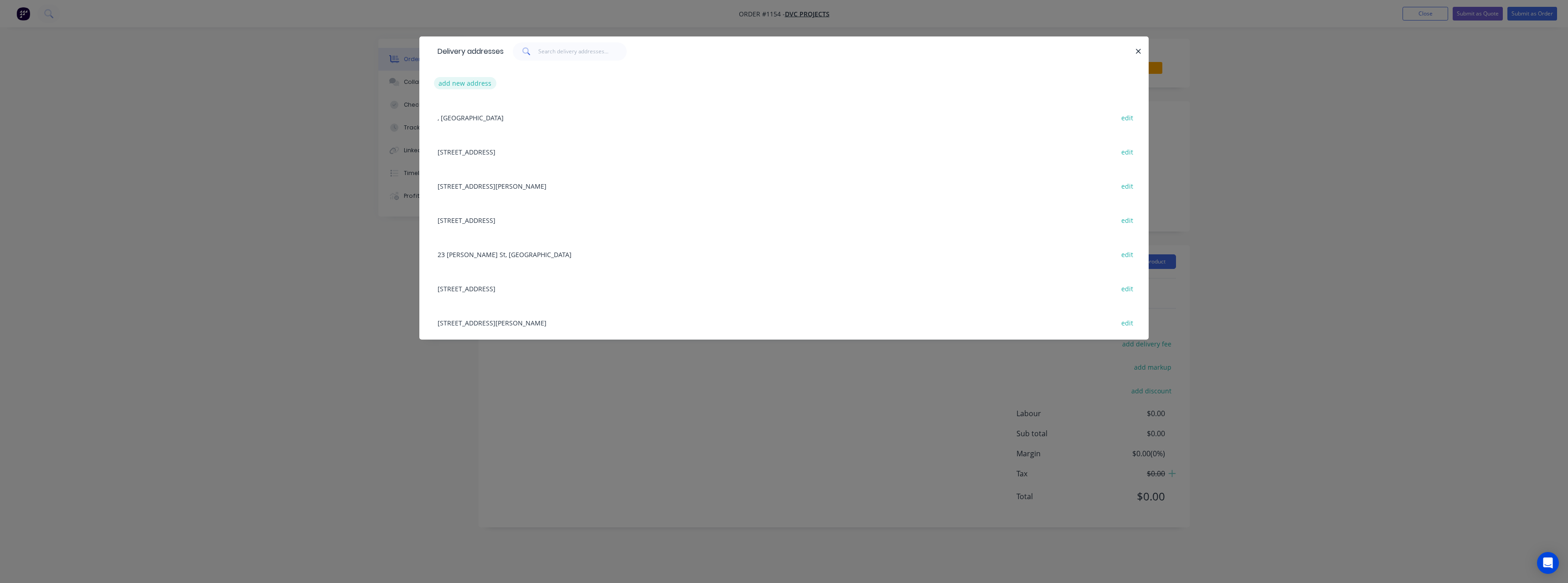
click at [472, 85] on button "add new address" at bounding box center [465, 83] width 62 height 12
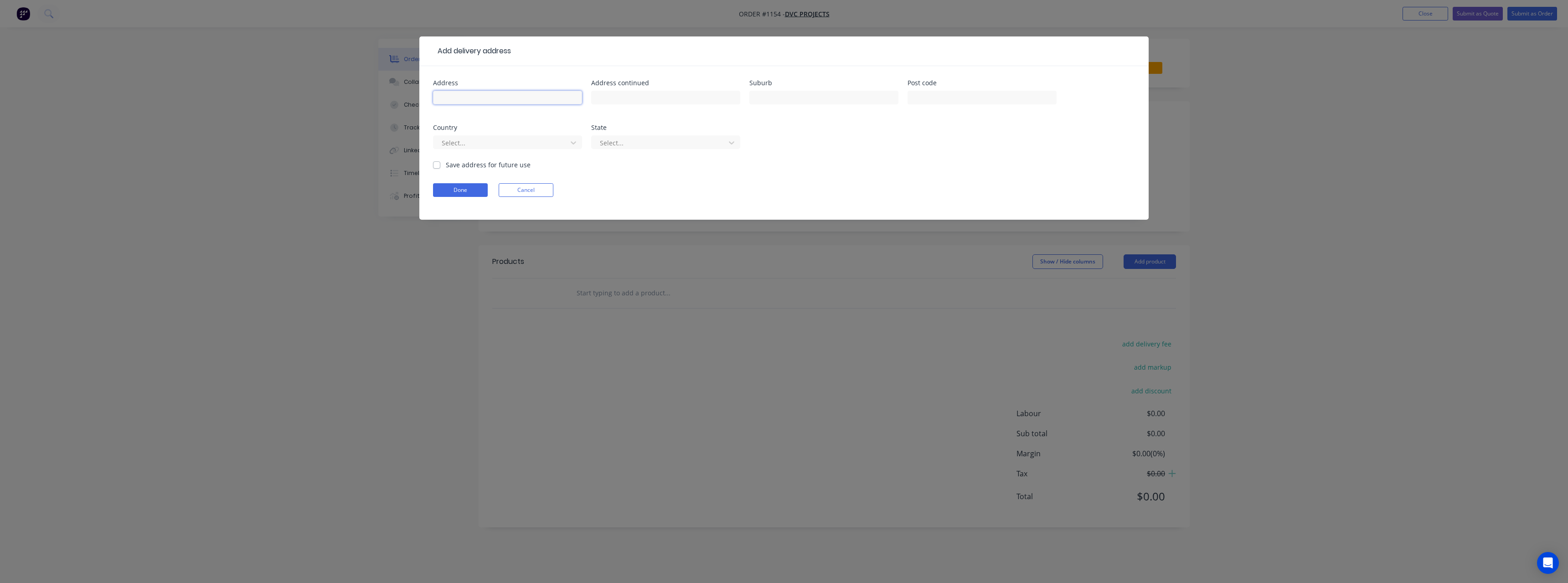
click at [479, 95] on input "text" at bounding box center [507, 97] width 149 height 14
type input "[STREET_ADDRESS][PERSON_NAME]"
click at [766, 97] on input "text" at bounding box center [824, 97] width 149 height 14
type input "Prospect"
click at [445, 166] on label "Save address for future use" at bounding box center [488, 164] width 85 height 10
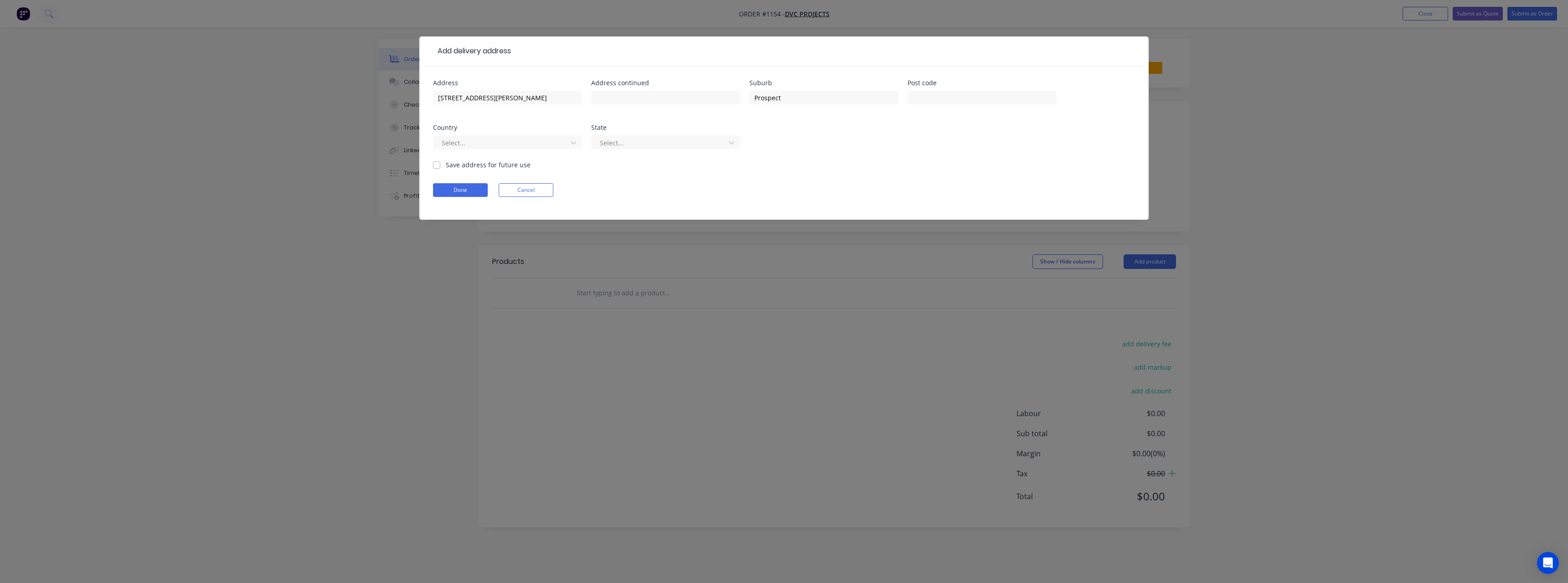
click at [437, 166] on input "Save address for future use" at bounding box center [437, 164] width 7 height 9
checkbox input "true"
click at [454, 189] on button "Done" at bounding box center [460, 190] width 55 height 14
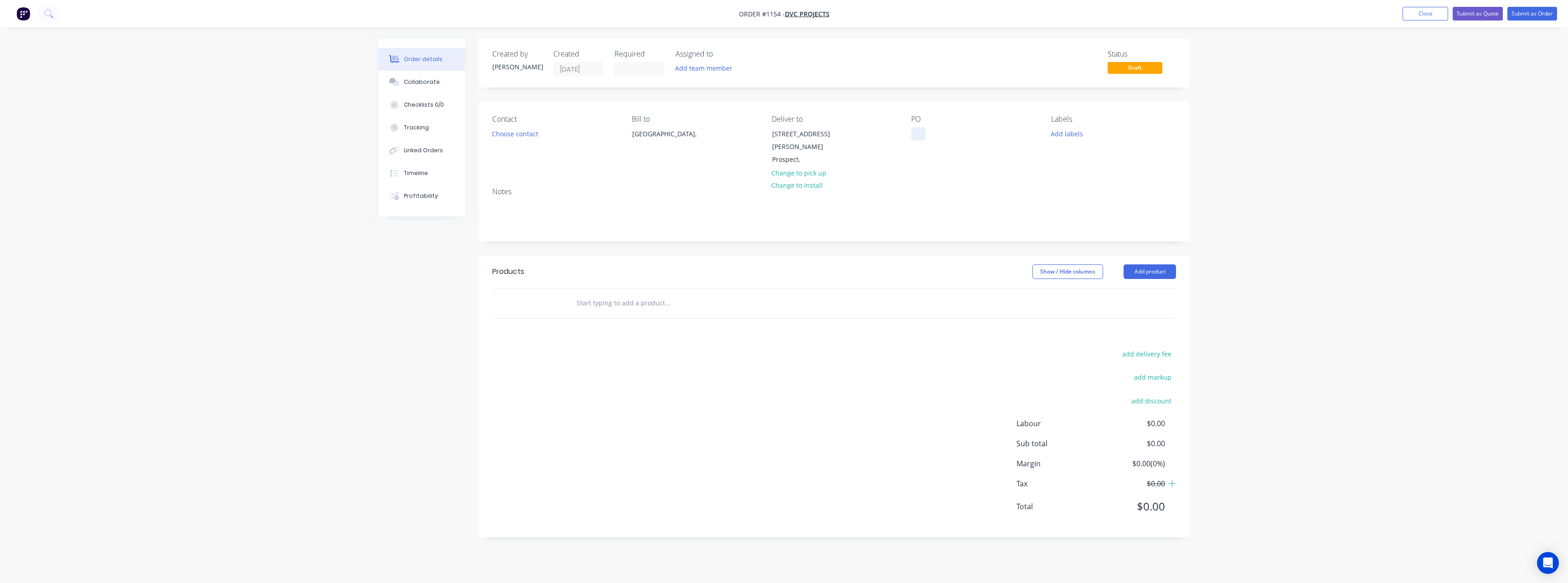
click at [916, 135] on div at bounding box center [918, 134] width 15 height 13
click at [633, 294] on input "text" at bounding box center [667, 302] width 182 height 18
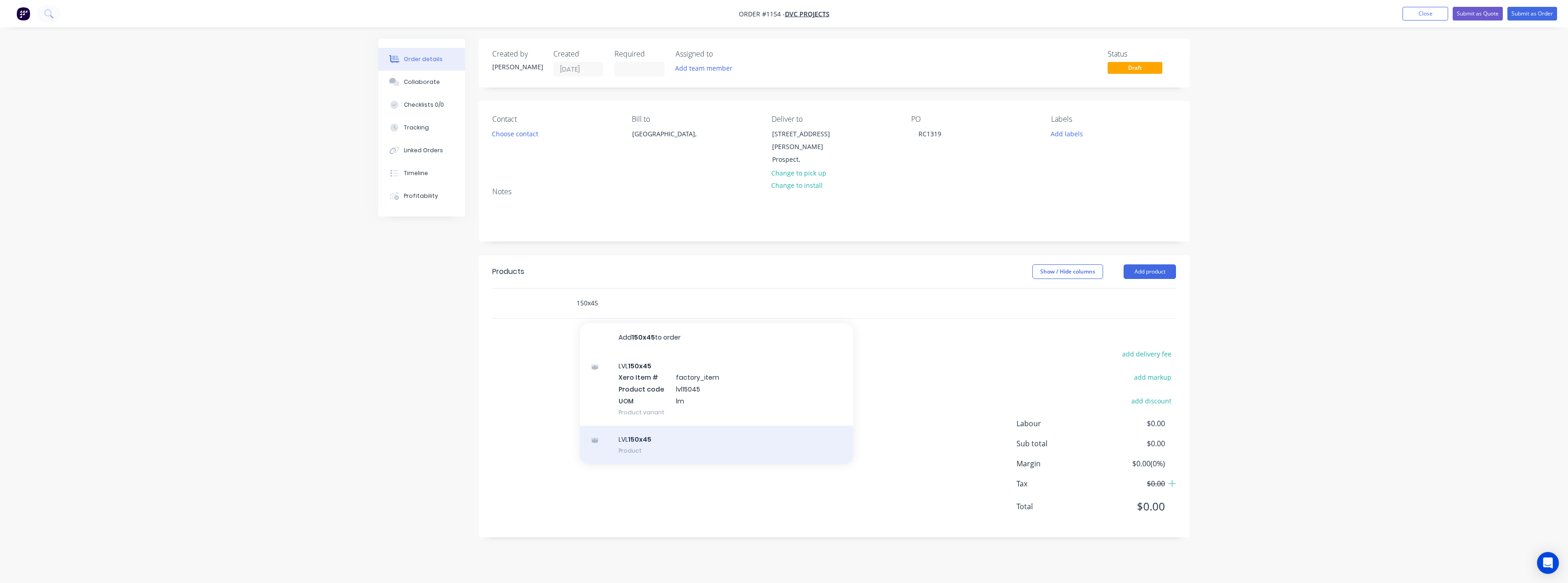
type input "150x45"
click at [656, 435] on div "LVL 150x45 Product" at bounding box center [716, 445] width 273 height 38
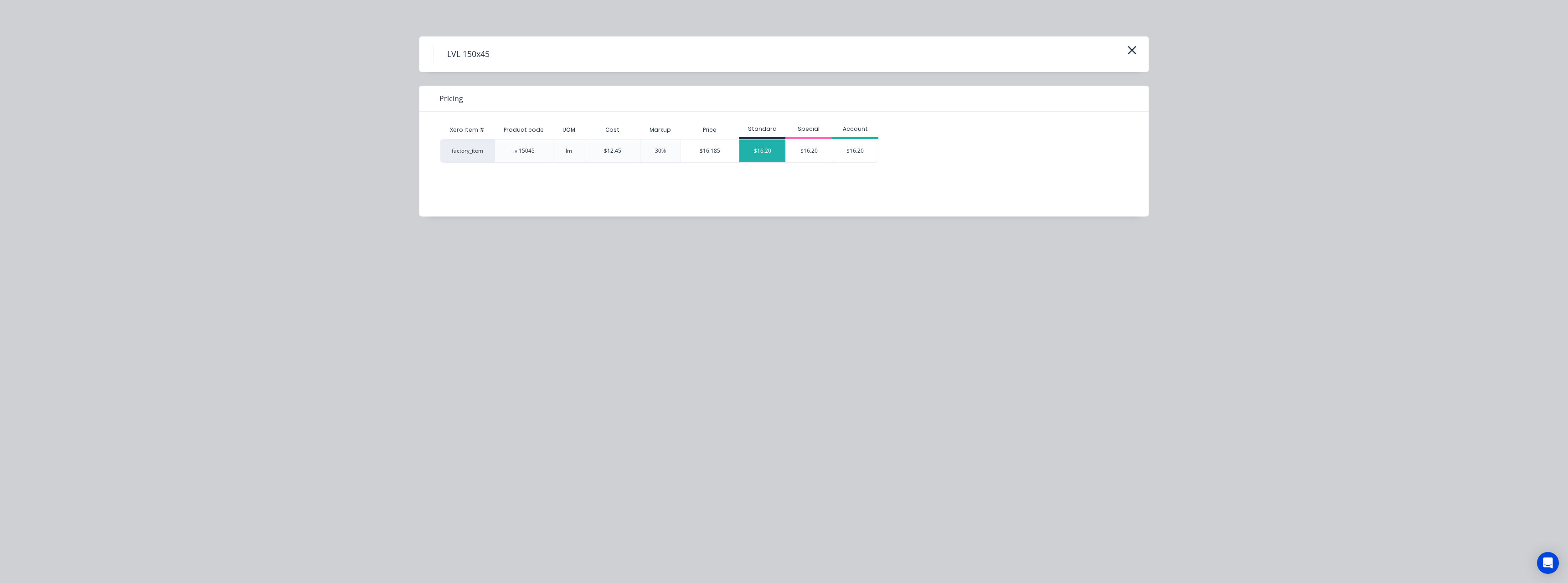
click at [773, 151] on div "$16.20" at bounding box center [762, 150] width 46 height 23
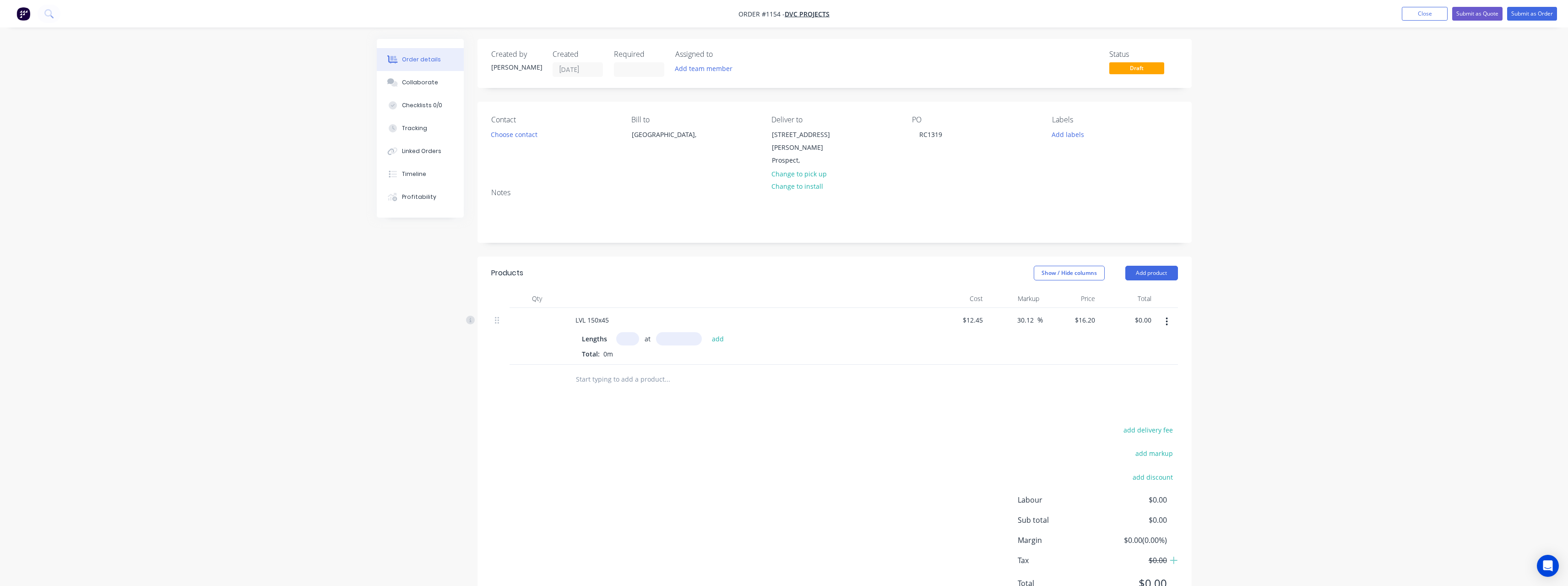
click at [627, 332] on input "text" at bounding box center [627, 339] width 23 height 13
type input "1"
type input "3300"
click at [707, 332] on button "add" at bounding box center [718, 338] width 21 height 13
type input "$53.46"
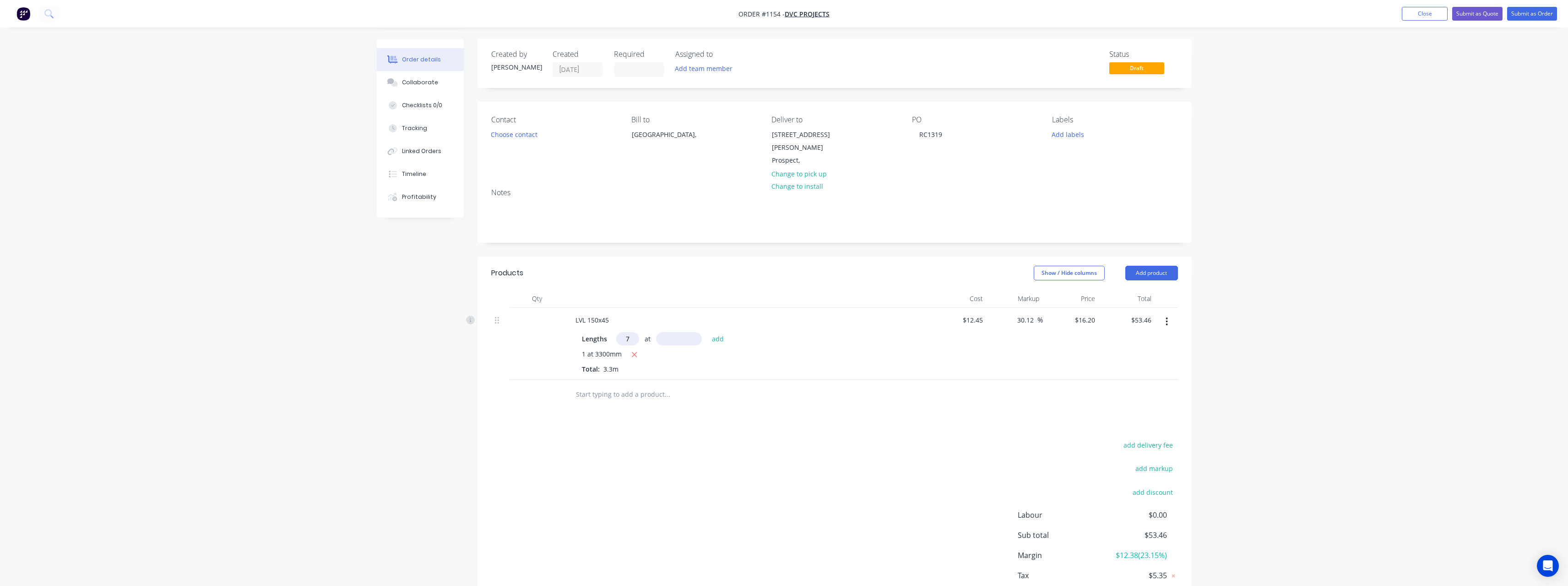
type input "7"
type input "3900"
click at [707, 332] on button "add" at bounding box center [718, 338] width 21 height 13
type input "$495.72"
click at [638, 400] on input "text" at bounding box center [667, 409] width 183 height 18
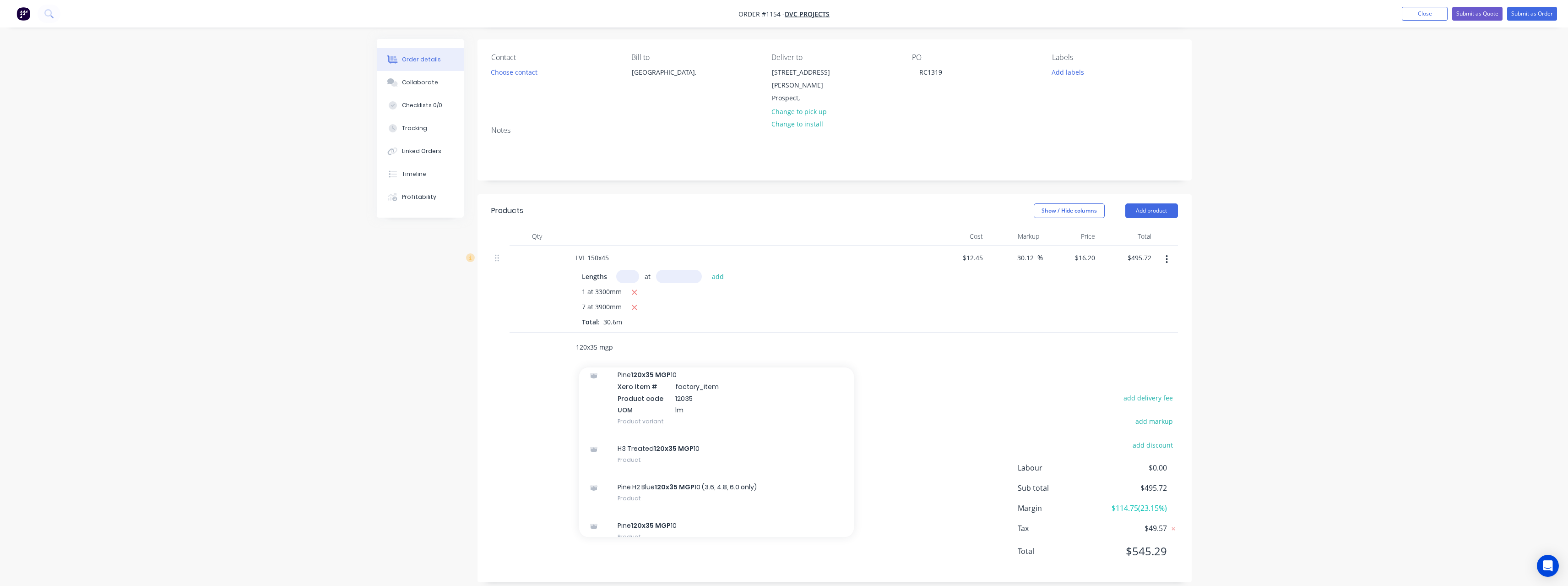
scroll to position [229, 0]
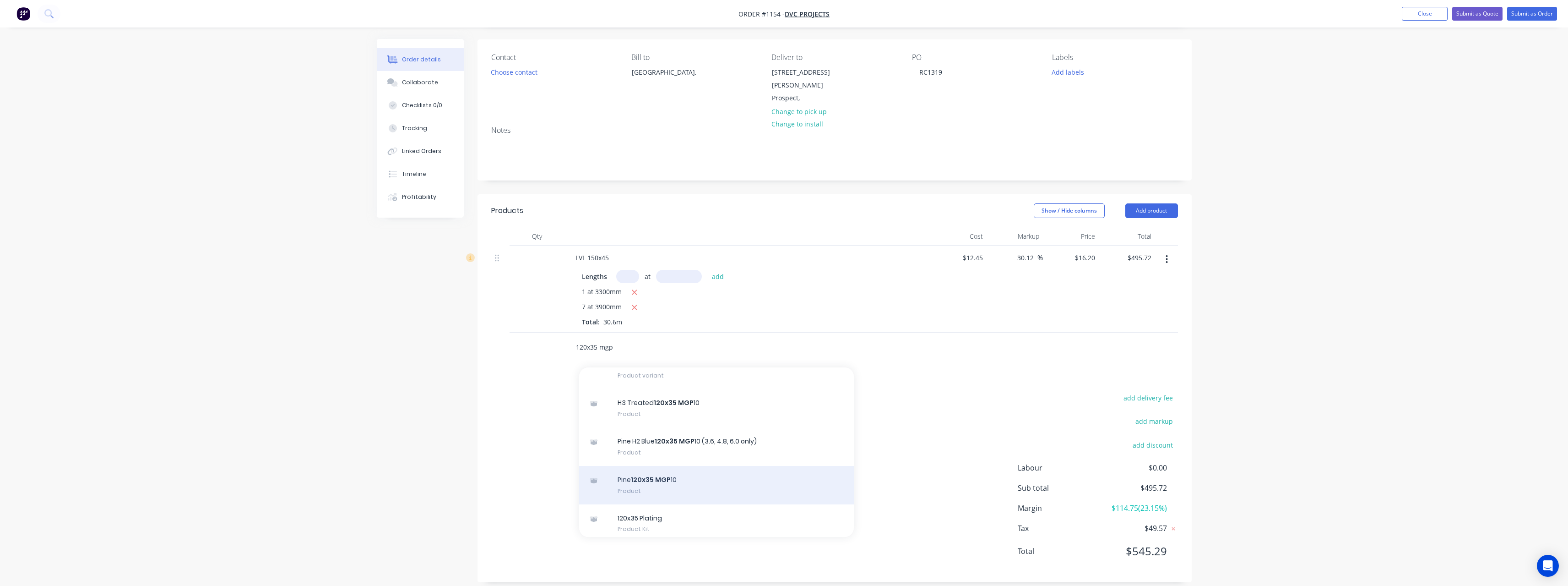
type input "120x35 mgp"
click at [667, 466] on div "Pine 120x35 MGP 10 Product" at bounding box center [716, 485] width 275 height 38
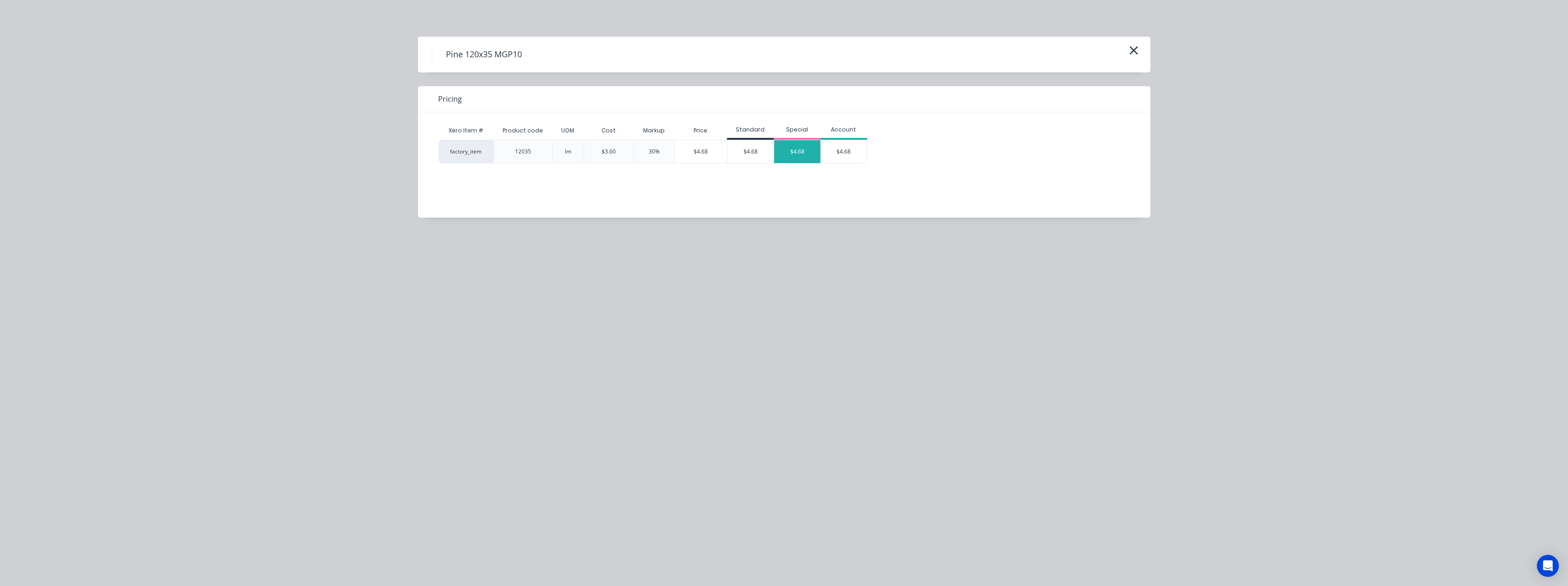
click at [796, 155] on div "$4.68" at bounding box center [797, 151] width 46 height 23
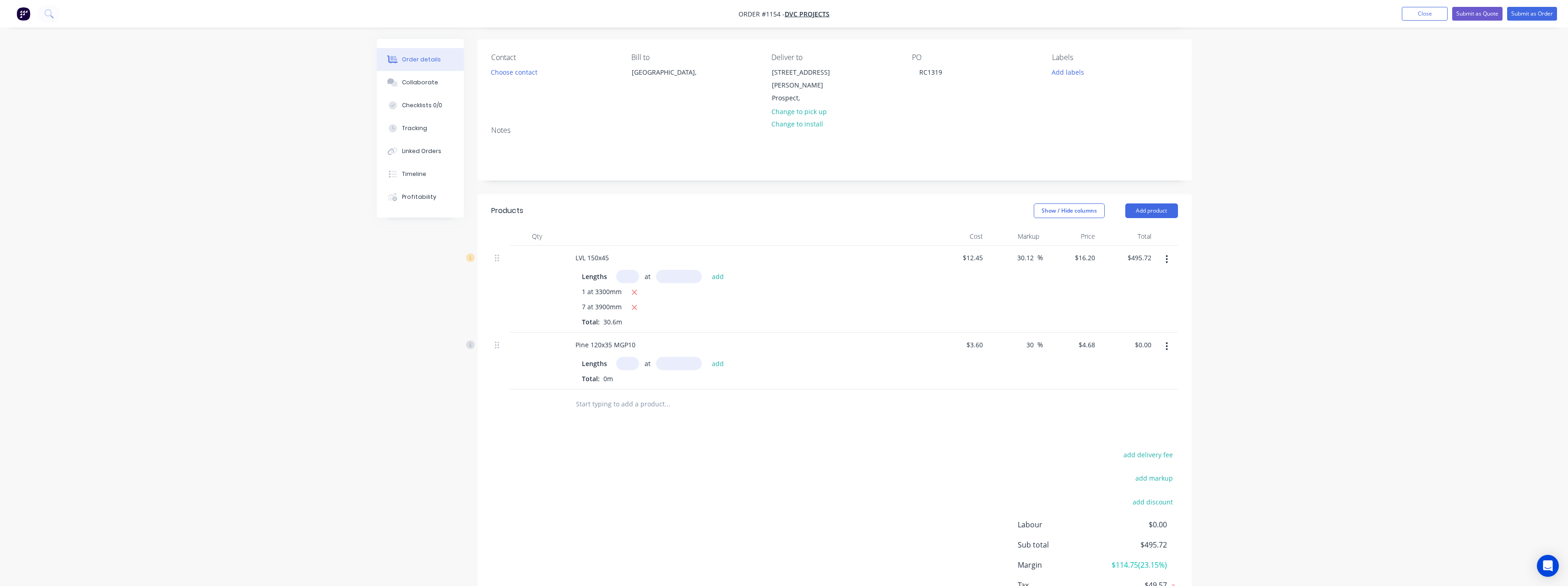
click at [628, 357] on input "text" at bounding box center [627, 364] width 23 height 13
type input "2"
type input "1800"
click at [707, 357] on button "add" at bounding box center [718, 363] width 21 height 13
type input "$16.85"
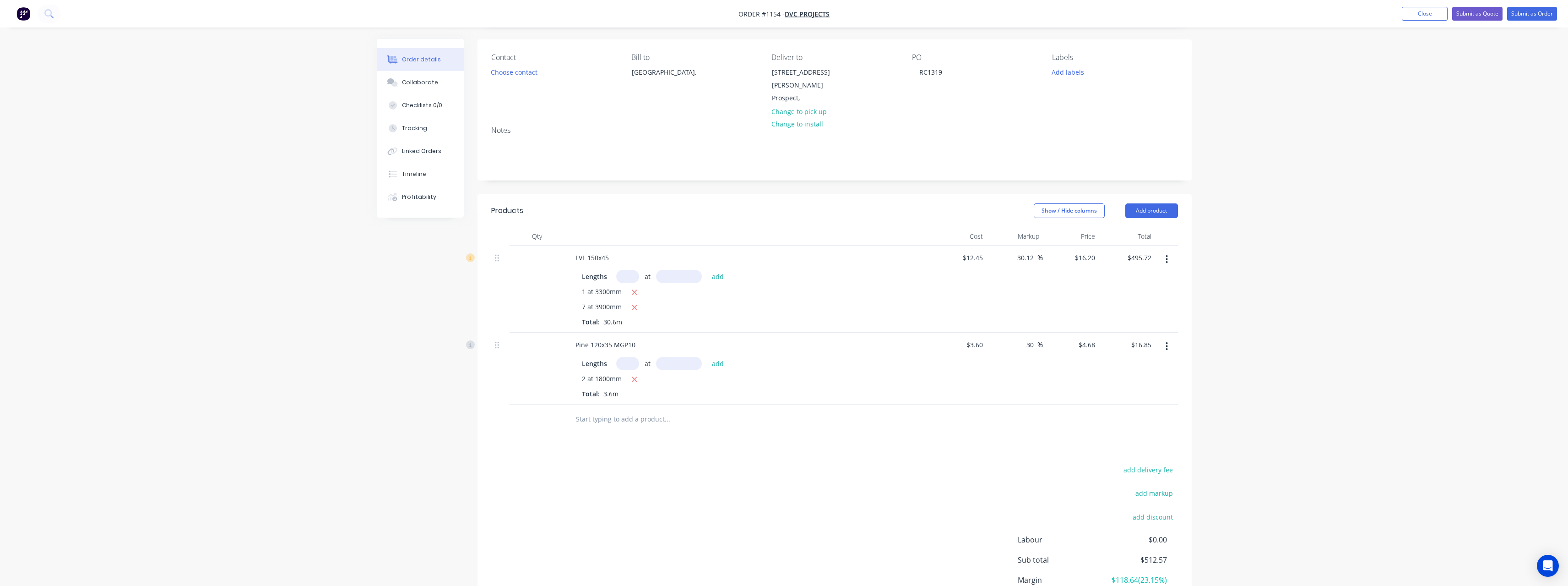
click at [615, 410] on input "text" at bounding box center [667, 419] width 183 height 18
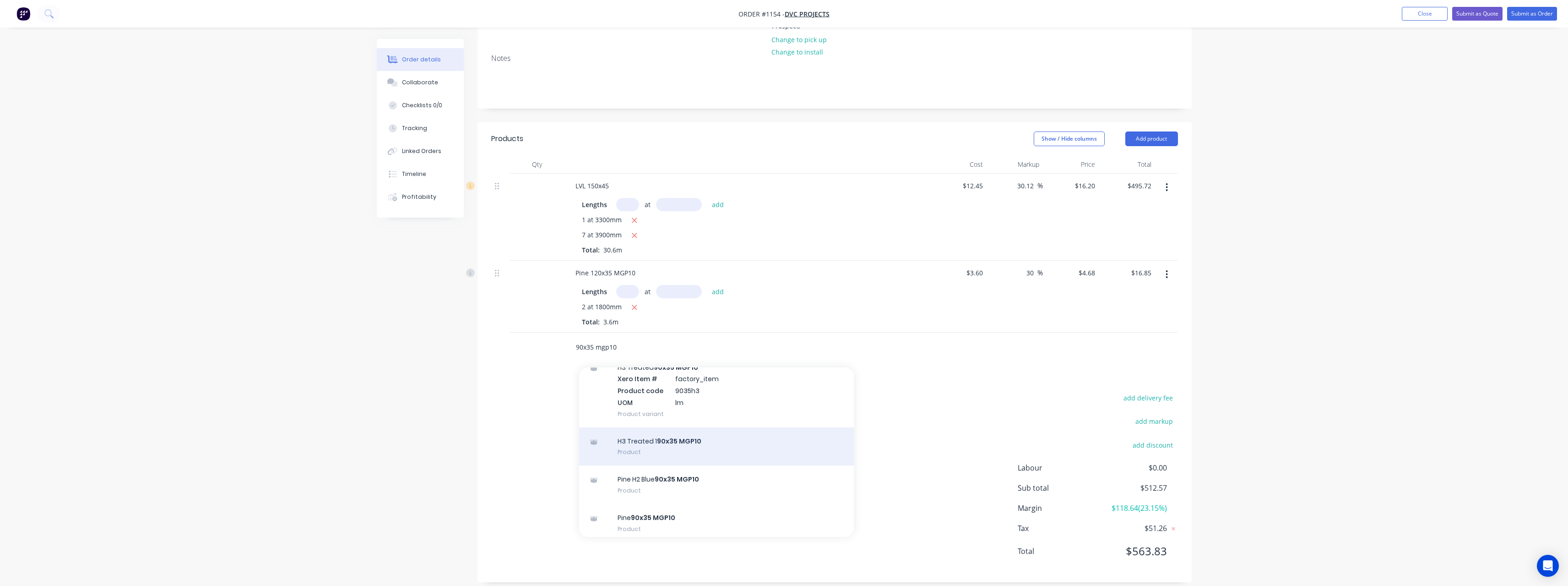
scroll to position [458, 0]
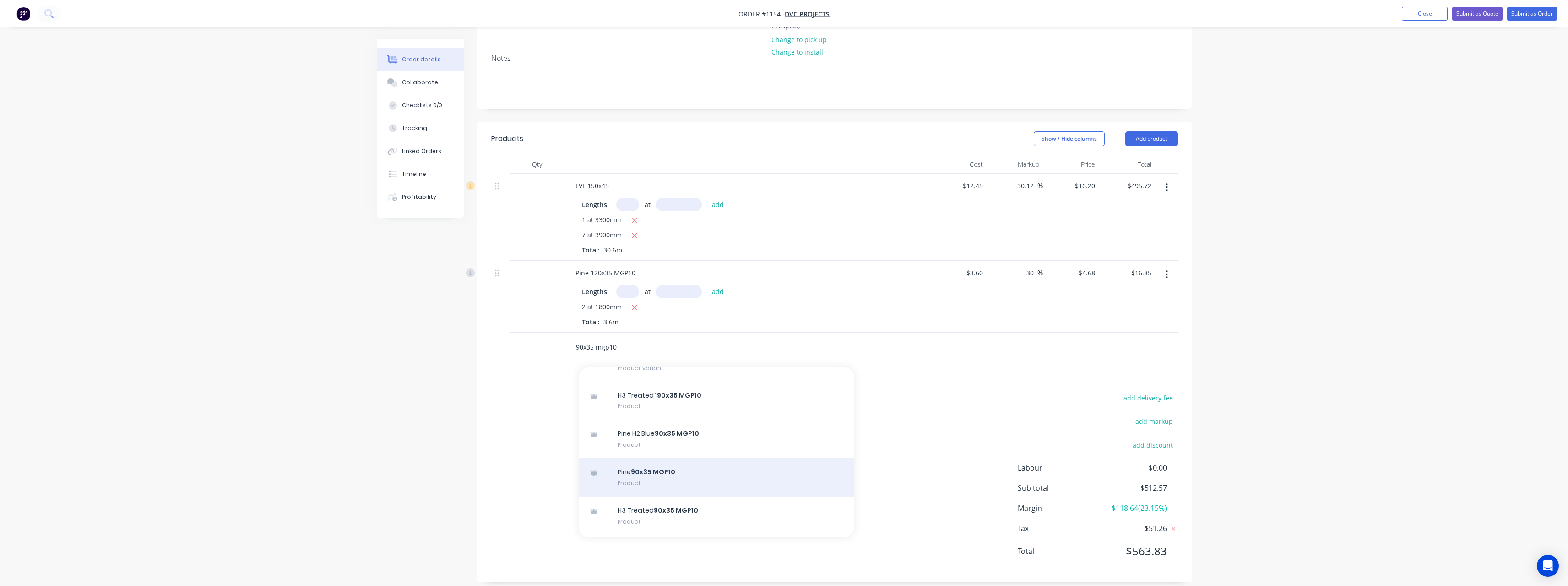
type input "90x35 mgp10"
click at [678, 463] on div "Pine 90x35 MGP10 Product" at bounding box center [716, 477] width 275 height 38
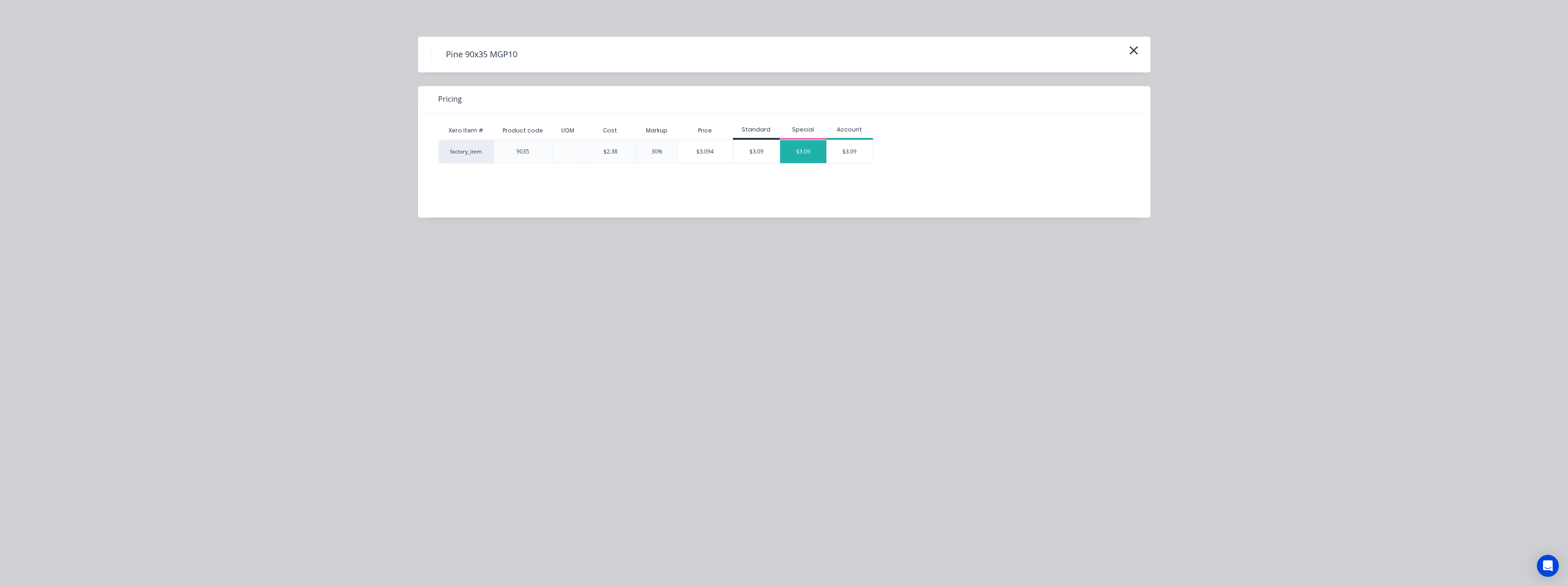
click at [798, 155] on div "$3.09" at bounding box center [803, 151] width 46 height 23
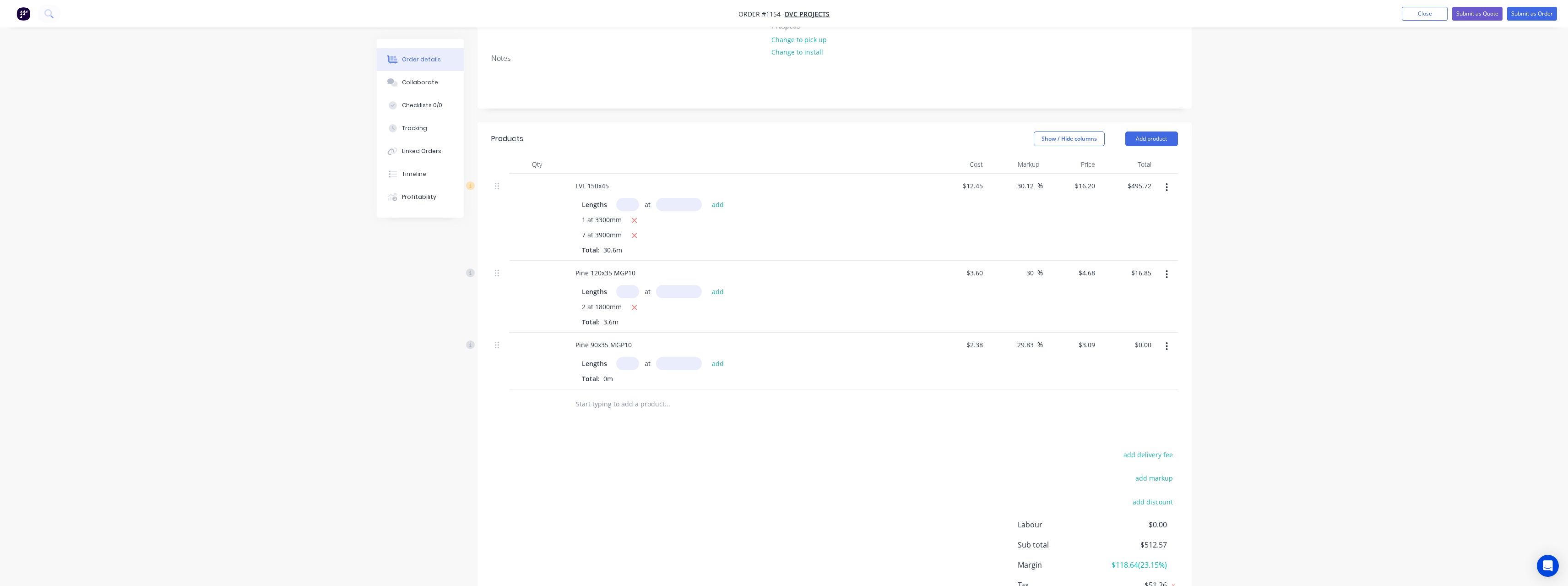
click at [627, 357] on input "text" at bounding box center [627, 364] width 23 height 13
type input "35"
type input "2700"
click at [707, 357] on button "add" at bounding box center [718, 363] width 21 height 13
type input "$292.01"
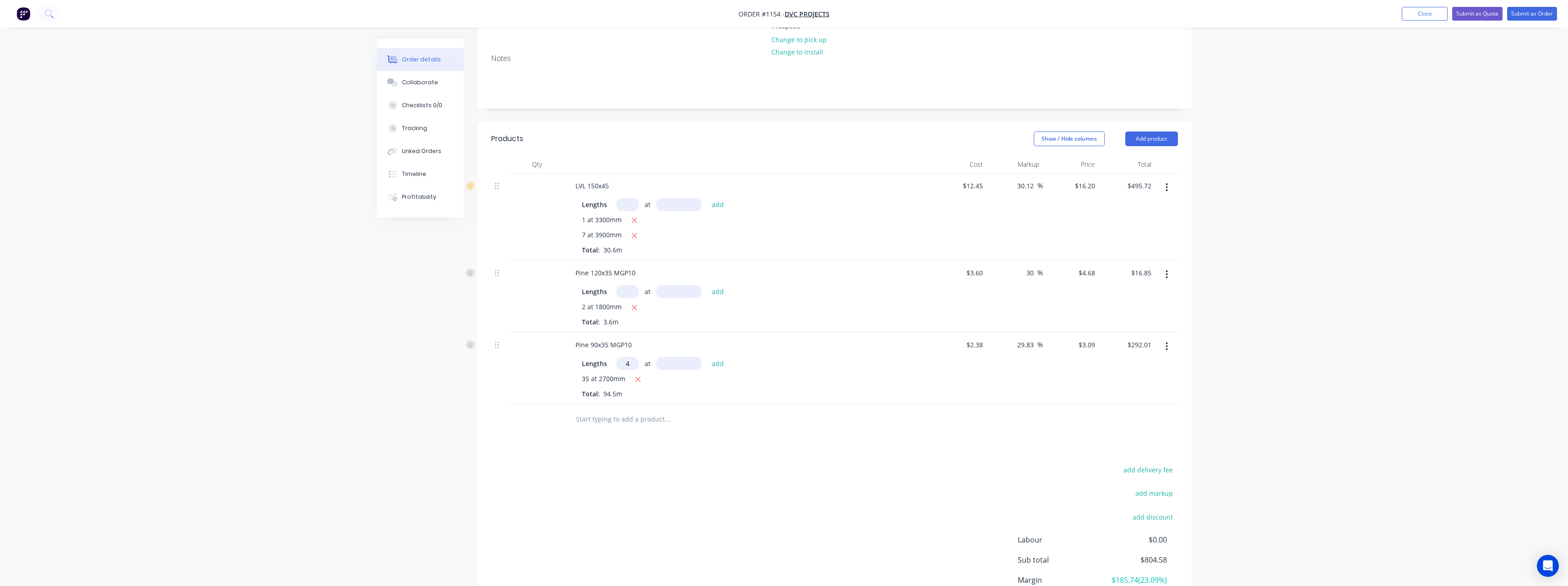
type input "4"
type input "6000"
click at [707, 357] on button "add" at bounding box center [718, 363] width 21 height 13
type input "$366.17"
click at [590, 428] on input "text" at bounding box center [667, 434] width 183 height 18
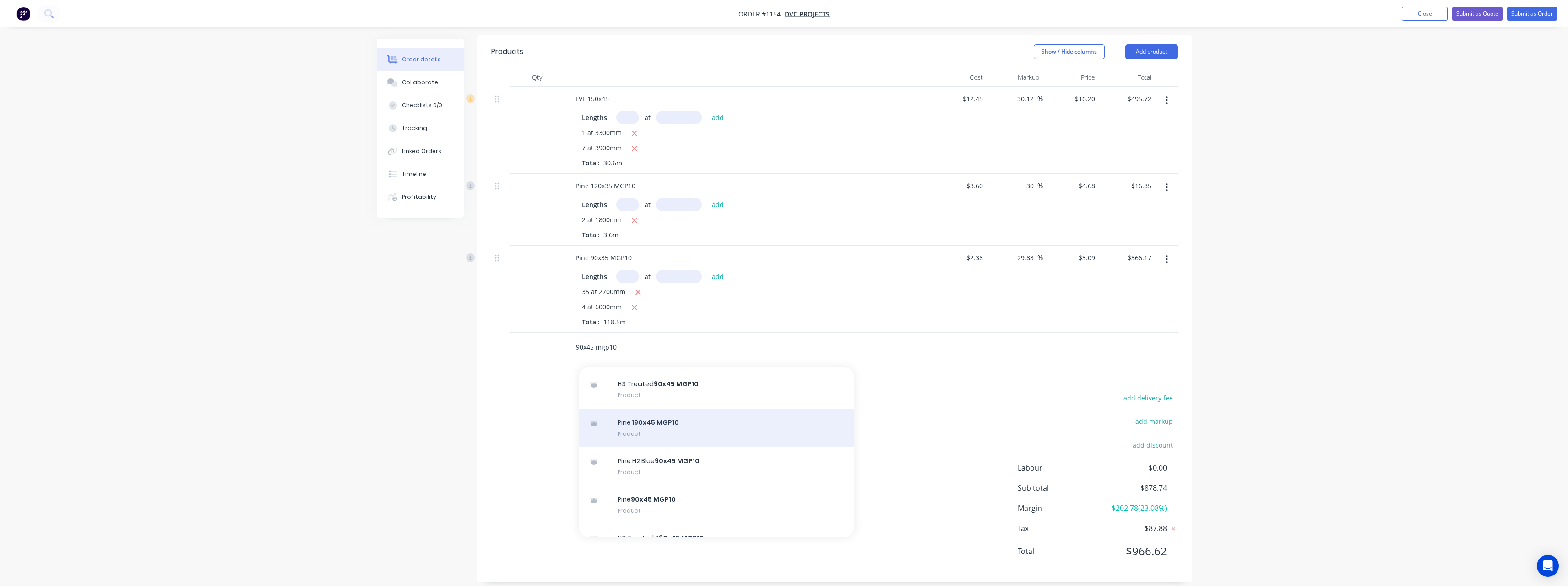
scroll to position [641, 0]
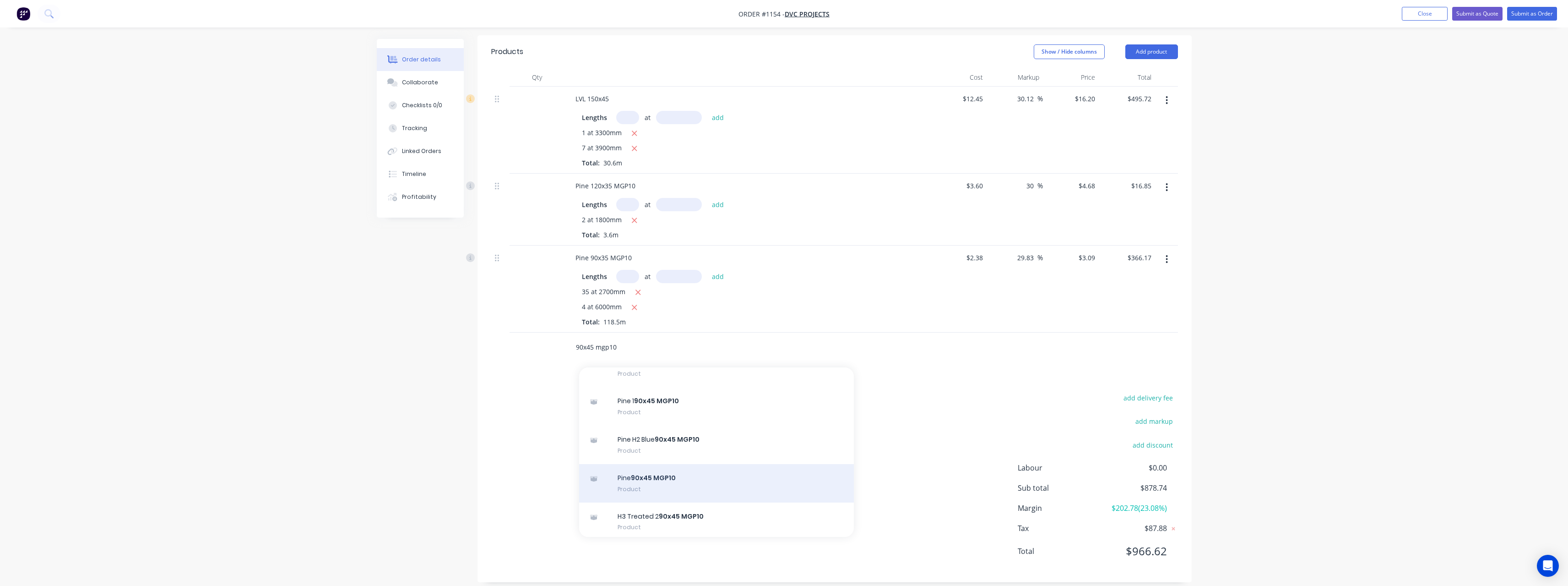
type input "90x45 mgp10"
click at [673, 468] on div "Pine 90x45 MGP10 Product" at bounding box center [716, 483] width 275 height 38
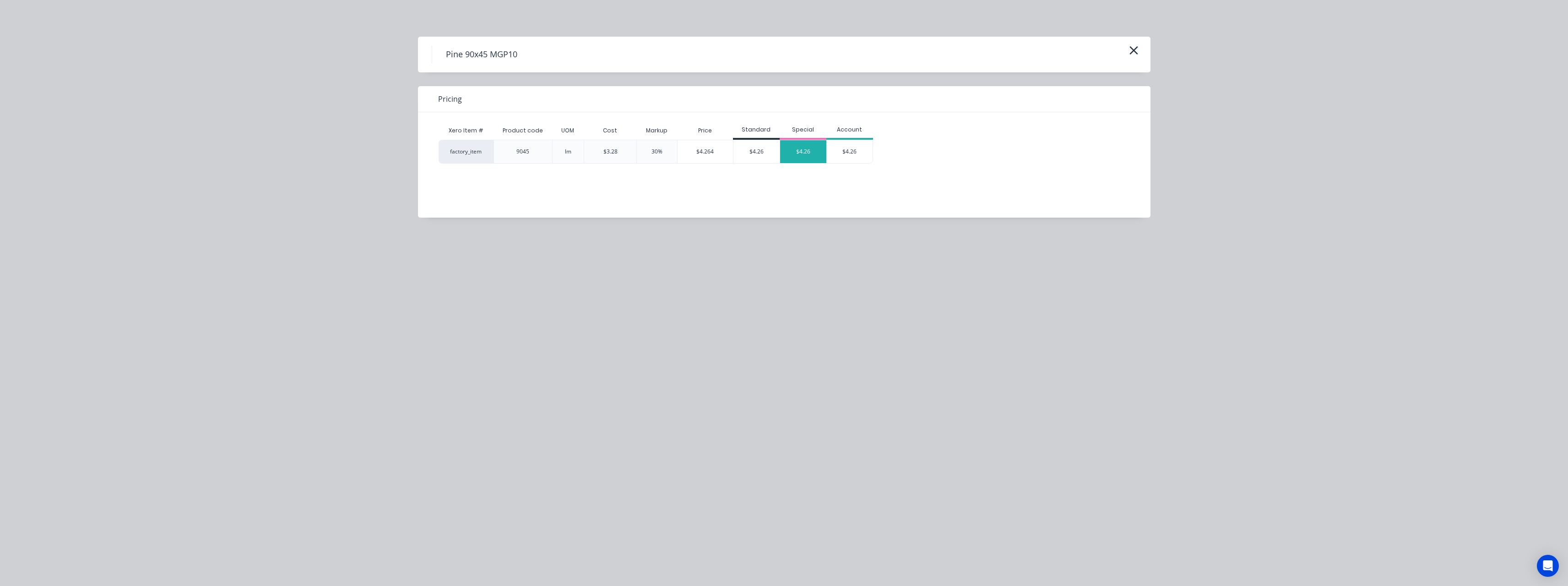
click at [808, 156] on div "$4.26" at bounding box center [803, 151] width 46 height 23
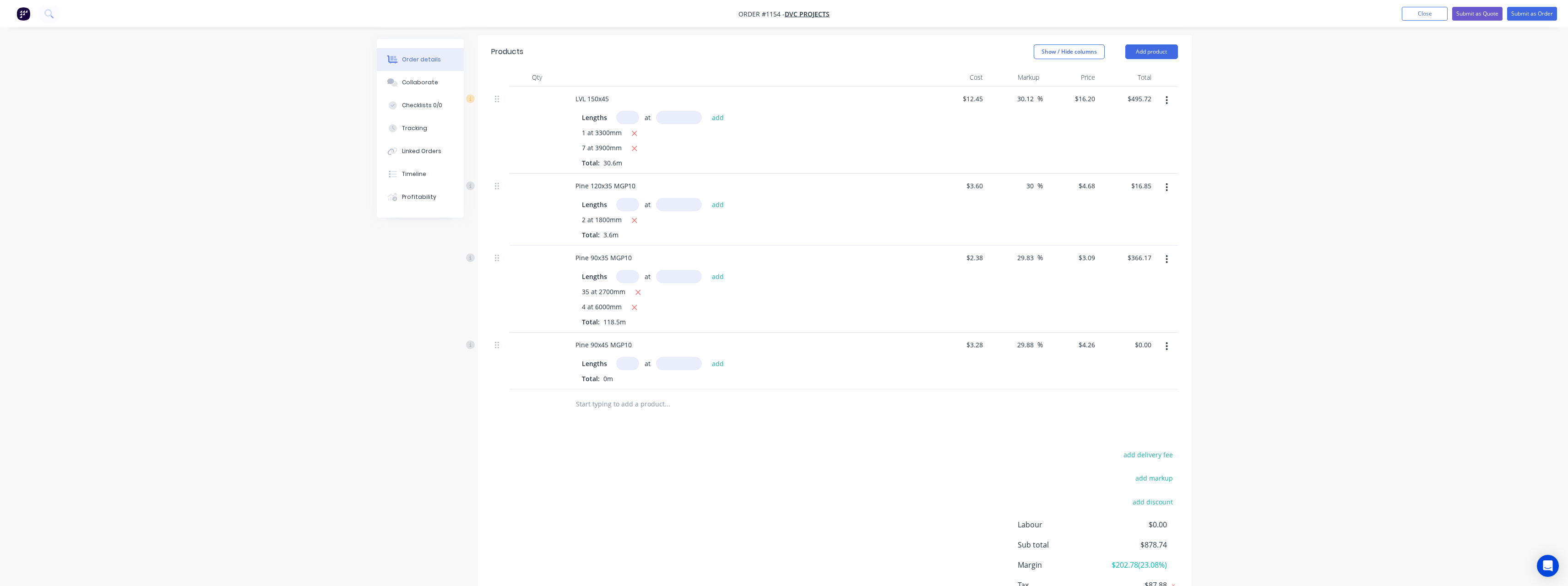
click at [629, 357] on input "text" at bounding box center [627, 364] width 23 height 13
type input "8"
type input "3600"
click at [707, 357] on button "add" at bounding box center [718, 363] width 21 height 13
type input "$122.69"
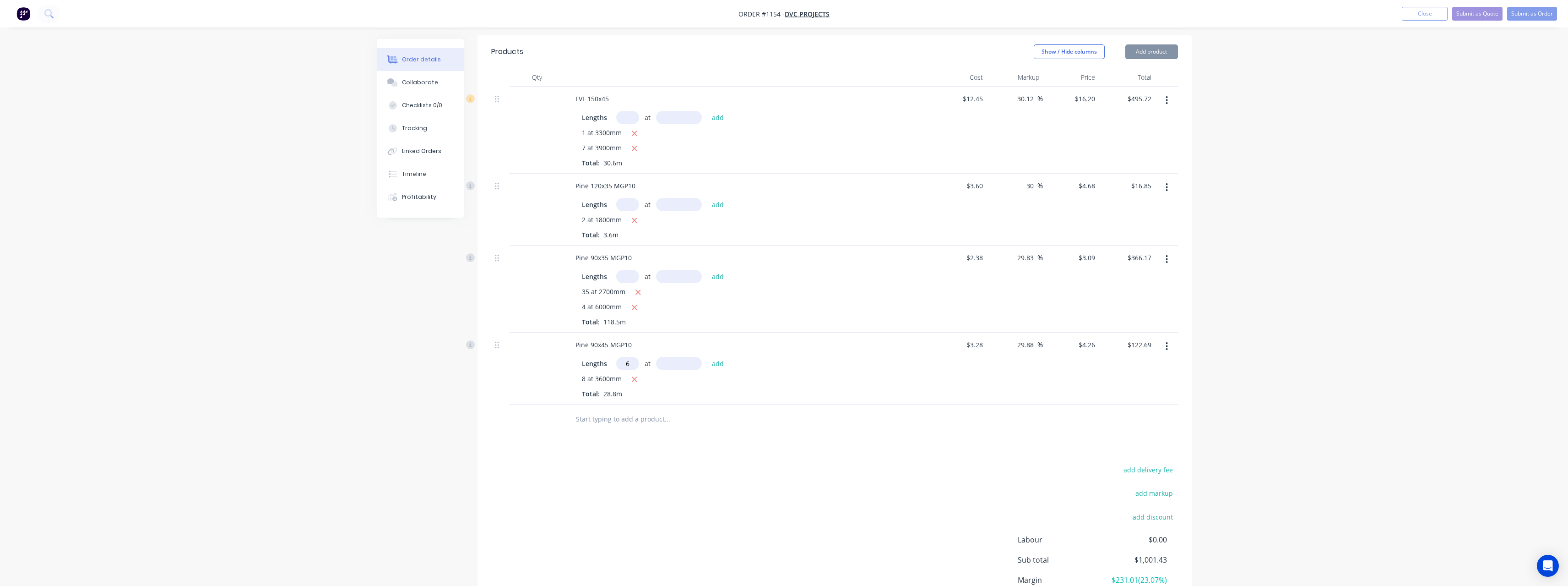
type input "6"
type input "4800"
click at [707, 357] on button "add" at bounding box center [718, 363] width 21 height 13
type input "$245.38"
type input "1"
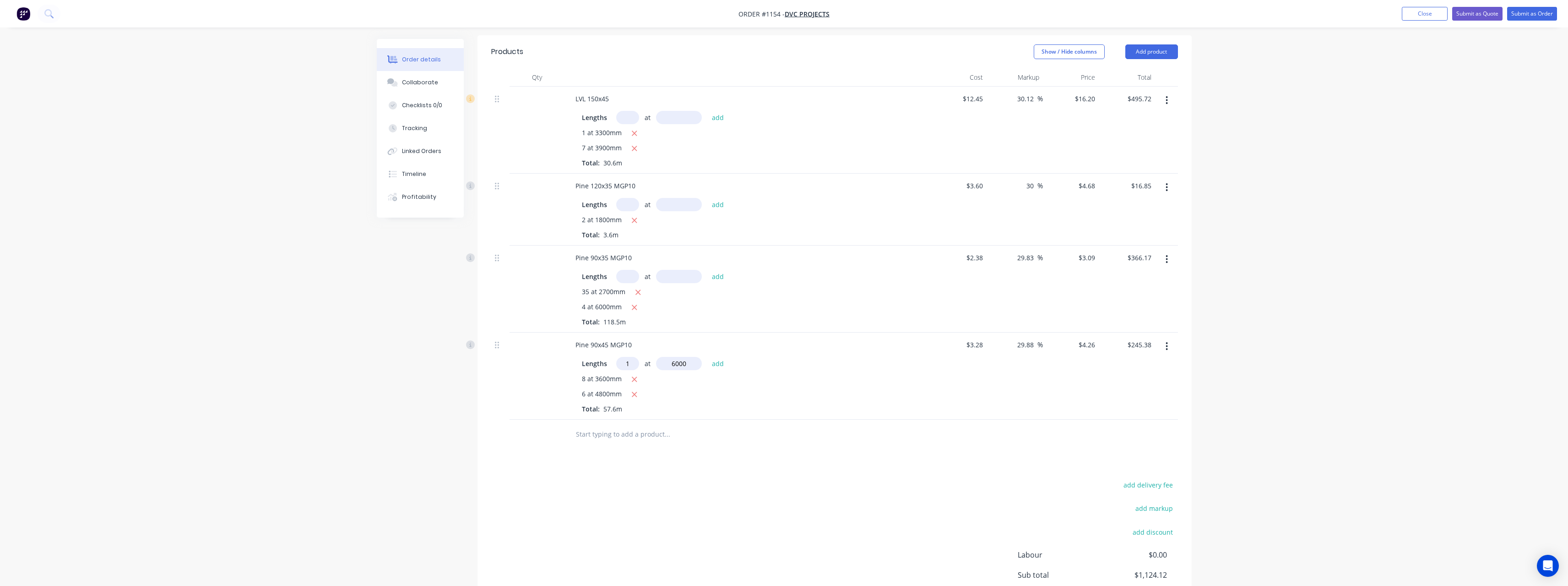
type input "6000"
click at [707, 357] on button "add" at bounding box center [718, 363] width 21 height 13
type input "$270.94"
click at [611, 440] on input "text" at bounding box center [667, 449] width 183 height 18
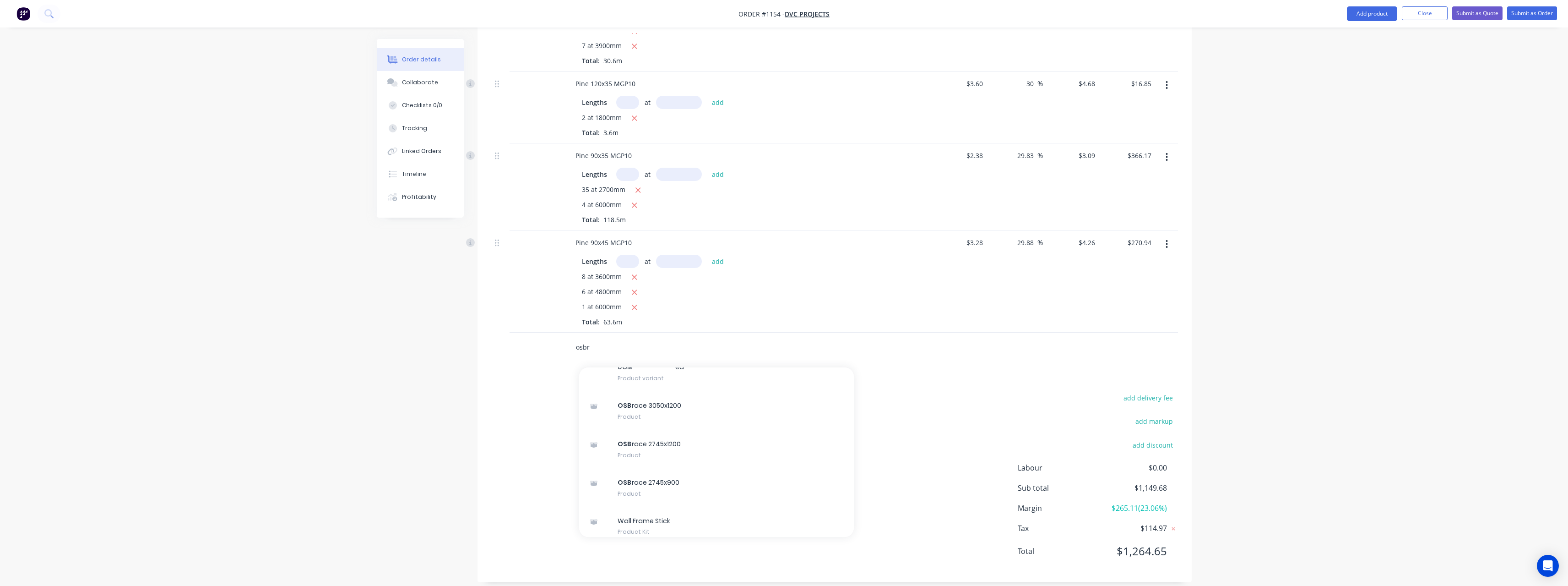
scroll to position [229, 0]
type input "osbr"
click at [731, 432] on div "OSBr ace 2745x1200 Product" at bounding box center [716, 446] width 275 height 38
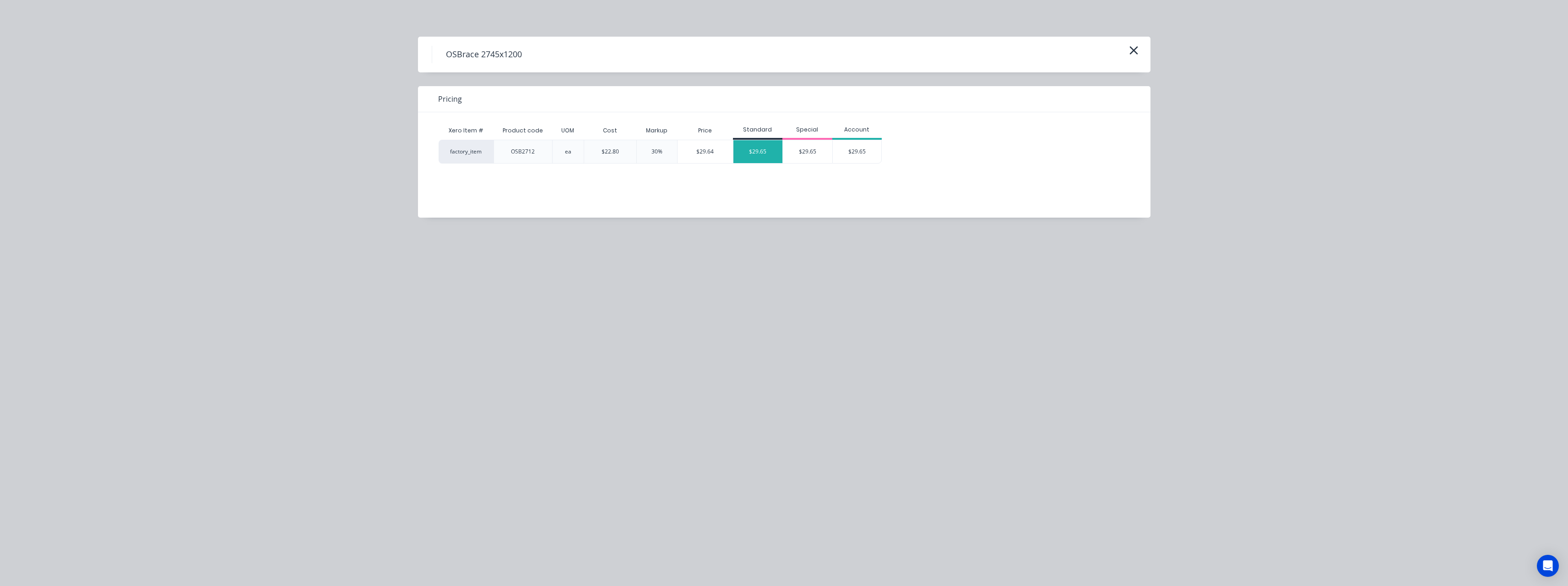
click at [763, 152] on div "$29.65" at bounding box center [757, 151] width 49 height 23
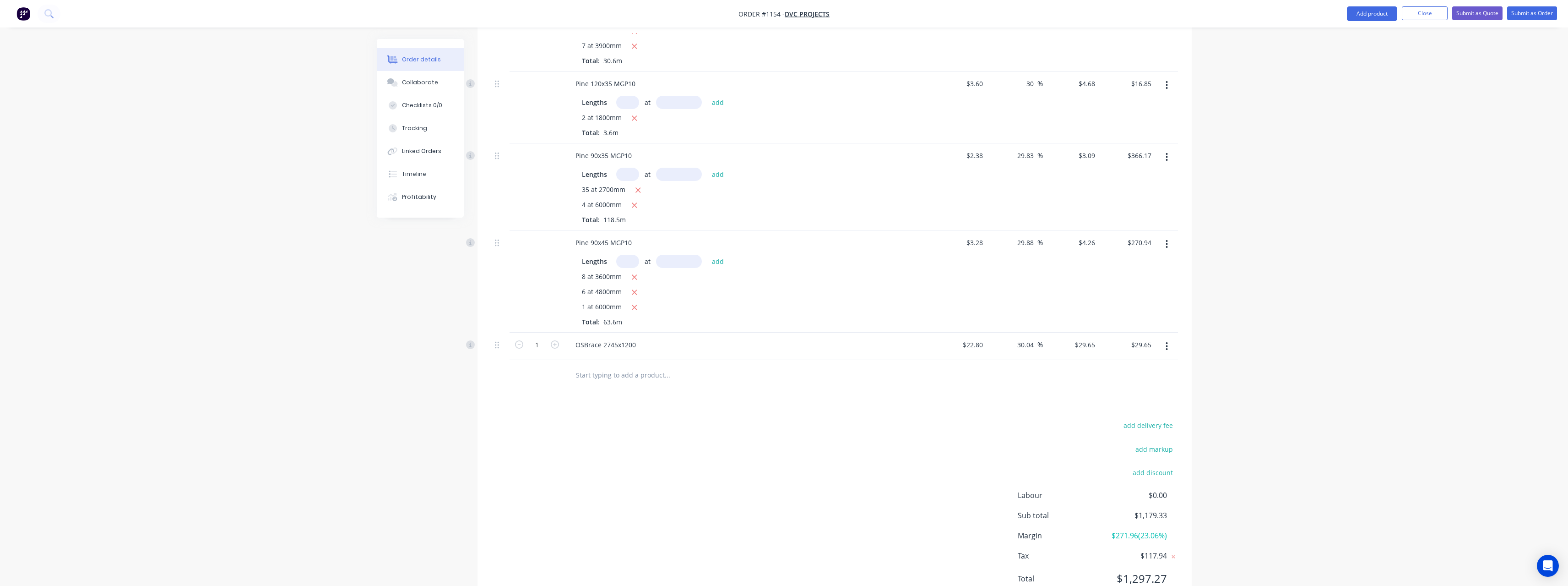
click at [607, 369] on input "text" at bounding box center [667, 374] width 183 height 18
click at [610, 365] on input "text" at bounding box center [667, 374] width 183 height 18
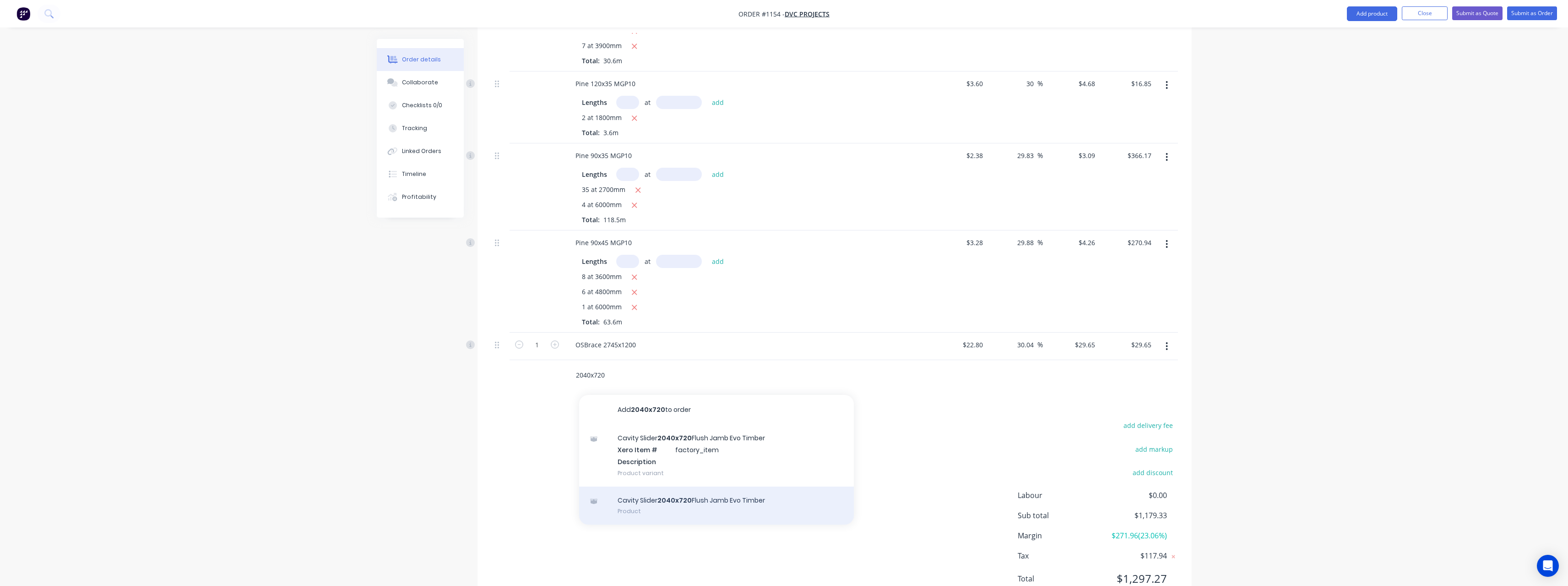
type input "2040x720"
click at [682, 499] on div "Cavity Slider 2040x720 Flush Jamb Evo Timber Product" at bounding box center [716, 506] width 275 height 38
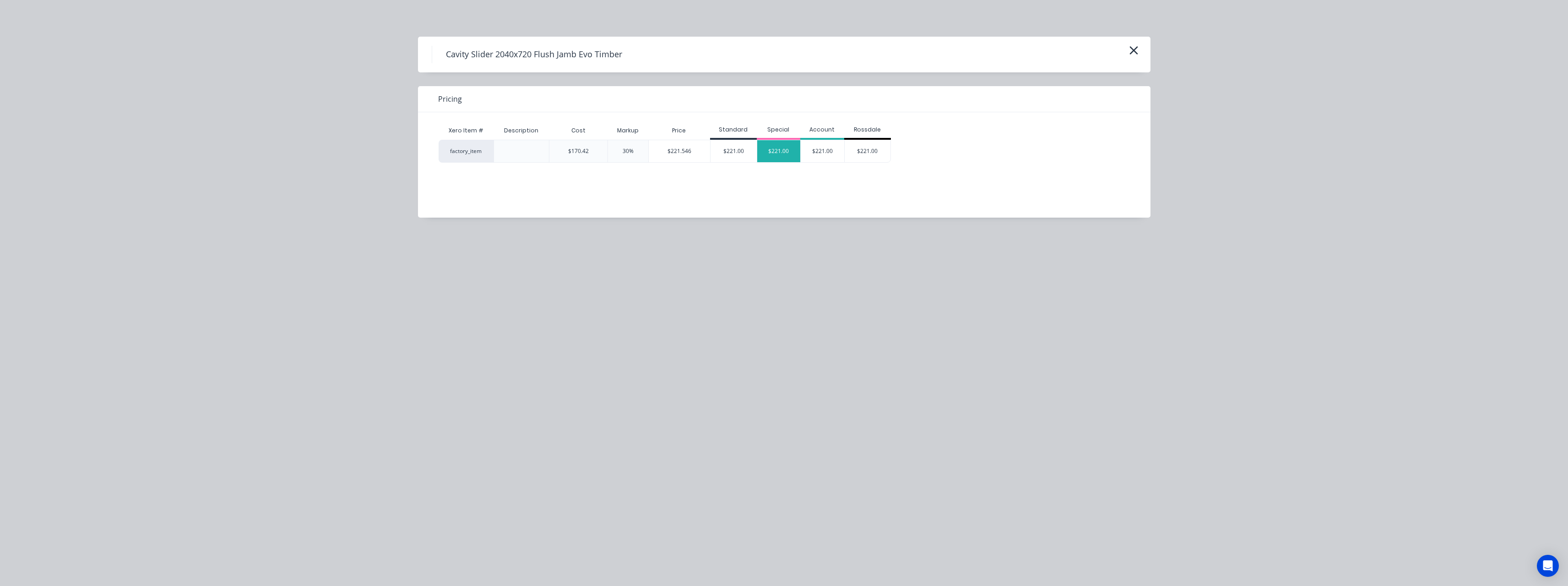
click at [789, 149] on div "$221.00" at bounding box center [779, 151] width 43 height 22
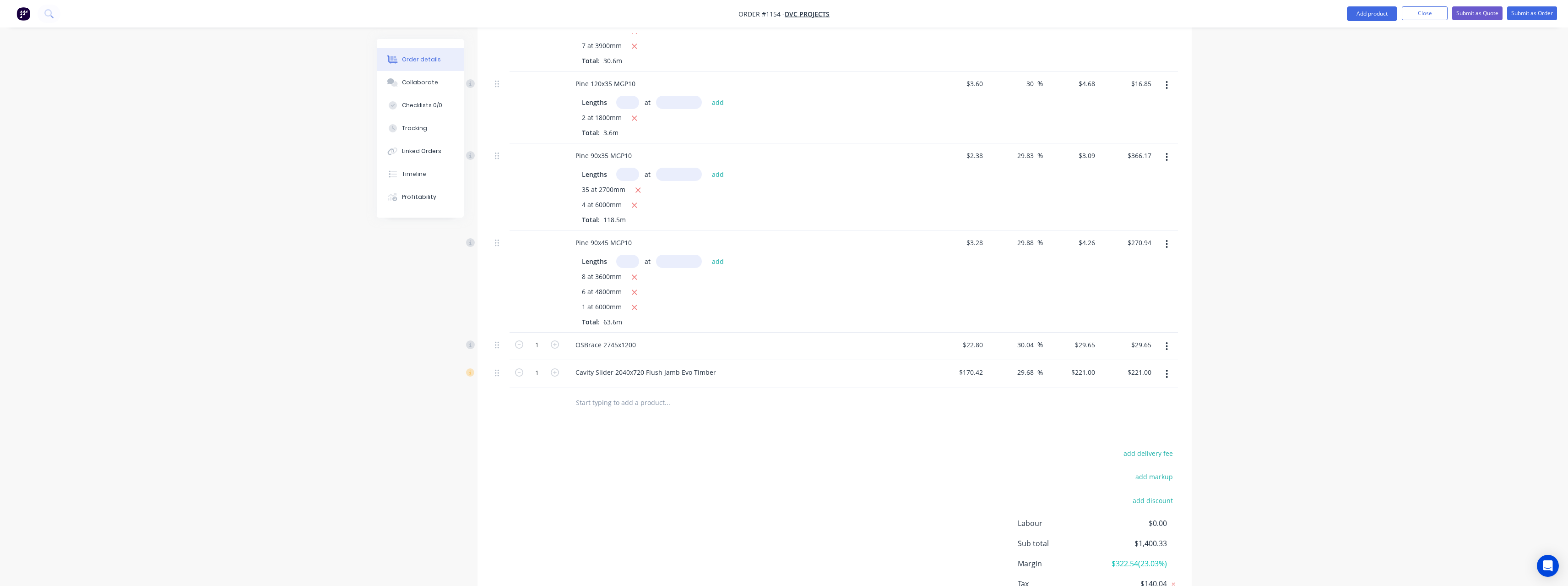
click at [637, 393] on input "text" at bounding box center [667, 402] width 183 height 18
click at [643, 393] on input "text" at bounding box center [667, 402] width 183 height 18
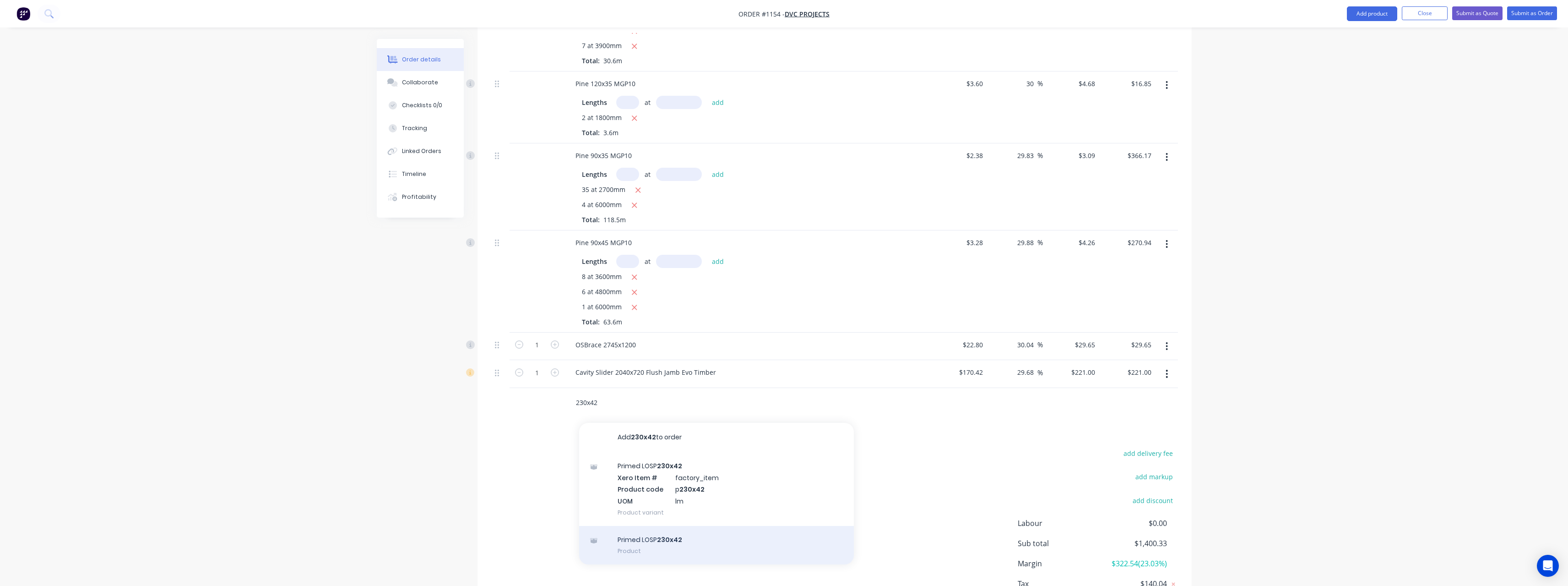
type input "230x42"
click at [657, 534] on div "Primed LOSP 230x42 Product" at bounding box center [716, 545] width 275 height 38
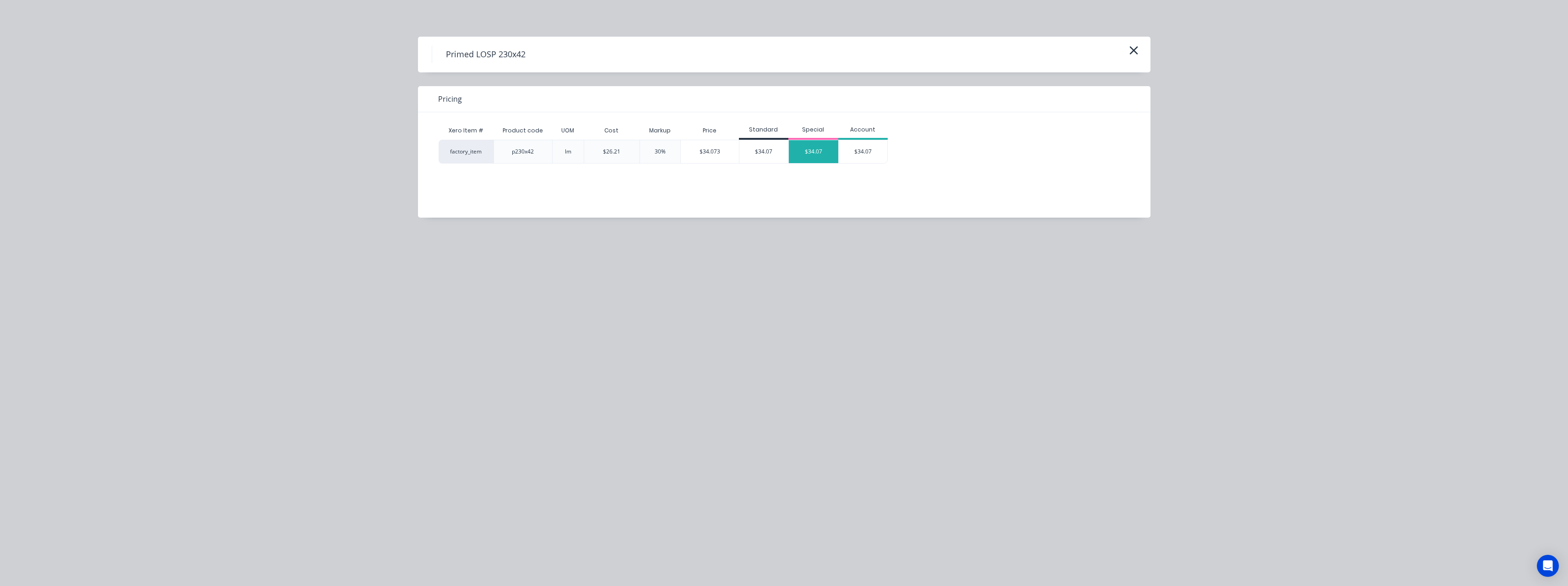
click at [813, 144] on div "$34.07" at bounding box center [813, 151] width 49 height 23
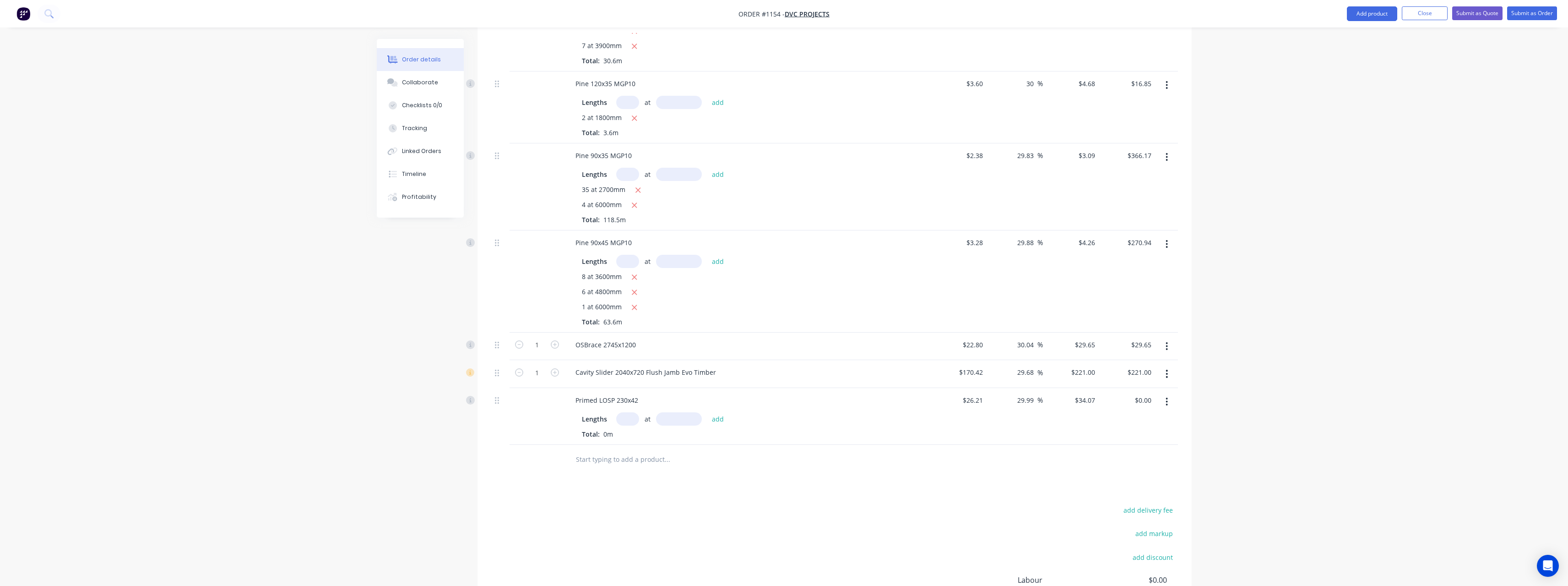
click at [627, 412] on input "text" at bounding box center [627, 419] width 23 height 13
type input "3"
type input "4800"
click at [707, 412] on button "add" at bounding box center [718, 418] width 21 height 13
type input "$490.61"
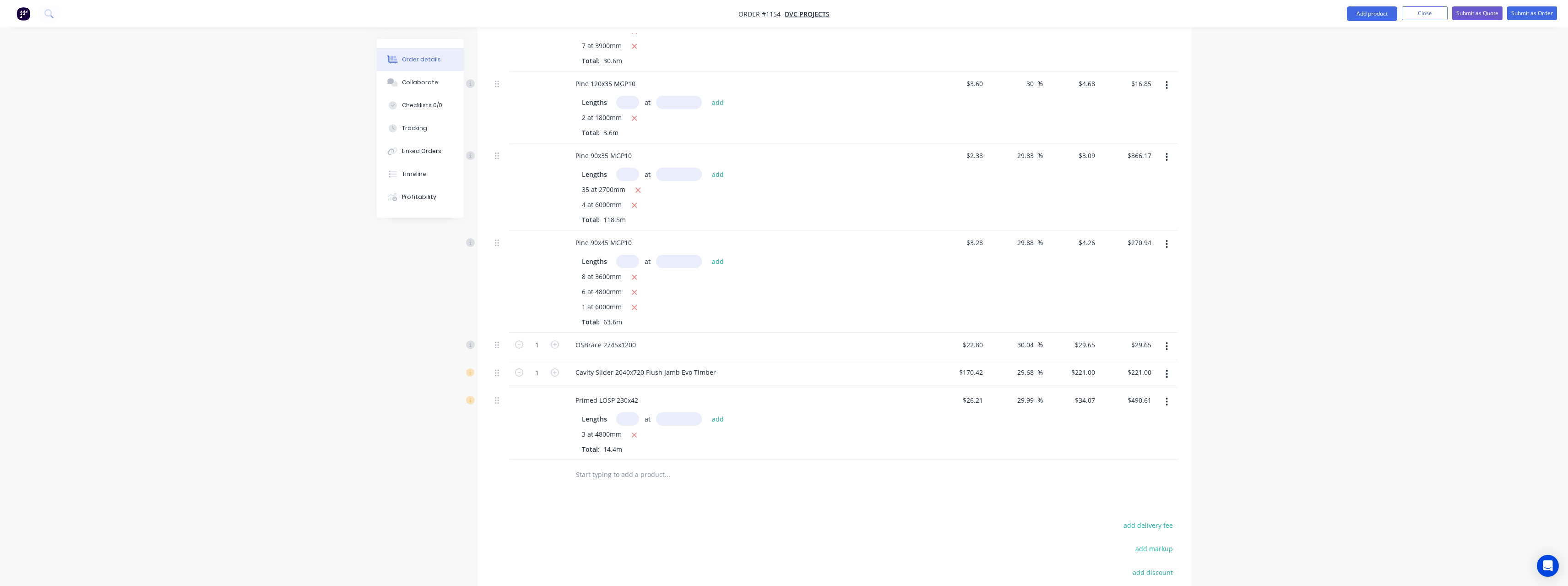
click at [622, 465] on input "text" at bounding box center [667, 474] width 183 height 18
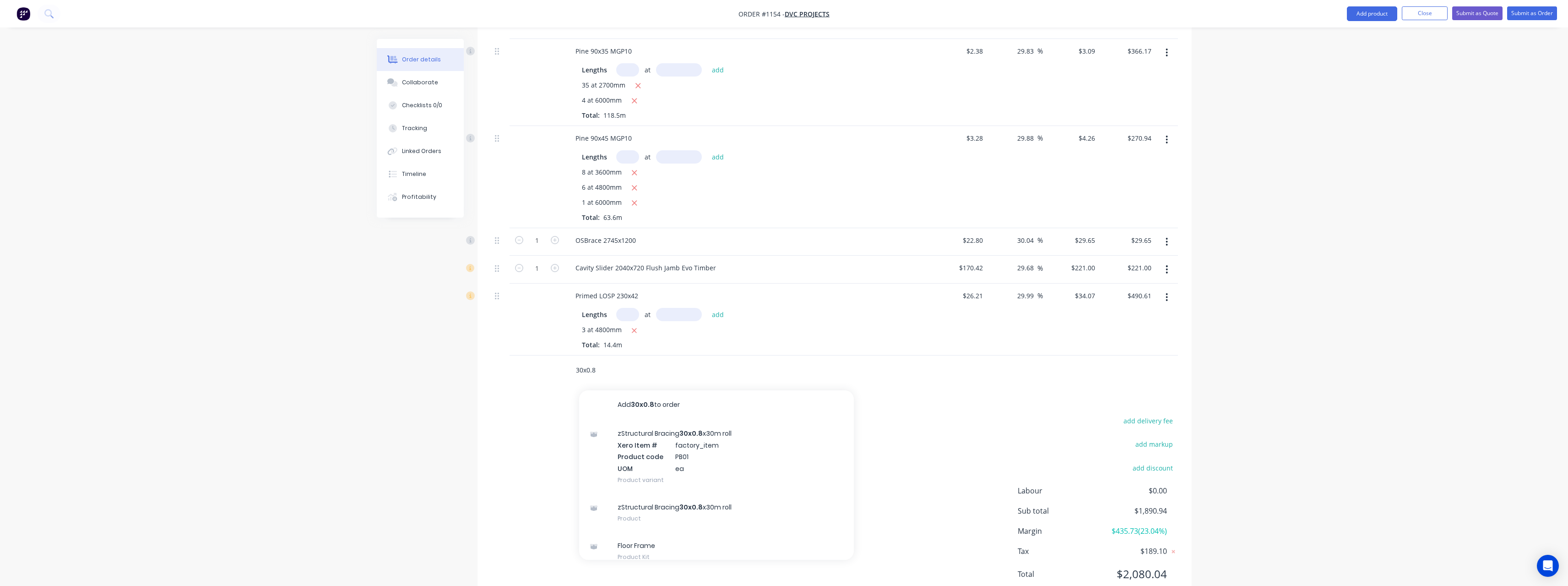
scroll to position [451, 0]
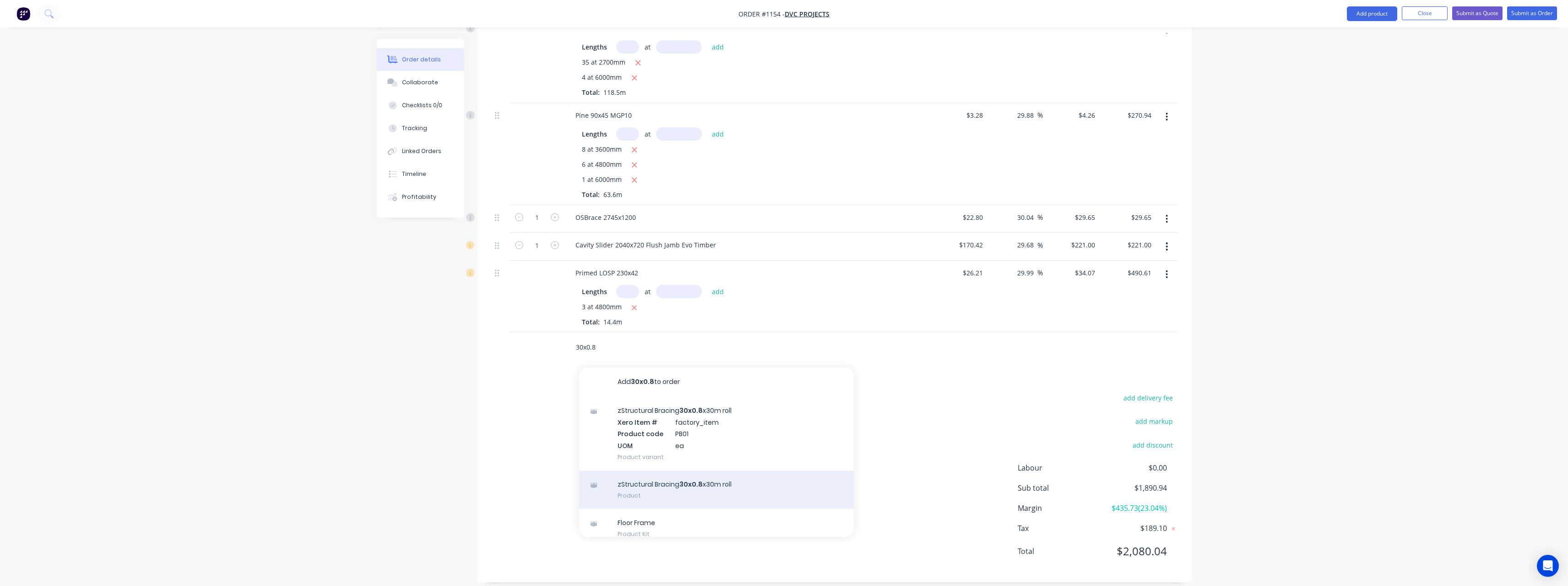
type input "30x0.8"
click at [728, 470] on div "zStructural Bracing 30x0.8 x30m roll Product" at bounding box center [716, 490] width 275 height 38
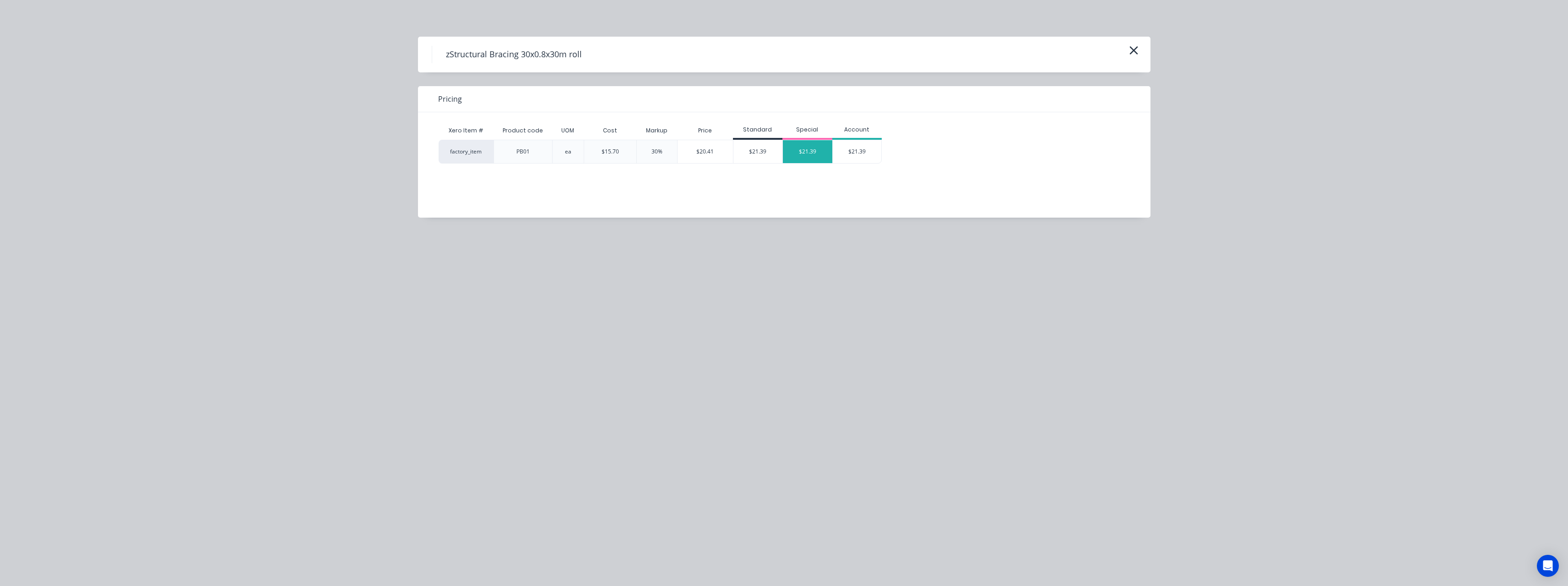
click at [824, 142] on div "$21.39" at bounding box center [808, 151] width 49 height 23
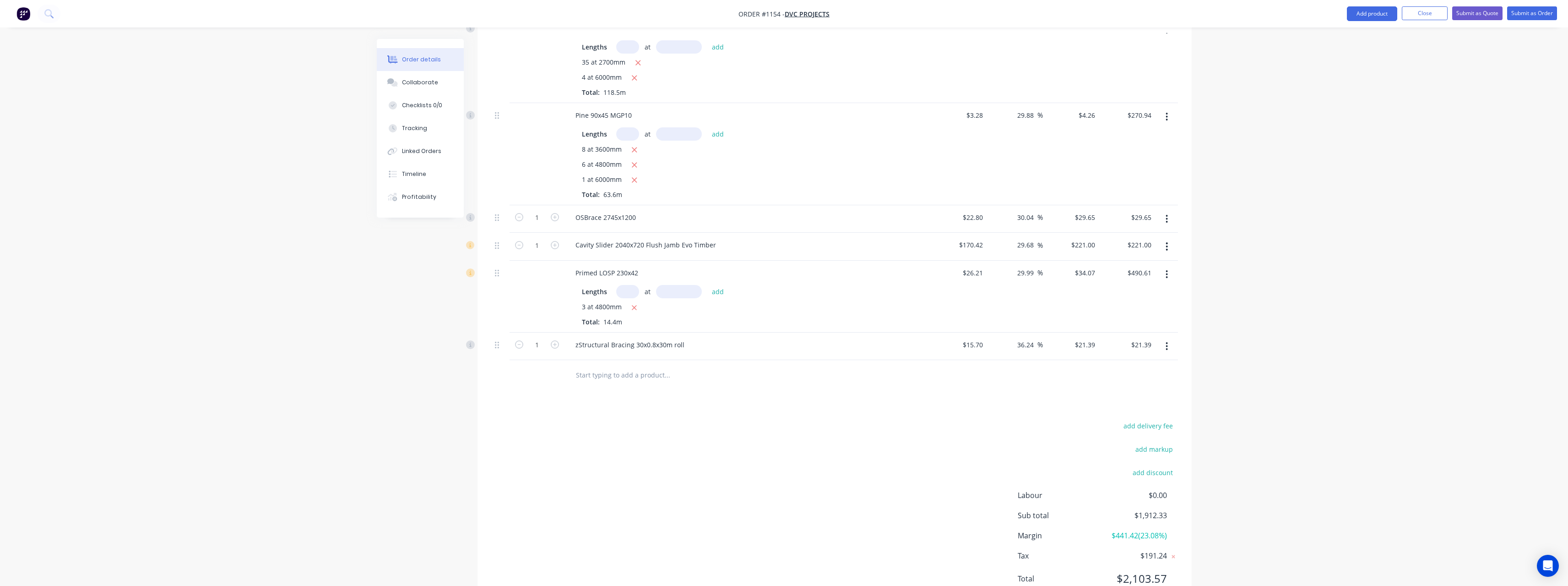
click at [643, 365] on input "text" at bounding box center [667, 374] width 183 height 18
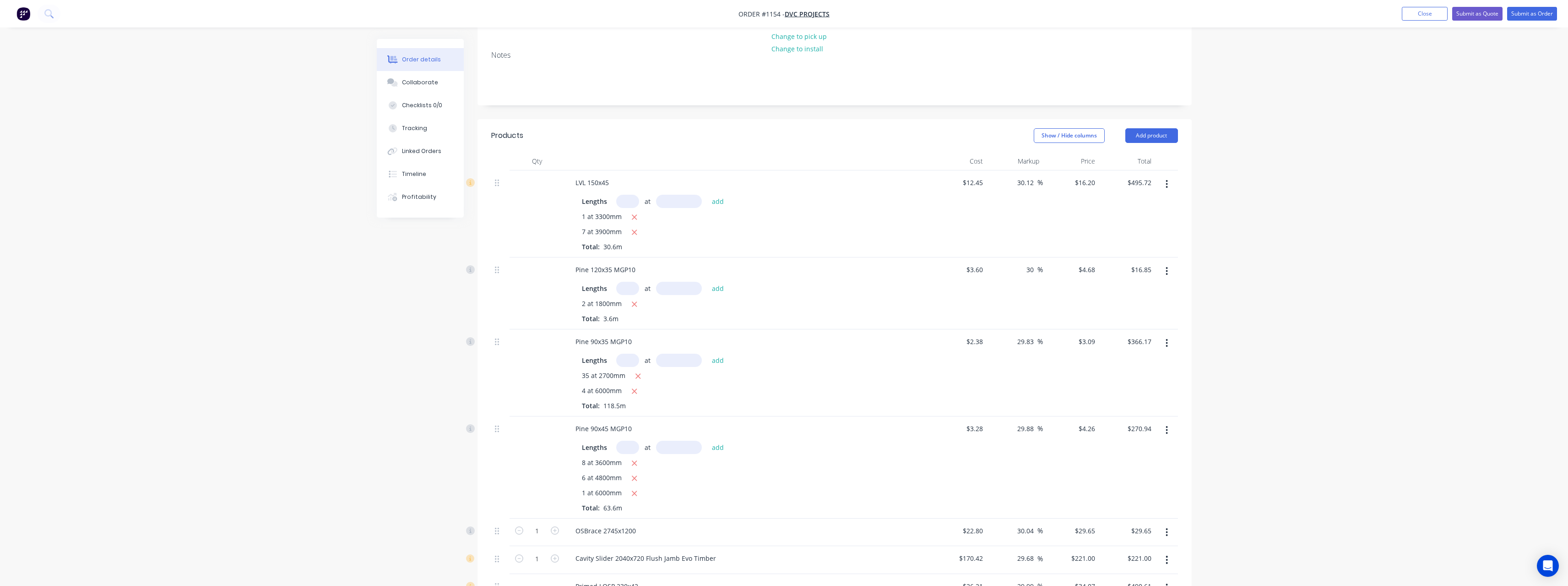
scroll to position [0, 0]
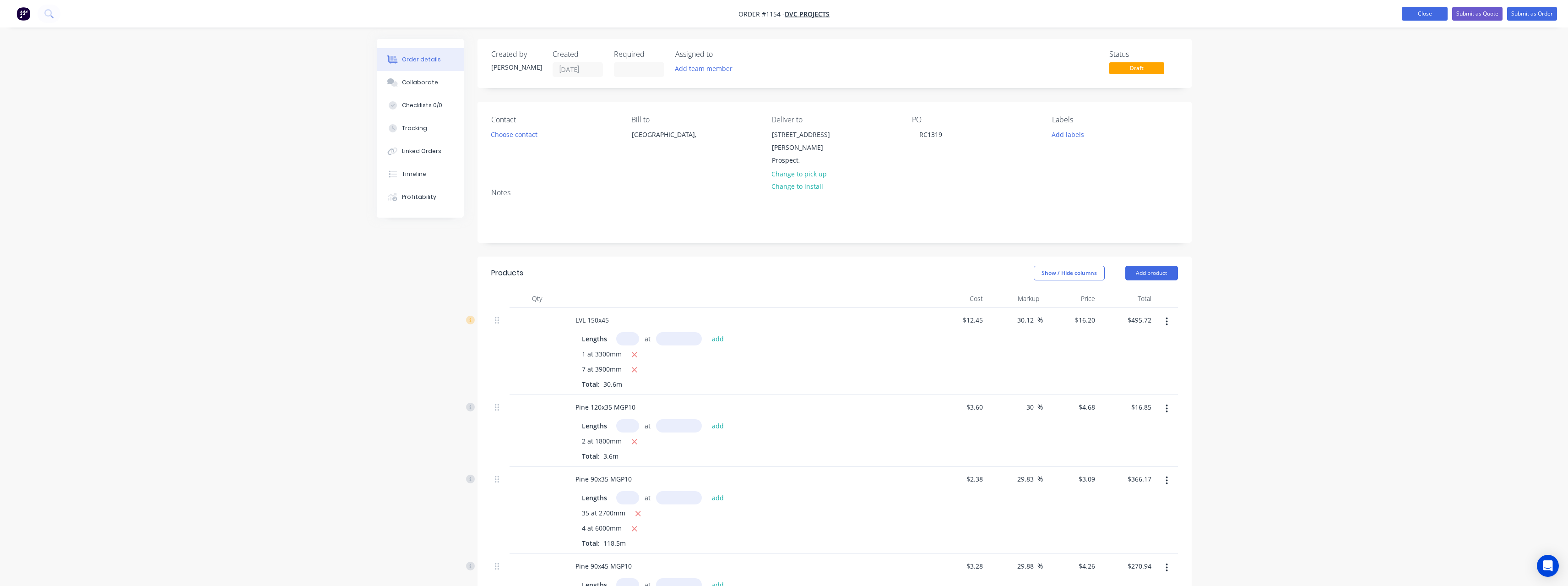
click at [1433, 16] on button "Close" at bounding box center [1425, 13] width 46 height 14
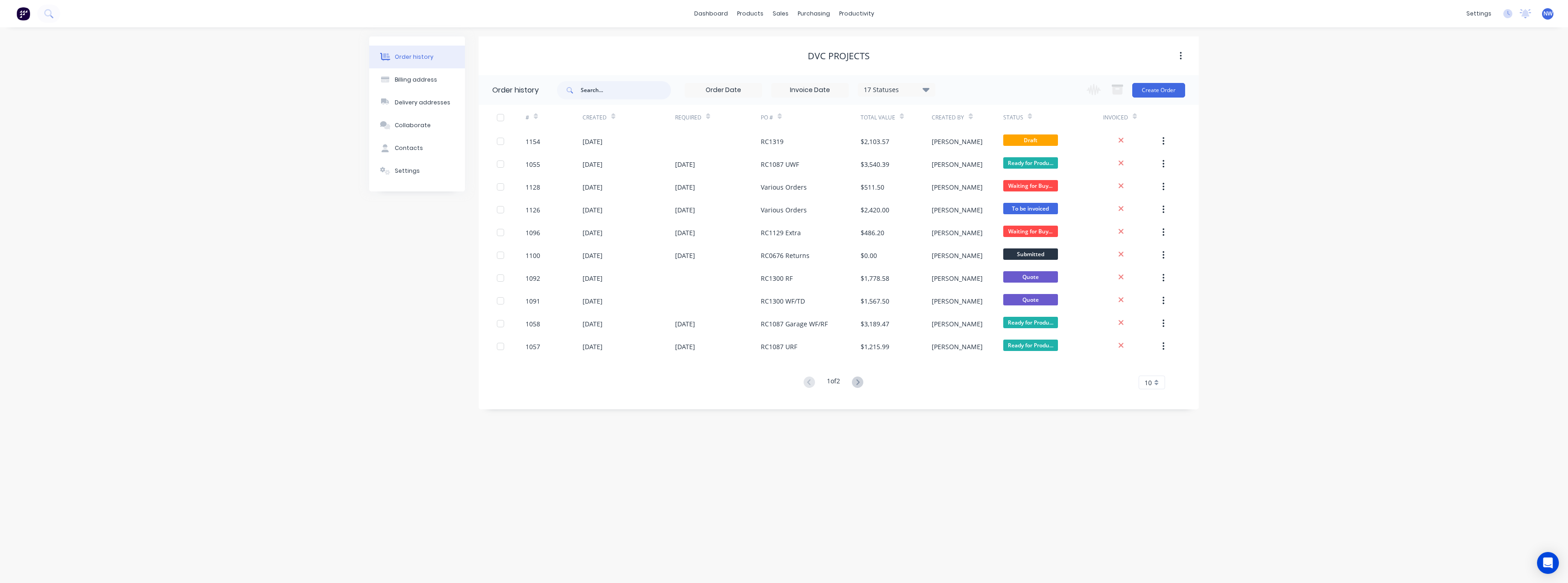
click at [610, 92] on input "text" at bounding box center [625, 90] width 90 height 18
type input "1087"
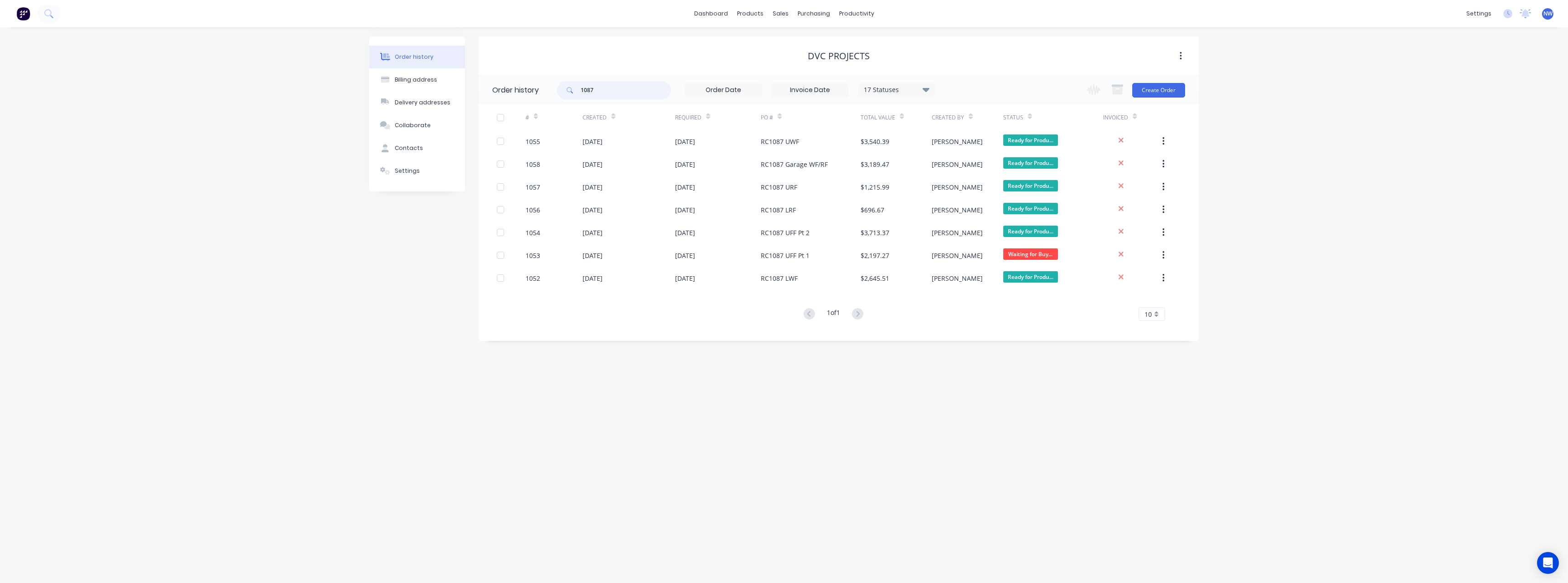
click at [605, 86] on input "1087" at bounding box center [625, 90] width 90 height 18
type input "1144"
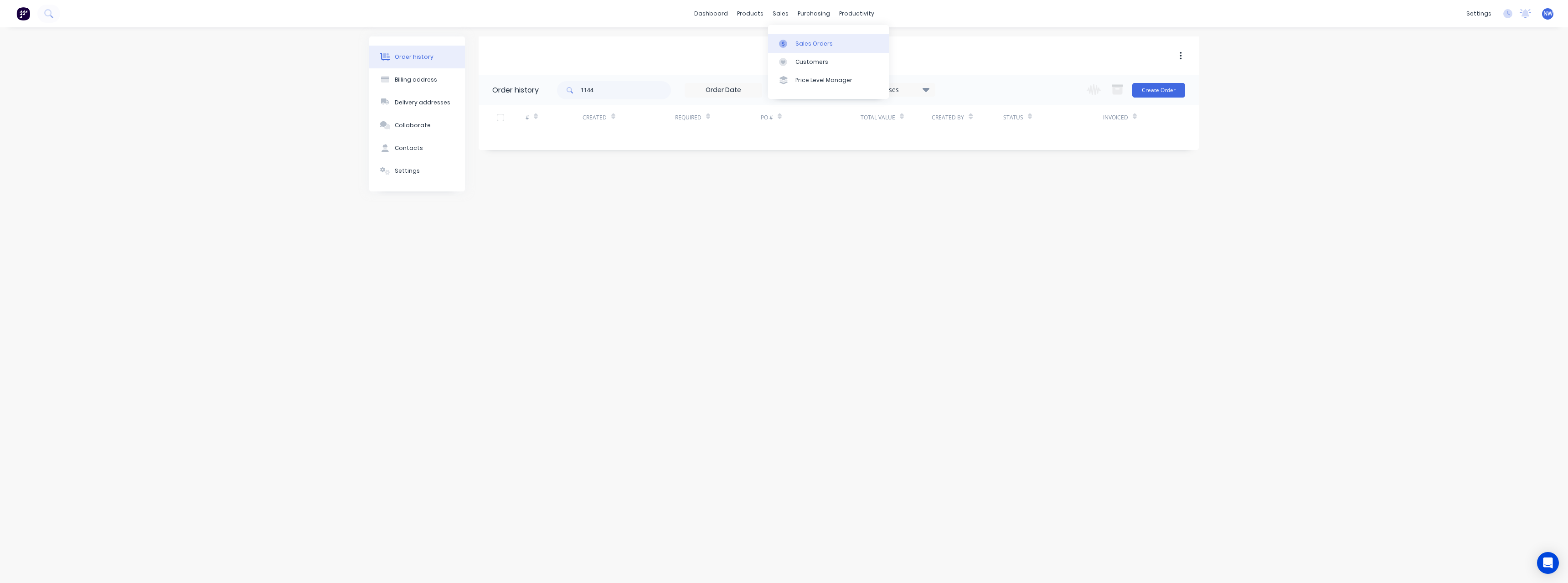
click at [812, 42] on div "Sales Orders" at bounding box center [813, 43] width 37 height 8
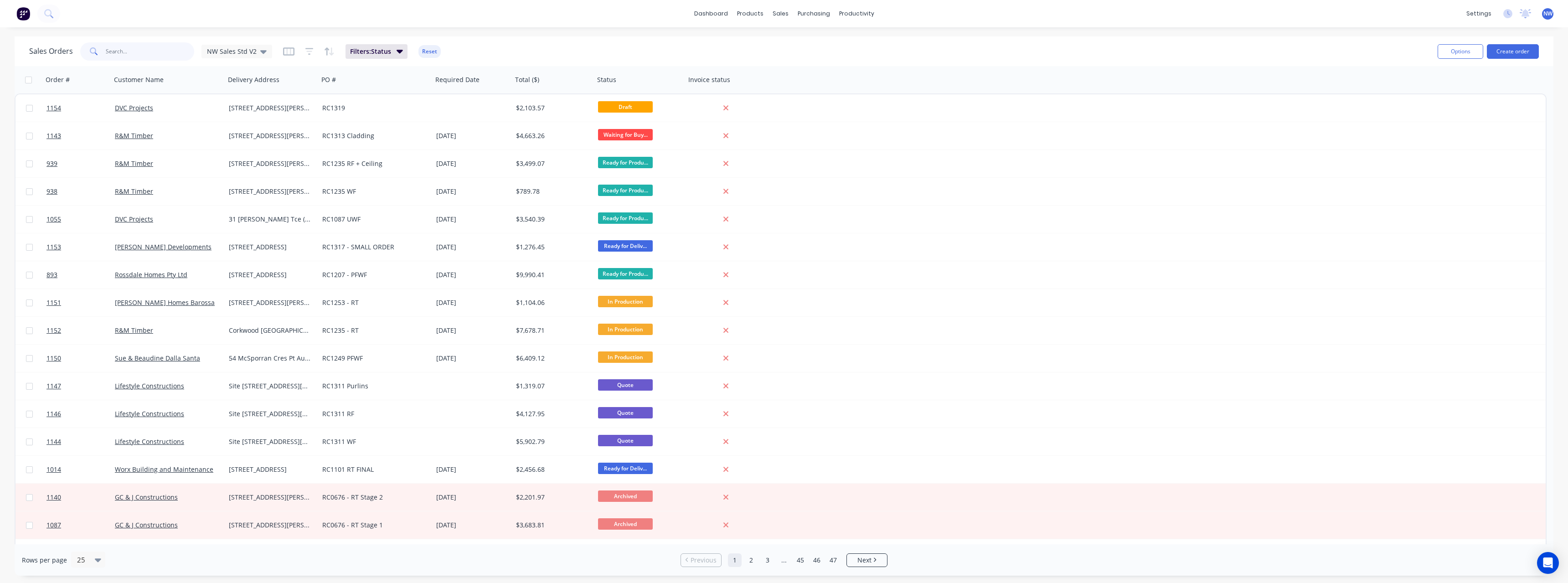
click at [152, 57] on input "text" at bounding box center [149, 51] width 89 height 18
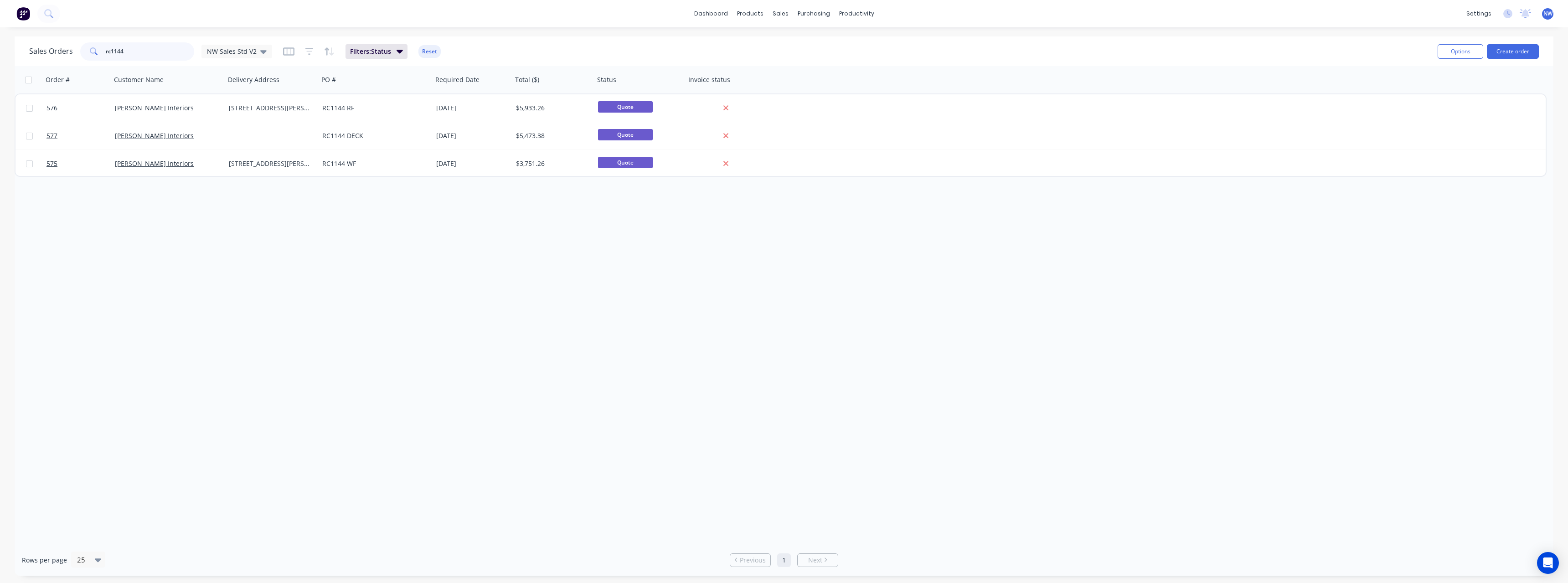
drag, startPoint x: 144, startPoint y: 49, endPoint x: 91, endPoint y: 51, distance: 53.0
click at [91, 51] on div "rc1144" at bounding box center [137, 51] width 114 height 18
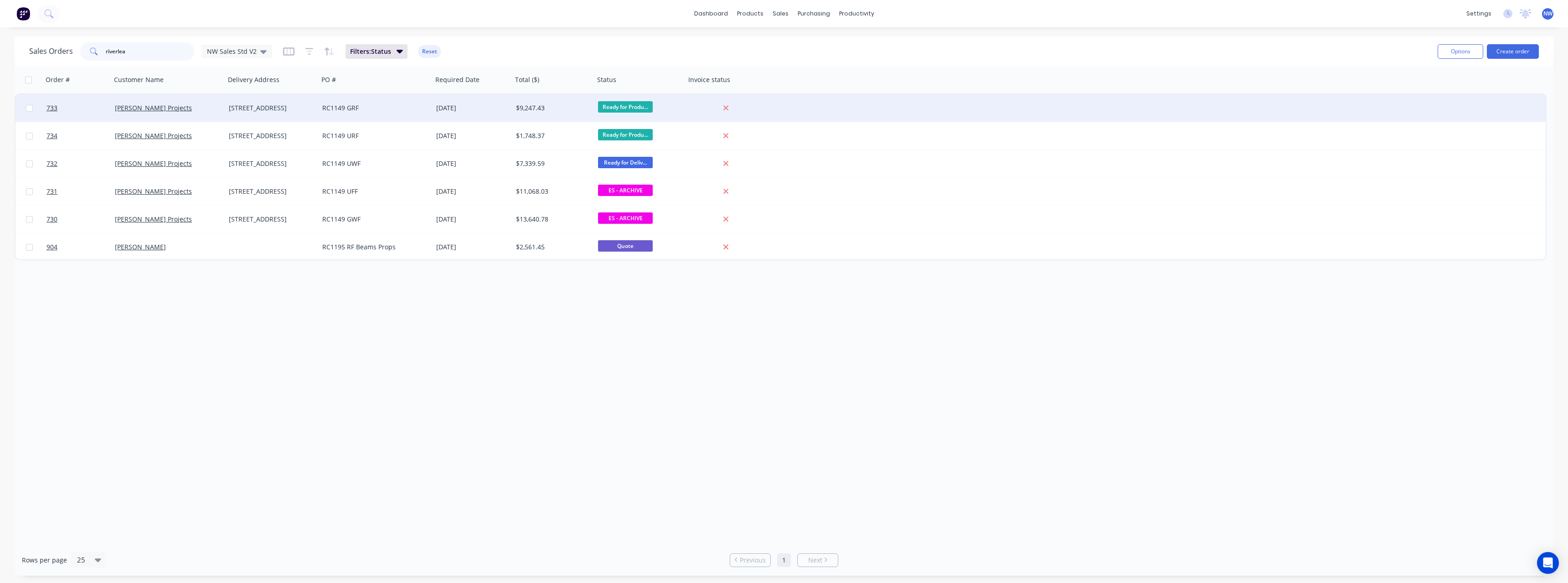
type input "riverlea"
click at [386, 108] on div "RC1149 GRF" at bounding box center [373, 108] width 101 height 9
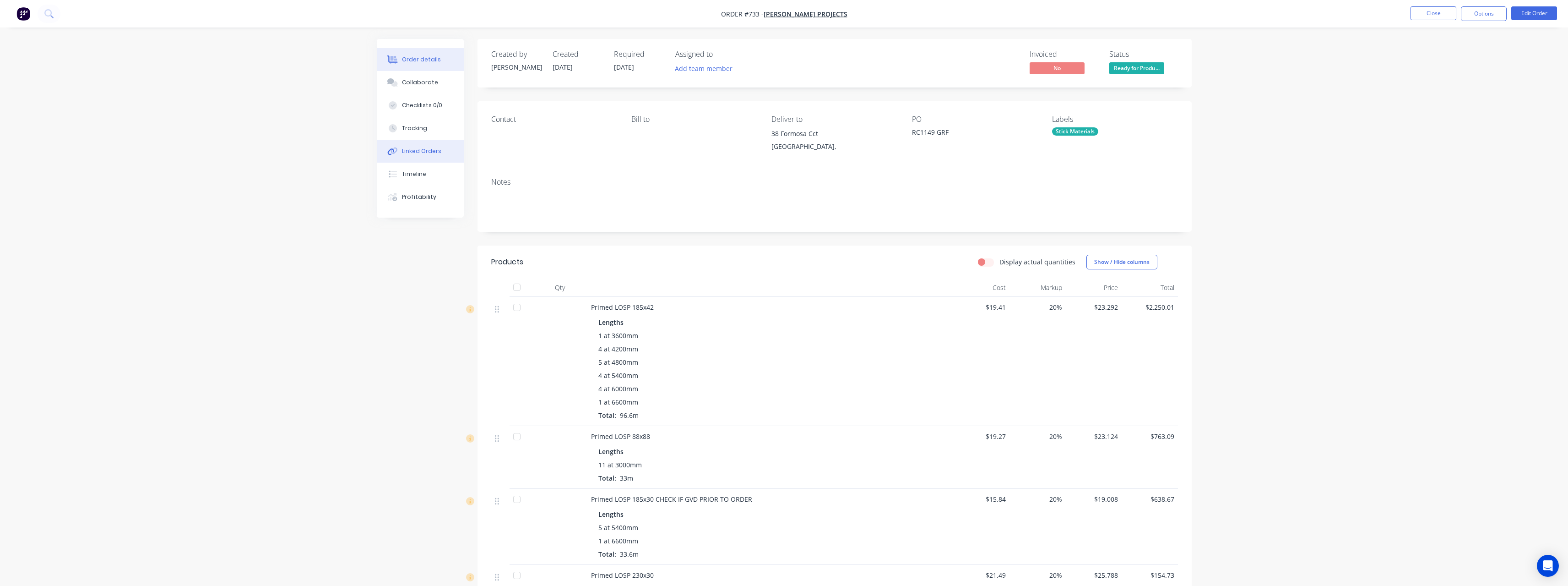
click at [428, 155] on div "Linked Orders" at bounding box center [421, 151] width 39 height 8
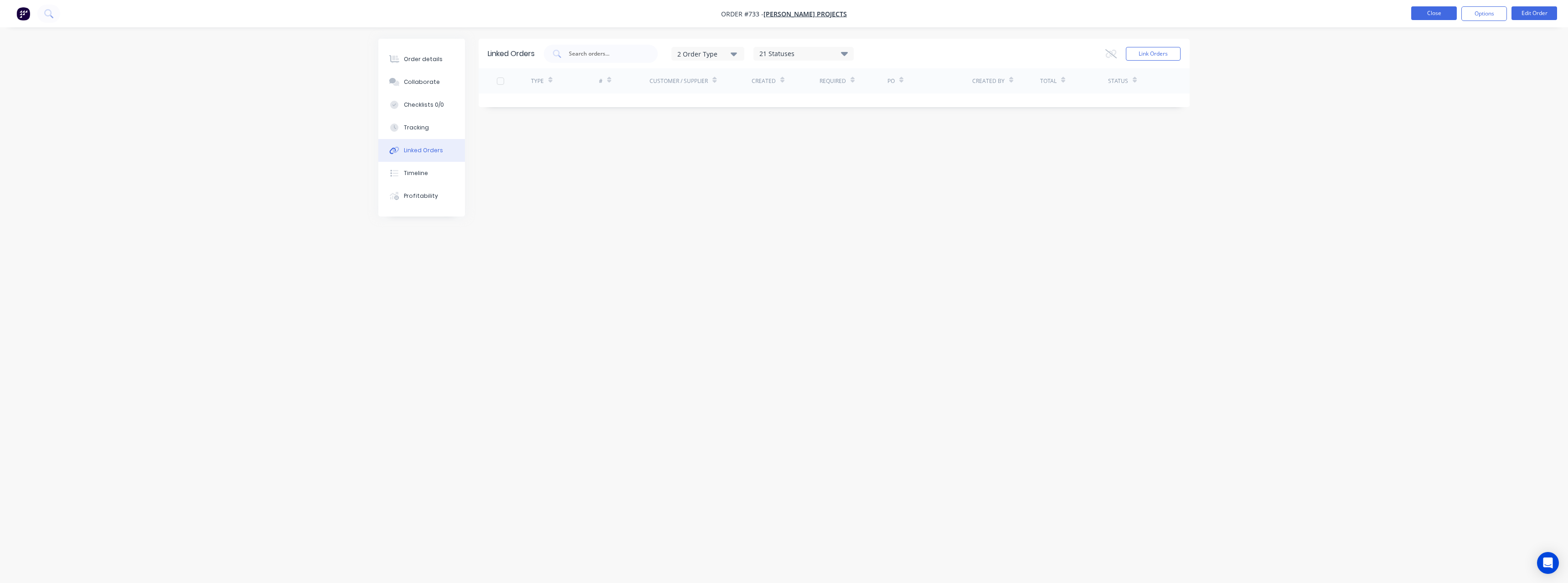
click at [1424, 16] on button "Close" at bounding box center [1434, 13] width 45 height 14
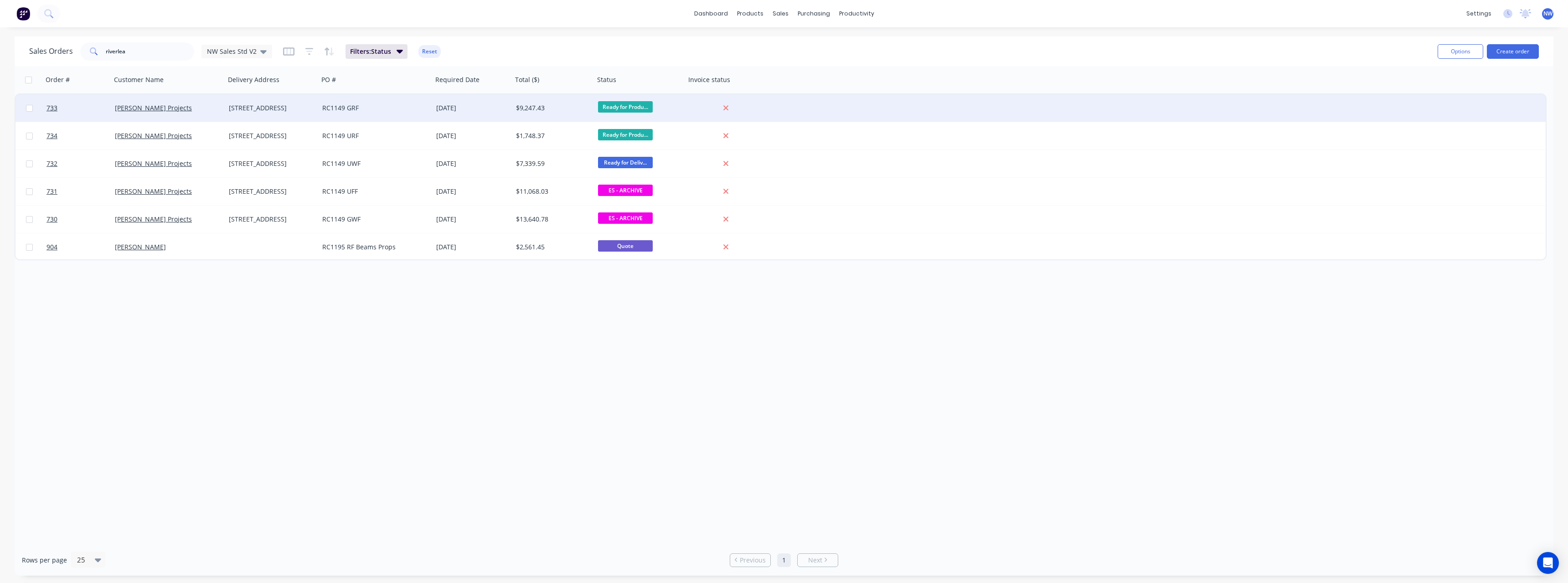
click at [426, 107] on div "RC1149 GRF" at bounding box center [376, 108] width 107 height 9
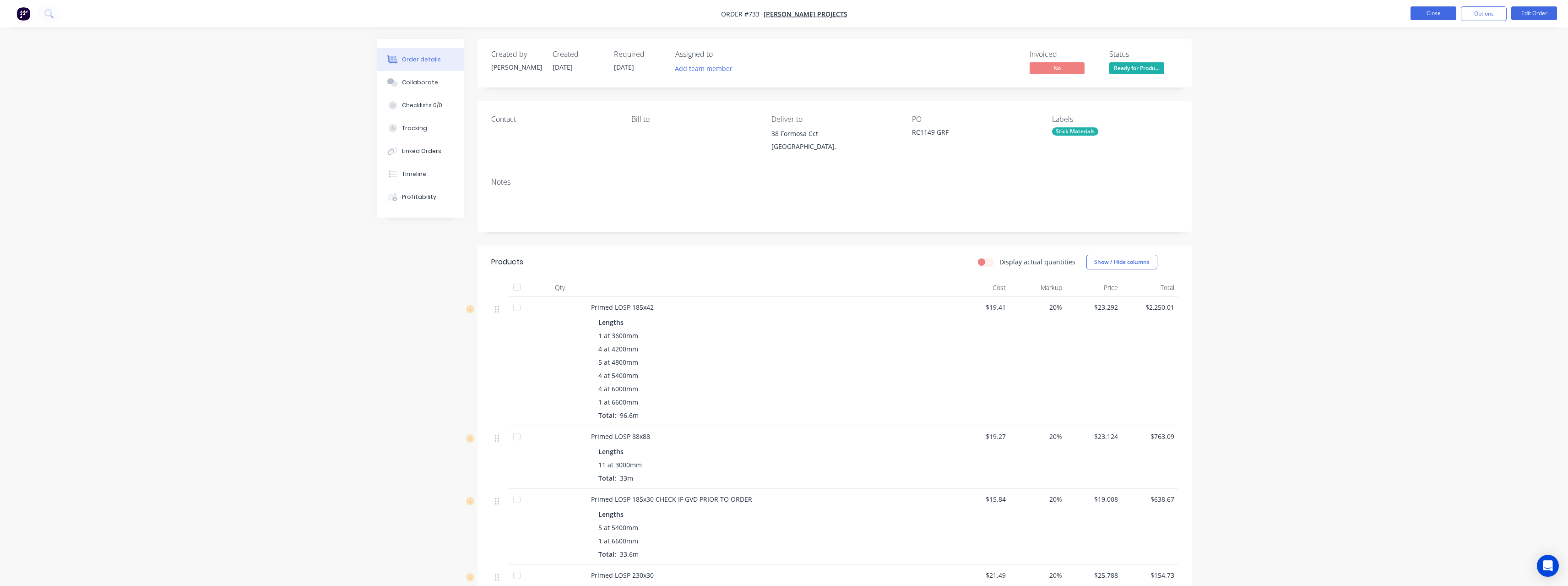
click at [1448, 12] on button "Close" at bounding box center [1433, 13] width 46 height 14
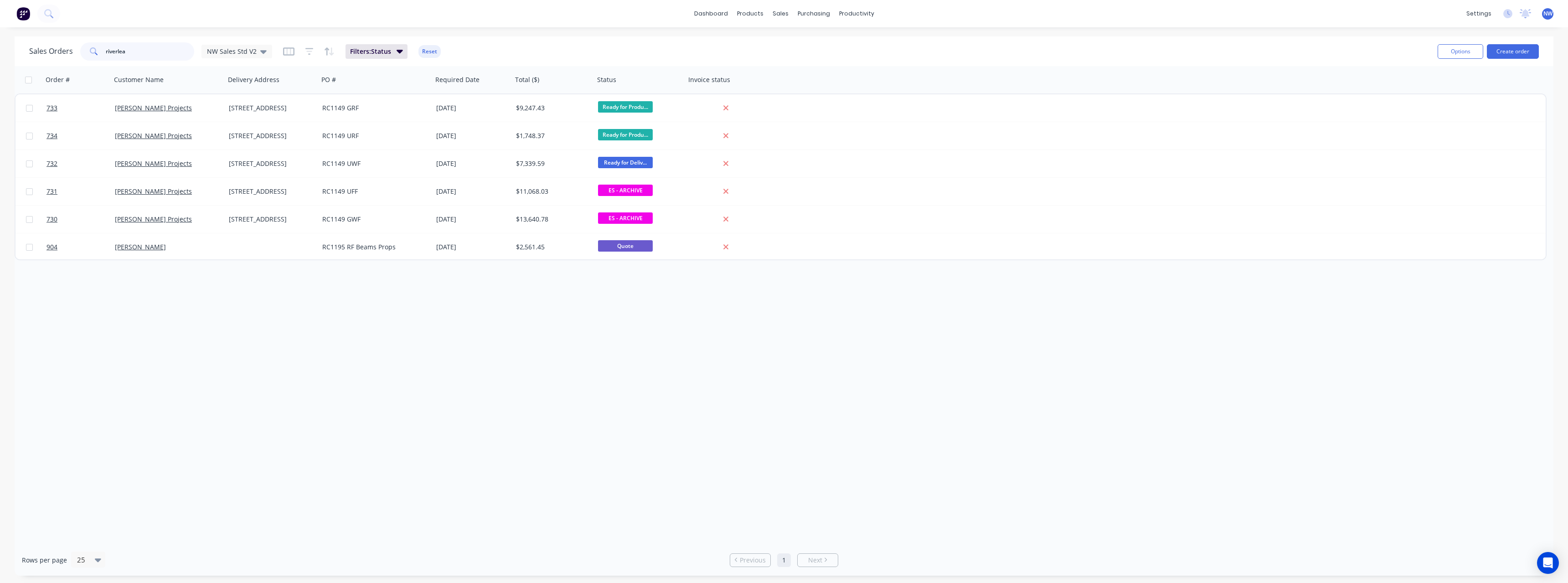
drag, startPoint x: 130, startPoint y: 51, endPoint x: 70, endPoint y: 56, distance: 60.2
click at [70, 56] on div "Sales Orders riverlea NW Sales Std V2" at bounding box center [151, 51] width 243 height 18
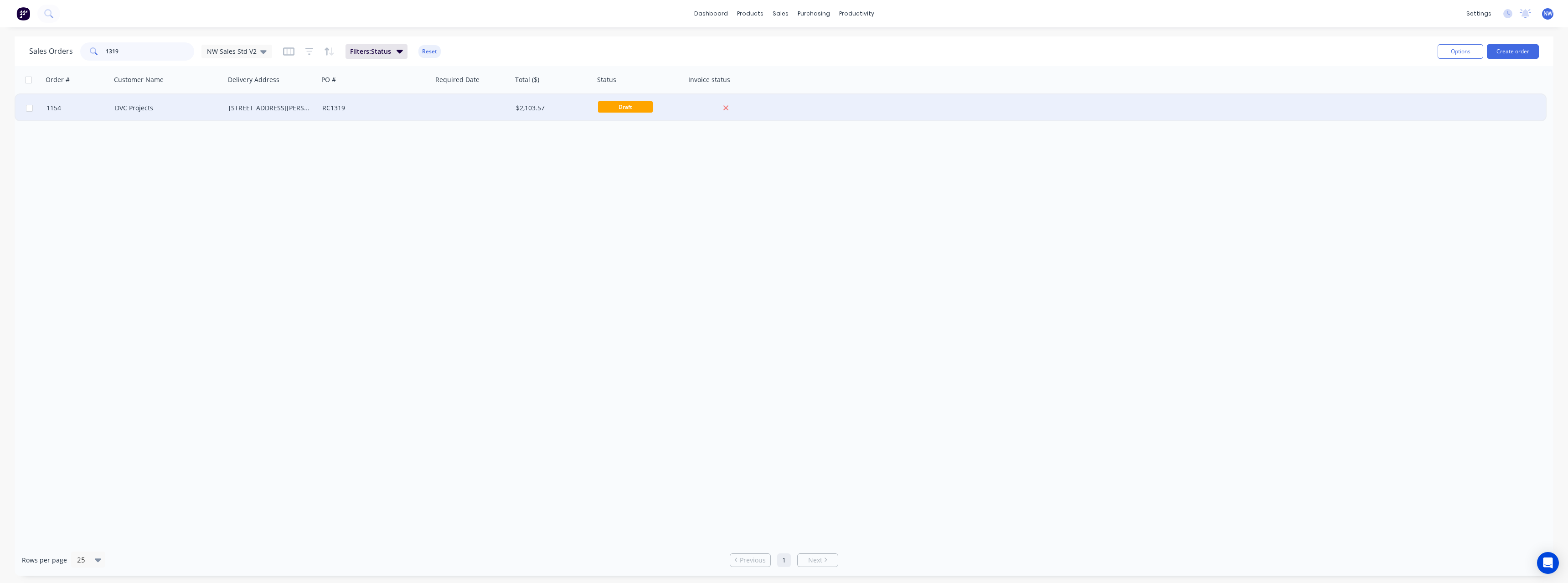
type input "1319"
click at [180, 108] on div "DVC Projects" at bounding box center [166, 108] width 101 height 9
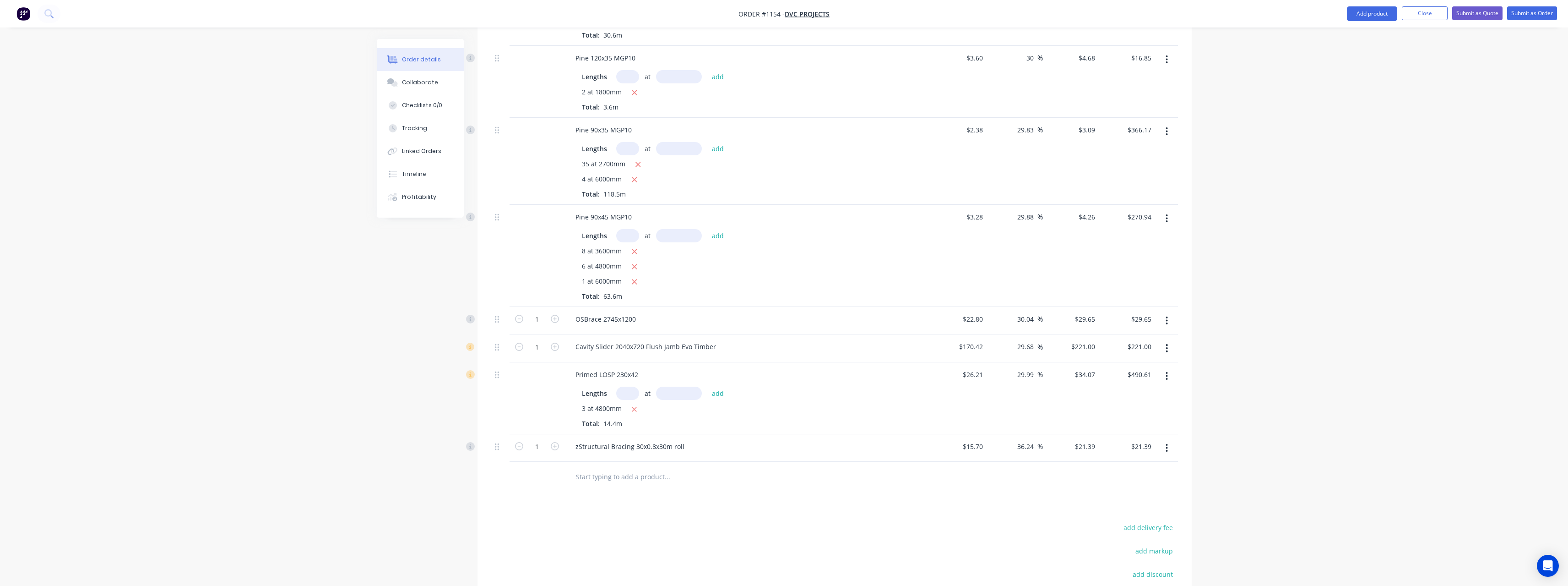
click at [616, 496] on div "Products Show / Hide columns Add product Qty Cost Markup Price Total LVL 150x45…" at bounding box center [835, 309] width 714 height 804
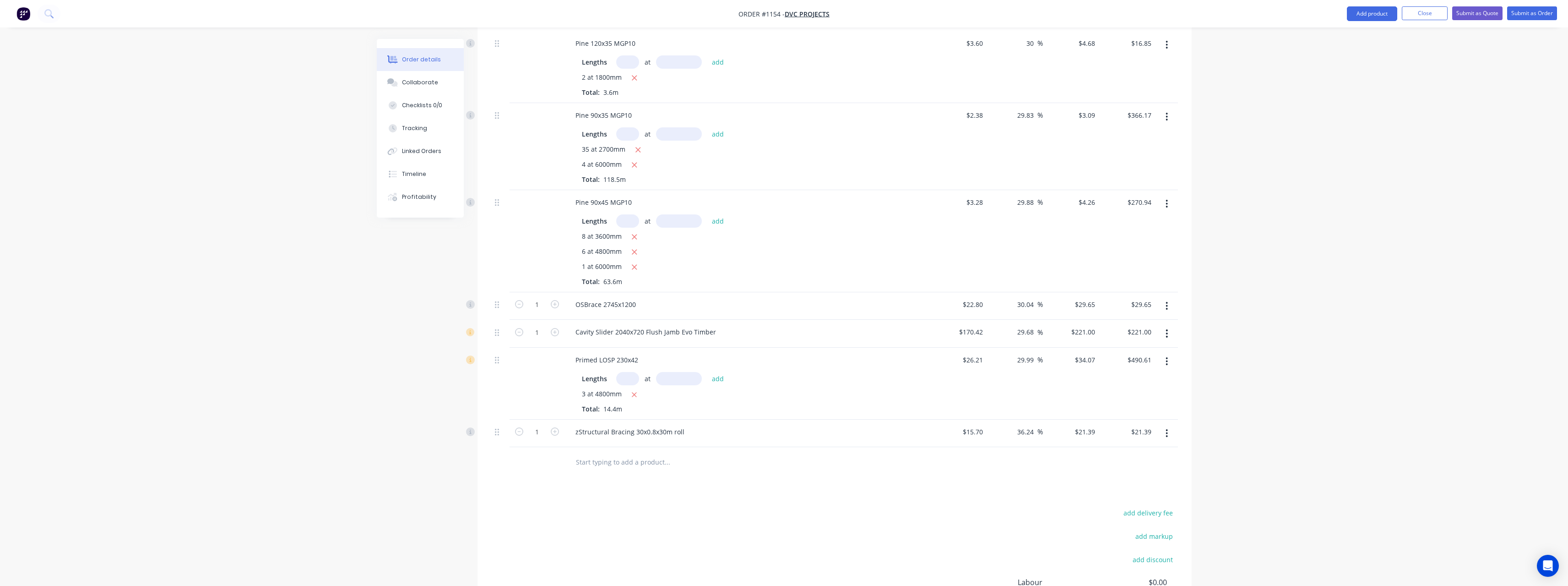
scroll to position [367, 0]
click at [596, 453] on input "text" at bounding box center [667, 459] width 183 height 18
click at [603, 450] on input "text" at bounding box center [667, 459] width 183 height 18
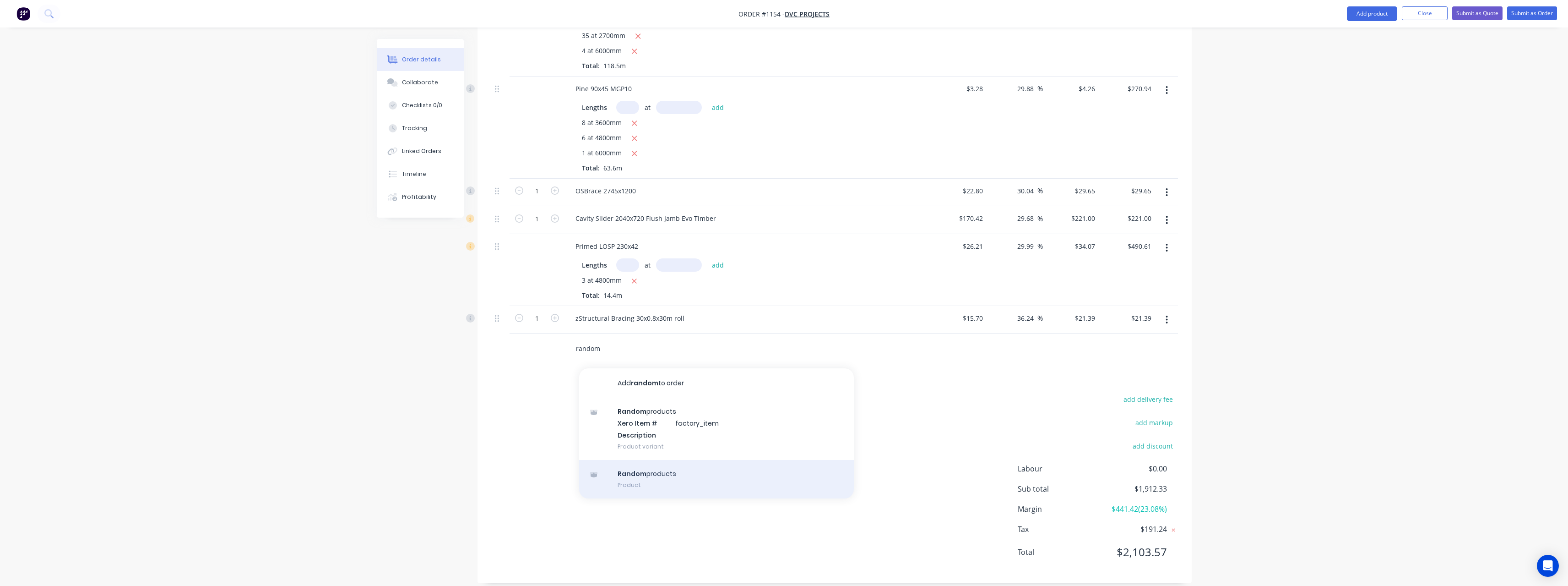
scroll to position [478, 0]
type input "random"
click at [686, 459] on div "Random products Product" at bounding box center [716, 478] width 275 height 38
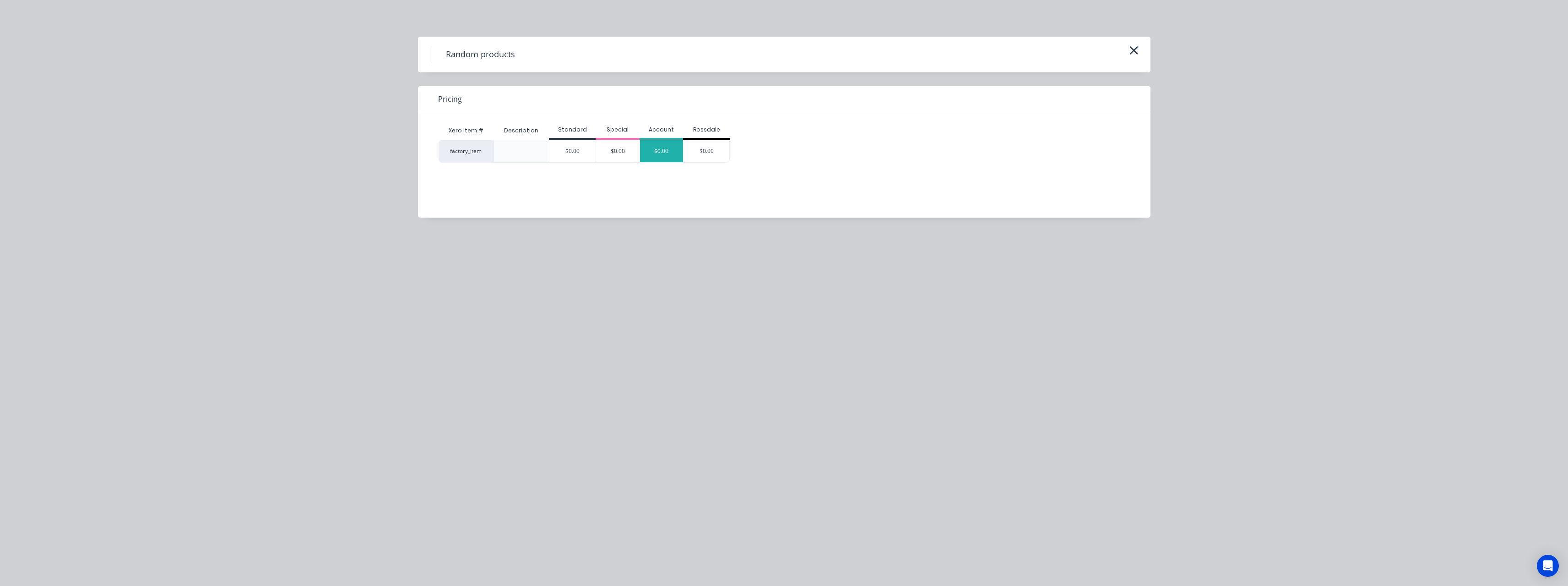
click at [664, 148] on div "$0.00" at bounding box center [662, 151] width 43 height 22
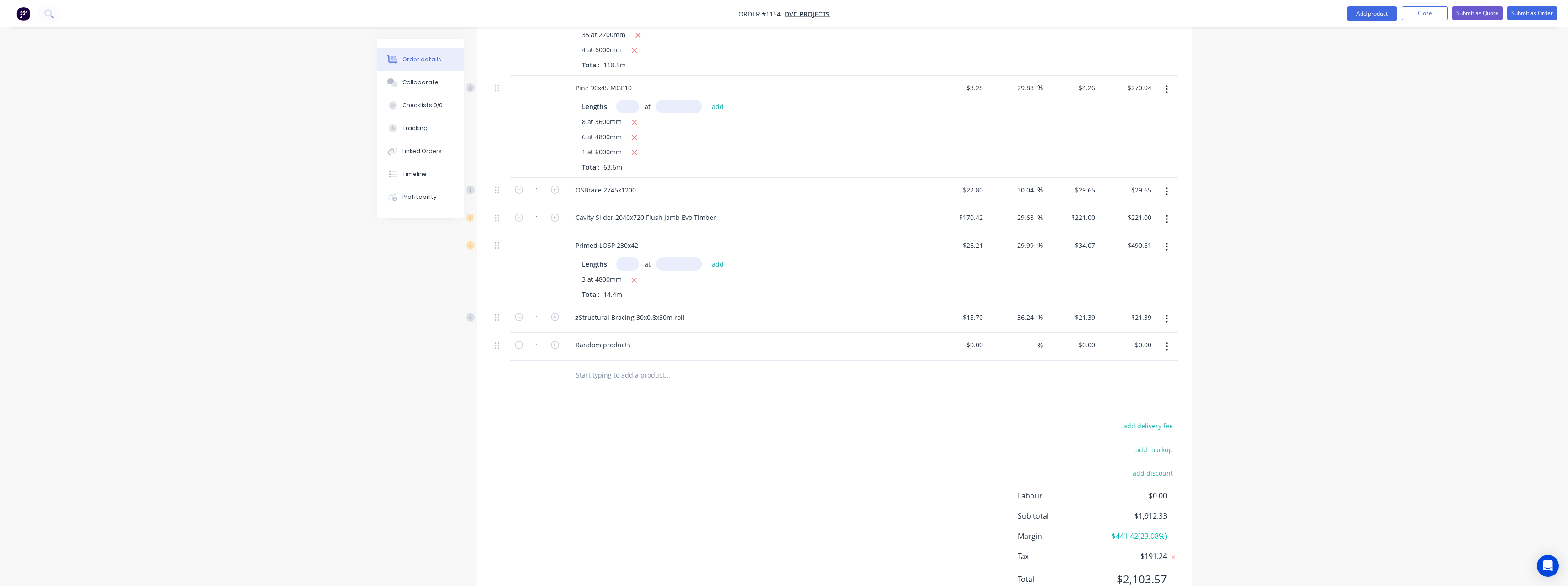
click at [622, 366] on input "text" at bounding box center [667, 375] width 183 height 18
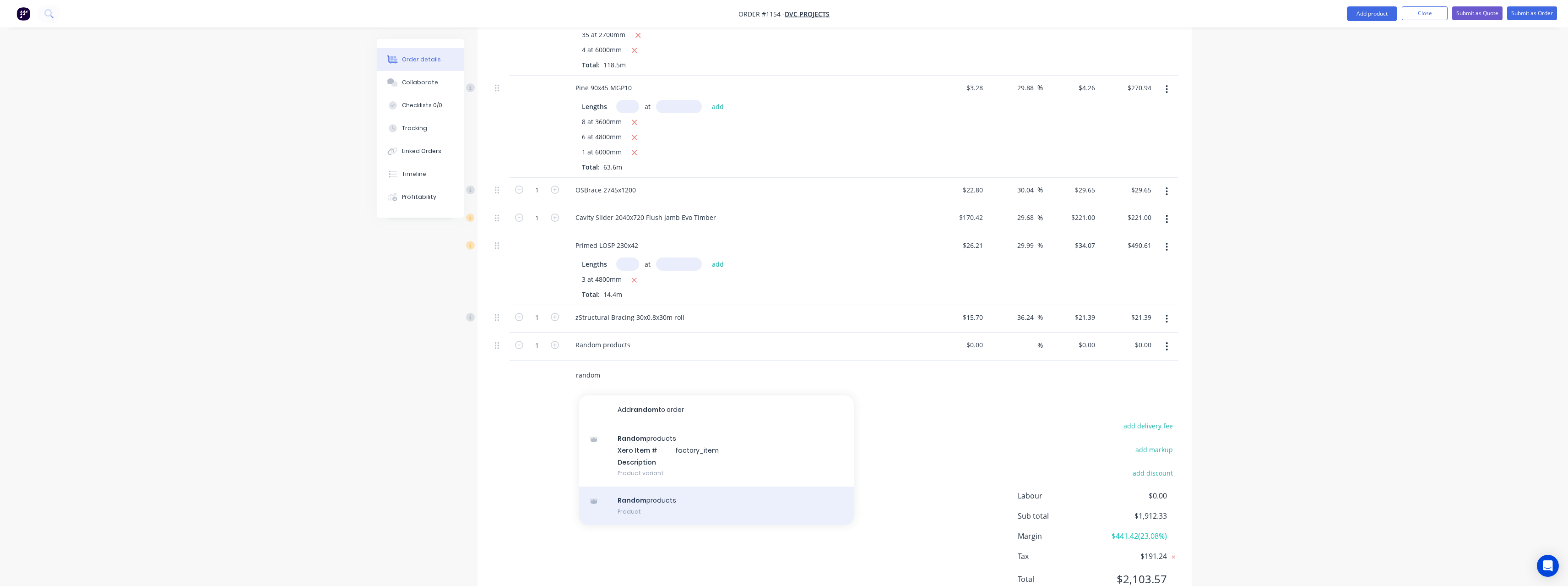
type input "random"
click at [643, 487] on div "Random products Product" at bounding box center [716, 506] width 275 height 38
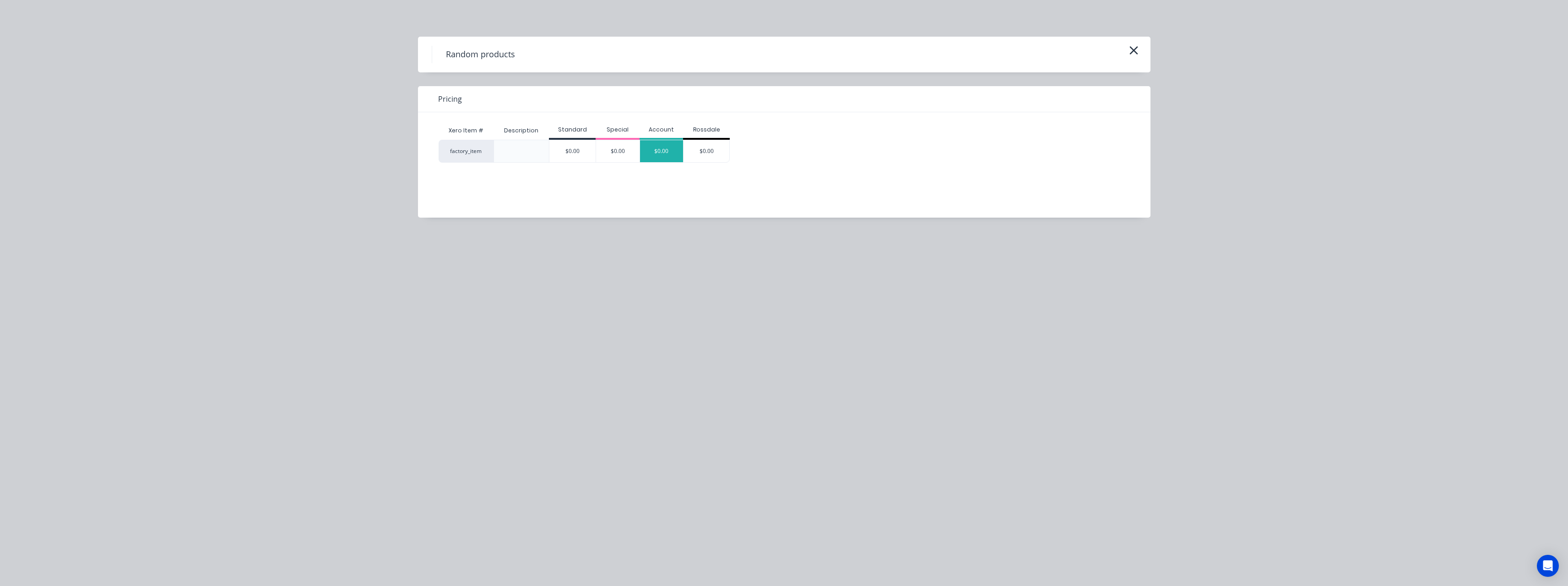
click at [668, 152] on div "$0.00" at bounding box center [662, 151] width 43 height 22
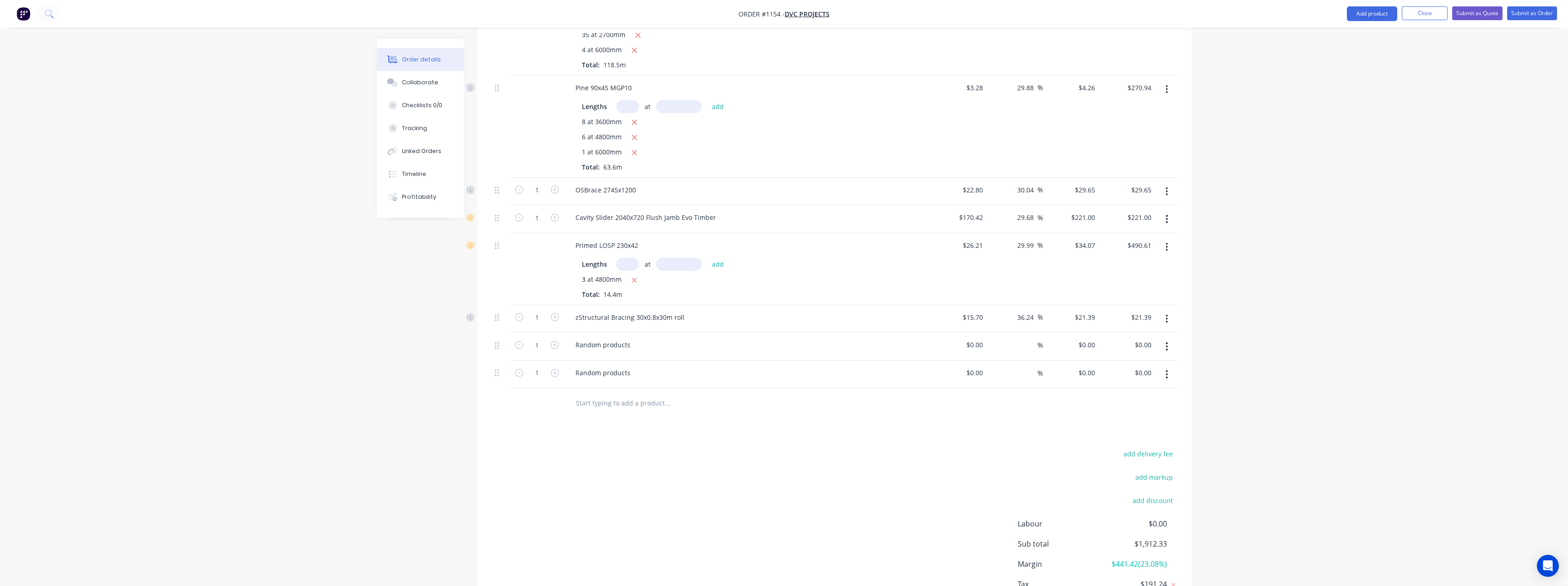
click at [590, 395] on input "text" at bounding box center [667, 403] width 183 height 18
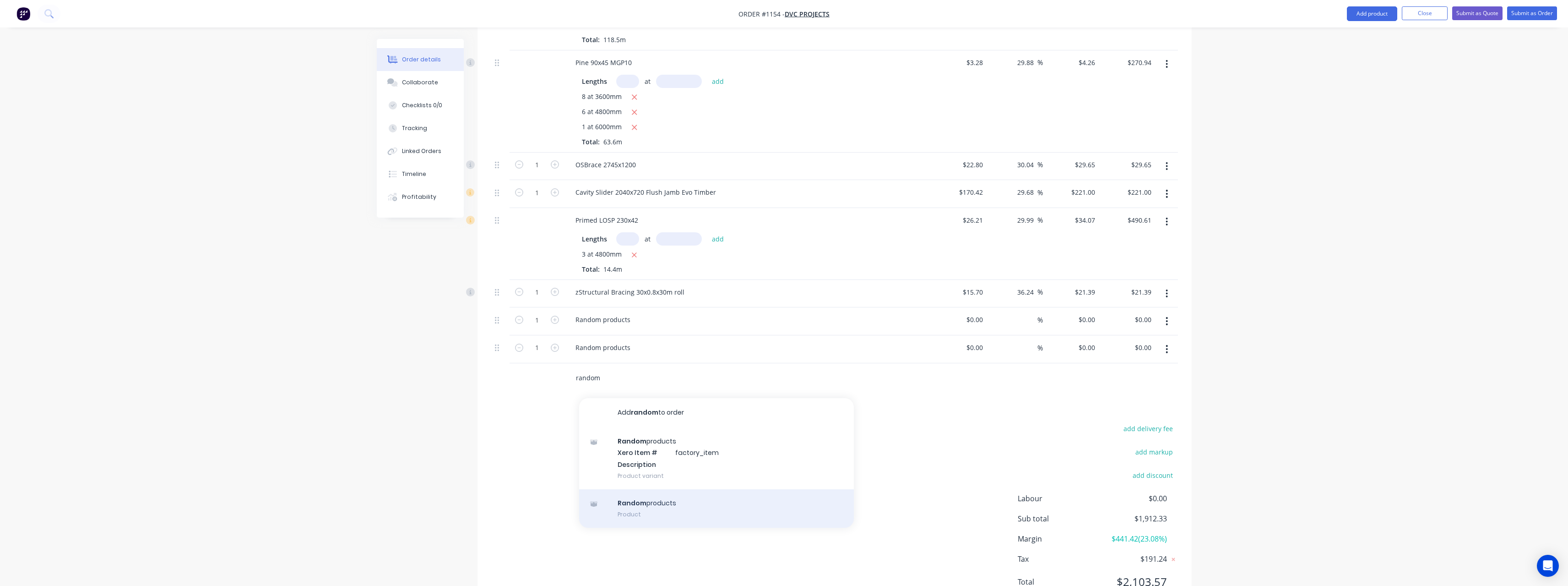
scroll to position [524, 0]
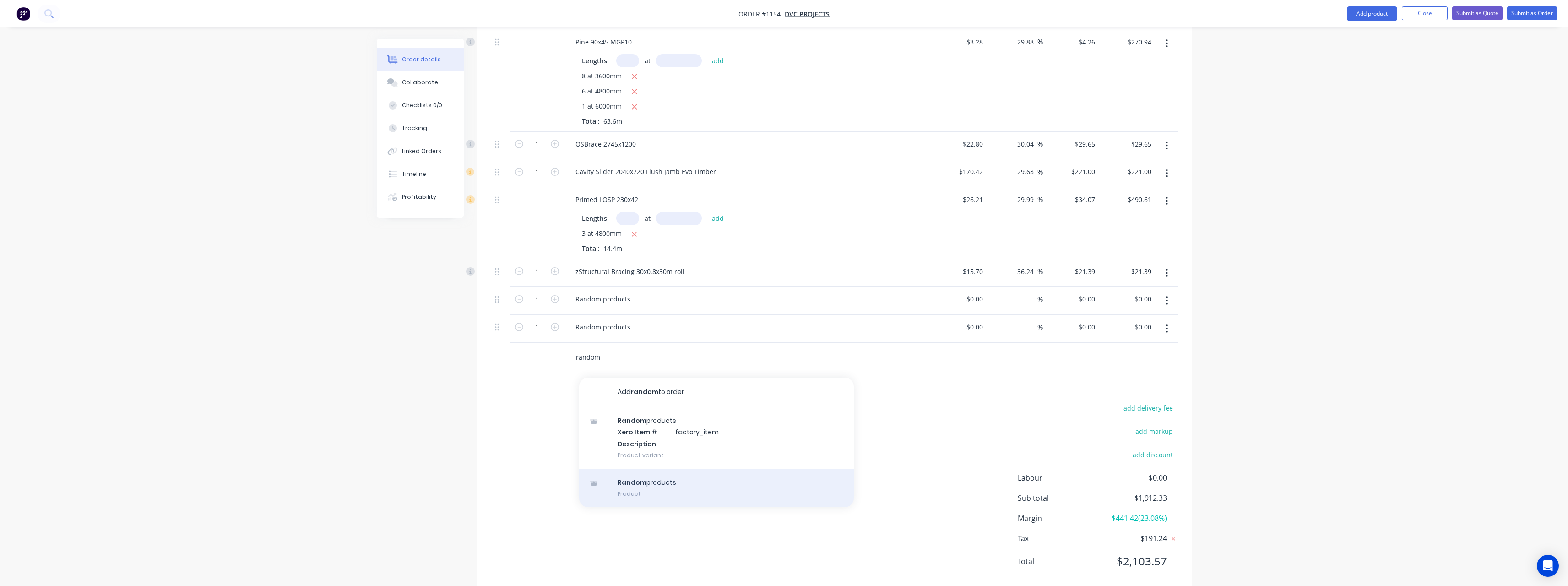
type input "random"
click at [634, 473] on div "Random products Product" at bounding box center [716, 487] width 275 height 38
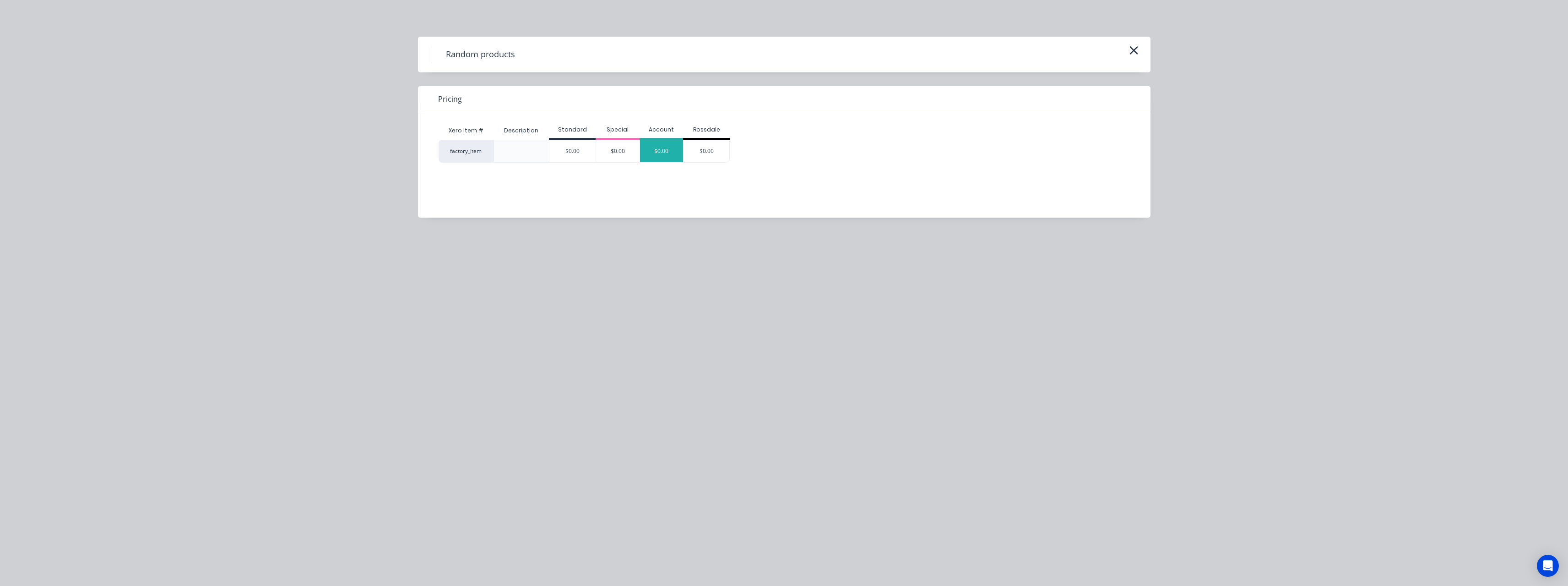
click at [661, 149] on div "$0.00" at bounding box center [662, 151] width 43 height 22
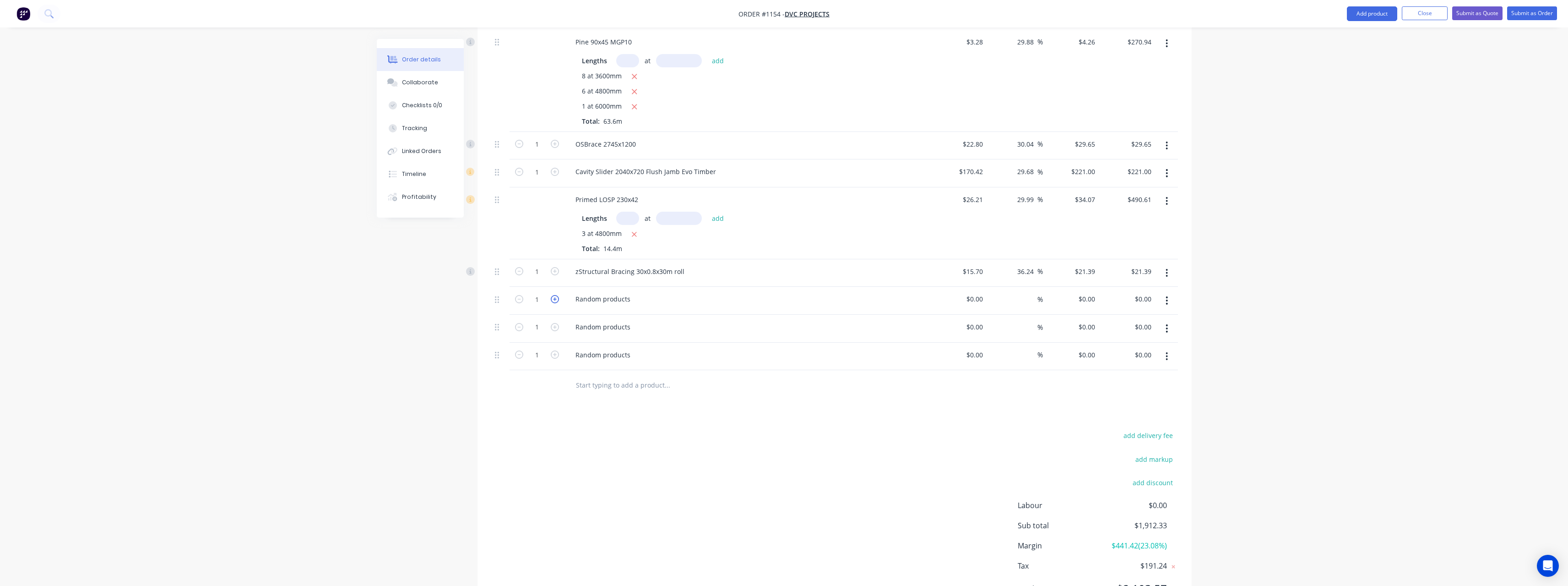
click at [557, 295] on icon "button" at bounding box center [554, 299] width 8 height 8
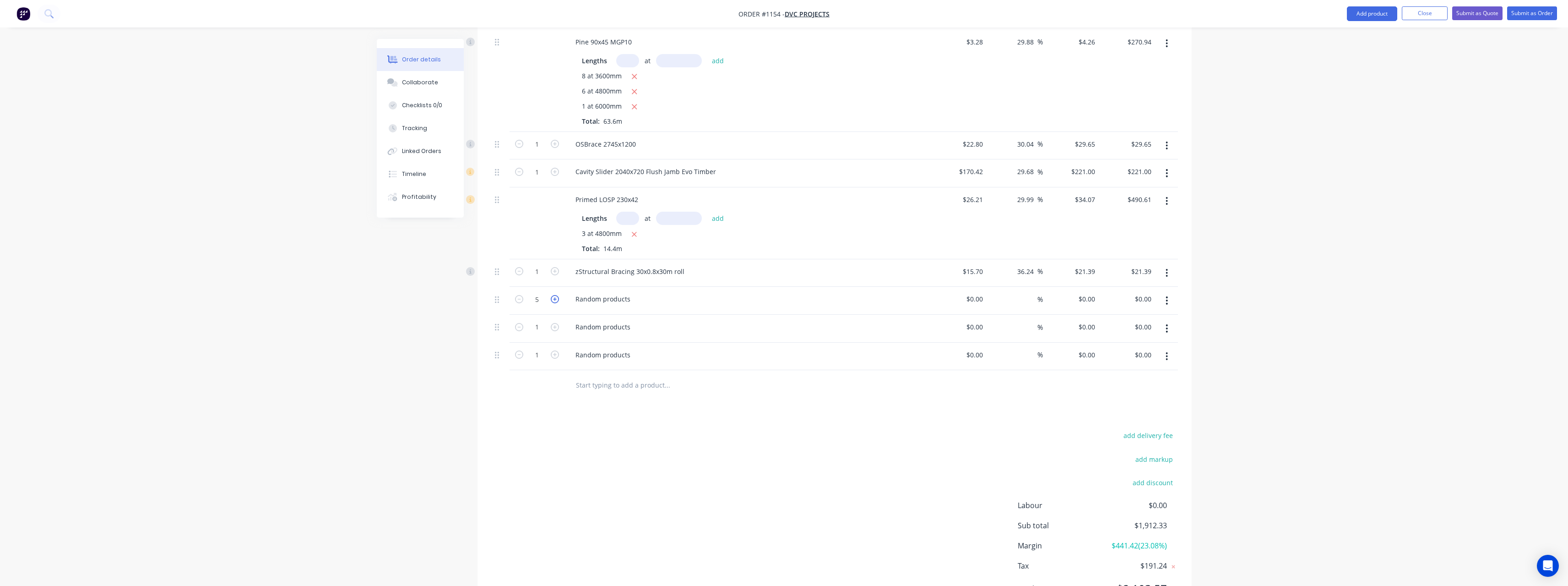
type input "6"
click at [983, 292] on input at bounding box center [981, 299] width 10 height 13
type input "$48.55"
type input "$291.30"
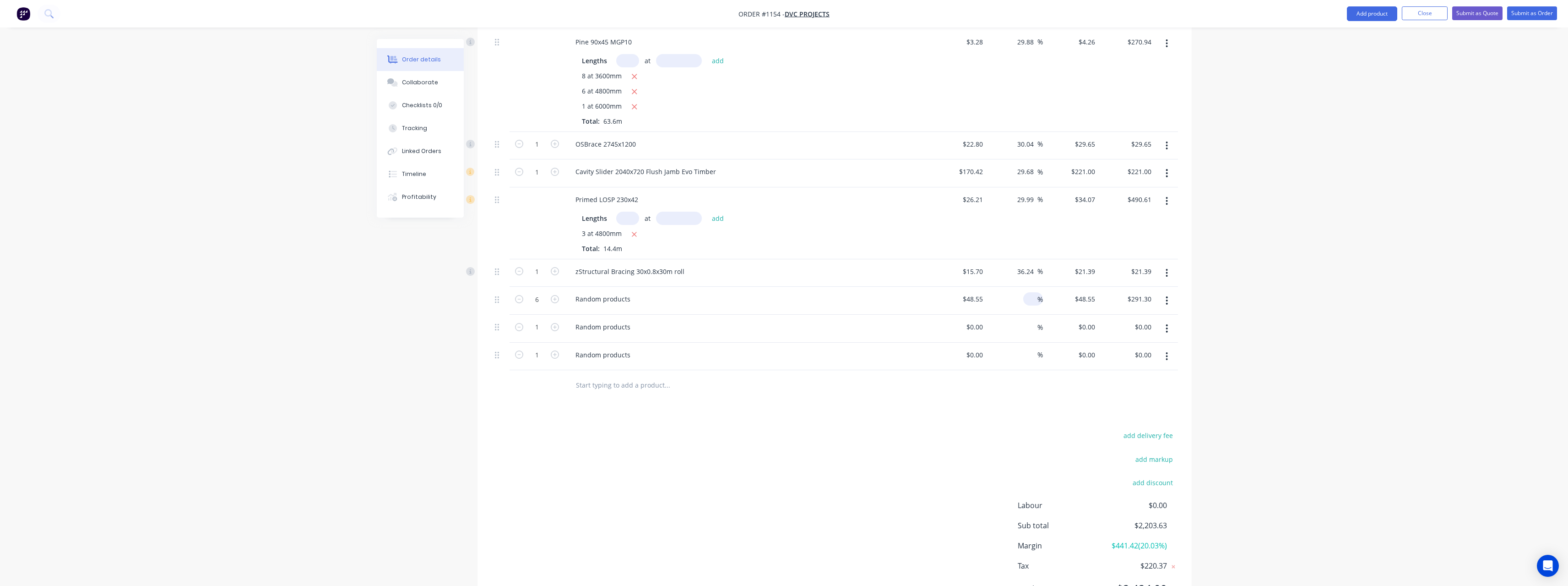
click at [1041, 294] on span "%" at bounding box center [1039, 299] width 5 height 10
type input "30"
type input "$63.115"
type input "$378.69"
click at [628, 292] on div "Random products" at bounding box center [603, 299] width 70 height 13
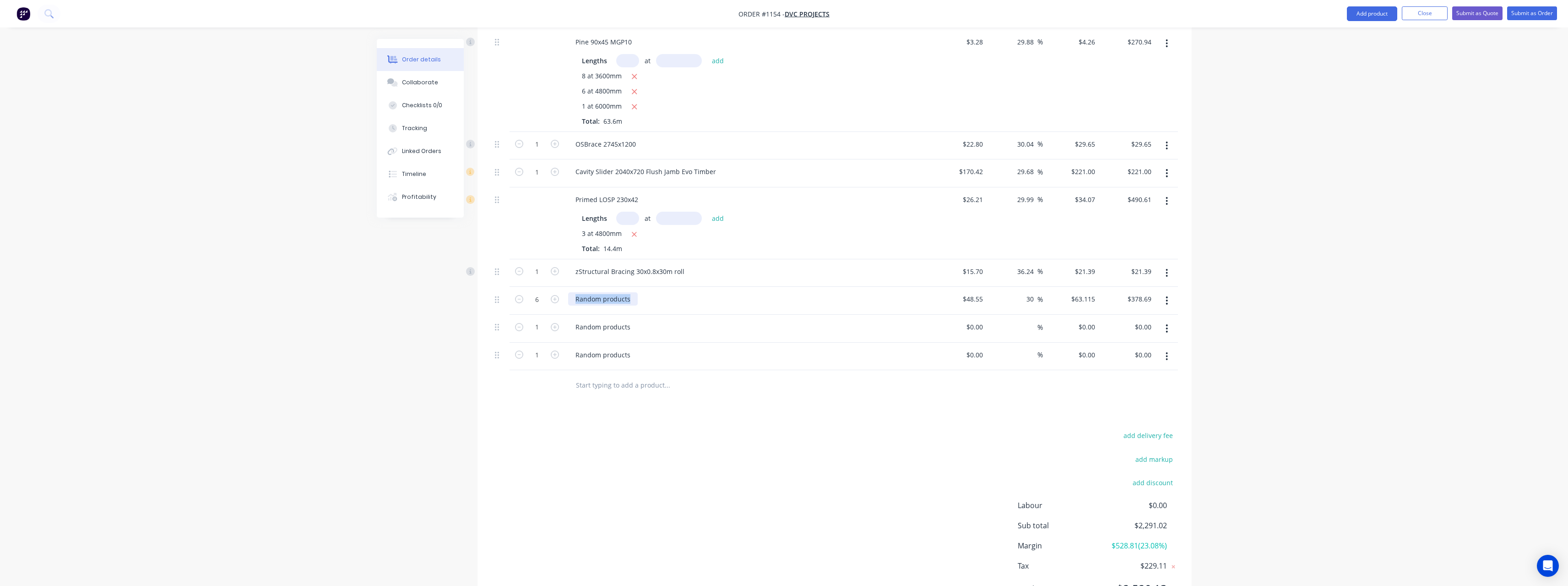
drag, startPoint x: 629, startPoint y: 289, endPoint x: 570, endPoint y: 292, distance: 59.1
click at [570, 292] on div "Random products" at bounding box center [603, 299] width 70 height 13
click at [633, 320] on div "Random products" at bounding box center [603, 327] width 70 height 13
drag, startPoint x: 632, startPoint y: 314, endPoint x: 557, endPoint y: 321, distance: 75.3
click at [557, 321] on div "1 Random products $0.00 $0.00 % $0.00 $0.00 $0.00 $0.00" at bounding box center [834, 328] width 687 height 28
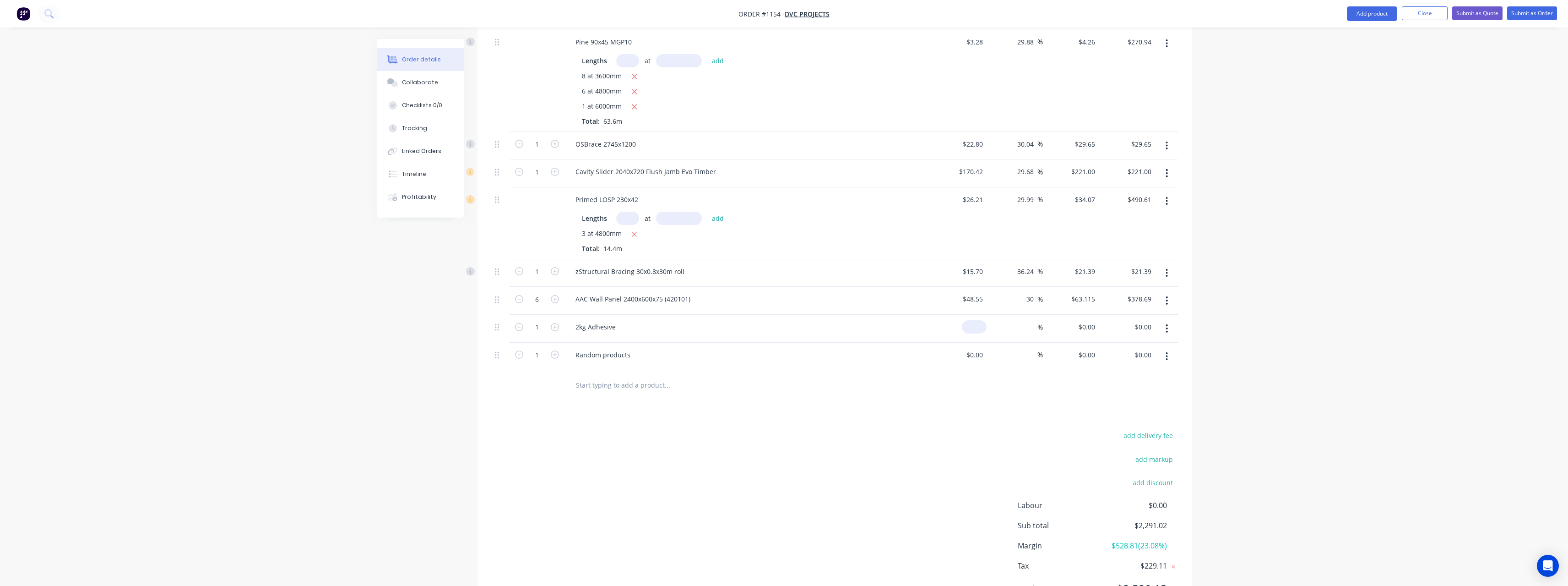
click at [983, 320] on input at bounding box center [976, 327] width 21 height 13
type input "$26.00"
click at [1027, 320] on input at bounding box center [1032, 327] width 10 height 13
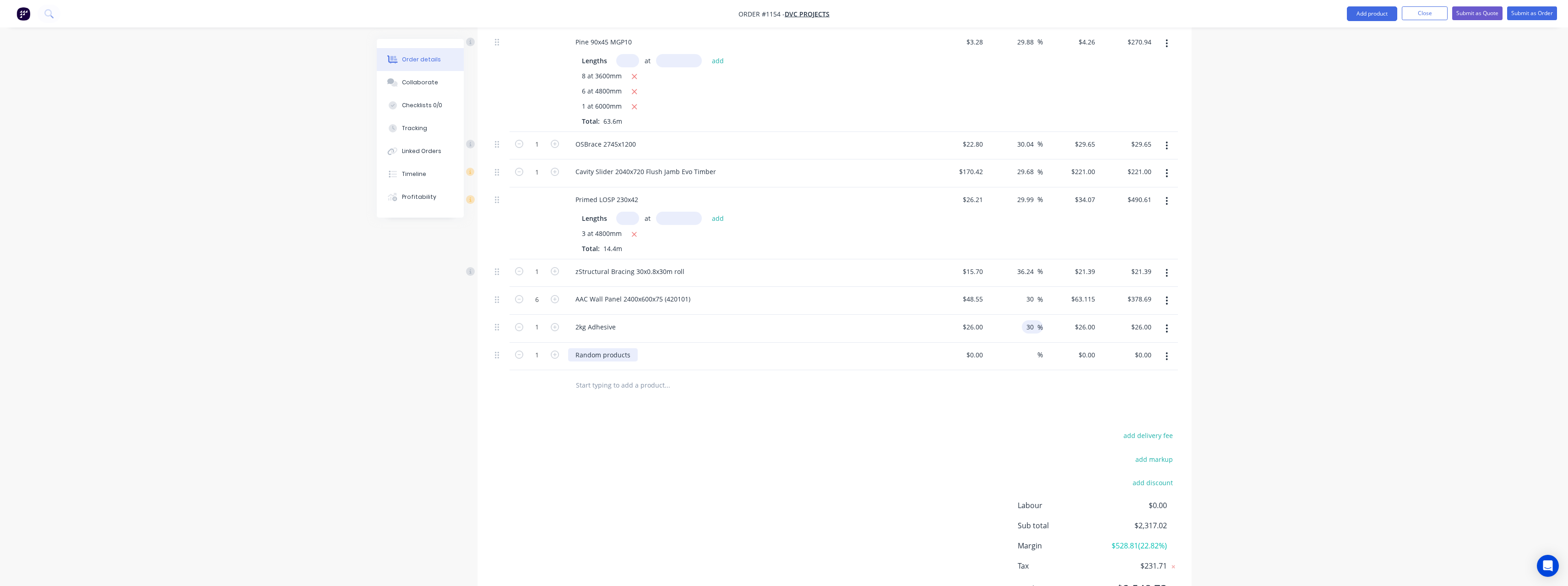
type input "30"
type input "$33.80"
drag, startPoint x: 632, startPoint y: 346, endPoint x: 553, endPoint y: 349, distance: 79.1
click at [553, 349] on div "1 Random products $0.00 $0.00 % $0.00 $0.00 $0.00 $0.00" at bounding box center [834, 356] width 687 height 28
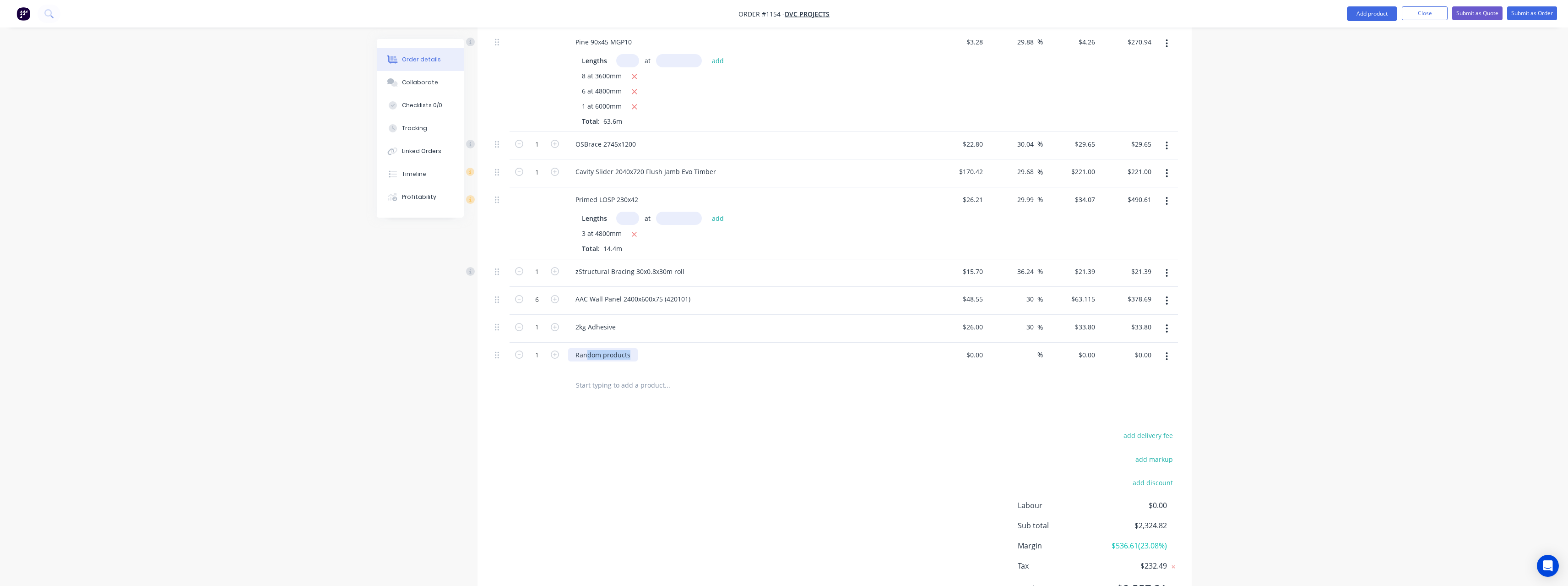
click at [629, 348] on div "Random products" at bounding box center [603, 355] width 70 height 13
click at [985, 348] on input at bounding box center [976, 355] width 21 height 13
type input "$14.50"
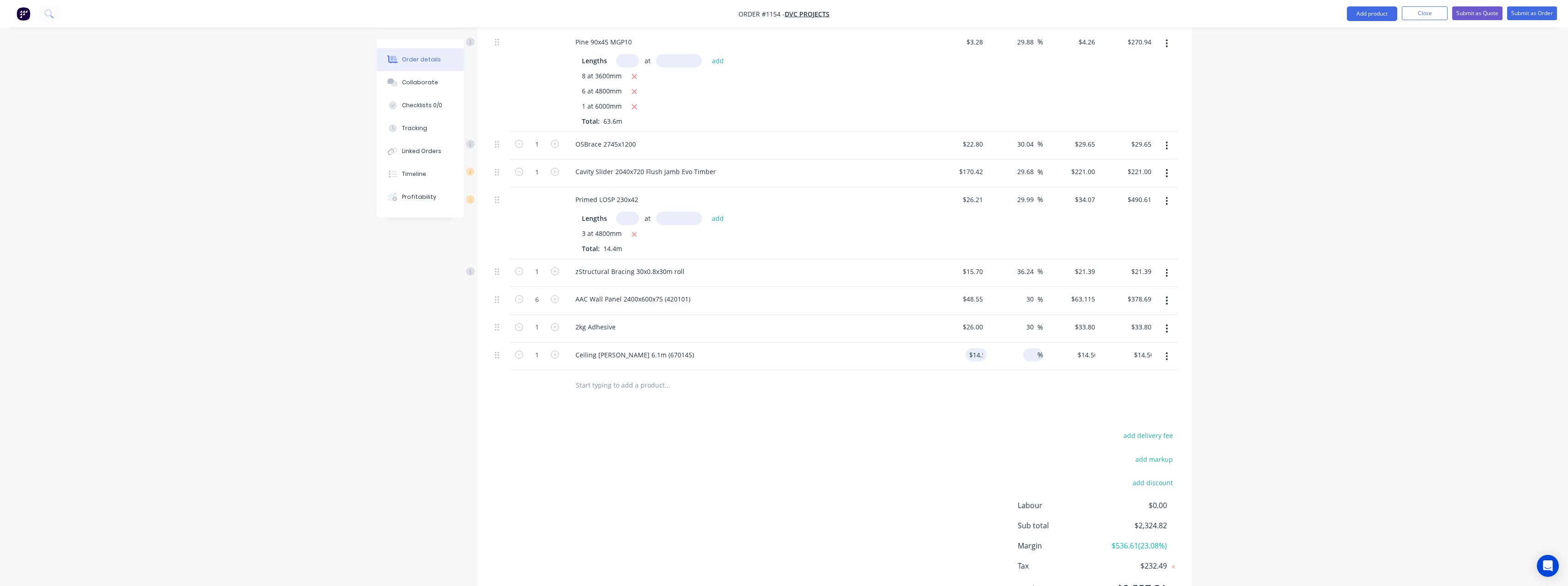
click at [1036, 348] on input at bounding box center [1032, 355] width 10 height 13
type input "30"
type input "$18.85"
click at [644, 376] on input "text" at bounding box center [667, 384] width 183 height 18
click at [553, 350] on icon "button" at bounding box center [554, 354] width 8 height 8
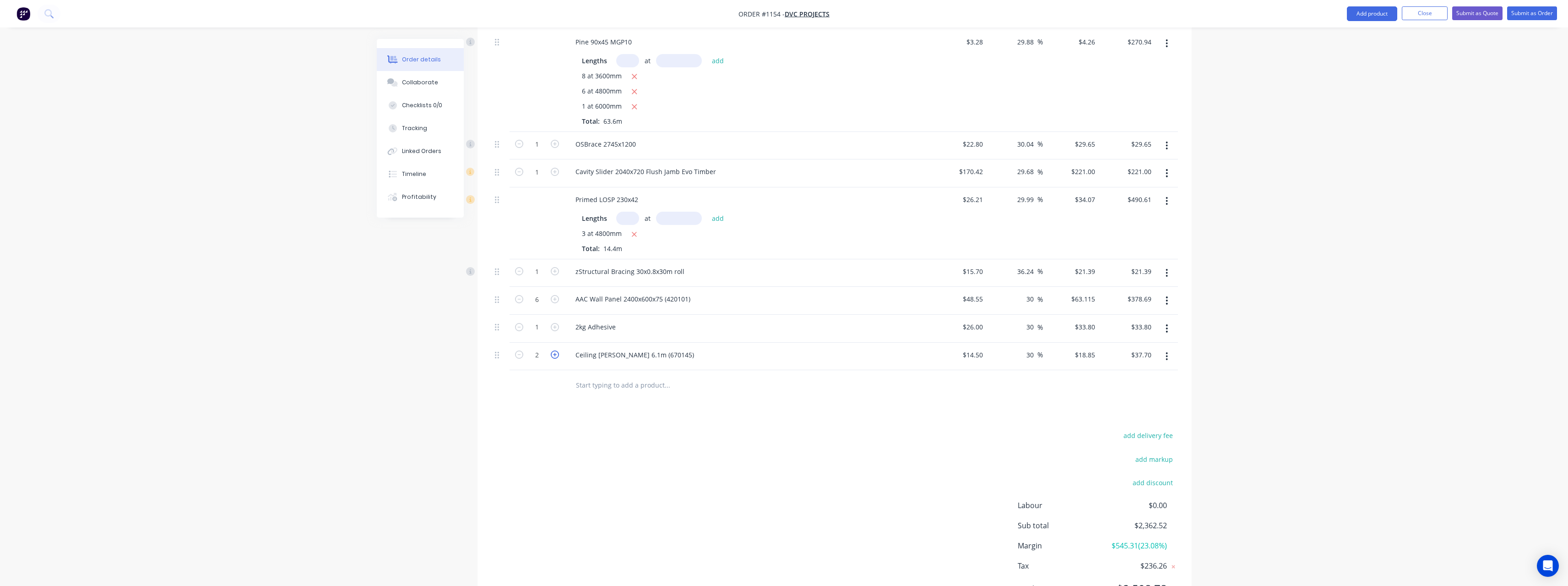
click at [553, 350] on icon "button" at bounding box center [554, 354] width 8 height 8
click at [596, 375] on input "text" at bounding box center [667, 384] width 183 height 18
click at [632, 375] on input "text" at bounding box center [667, 384] width 183 height 18
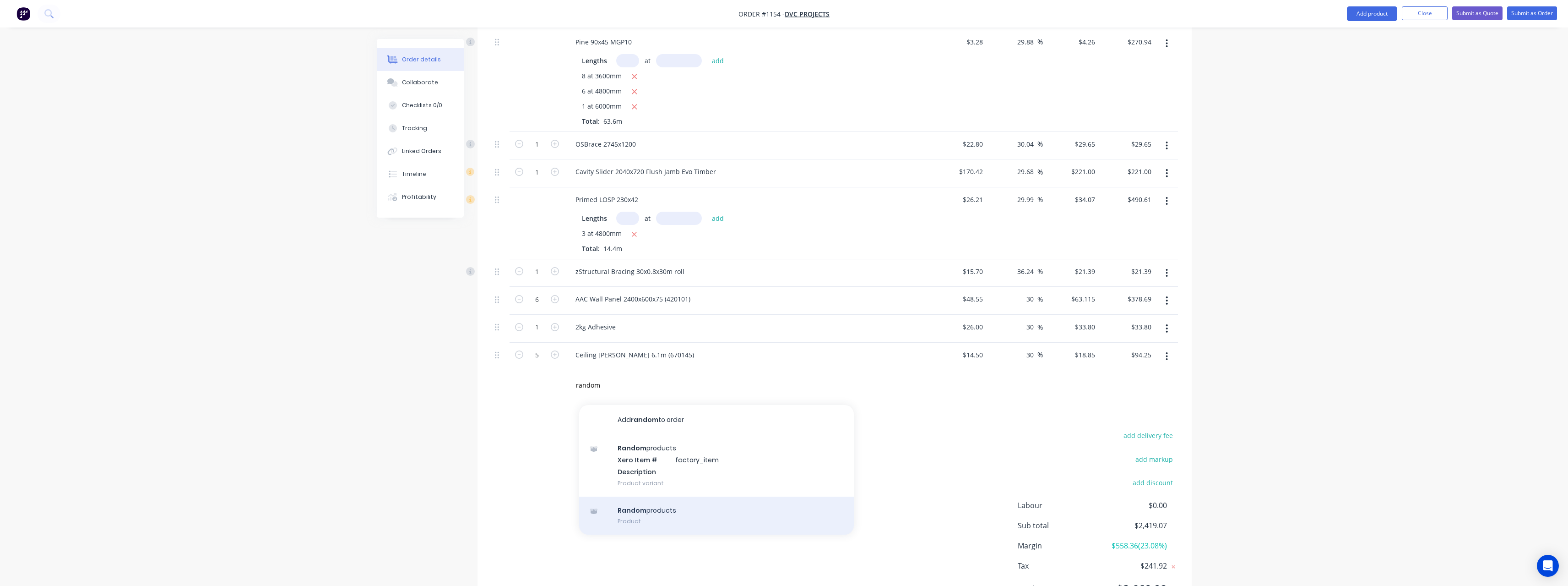
click at [646, 501] on div "Random products Product" at bounding box center [716, 515] width 275 height 38
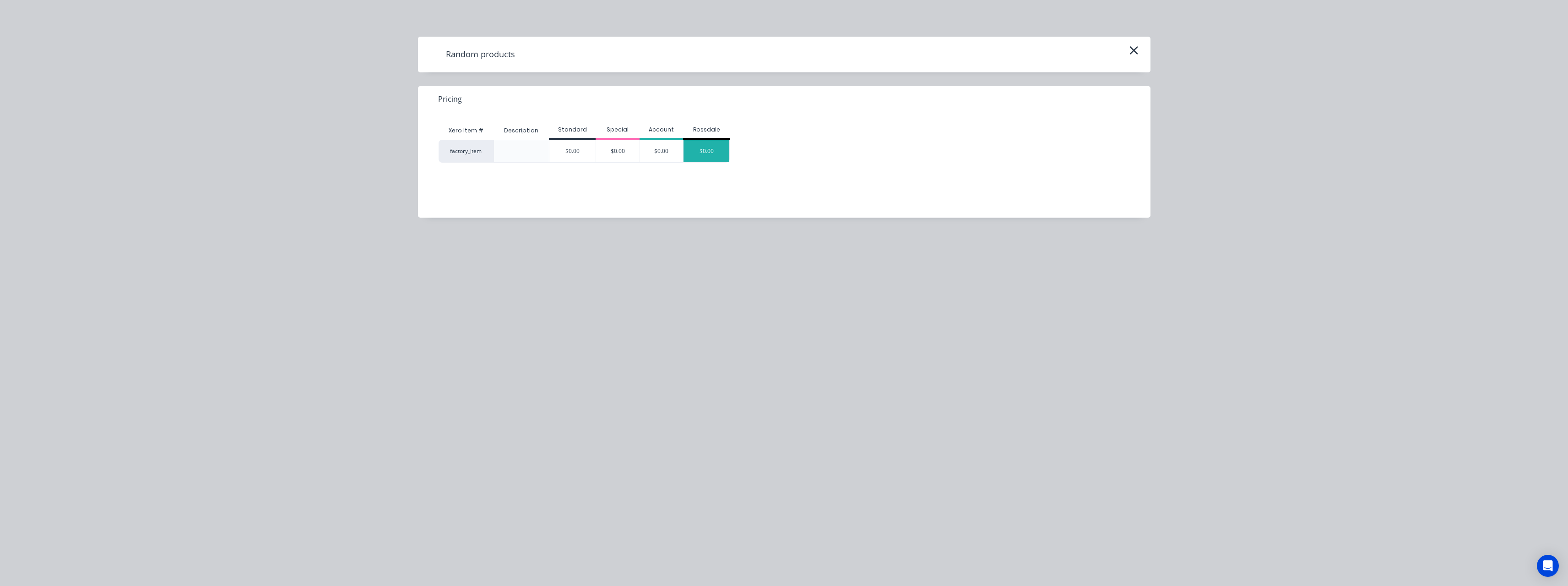
drag, startPoint x: 713, startPoint y: 147, endPoint x: 714, endPoint y: 199, distance: 52.0
click at [713, 148] on div "$0.00" at bounding box center [707, 151] width 46 height 22
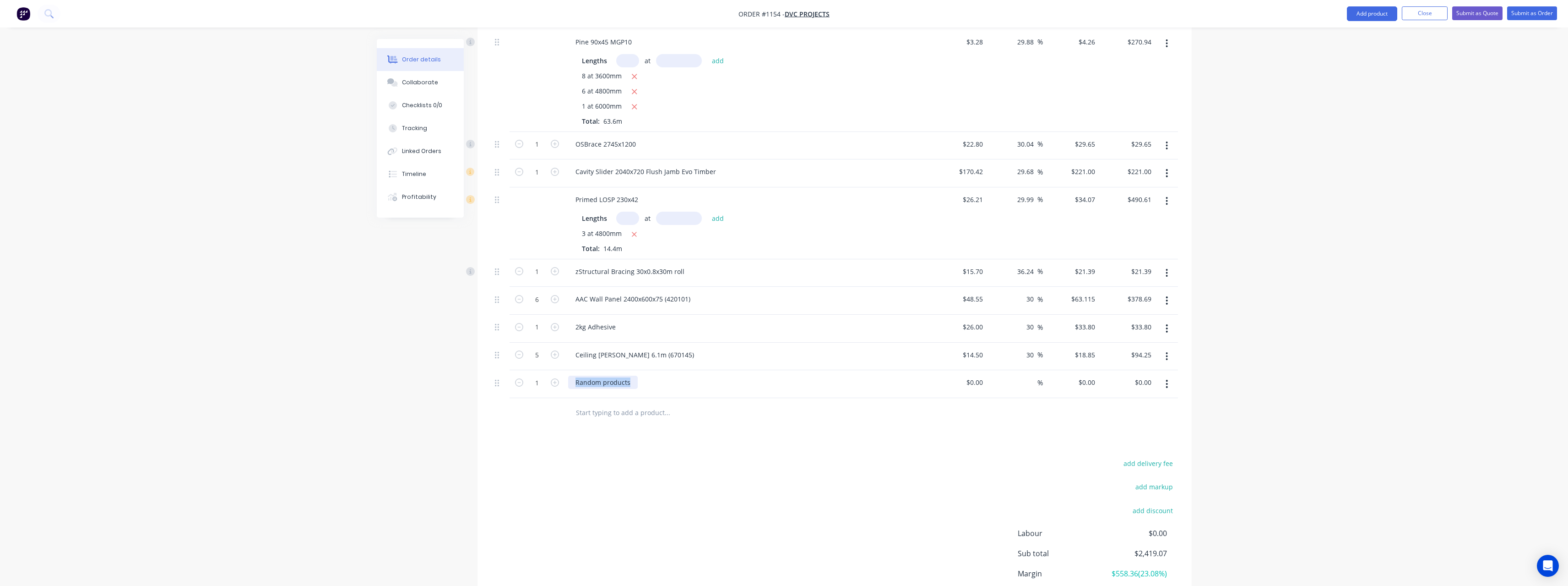
drag, startPoint x: 631, startPoint y: 374, endPoint x: 549, endPoint y: 367, distance: 82.3
click at [549, 370] on div "1 Random products $0.00 $0.00 % $0.00 $0.00 $0.00 $0.00" at bounding box center [834, 384] width 687 height 28
click at [986, 375] on input at bounding box center [976, 382] width 21 height 13
click at [1031, 375] on input at bounding box center [1032, 382] width 10 height 13
click at [652, 409] on input "text" at bounding box center [667, 412] width 183 height 18
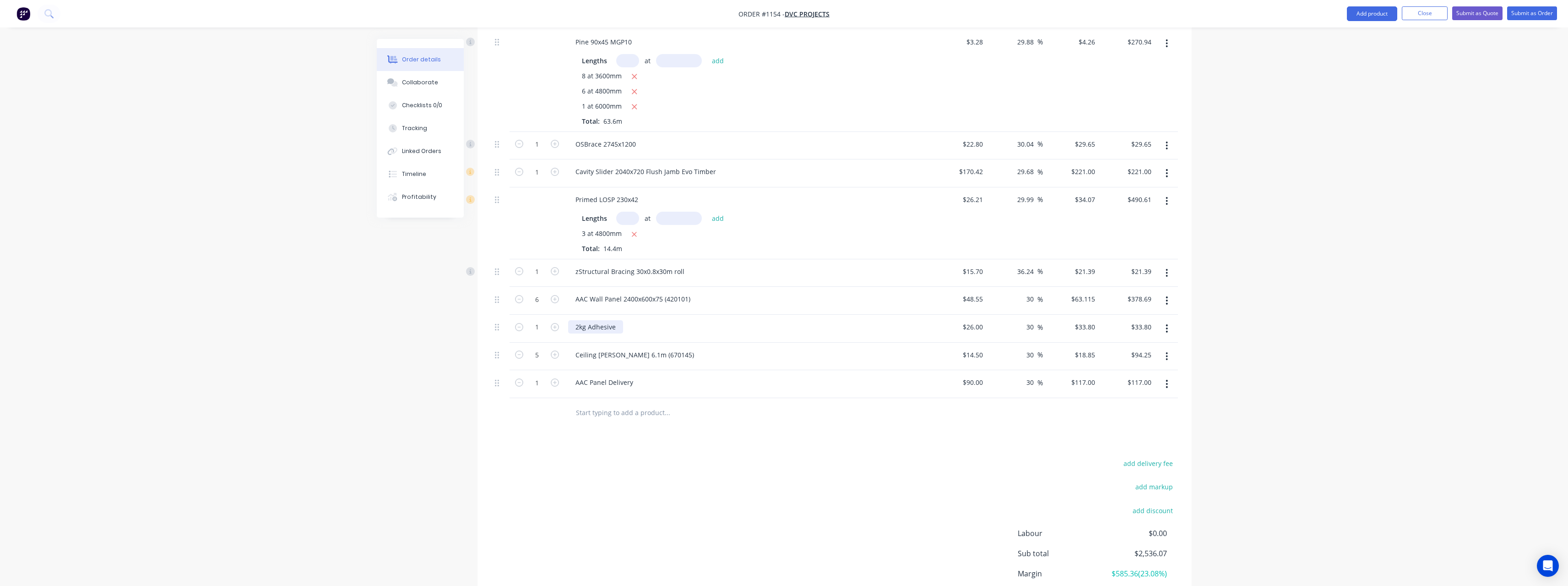
click at [580, 320] on div "2kg Adhesive" at bounding box center [596, 327] width 55 height 13
click at [624, 320] on div "20kg Adhesive" at bounding box center [598, 327] width 59 height 13
click at [626, 320] on div "20kg Adhesive (" at bounding box center [599, 327] width 63 height 13
click at [624, 408] on input "text" at bounding box center [667, 412] width 183 height 18
click at [1488, 14] on button "Submit as Quote" at bounding box center [1477, 13] width 50 height 14
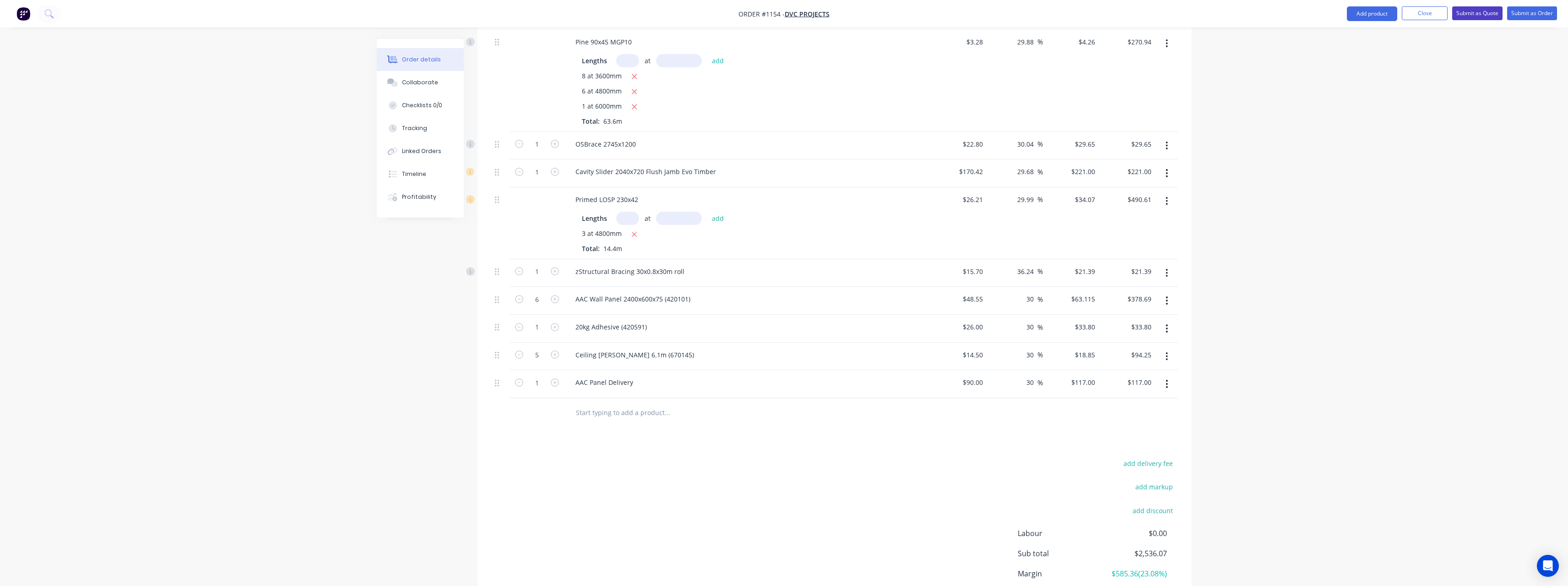
scroll to position [0, 0]
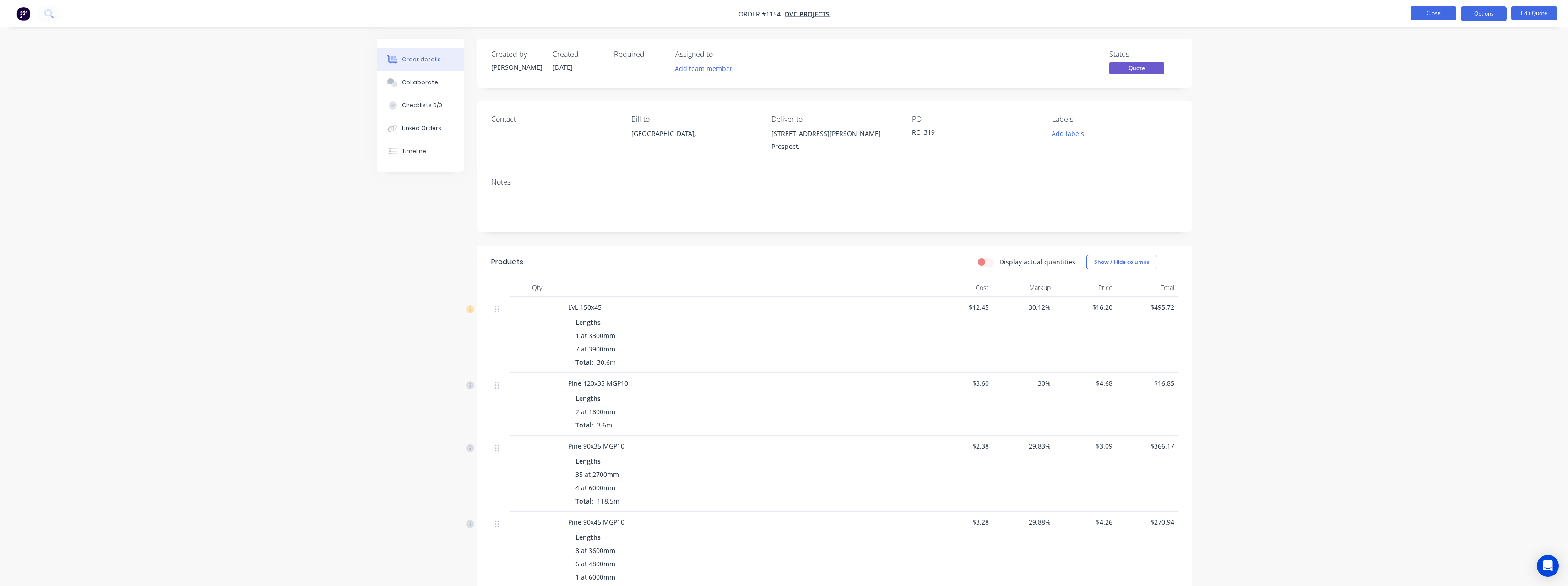
click at [1426, 11] on button "Close" at bounding box center [1433, 13] width 46 height 14
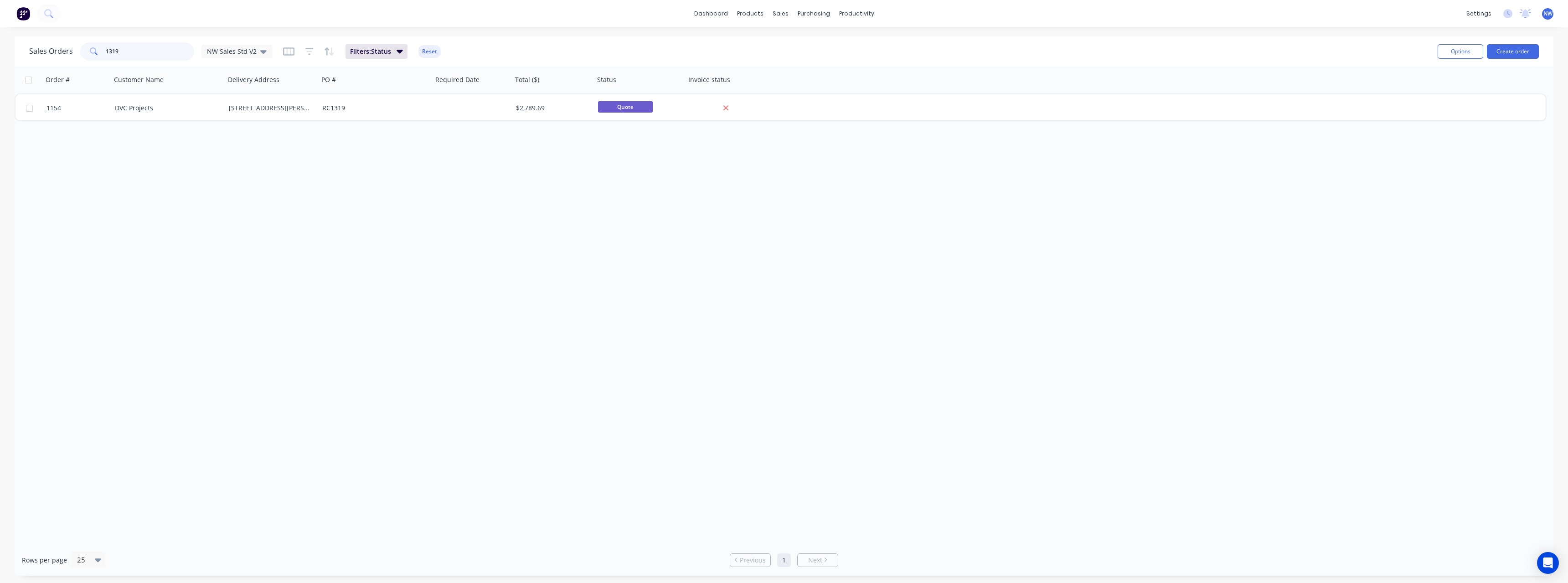
click at [110, 49] on input "1319" at bounding box center [149, 51] width 89 height 18
drag, startPoint x: 119, startPoint y: 52, endPoint x: 80, endPoint y: 55, distance: 39.1
click at [80, 55] on div "1319" at bounding box center [137, 51] width 114 height 18
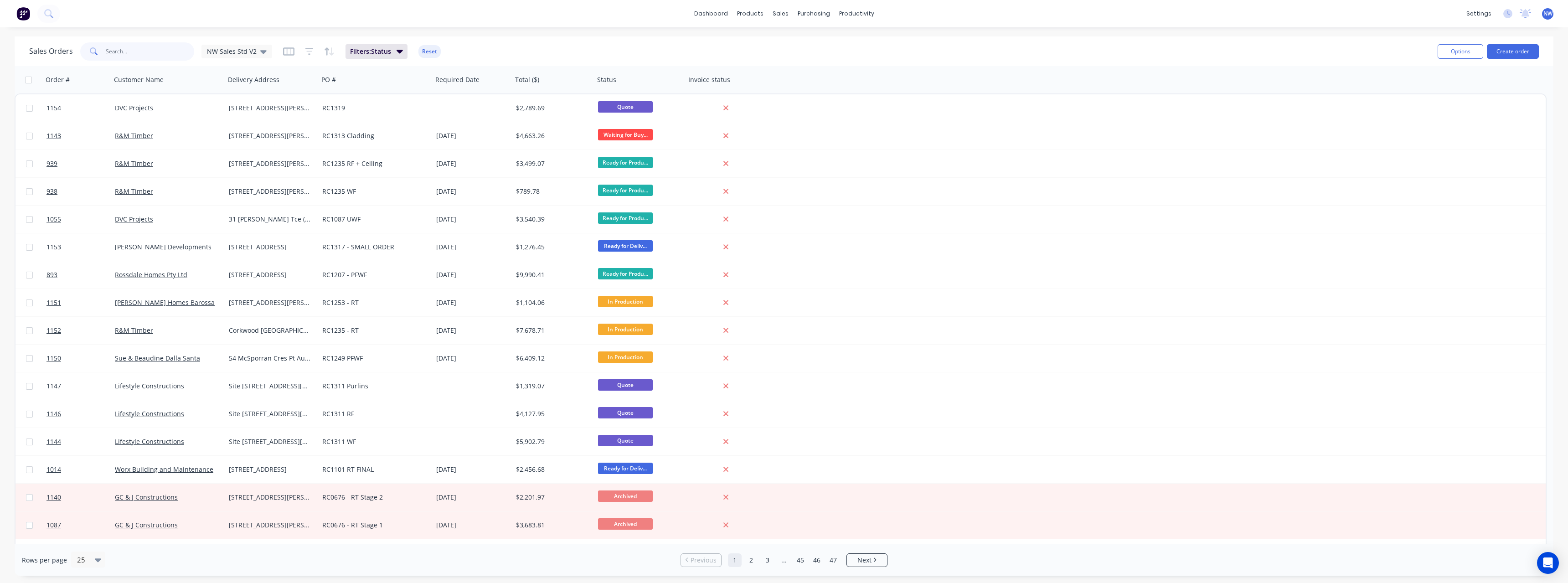
click at [139, 53] on input "text" at bounding box center [149, 51] width 89 height 18
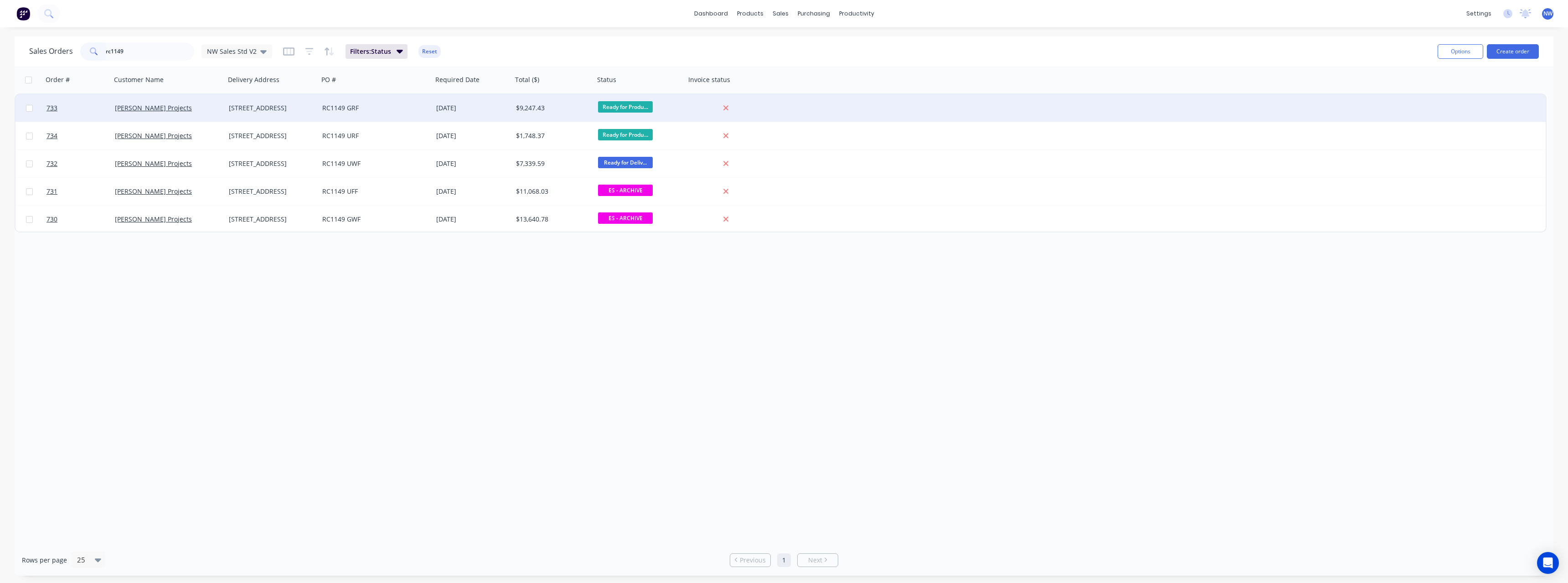
click at [198, 108] on div "[PERSON_NAME] Projects" at bounding box center [166, 108] width 101 height 9
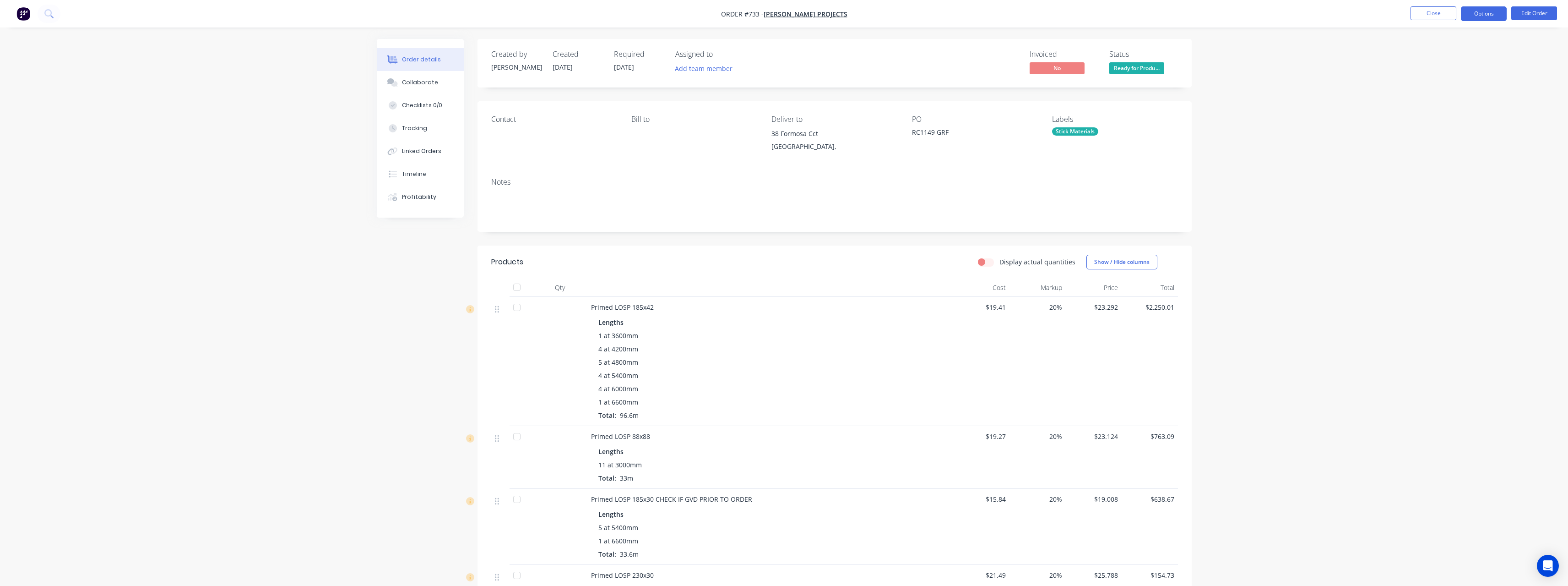
click at [1500, 11] on button "Options" at bounding box center [1484, 14] width 46 height 15
click at [1465, 214] on div "Duplicate" at bounding box center [1456, 220] width 84 height 13
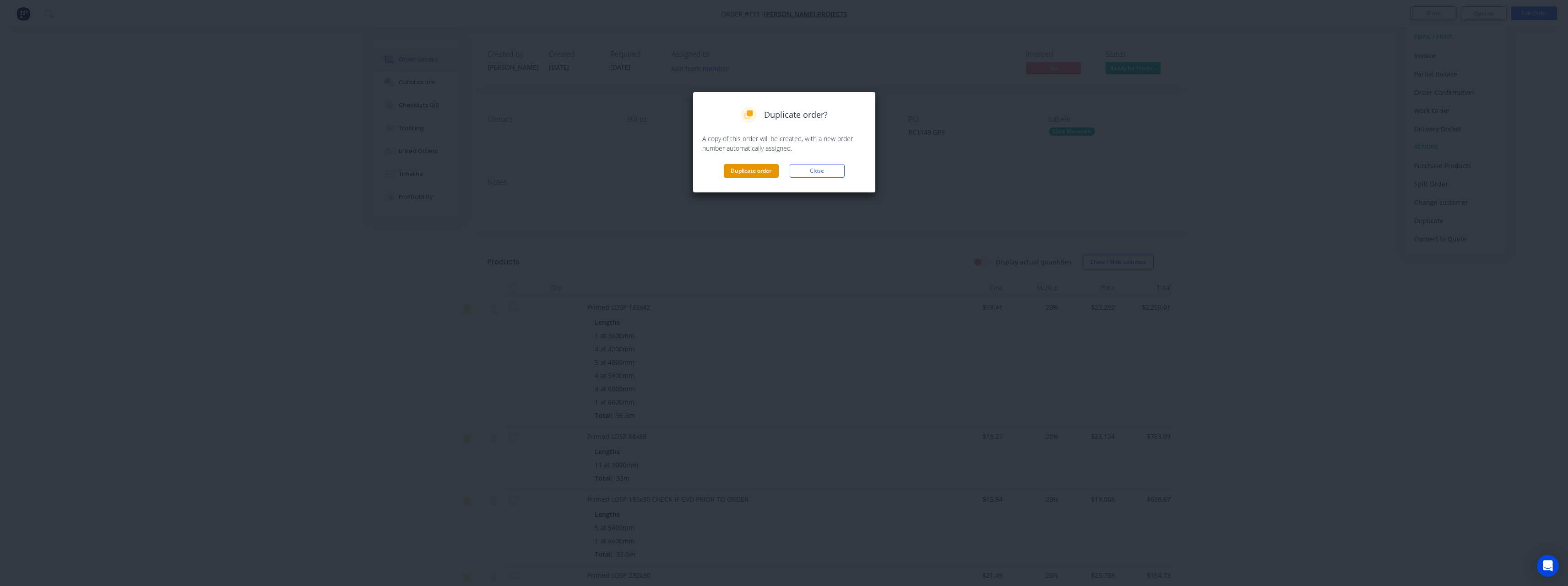
click at [765, 167] on button "Duplicate order" at bounding box center [751, 171] width 55 height 14
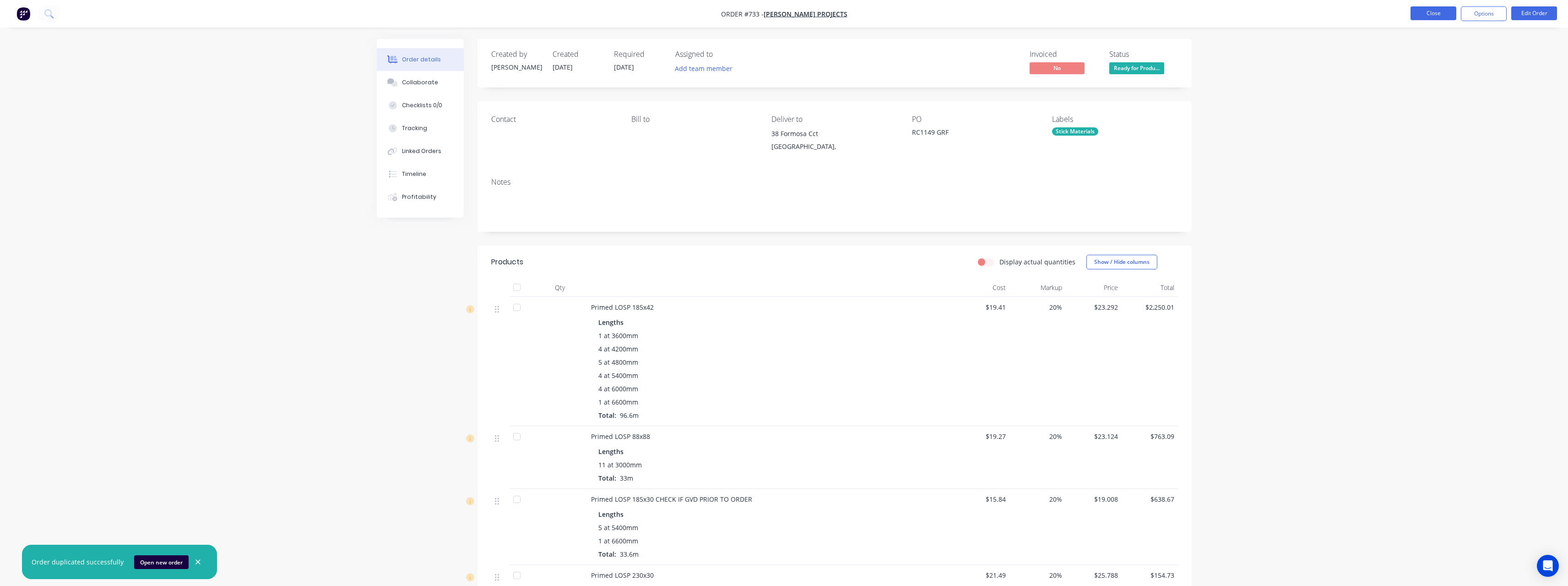
click at [1433, 16] on button "Close" at bounding box center [1433, 13] width 46 height 14
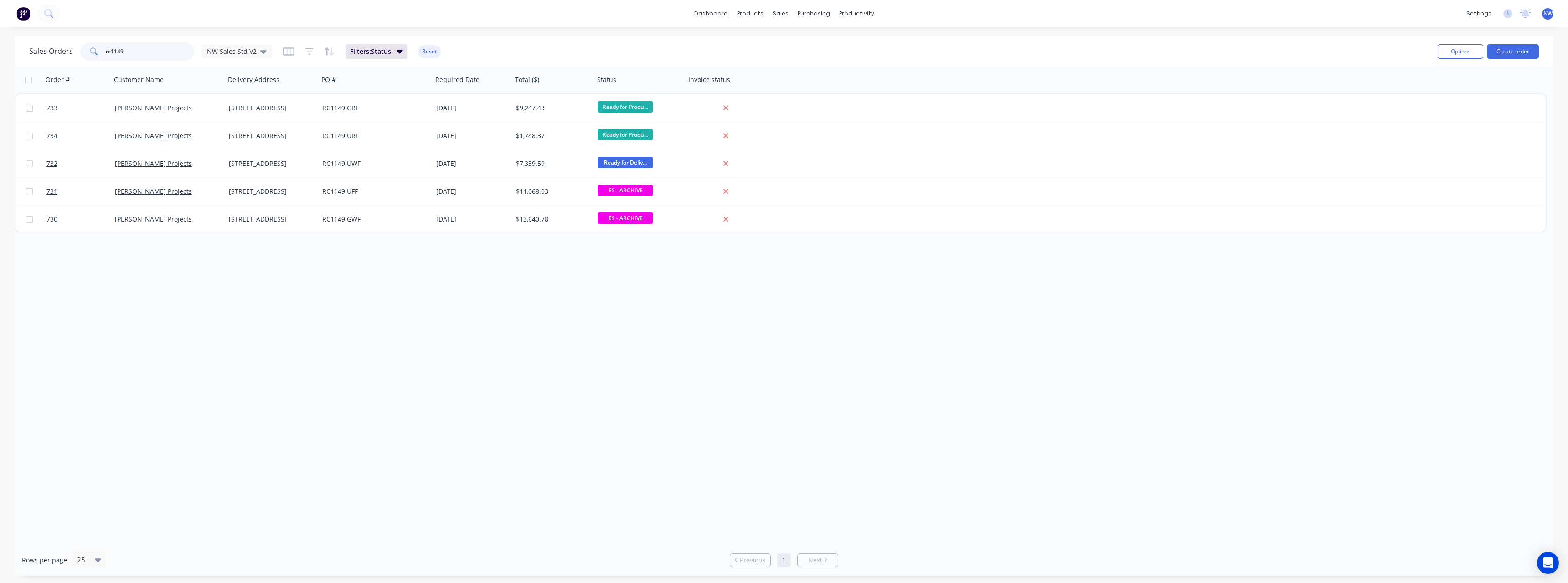
drag, startPoint x: 136, startPoint y: 50, endPoint x: 84, endPoint y: 53, distance: 52.1
click at [84, 53] on div "rc1149" at bounding box center [137, 51] width 114 height 18
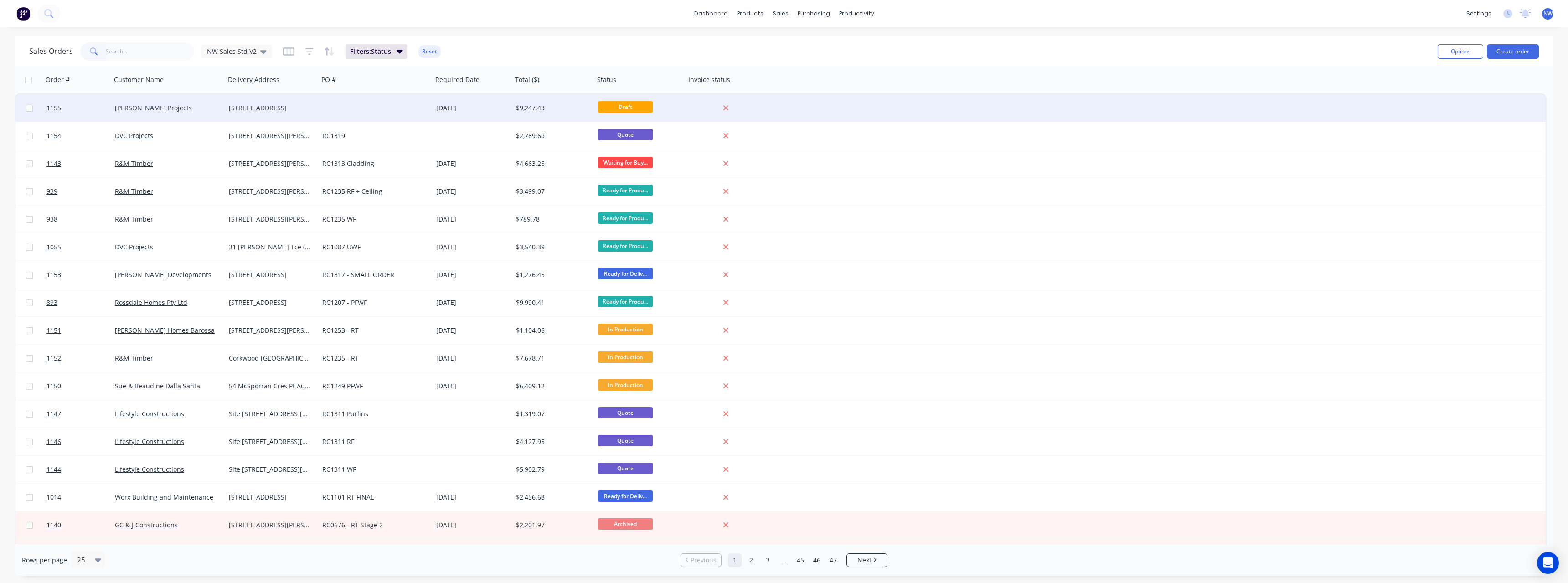
click at [251, 113] on div "[STREET_ADDRESS]" at bounding box center [272, 108] width 94 height 27
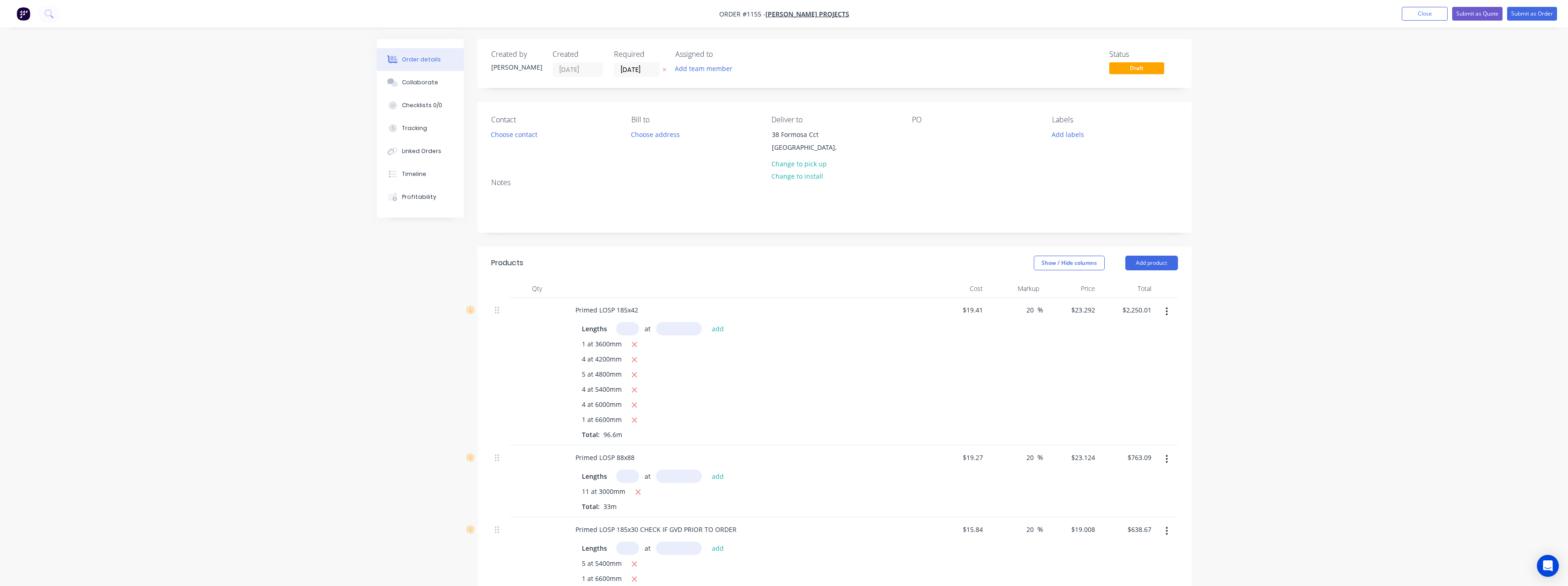
click at [668, 69] on button "button" at bounding box center [664, 70] width 10 height 10
drag, startPoint x: 922, startPoint y: 136, endPoint x: 902, endPoint y: 171, distance: 40.3
click at [922, 137] on div at bounding box center [919, 135] width 15 height 13
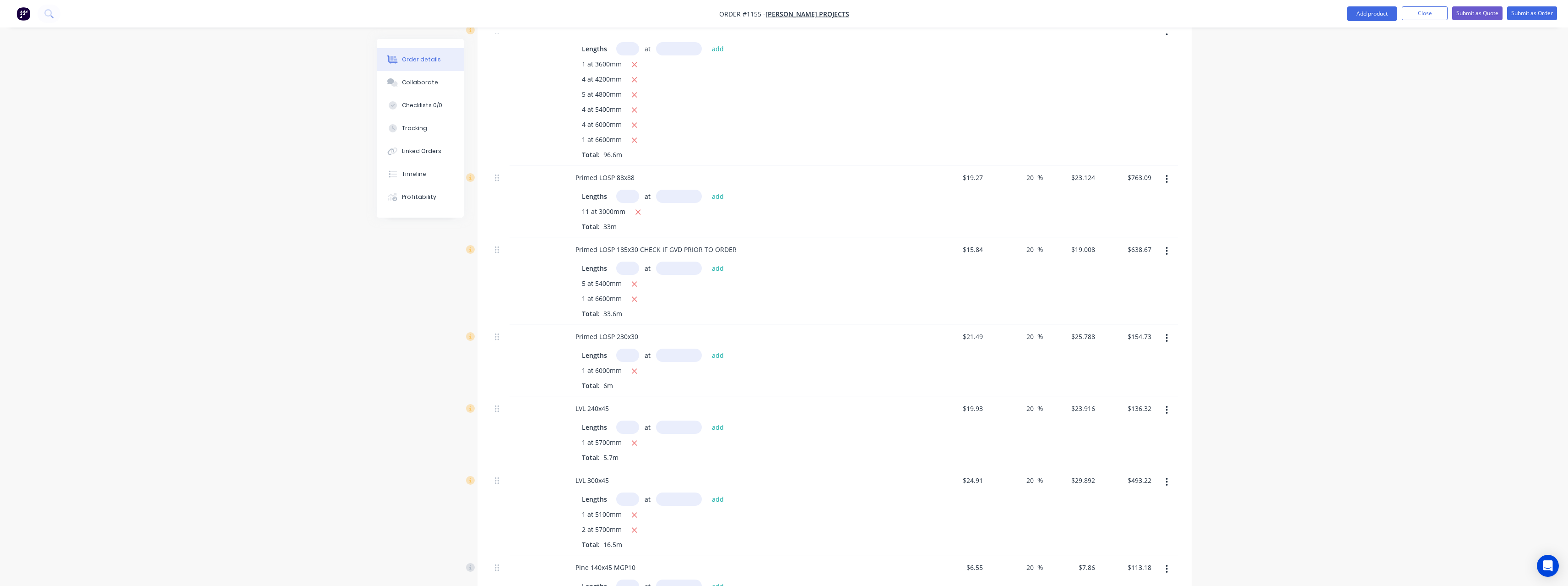
scroll to position [320, 0]
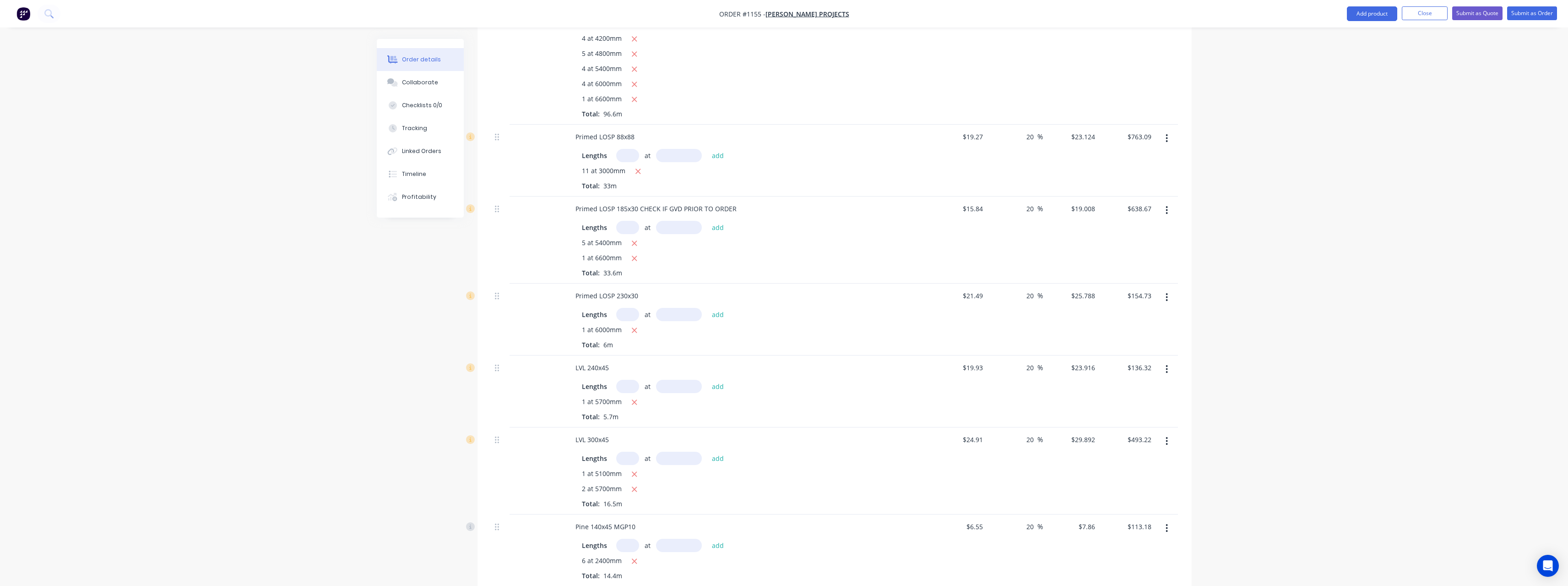
click at [1168, 373] on icon "button" at bounding box center [1167, 369] width 2 height 10
click at [1148, 442] on div "Delete" at bounding box center [1134, 448] width 71 height 13
click at [1170, 370] on button "button" at bounding box center [1167, 369] width 21 height 16
click at [1144, 444] on div "Delete" at bounding box center [1134, 448] width 71 height 13
click at [1170, 373] on button "button" at bounding box center [1167, 369] width 21 height 16
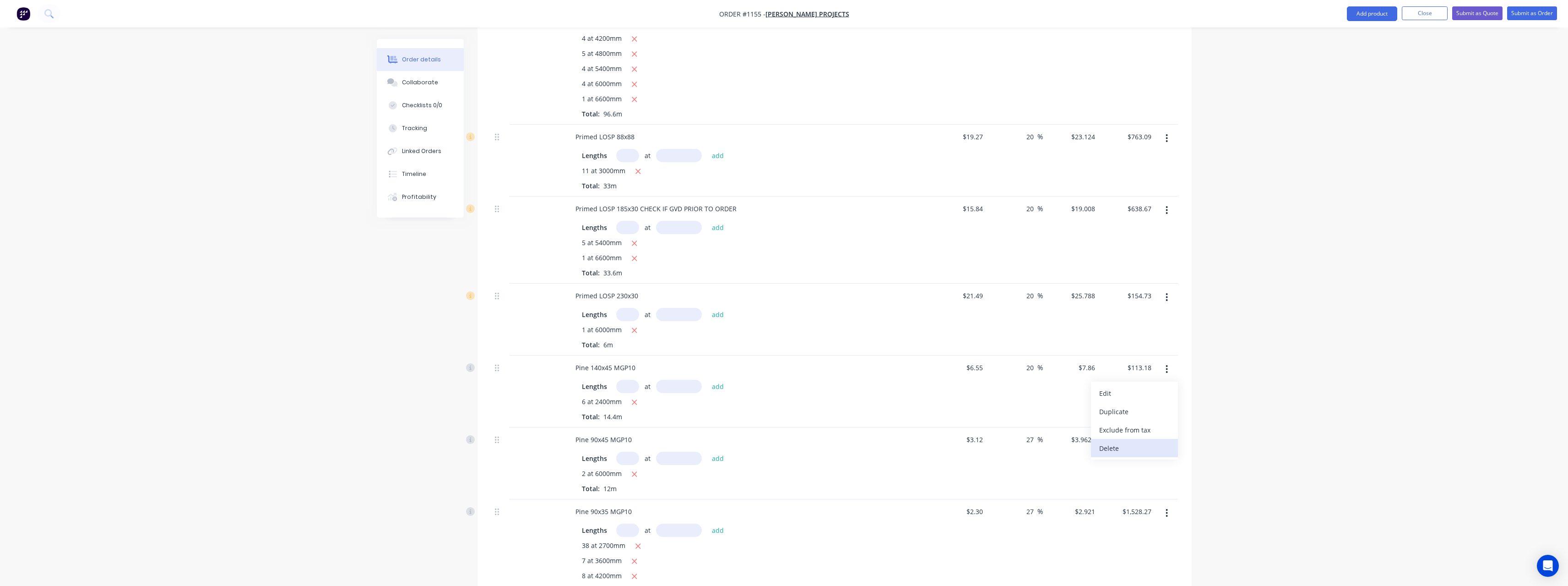
click at [1143, 443] on div "Delete" at bounding box center [1134, 448] width 71 height 13
click at [1167, 371] on icon "button" at bounding box center [1167, 369] width 2 height 10
click at [1139, 445] on div "Delete" at bounding box center [1134, 448] width 71 height 13
click at [1170, 365] on button "button" at bounding box center [1167, 369] width 21 height 16
click at [1136, 445] on div "Delete" at bounding box center [1134, 448] width 71 height 13
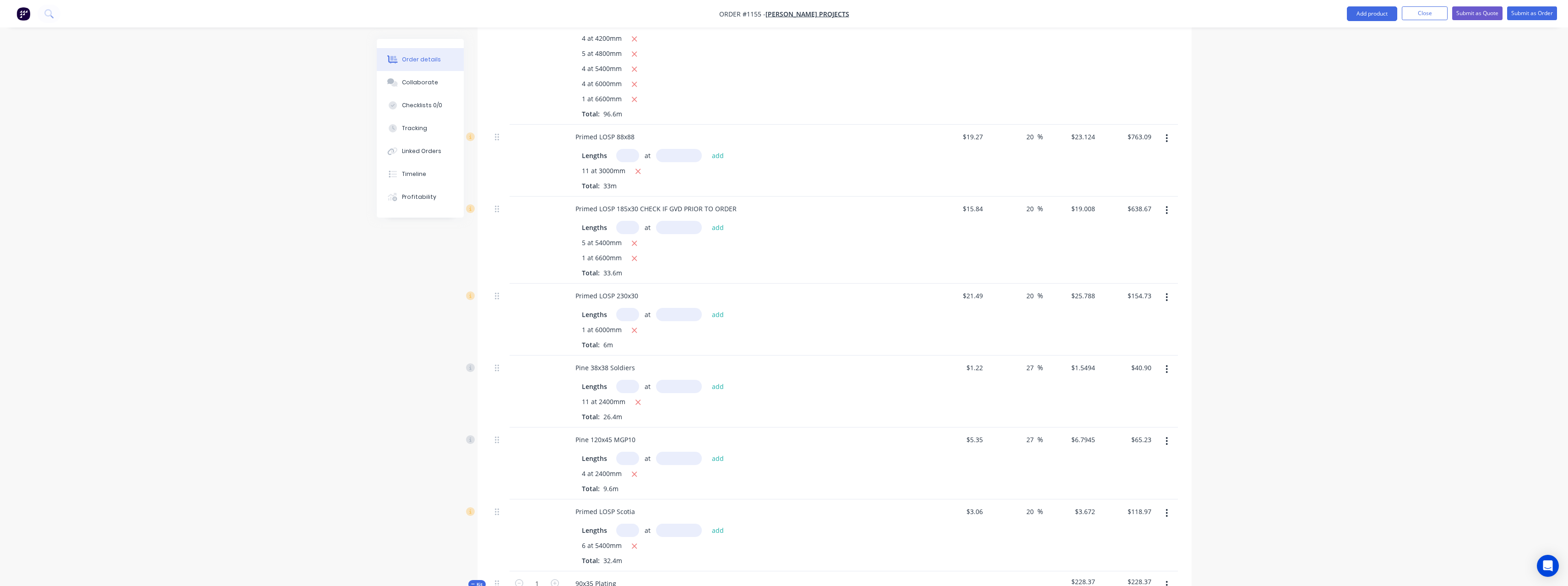
click at [1167, 370] on icon "button" at bounding box center [1167, 369] width 1 height 8
click at [1134, 448] on div "Delete" at bounding box center [1134, 448] width 71 height 13
click at [1167, 370] on icon "button" at bounding box center [1167, 369] width 2 height 10
click at [1140, 446] on div "Delete" at bounding box center [1134, 448] width 71 height 13
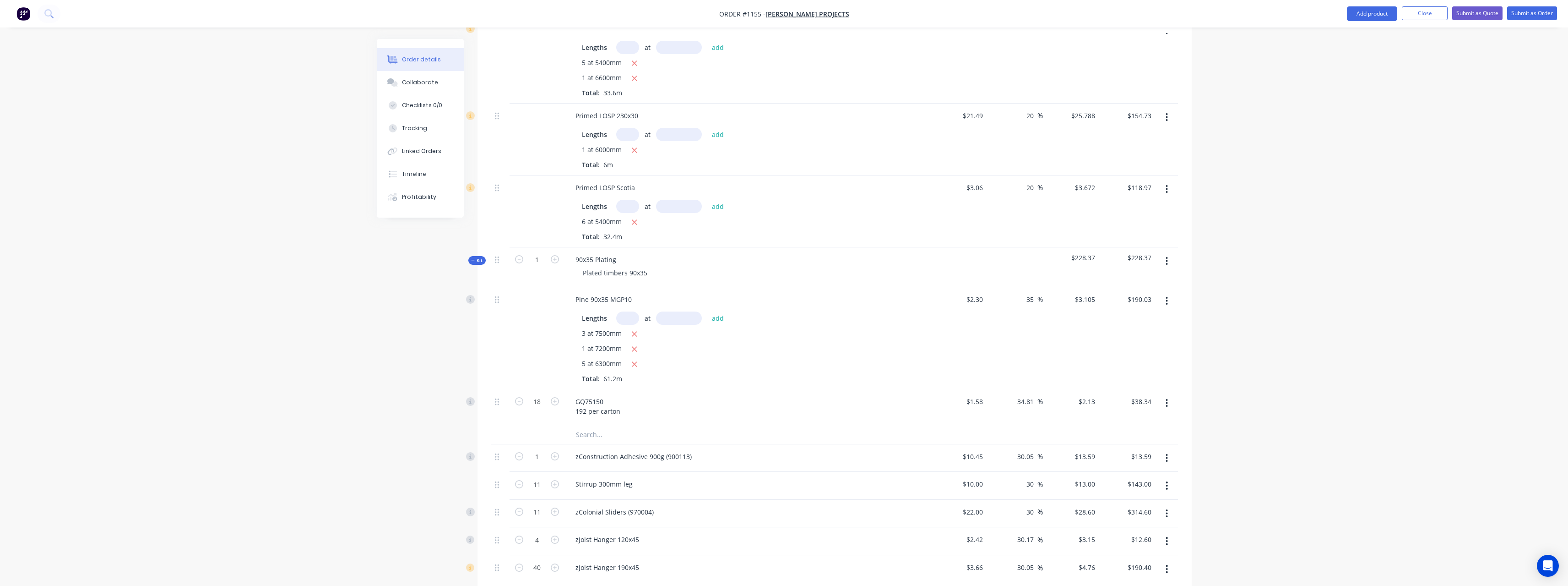
scroll to position [504, 0]
click at [1171, 259] on button "button" at bounding box center [1167, 258] width 21 height 16
click at [1136, 335] on div "Delete" at bounding box center [1134, 336] width 71 height 13
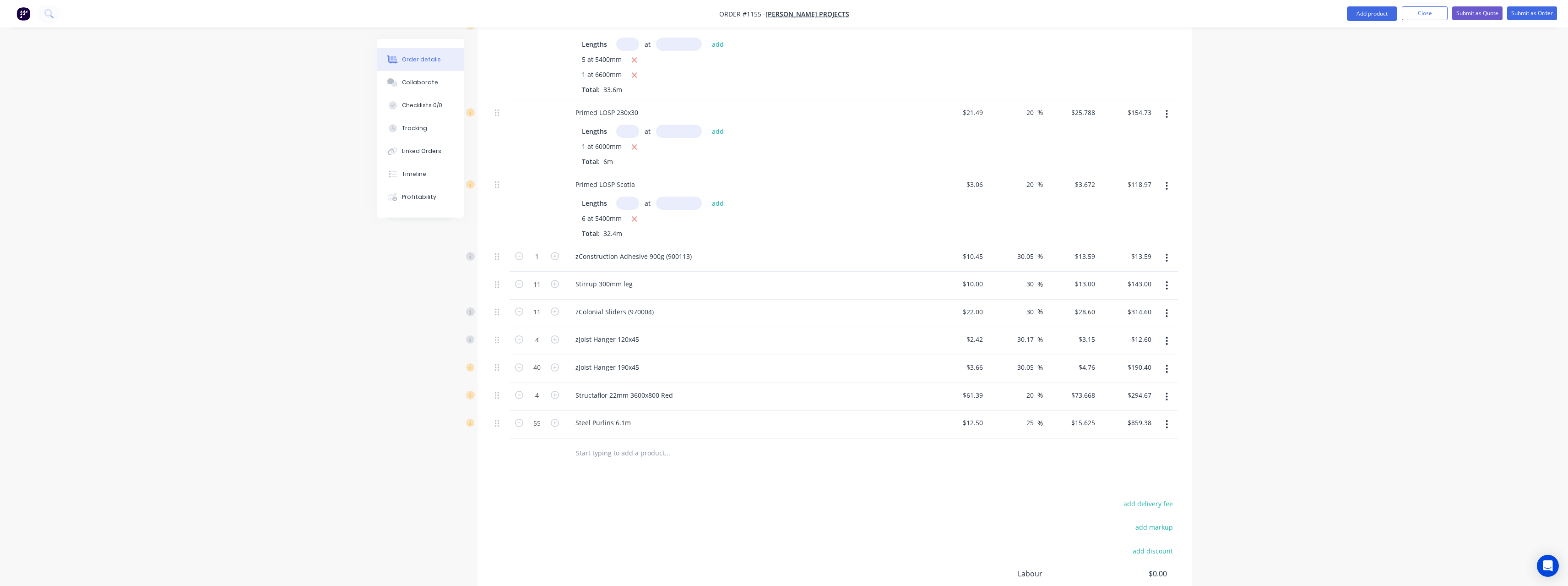
click at [1171, 256] on button "button" at bounding box center [1167, 258] width 21 height 16
click at [1134, 333] on div "Delete" at bounding box center [1134, 336] width 71 height 13
click at [1168, 260] on icon "button" at bounding box center [1167, 258] width 2 height 10
click at [1149, 333] on div "Delete" at bounding box center [1134, 336] width 71 height 13
click at [1169, 258] on button "button" at bounding box center [1167, 258] width 21 height 16
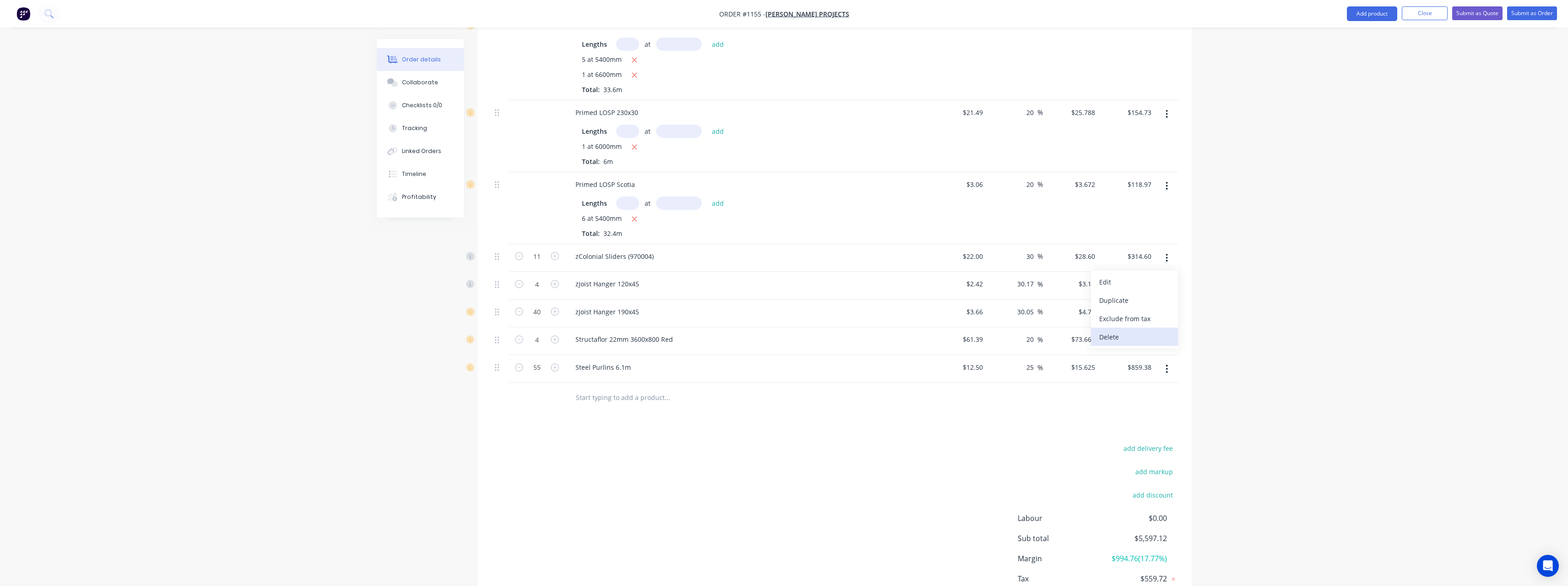
click at [1129, 335] on div "Delete" at bounding box center [1134, 336] width 71 height 13
click at [1167, 260] on icon "button" at bounding box center [1167, 258] width 2 height 10
click at [1128, 335] on div "Delete" at bounding box center [1134, 336] width 71 height 13
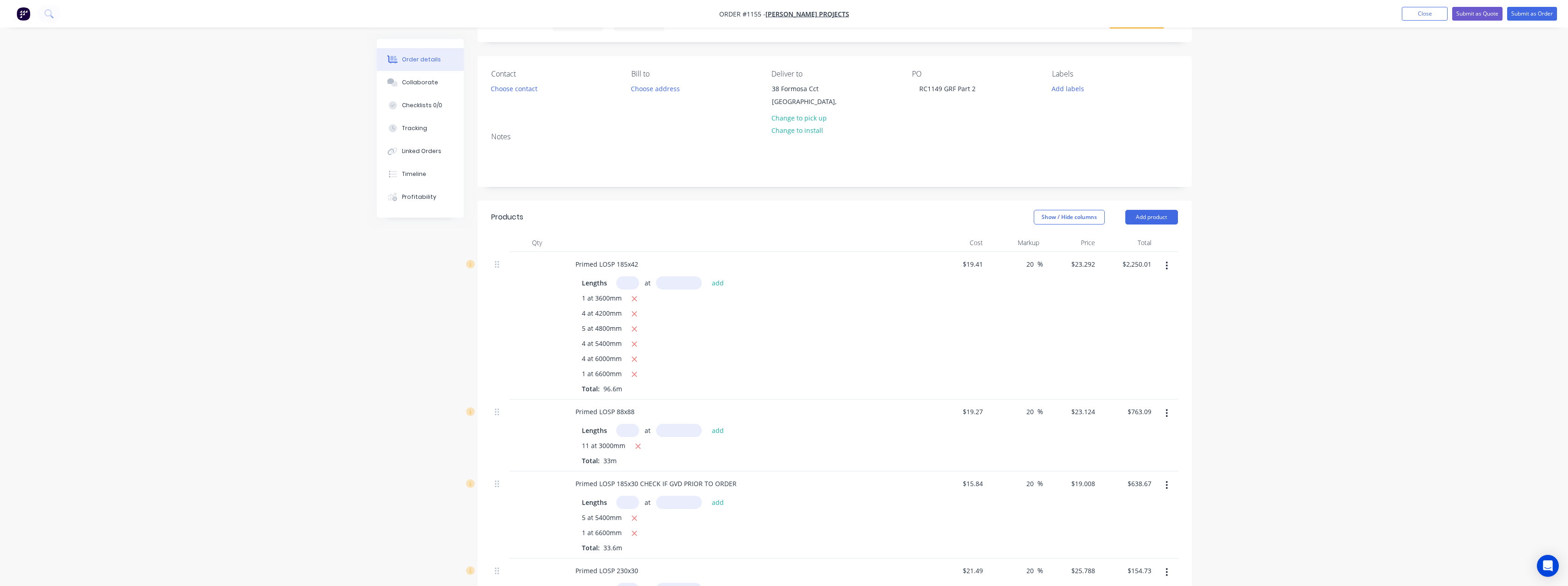
scroll to position [0, 0]
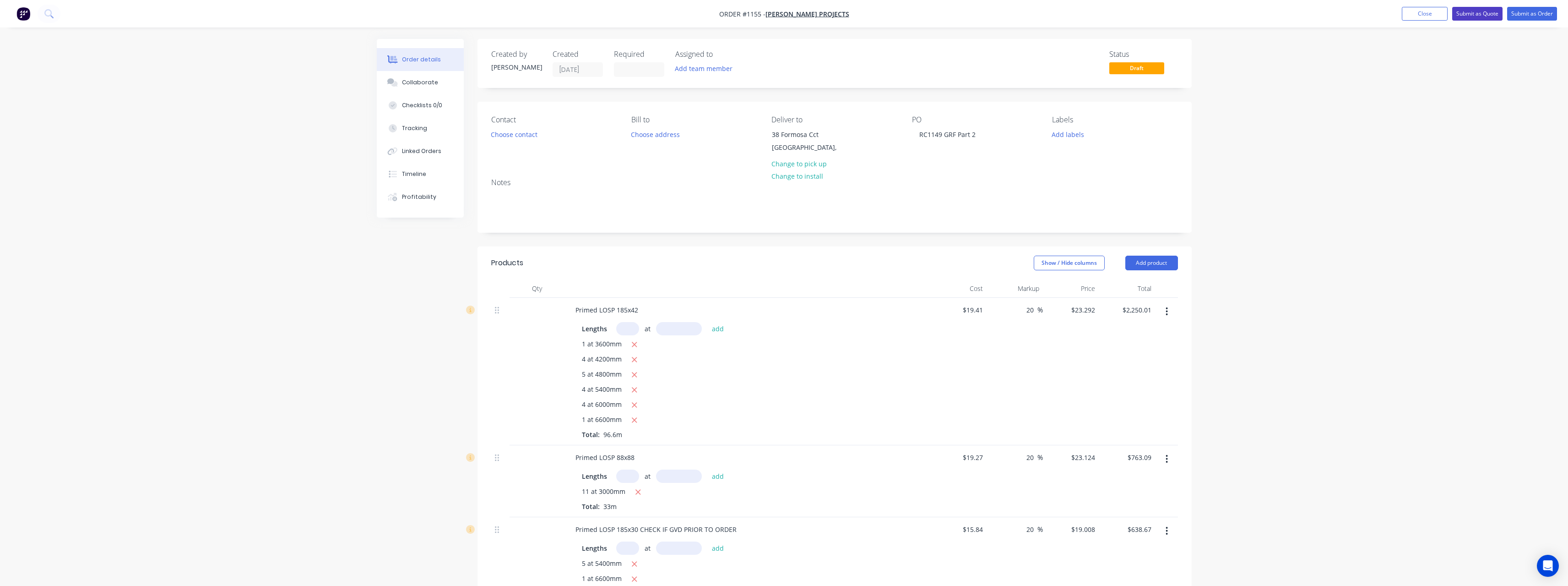
click at [1484, 15] on button "Submit as Quote" at bounding box center [1477, 13] width 50 height 14
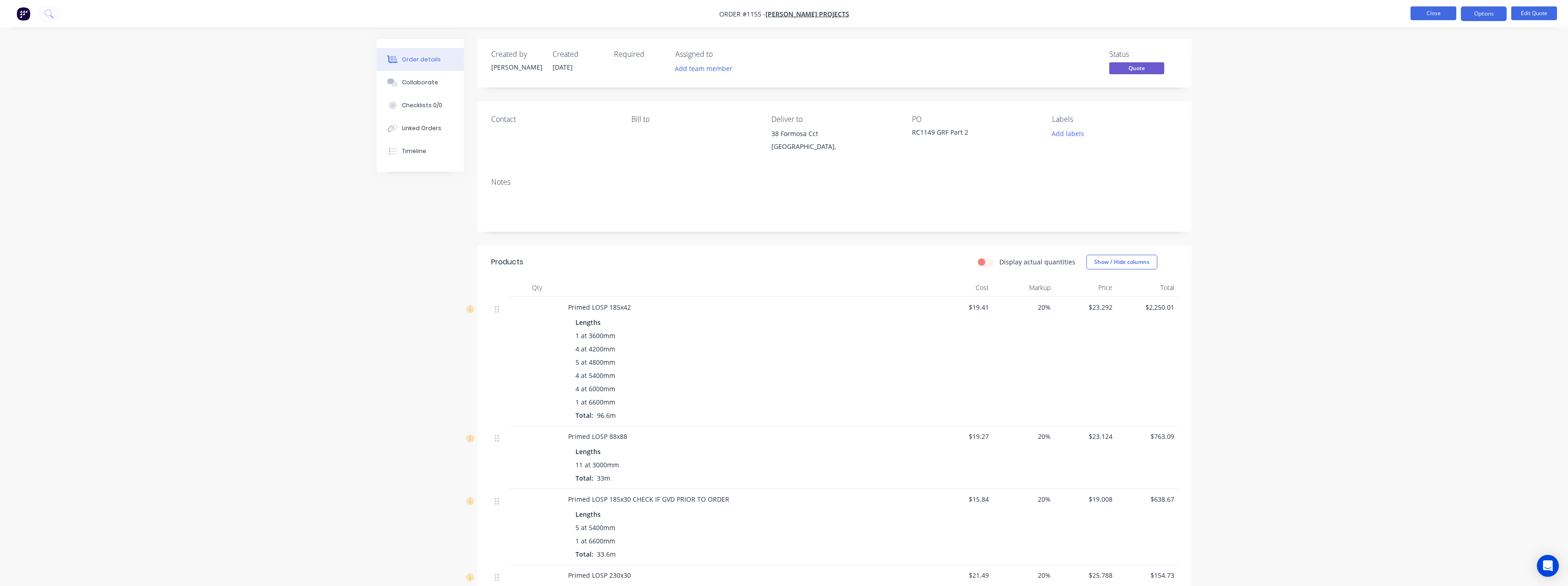
click at [1430, 14] on button "Close" at bounding box center [1433, 13] width 46 height 14
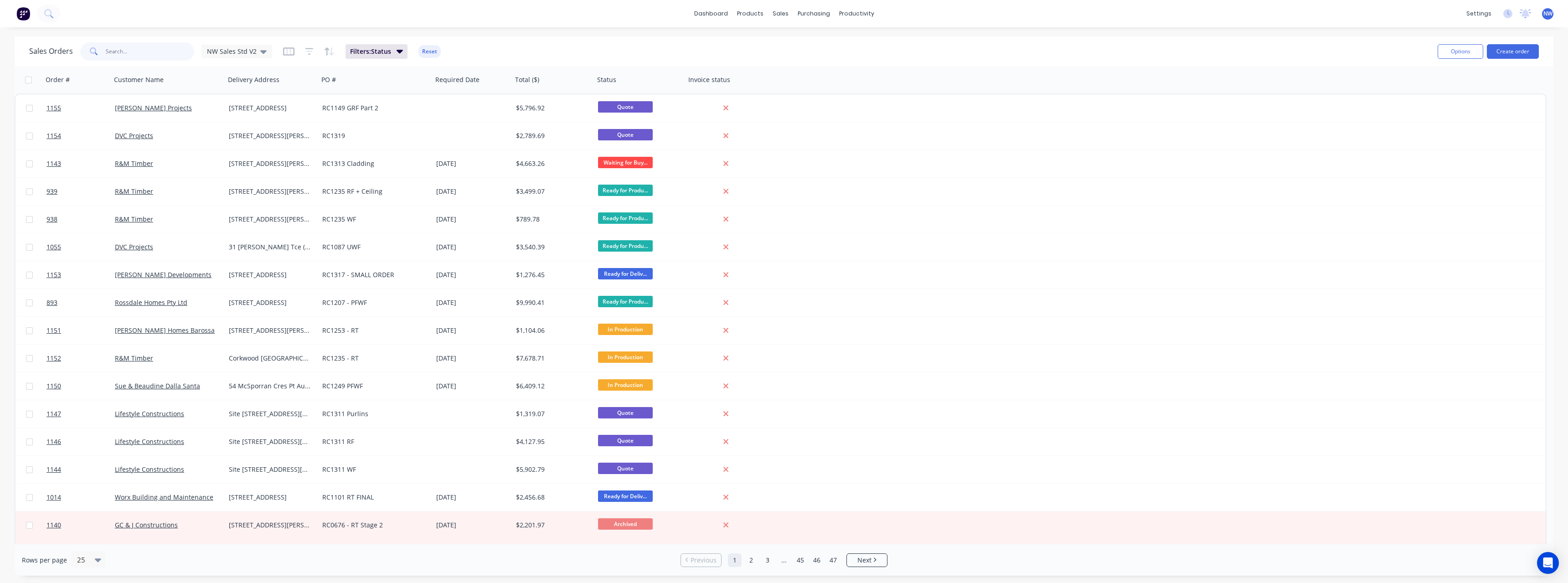
click at [148, 55] on input "text" at bounding box center [149, 51] width 89 height 18
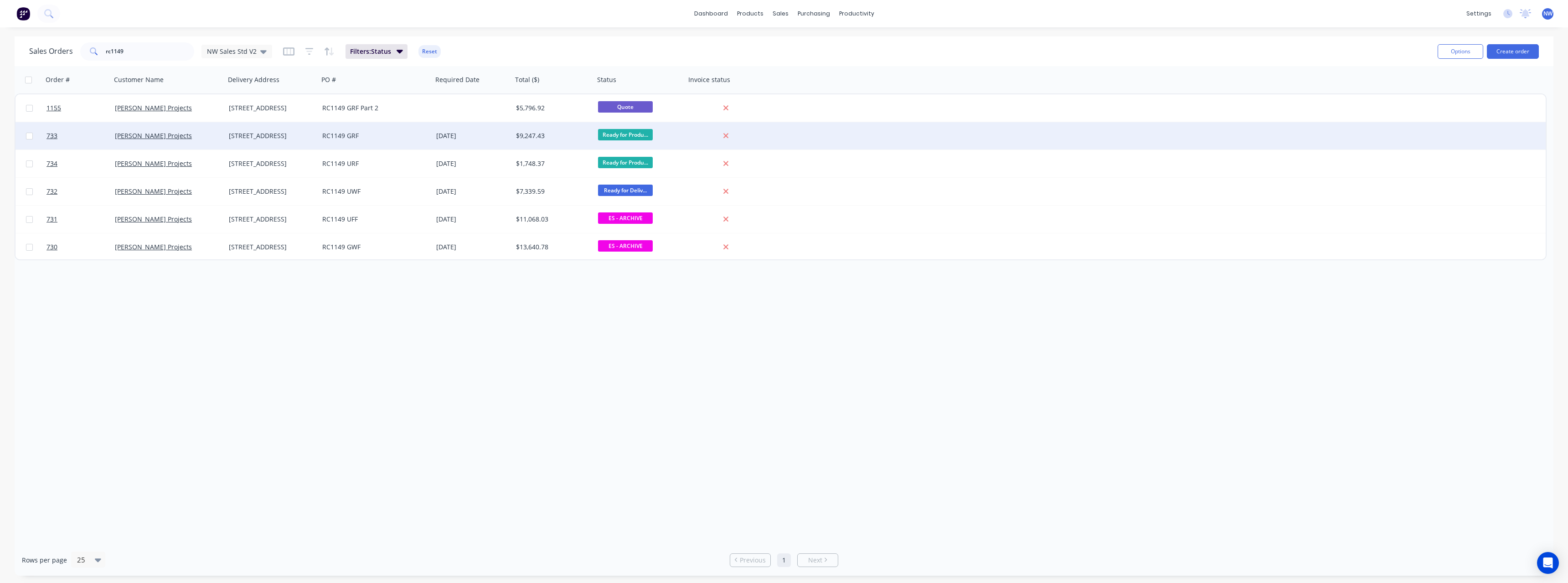
click at [273, 138] on div "[STREET_ADDRESS]" at bounding box center [270, 135] width 82 height 9
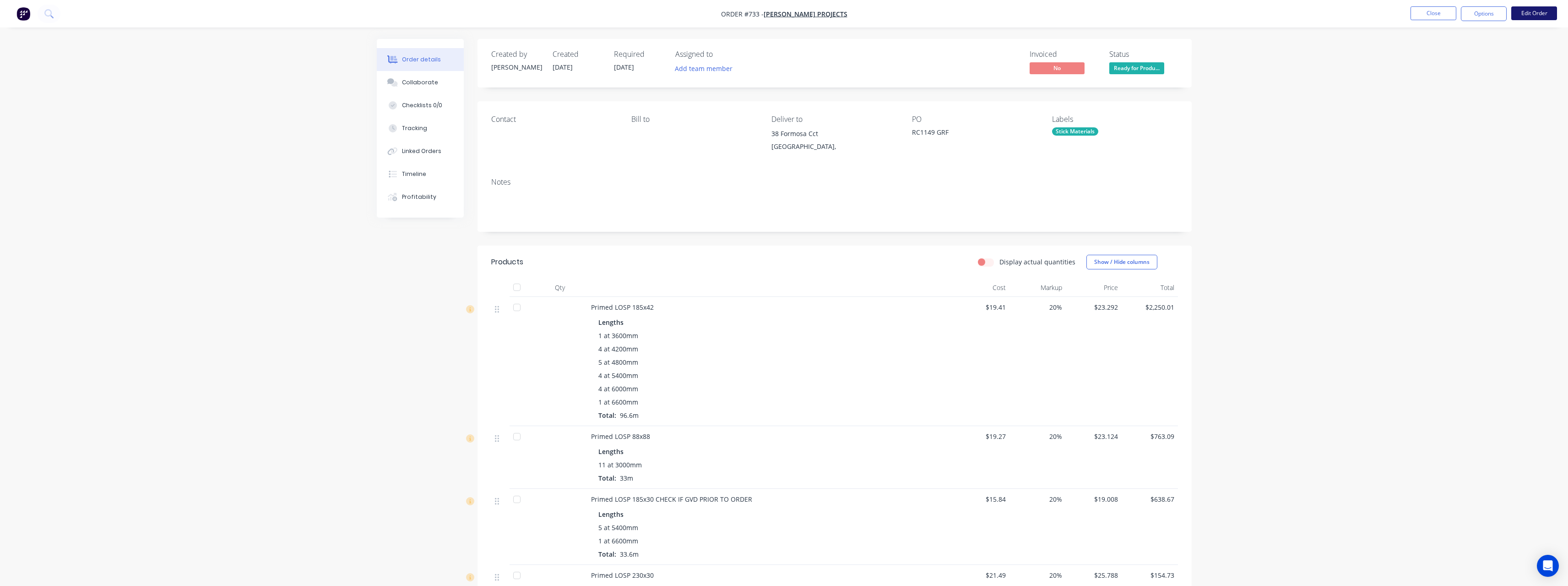
click at [1534, 9] on button "Edit Order" at bounding box center [1534, 13] width 46 height 14
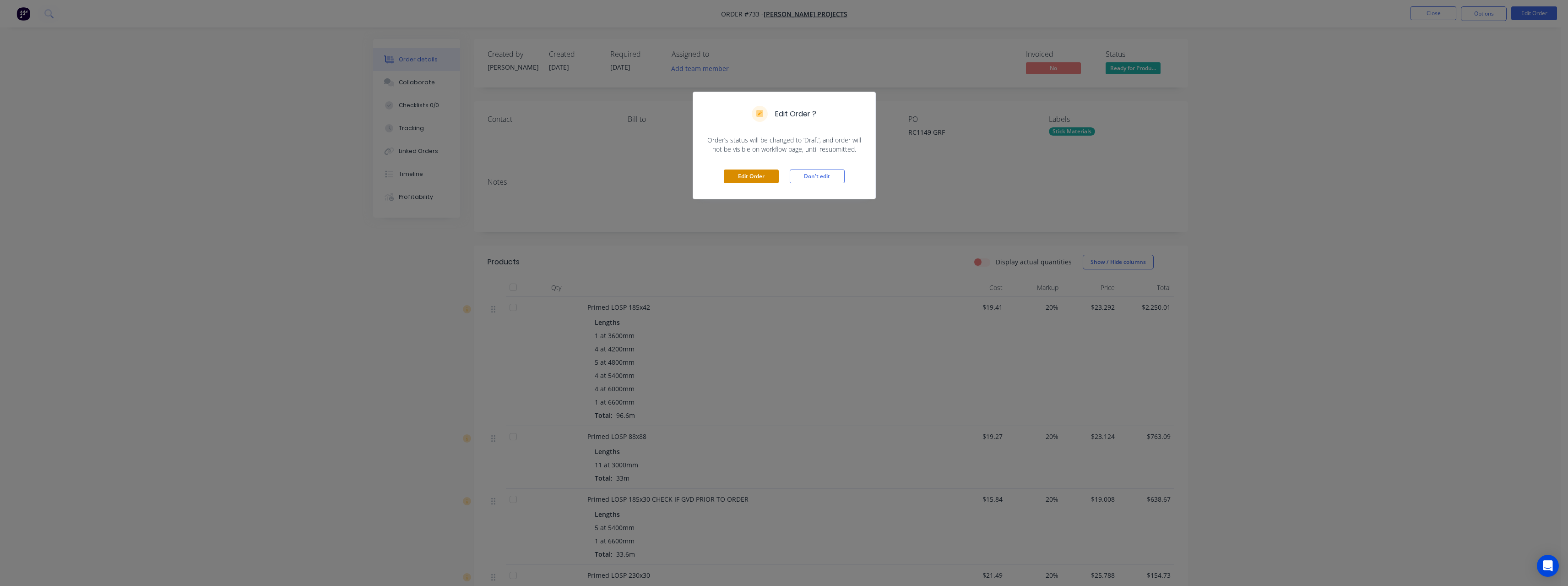
click at [766, 179] on button "Edit Order" at bounding box center [751, 176] width 55 height 14
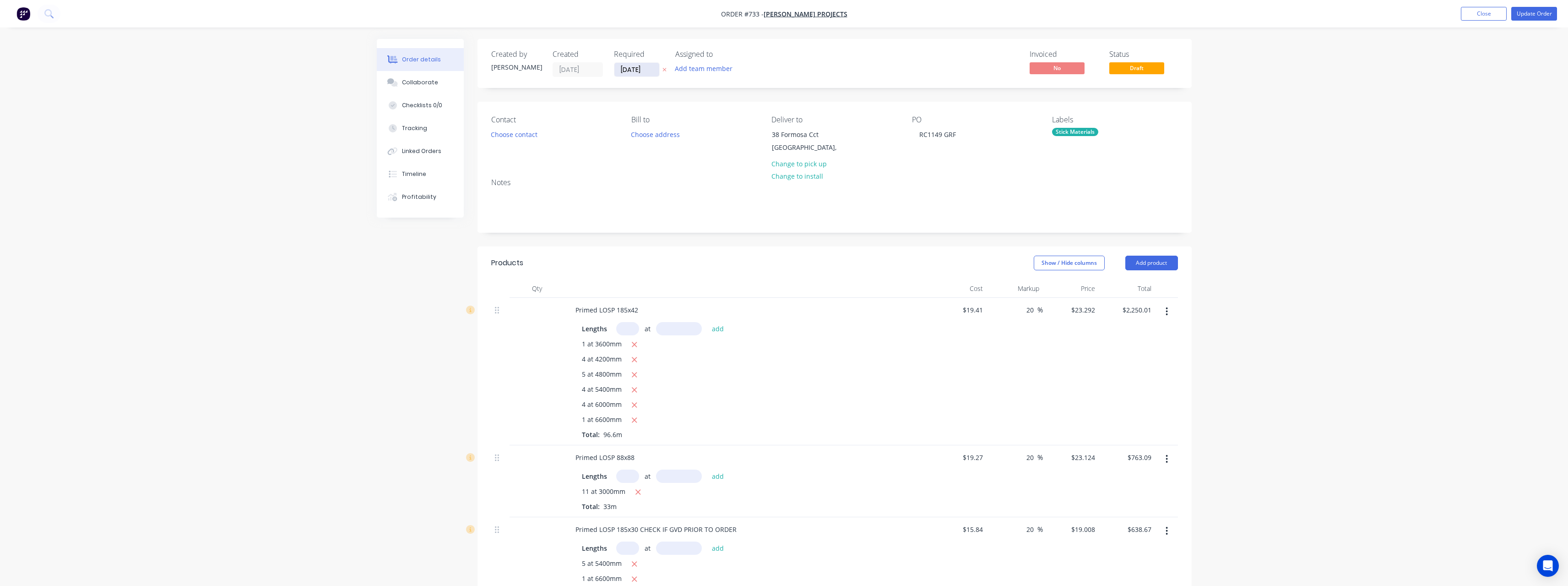
click at [653, 74] on input "[DATE]" at bounding box center [637, 69] width 45 height 14
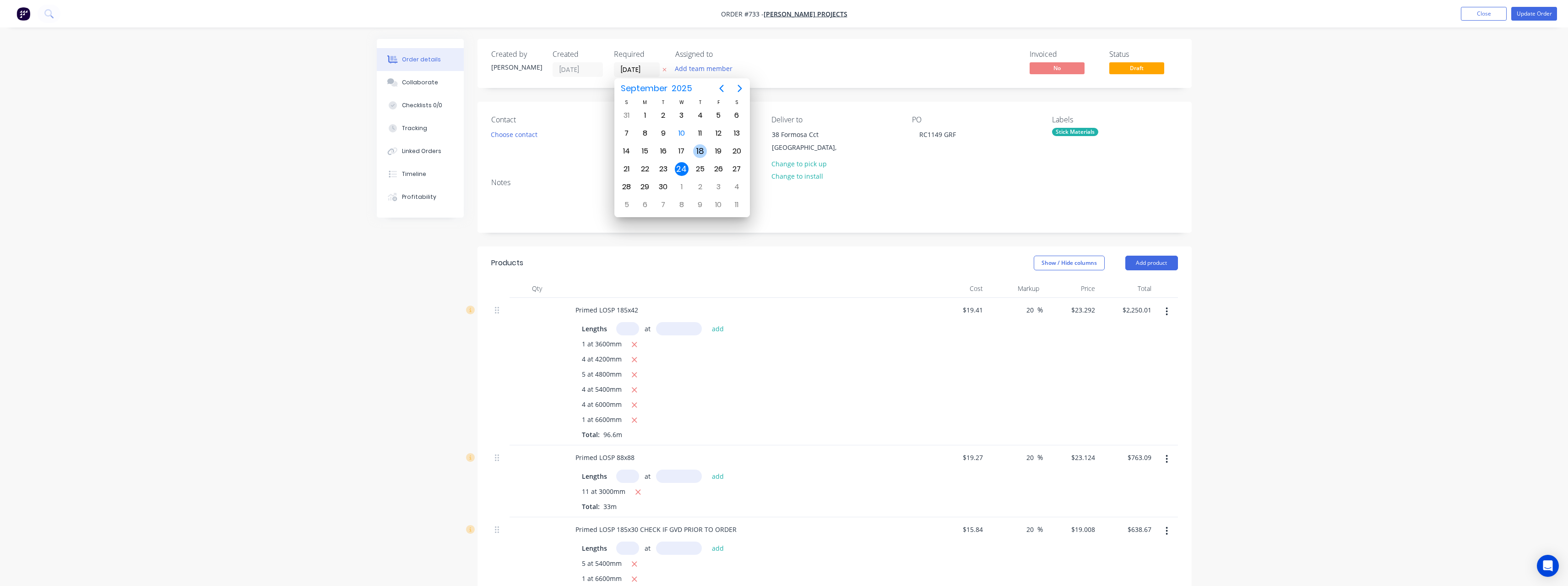
click at [704, 152] on div "18" at bounding box center [700, 151] width 14 height 14
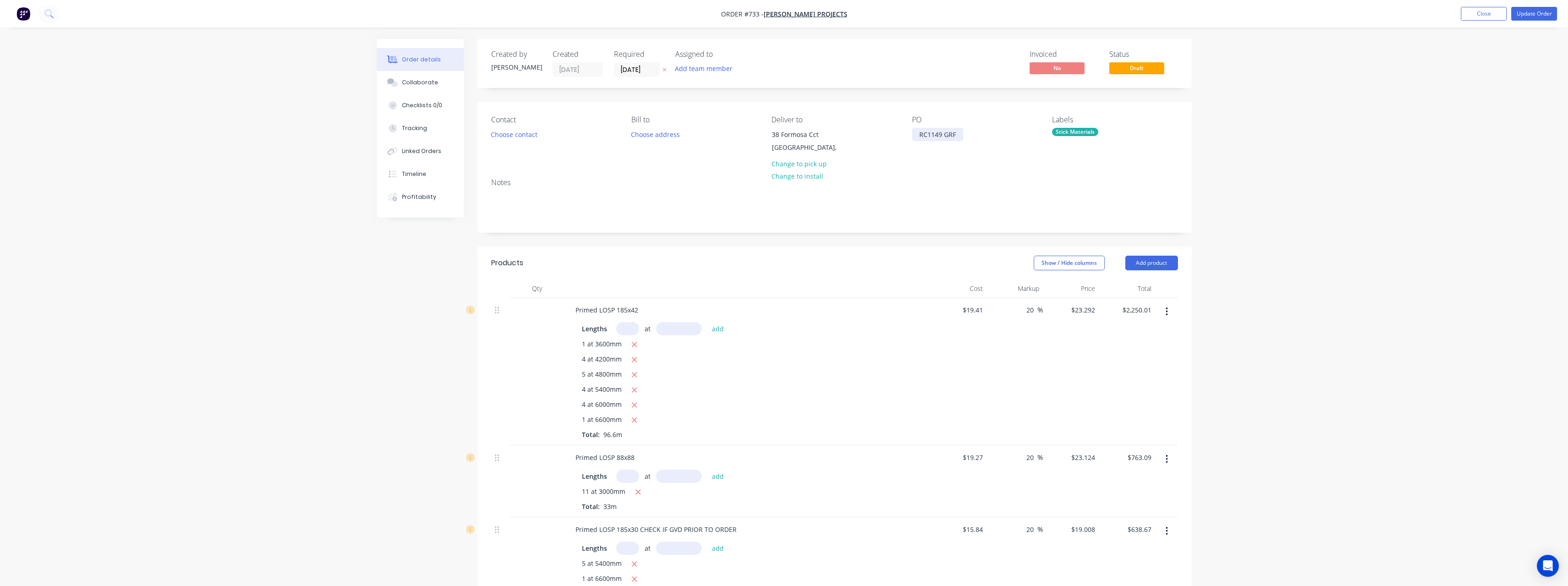
drag, startPoint x: 961, startPoint y: 134, endPoint x: 938, endPoint y: 174, distance: 46.1
click at [961, 134] on div "RC1149 GRF" at bounding box center [938, 135] width 52 height 13
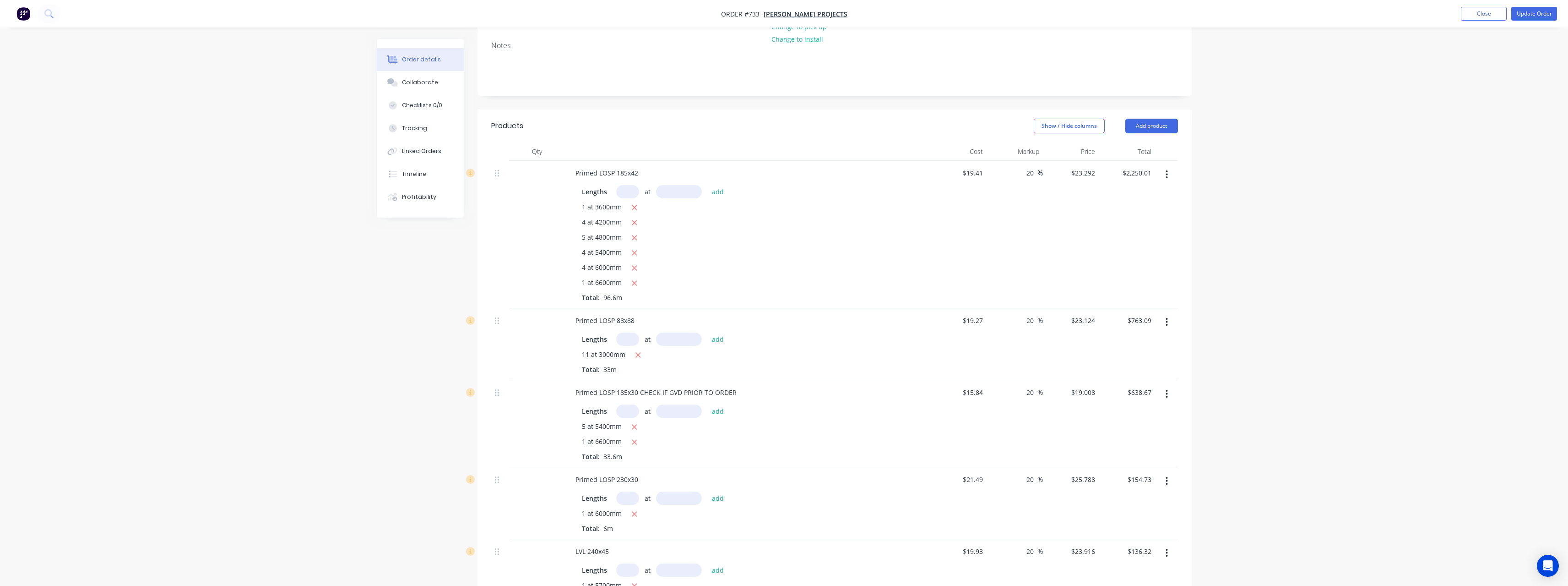
scroll to position [138, 0]
click at [1168, 174] on icon "button" at bounding box center [1167, 174] width 1 height 8
click at [1134, 250] on div "Delete" at bounding box center [1134, 253] width 71 height 13
click at [1168, 177] on icon "button" at bounding box center [1167, 174] width 1 height 8
click at [1134, 250] on div "Delete" at bounding box center [1134, 253] width 71 height 13
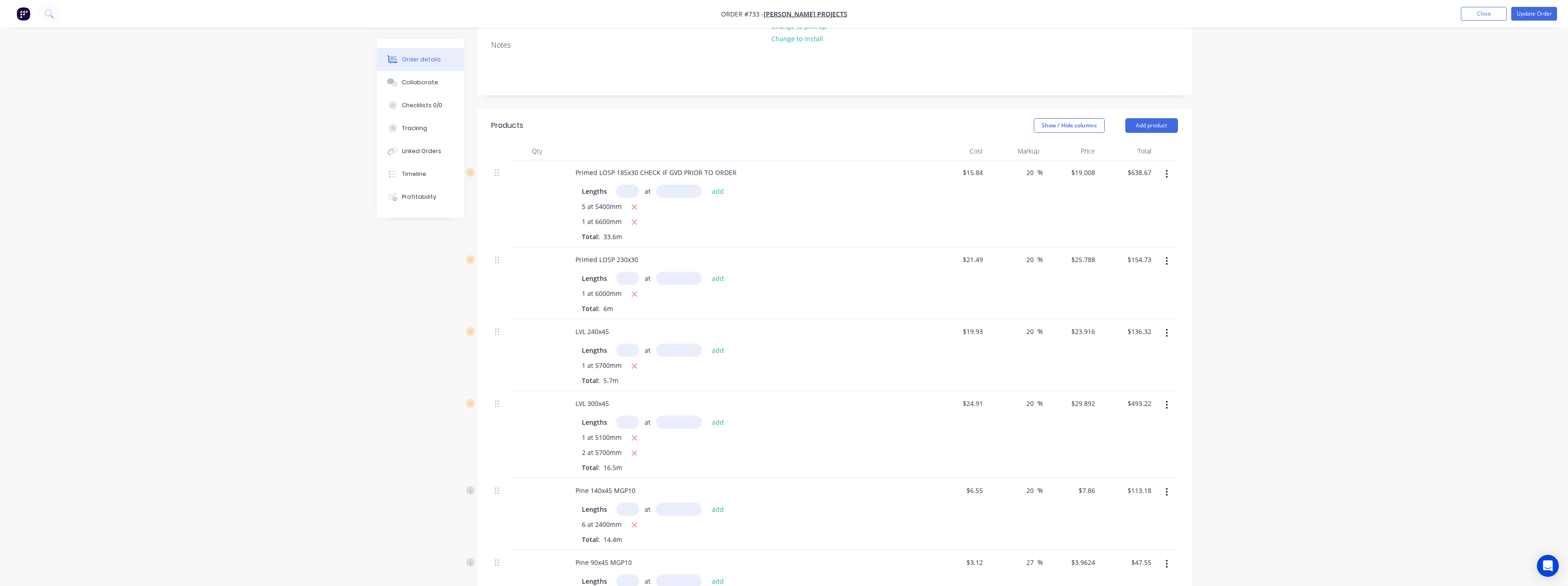
click at [1168, 175] on icon "button" at bounding box center [1167, 174] width 2 height 10
click at [1143, 255] on div "Delete" at bounding box center [1134, 253] width 71 height 13
click at [1167, 176] on icon "button" at bounding box center [1167, 174] width 2 height 10
click at [1144, 250] on div "Delete" at bounding box center [1134, 253] width 71 height 13
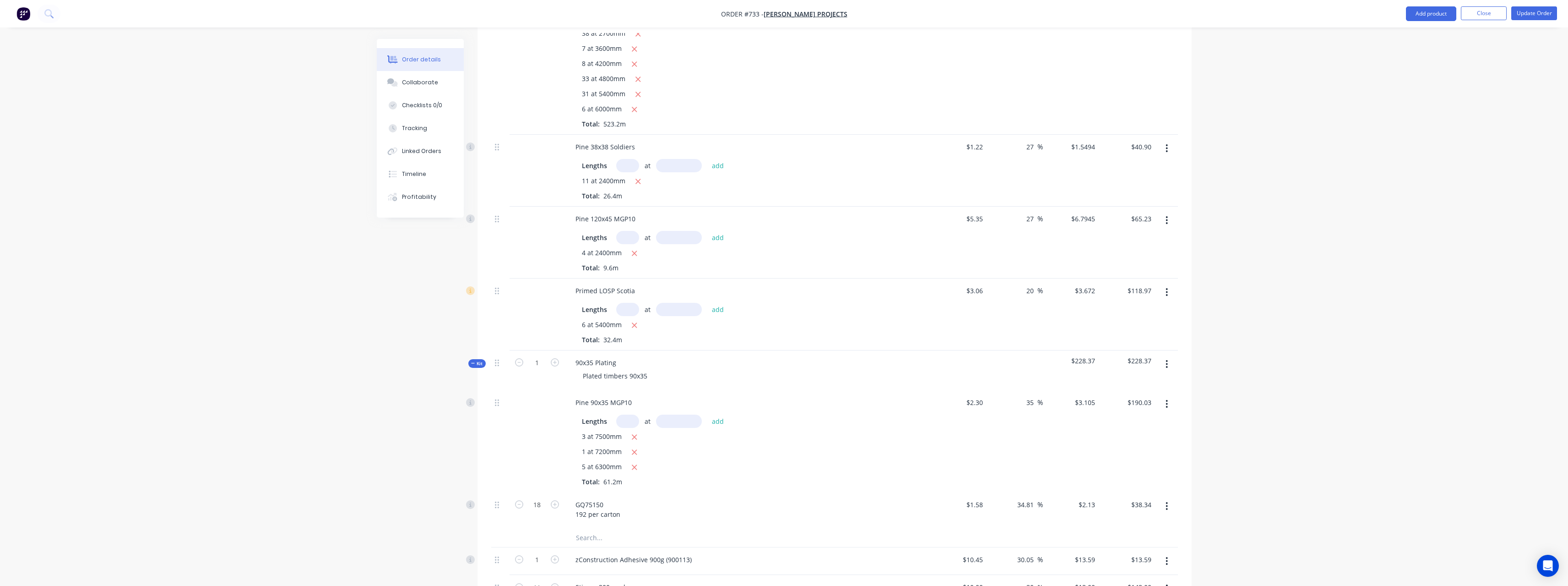
scroll to position [641, 0]
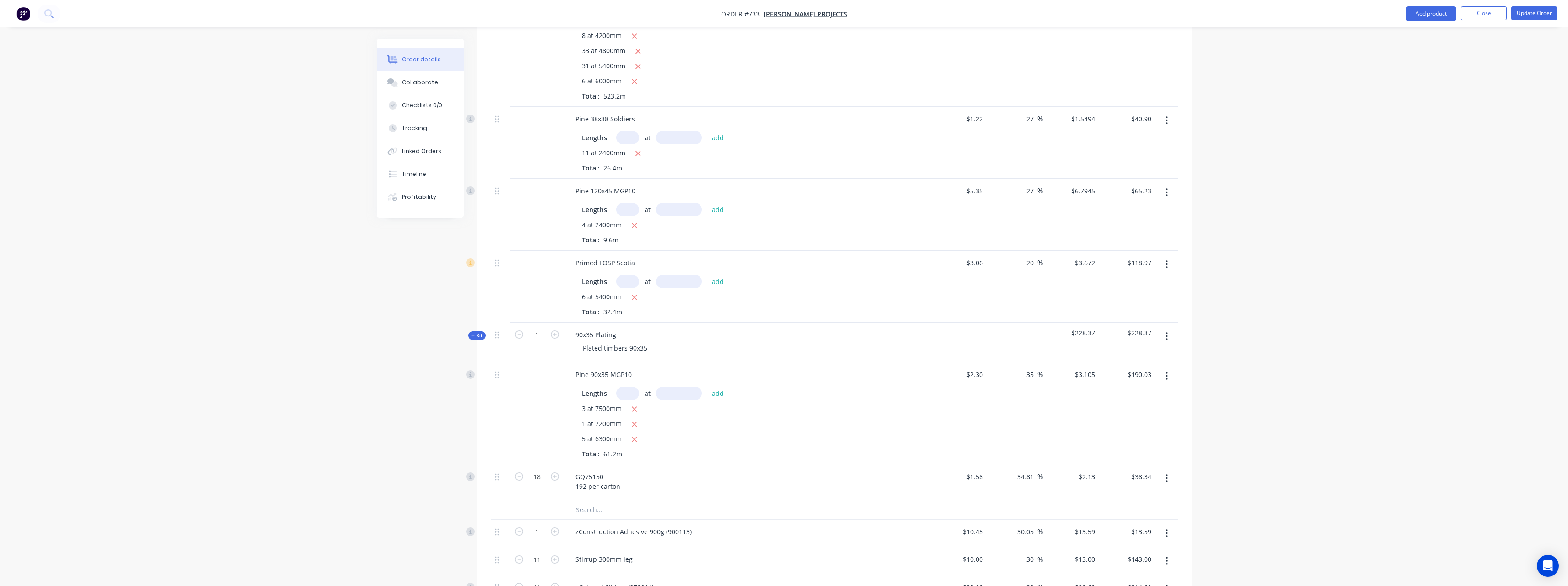
click at [1168, 266] on icon "button" at bounding box center [1167, 264] width 2 height 10
click at [1126, 337] on div "Delete" at bounding box center [1134, 343] width 71 height 13
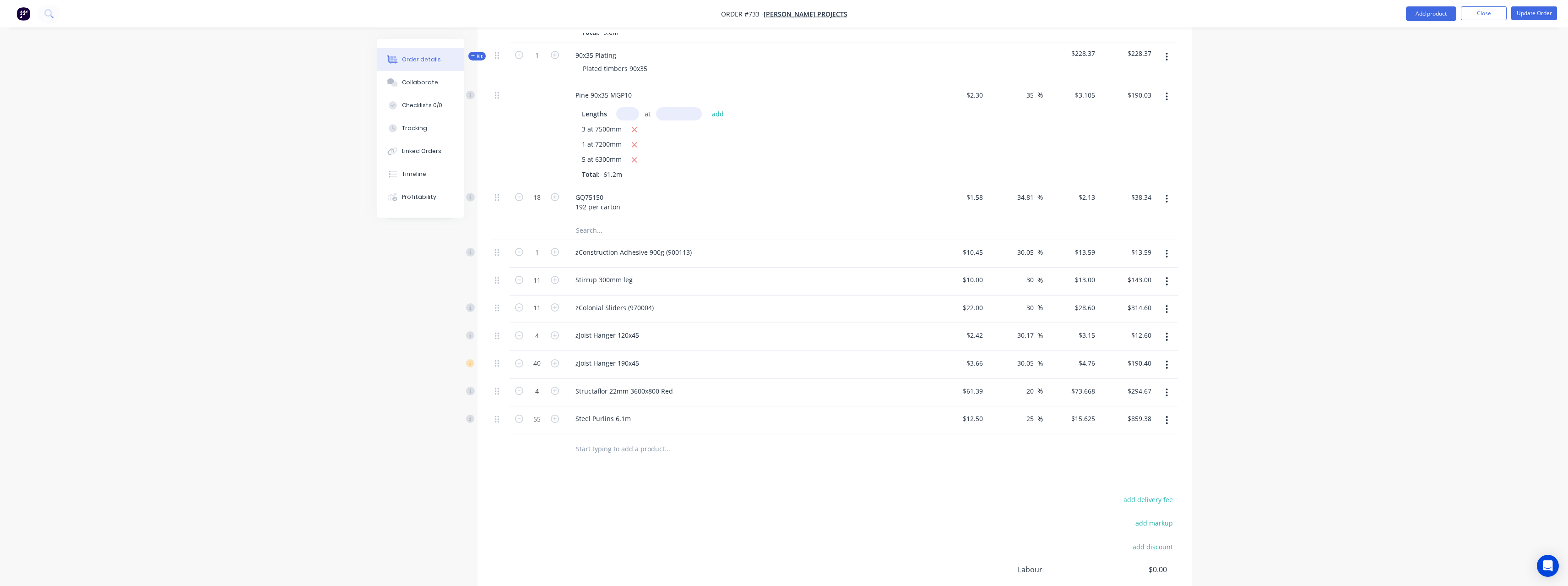
scroll to position [870, 0]
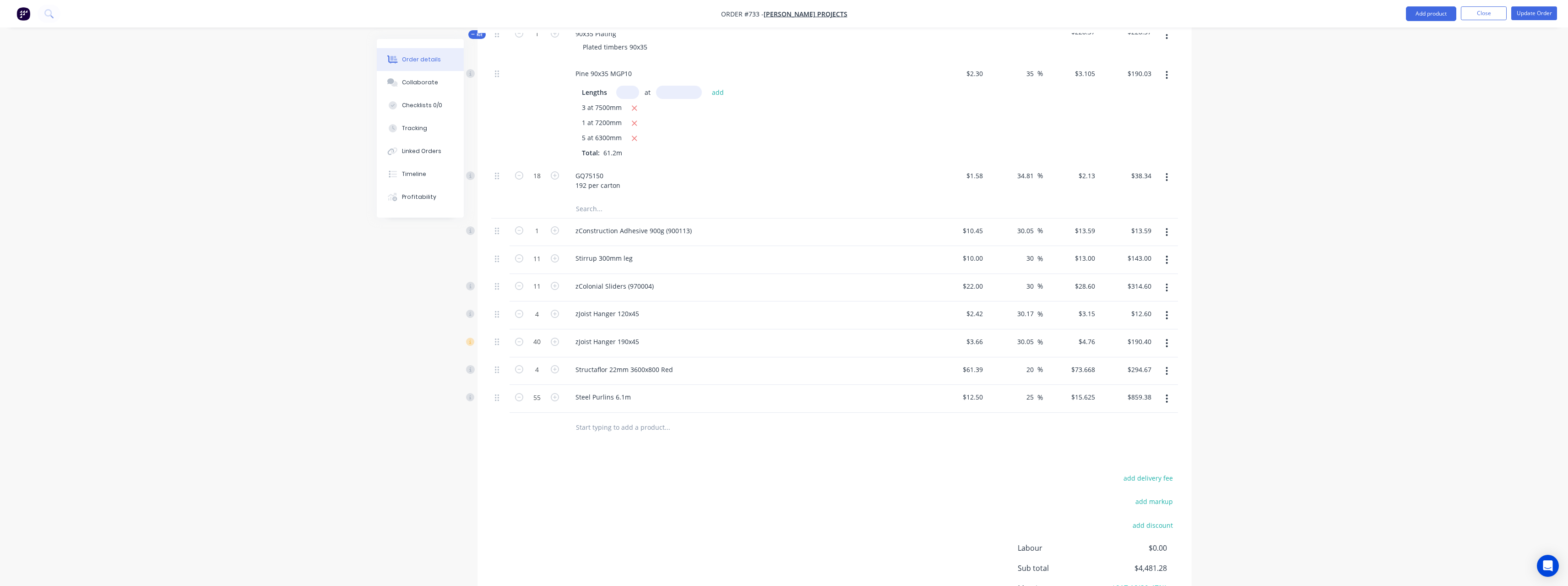
click at [1164, 263] on button "button" at bounding box center [1167, 259] width 21 height 16
click at [1127, 336] on div "Delete" at bounding box center [1134, 339] width 71 height 13
click at [1165, 261] on button "button" at bounding box center [1167, 259] width 21 height 16
click at [1126, 339] on div "Delete" at bounding box center [1134, 339] width 71 height 13
click at [1168, 289] on icon "button" at bounding box center [1167, 288] width 2 height 10
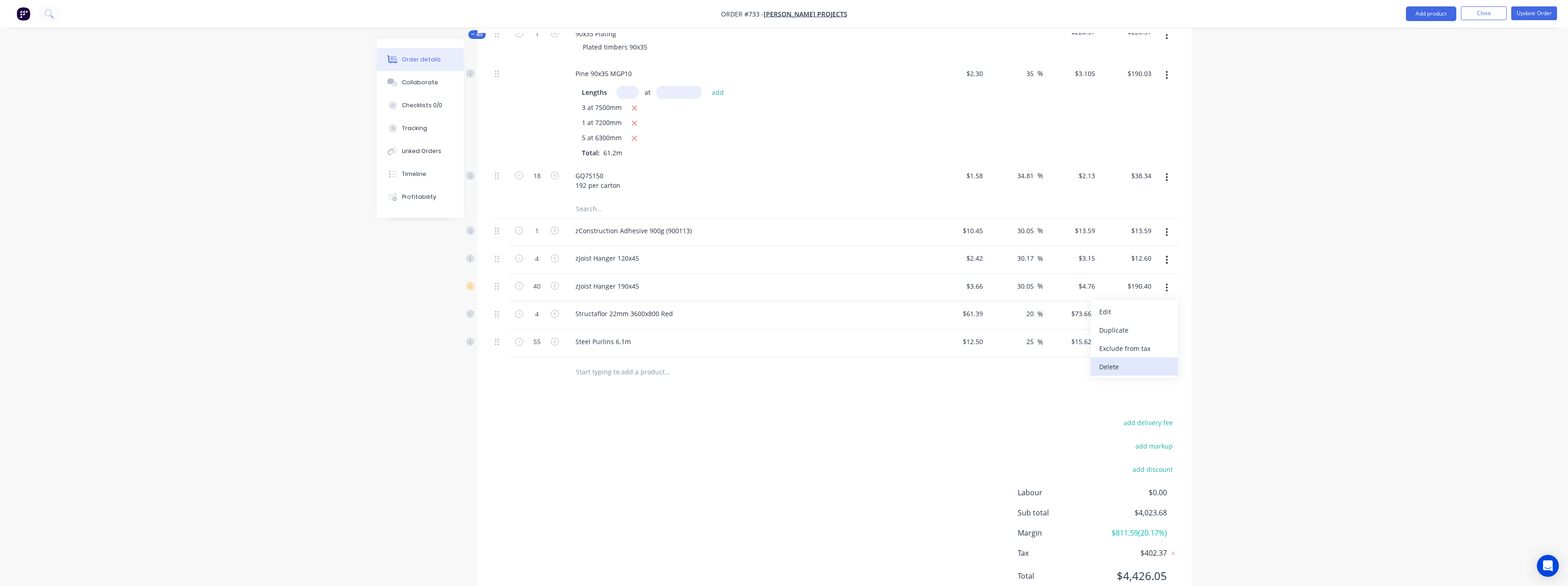
click at [1136, 361] on div "Delete" at bounding box center [1134, 367] width 71 height 13
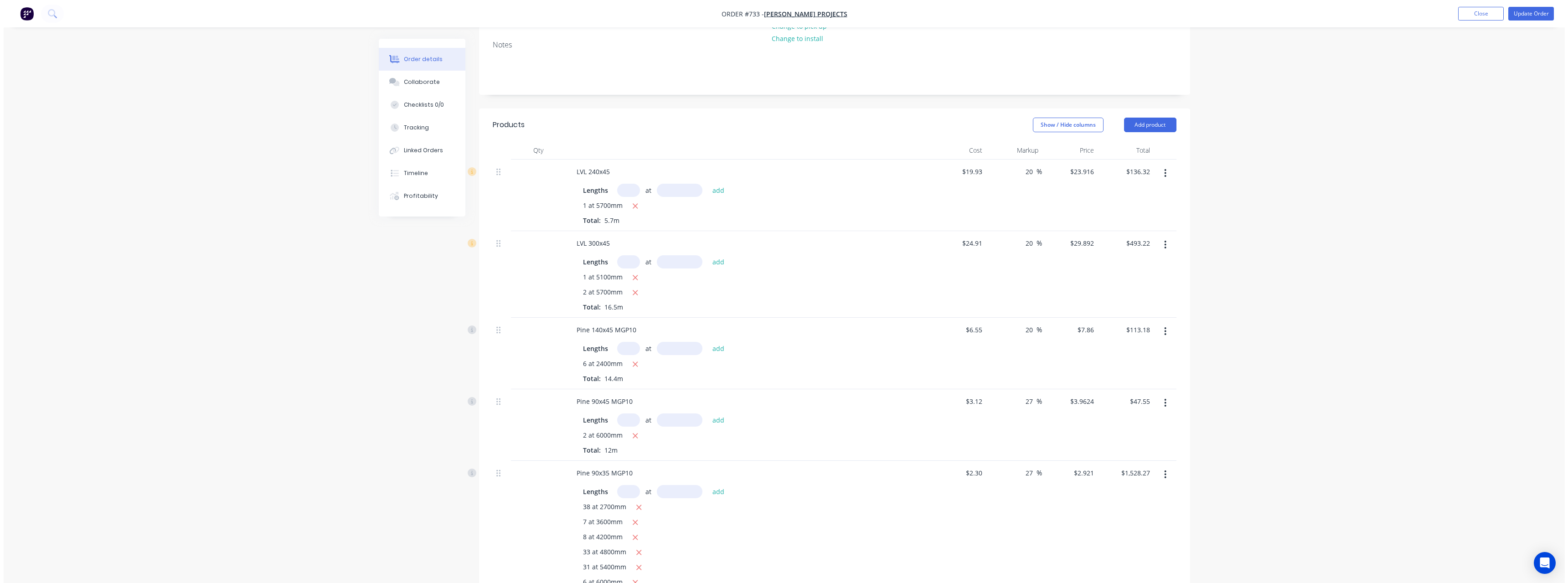
scroll to position [0, 0]
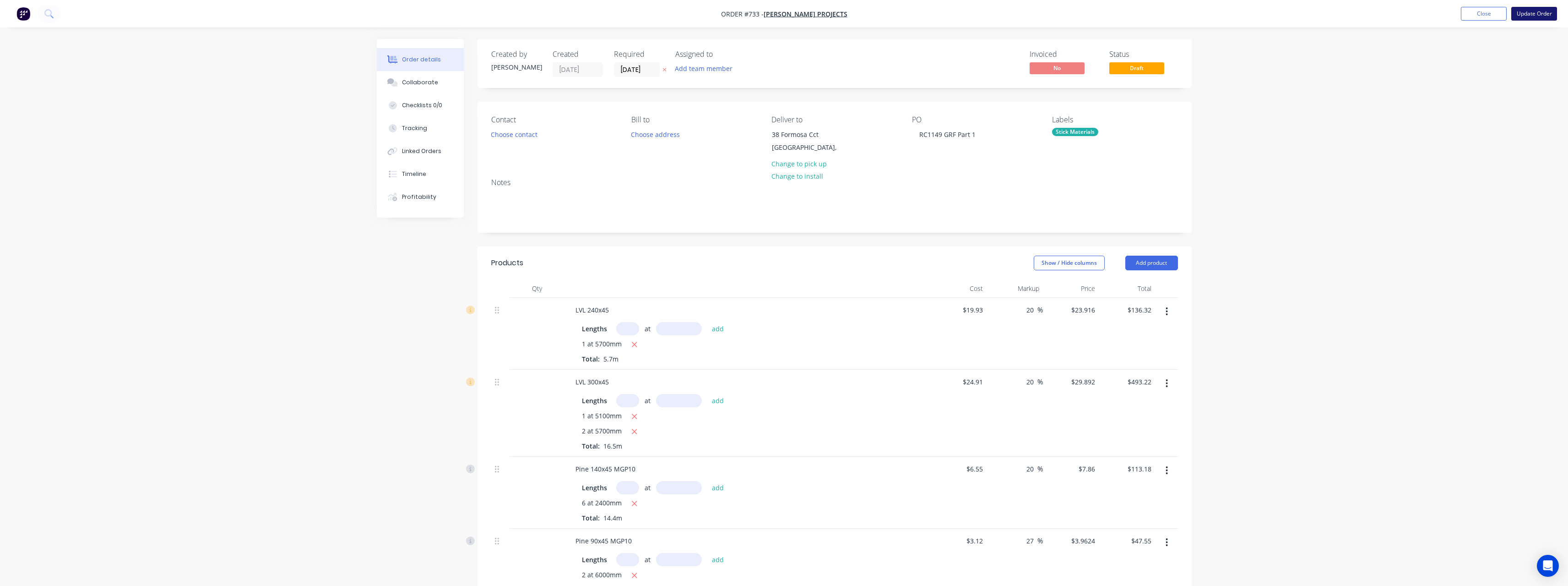
click at [1528, 16] on button "Update Order" at bounding box center [1534, 13] width 46 height 14
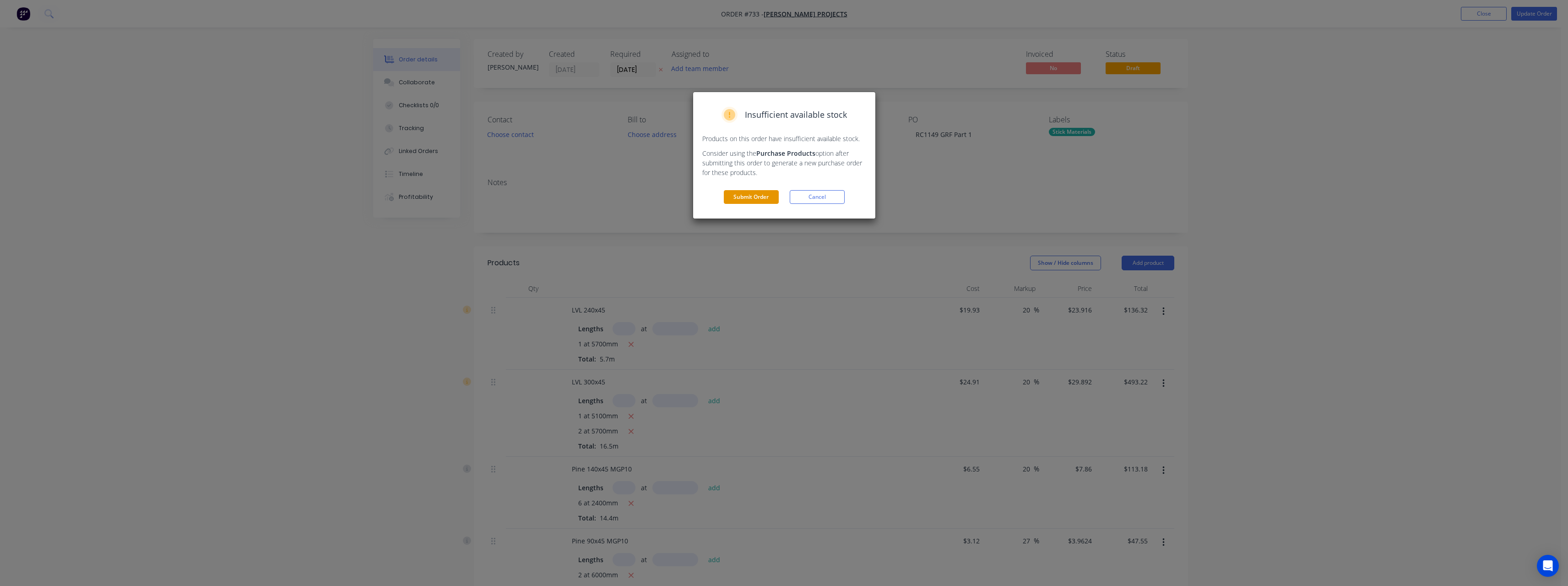
click at [763, 197] on button "Submit Order" at bounding box center [751, 197] width 55 height 14
click at [738, 213] on button "Submit" at bounding box center [751, 215] width 55 height 14
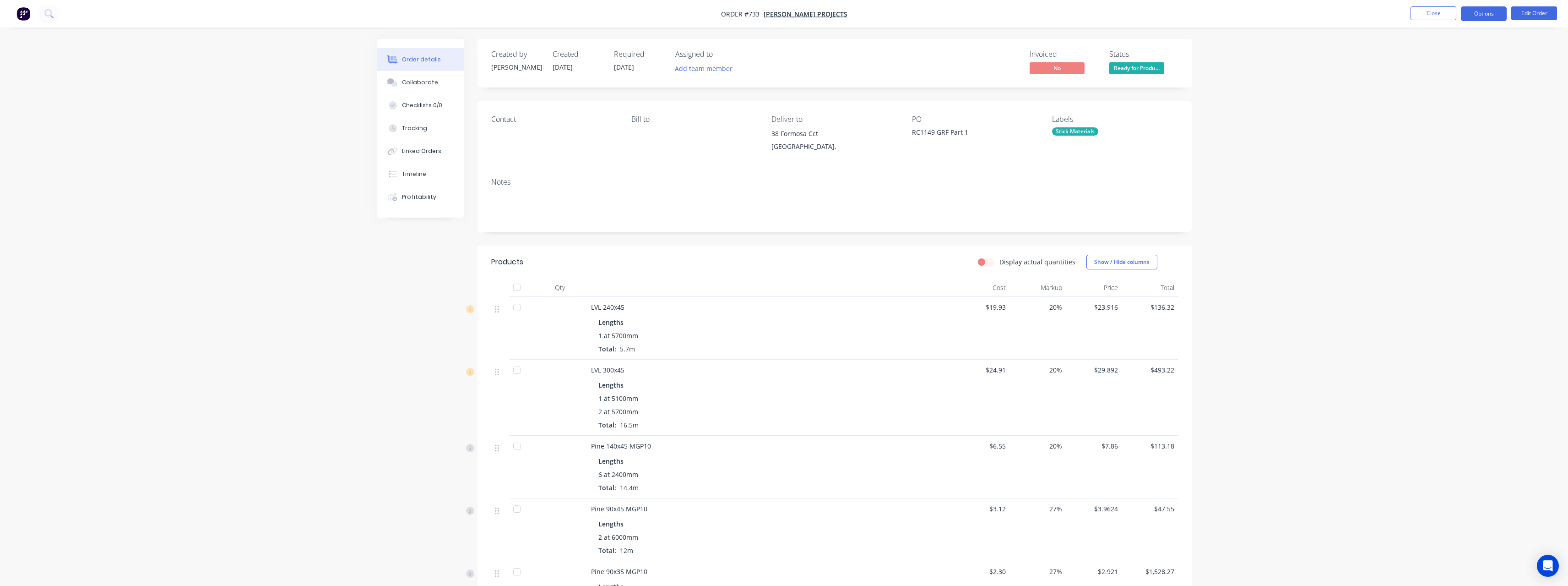
click at [1482, 18] on button "Options" at bounding box center [1484, 14] width 46 height 15
click at [1449, 114] on div "Work Order" at bounding box center [1456, 110] width 84 height 13
click at [1446, 93] on div "Without pricing" at bounding box center [1456, 92] width 84 height 13
click at [1444, 163] on div "Purchase Products" at bounding box center [1456, 166] width 84 height 13
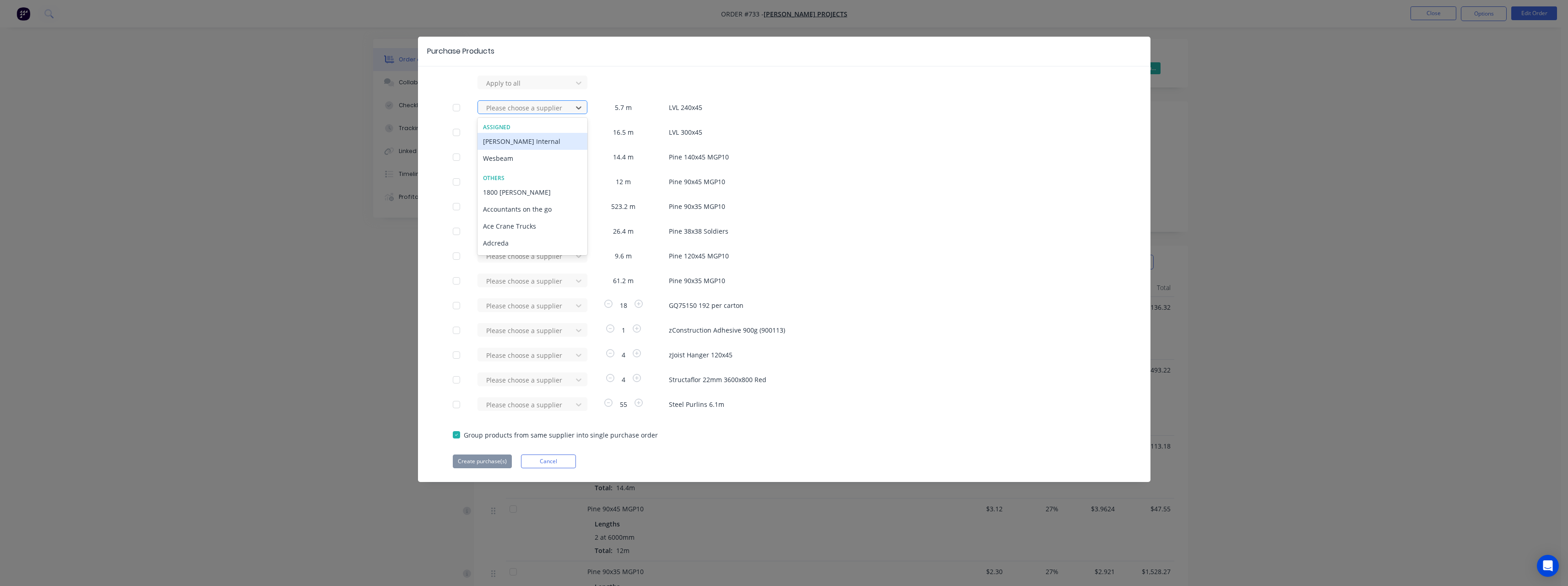
click at [548, 106] on div at bounding box center [526, 108] width 82 height 12
click at [515, 155] on div "Wesbeam" at bounding box center [532, 158] width 110 height 17
click at [508, 132] on div at bounding box center [526, 133] width 82 height 12
click at [502, 186] on div "Wesbeam" at bounding box center [532, 183] width 110 height 17
click at [490, 461] on button "Create purchase(s)" at bounding box center [482, 461] width 59 height 14
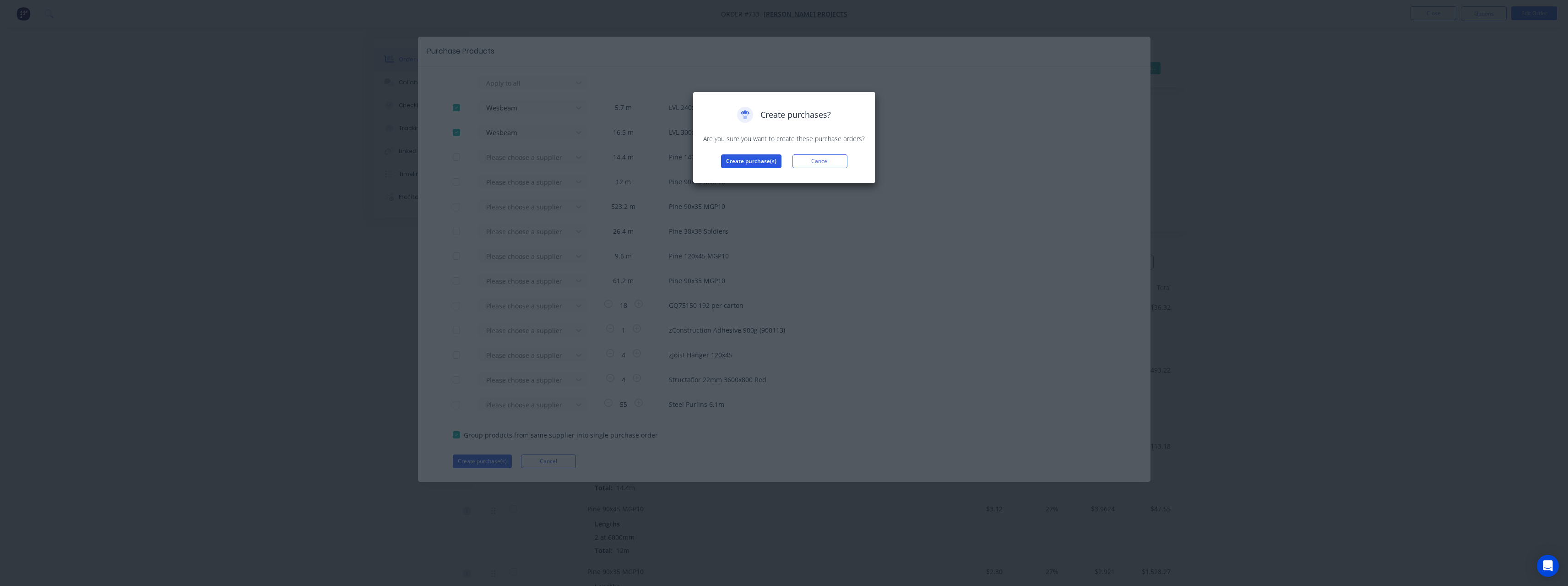
click at [738, 159] on button "Create purchase(s)" at bounding box center [752, 161] width 60 height 14
click at [766, 180] on button "View purchase(s)" at bounding box center [751, 176] width 55 height 14
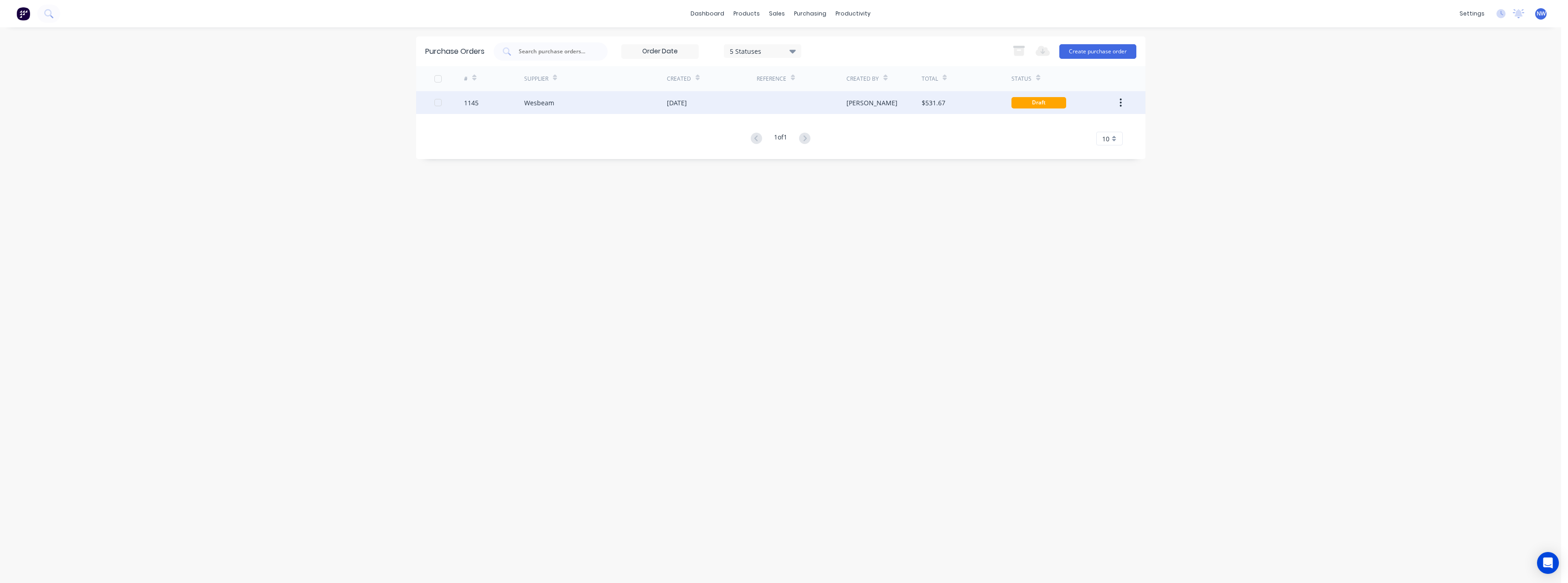
click at [709, 107] on div "[DATE]" at bounding box center [711, 102] width 90 height 23
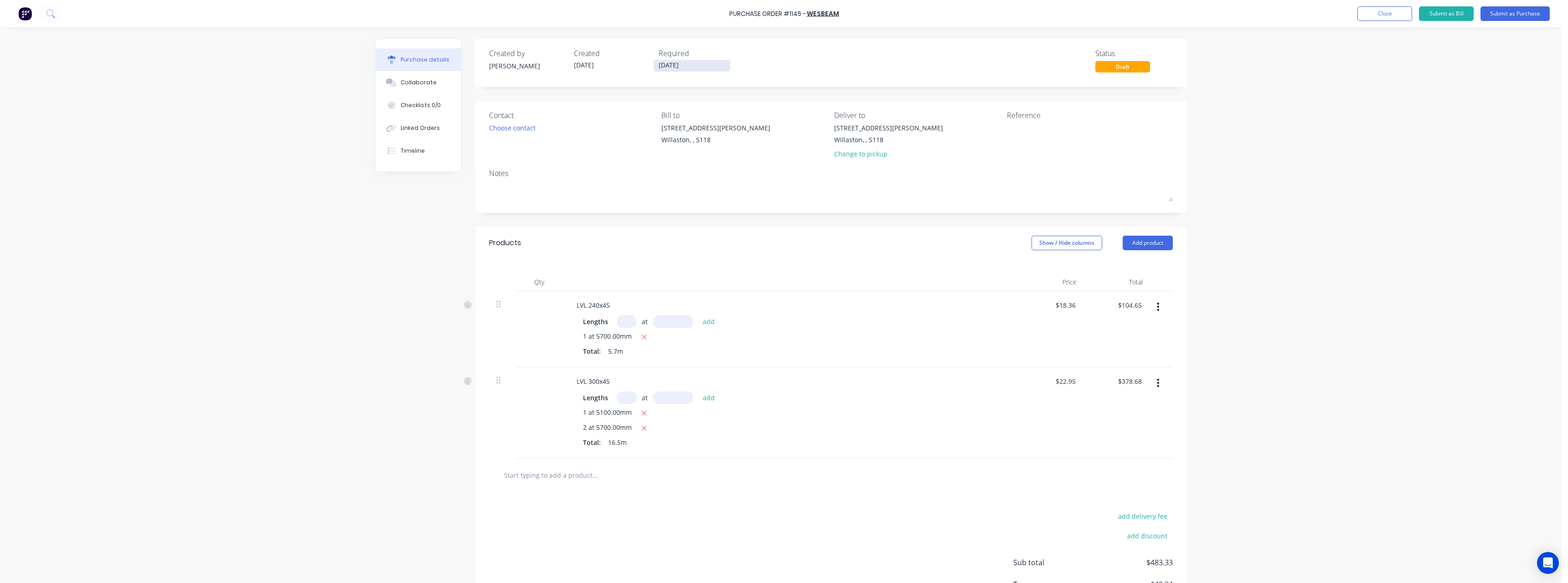
click at [707, 69] on input "[DATE]" at bounding box center [692, 66] width 76 height 12
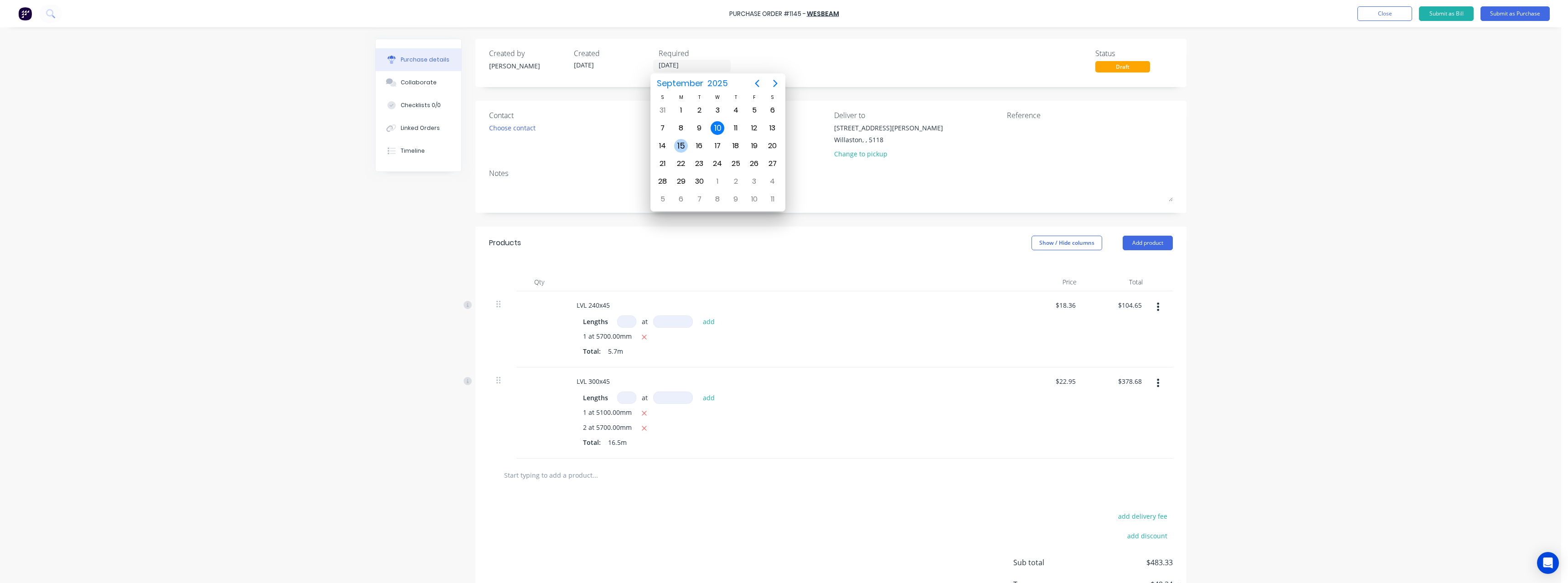
click at [684, 146] on div "15" at bounding box center [681, 146] width 14 height 14
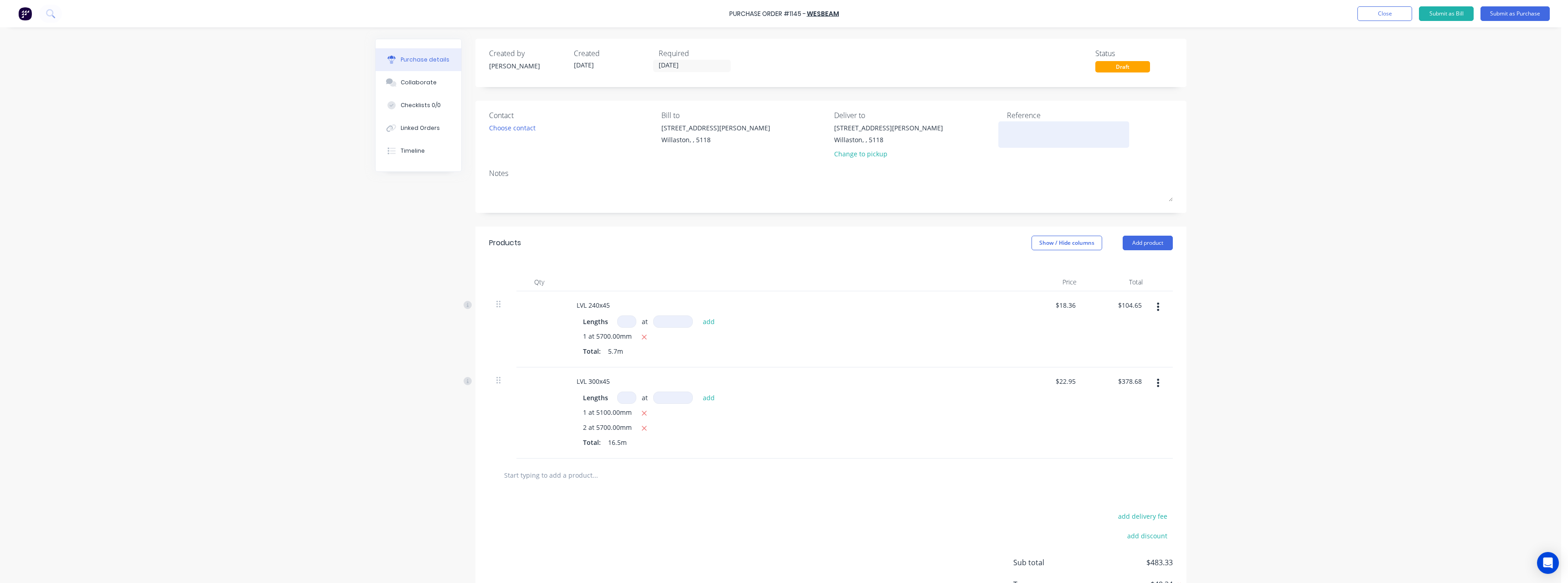
click at [1010, 129] on textarea at bounding box center [1064, 133] width 114 height 21
click at [1509, 18] on button "Submit as Purchase" at bounding box center [1515, 14] width 70 height 15
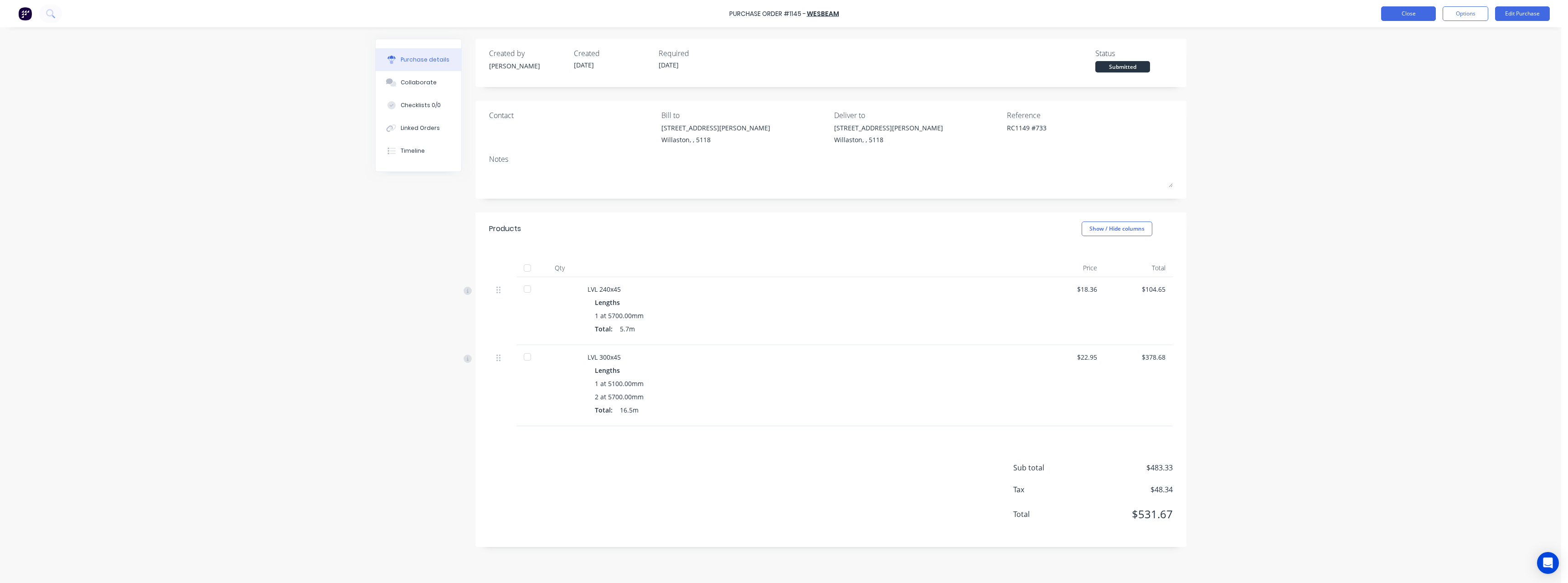
click at [1402, 14] on button "Close" at bounding box center [1408, 14] width 55 height 15
